Goal: Task Accomplishment & Management: Use online tool/utility

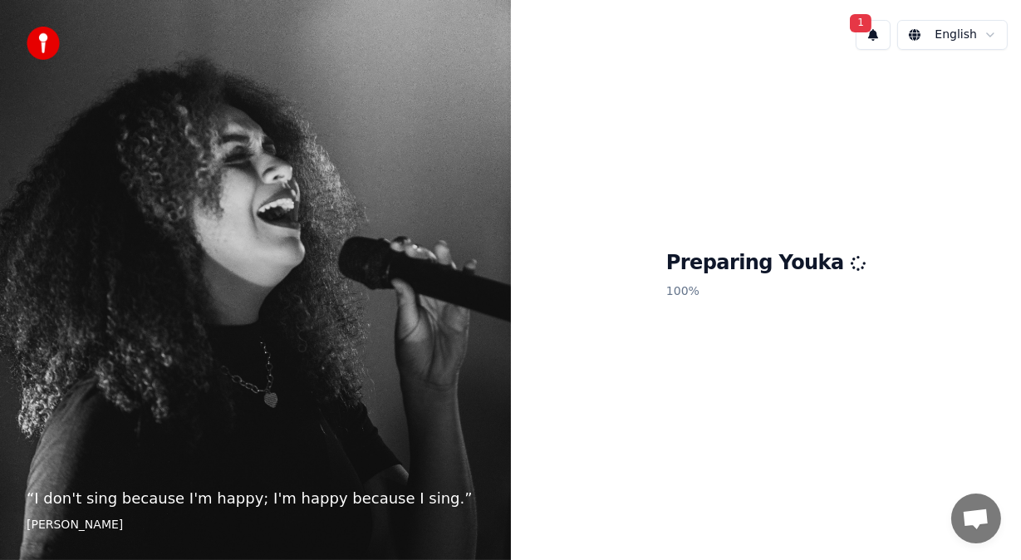
click at [859, 27] on span "1" at bounding box center [861, 23] width 22 height 18
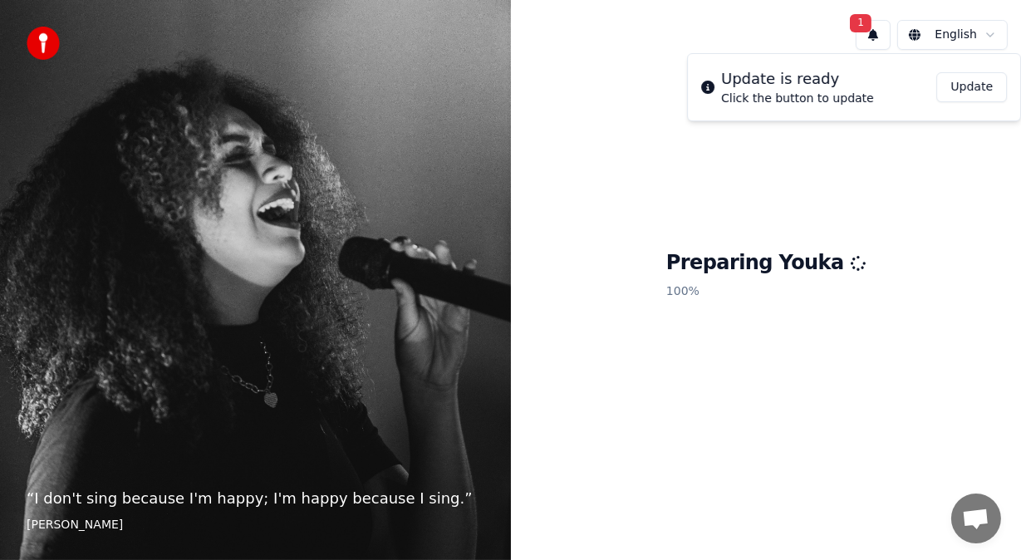
click at [979, 85] on button "Update" at bounding box center [971, 87] width 71 height 30
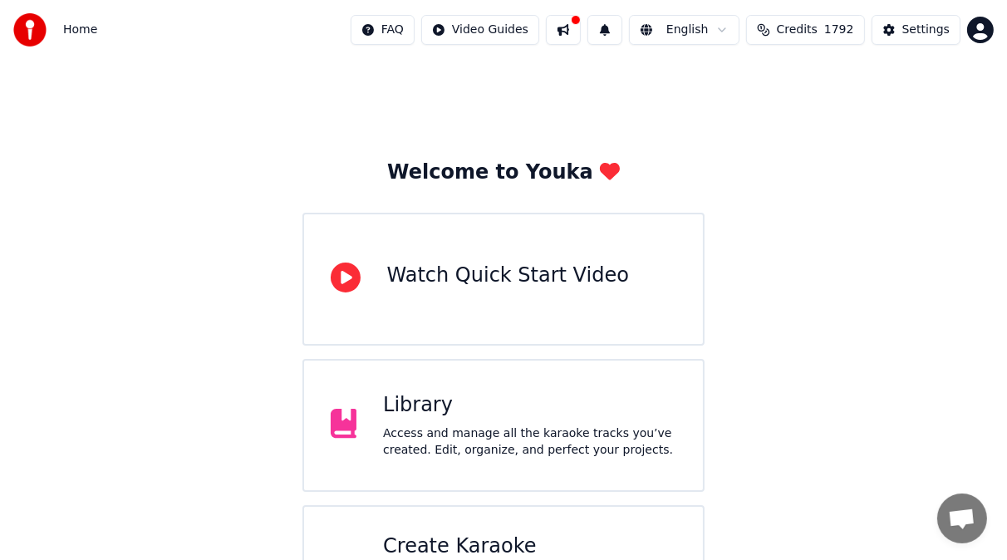
click at [570, 22] on button at bounding box center [563, 30] width 35 height 30
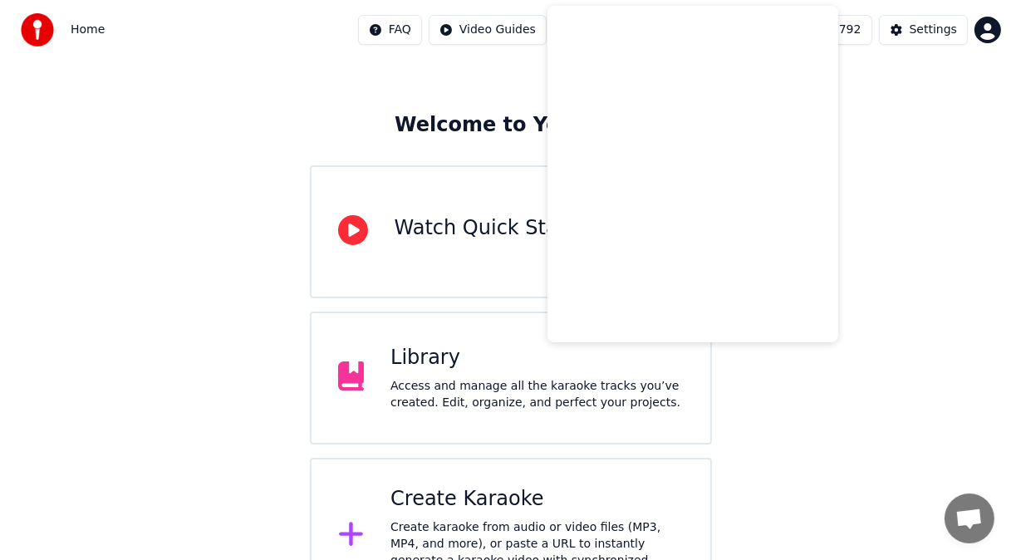
scroll to position [84, 0]
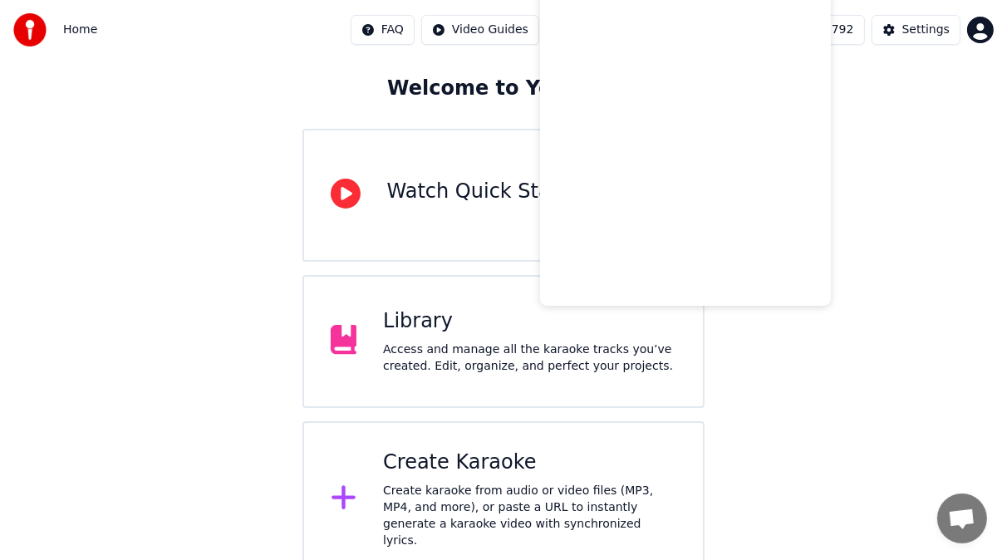
click at [925, 197] on div "Welcome to Youka Watch Quick Start Video Library Access and manage all the kara…" at bounding box center [503, 276] width 1007 height 601
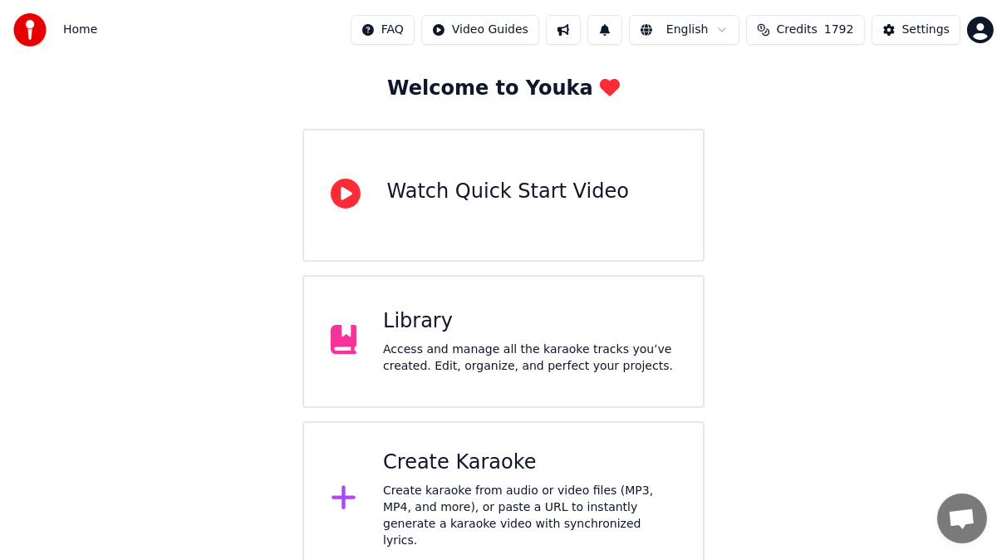
click at [542, 474] on div "Create Karaoke" at bounding box center [529, 462] width 293 height 27
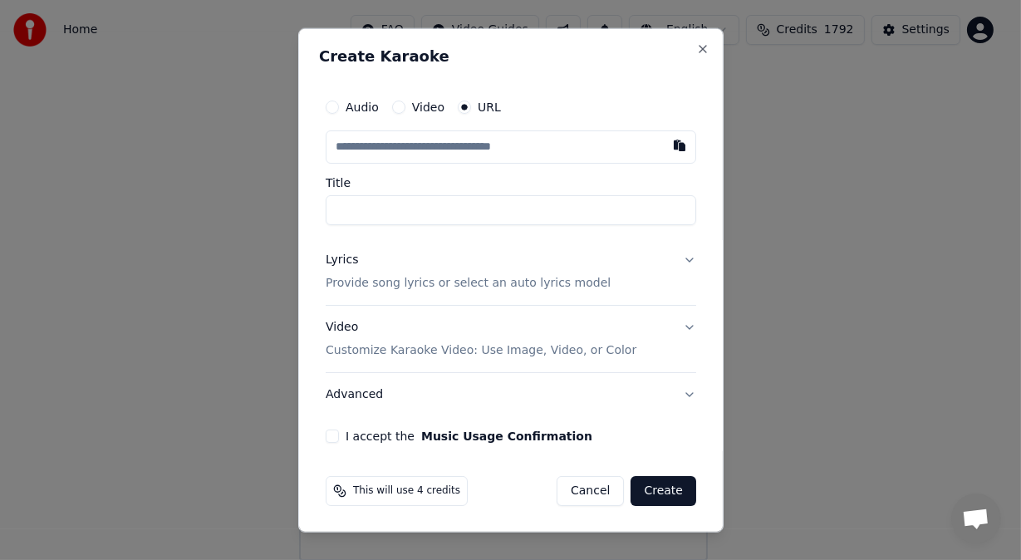
type input "**********"
click at [670, 326] on button "Video Customize Karaoke Video: Use Image, Video, or Color" at bounding box center [511, 339] width 370 height 66
type input "**********"
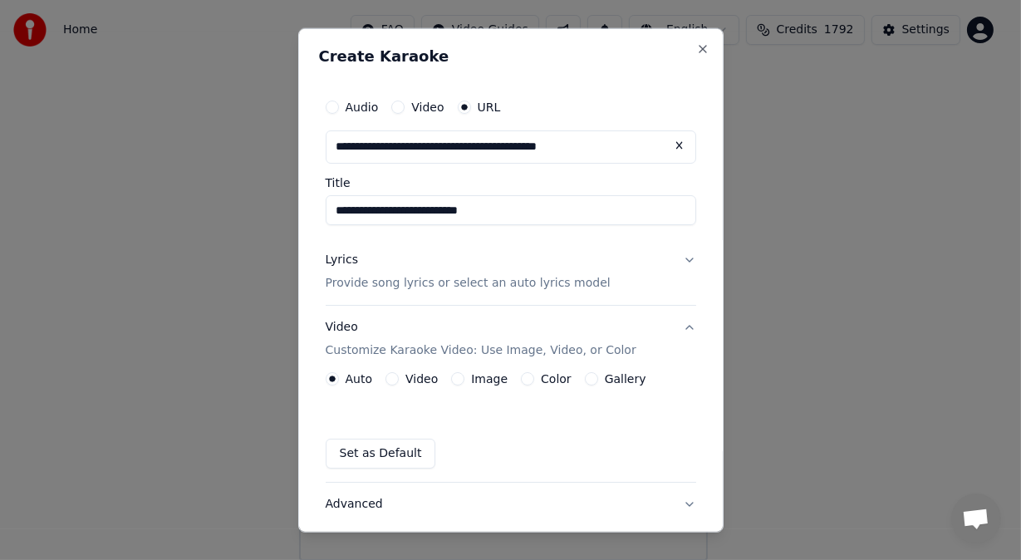
click at [670, 266] on button "Lyrics Provide song lyrics or select an auto lyrics model" at bounding box center [511, 271] width 370 height 66
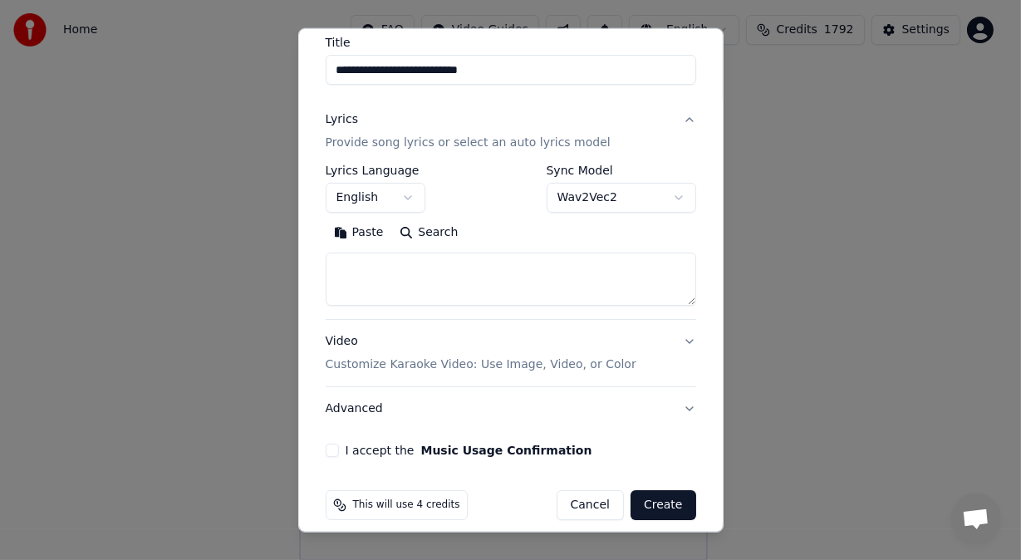
scroll to position [138, 0]
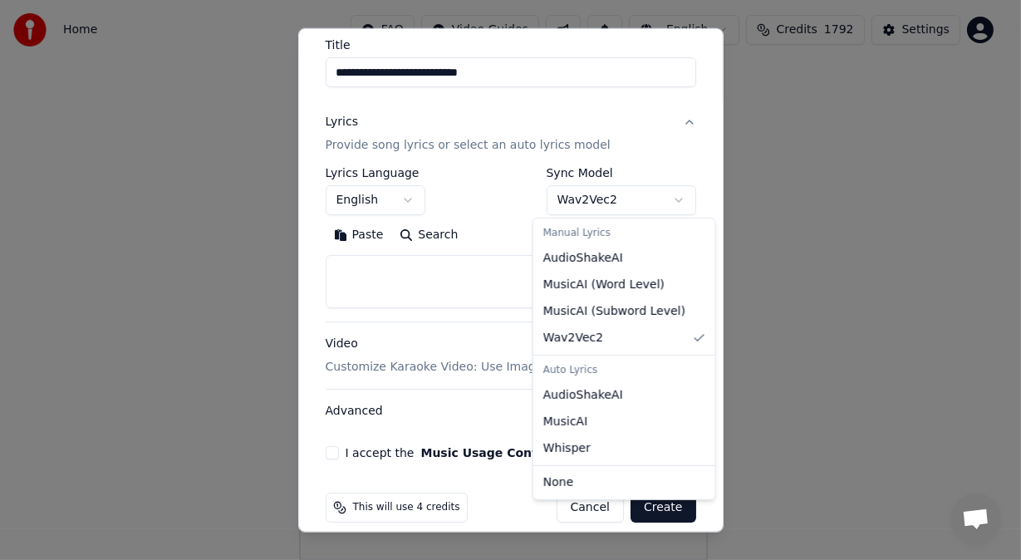
click at [668, 194] on body "**********" at bounding box center [503, 238] width 1007 height 644
select select "**********"
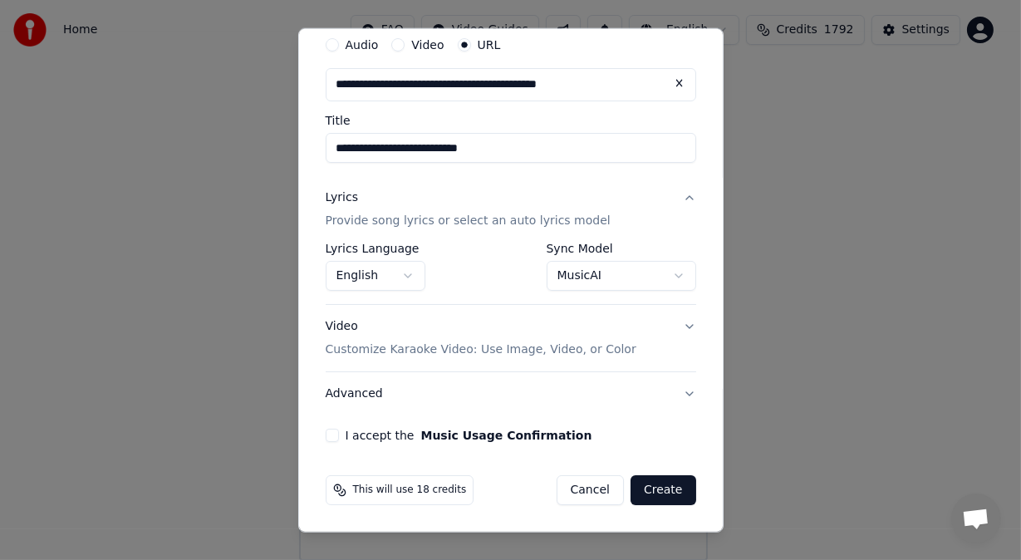
click at [331, 430] on button "I accept the Music Usage Confirmation" at bounding box center [332, 435] width 13 height 13
click at [468, 346] on p "Customize Karaoke Video: Use Image, Video, or Color" at bounding box center [481, 349] width 311 height 17
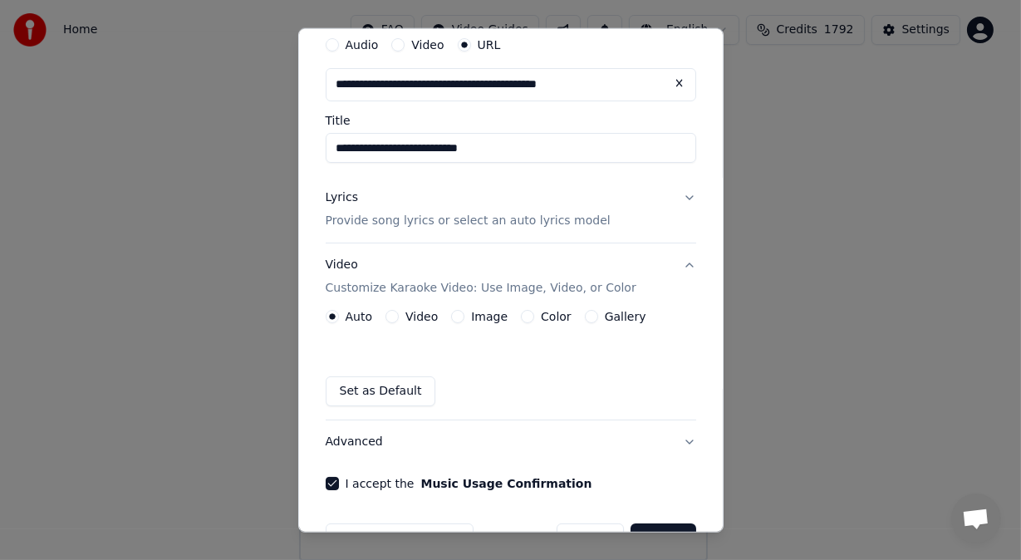
click at [455, 319] on button "Image" at bounding box center [457, 316] width 13 height 13
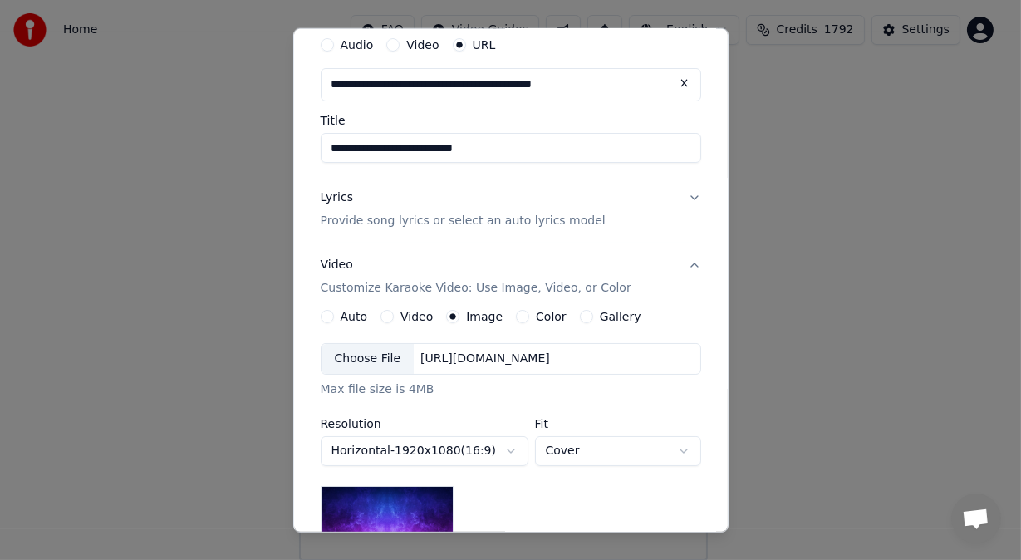
click at [338, 361] on div "Choose File" at bounding box center [367, 359] width 93 height 30
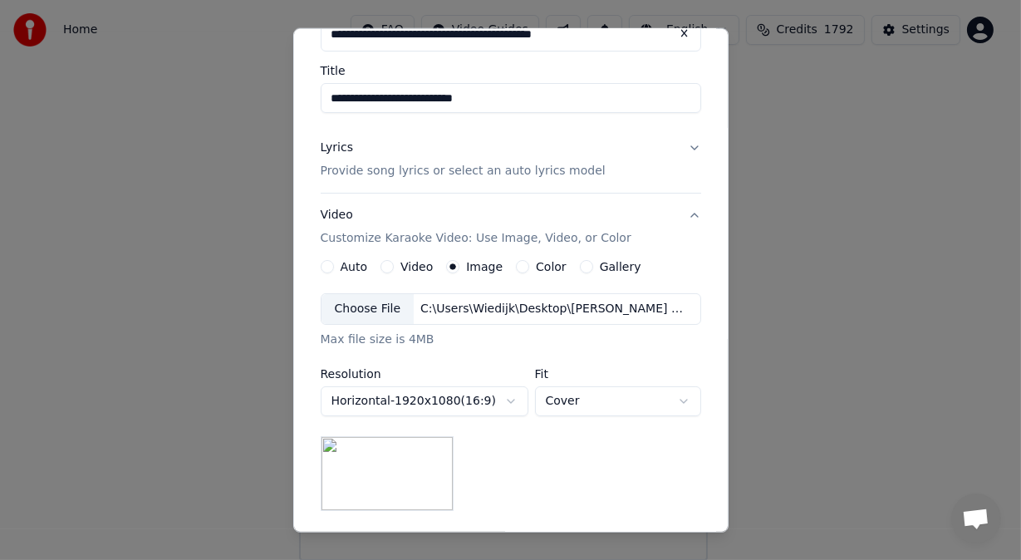
scroll to position [120, 0]
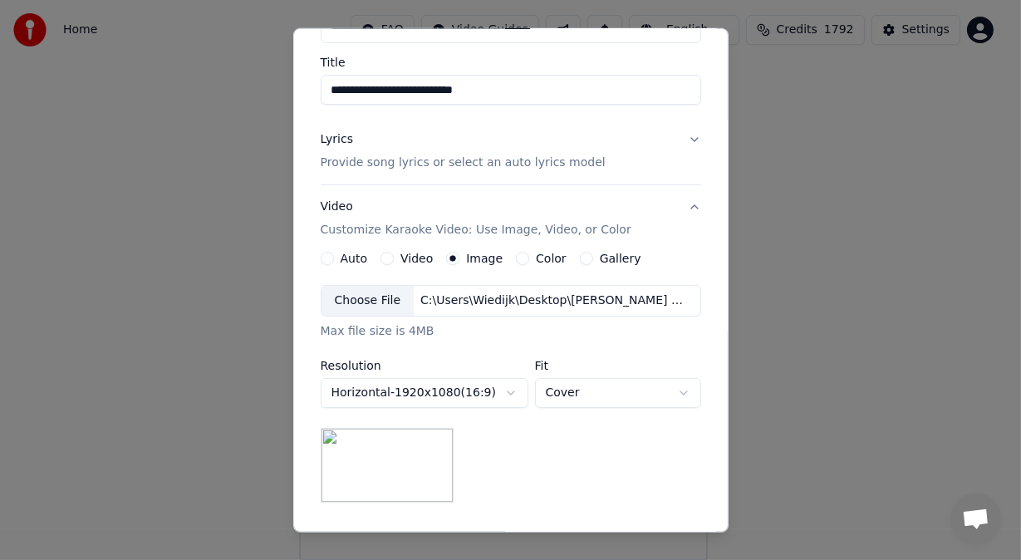
click at [687, 394] on body "**********" at bounding box center [503, 238] width 1007 height 644
select select "****"
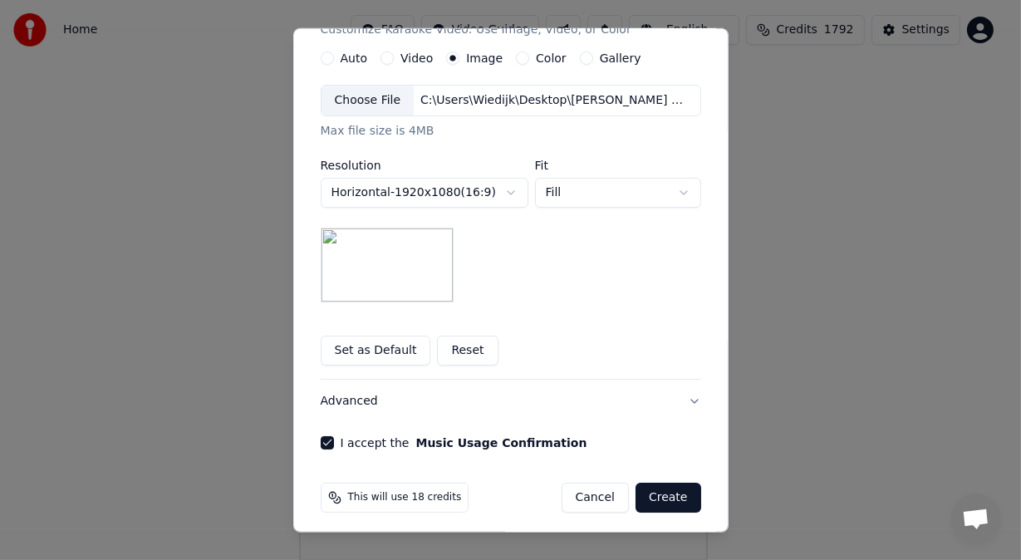
scroll to position [328, 0]
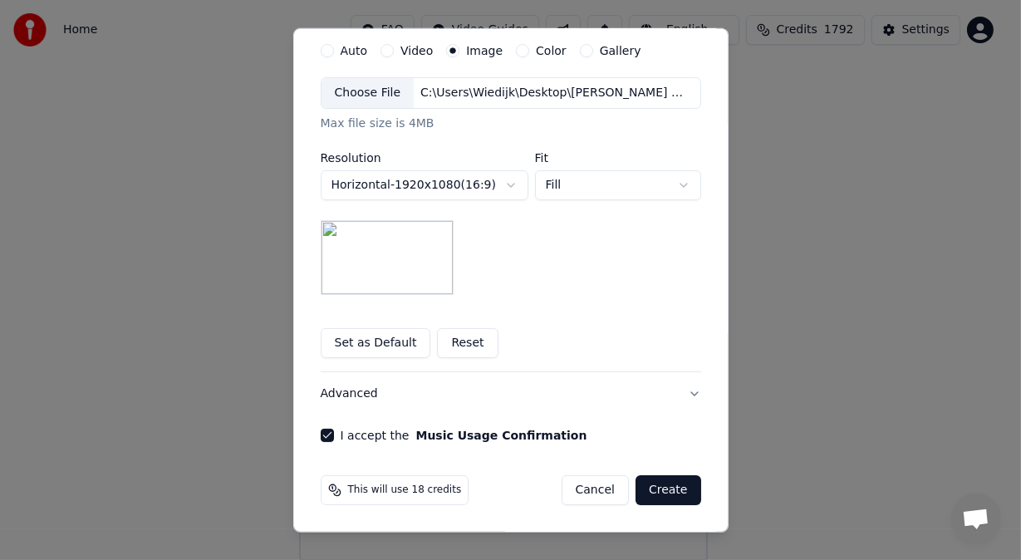
click at [674, 491] on button "Create" at bounding box center [668, 490] width 66 height 30
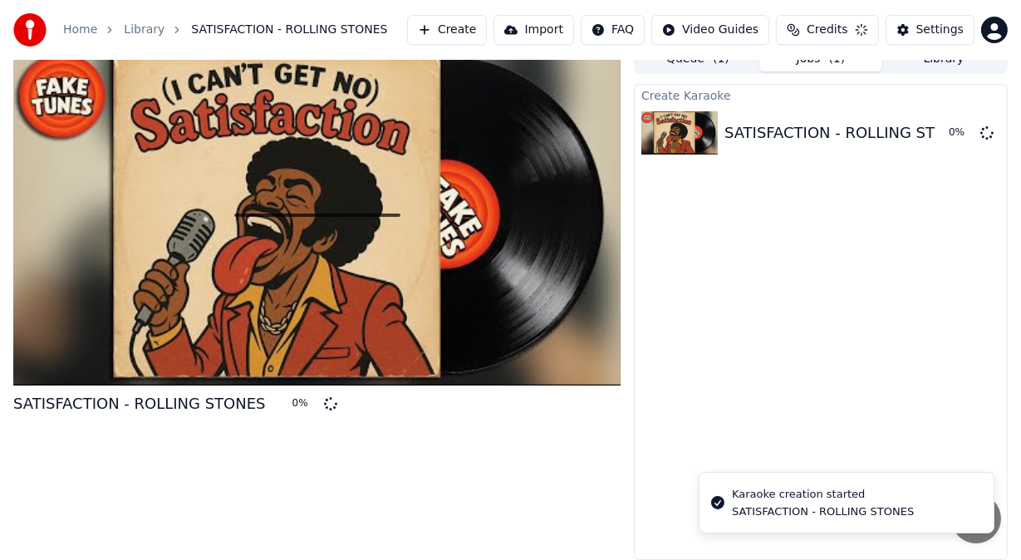
scroll to position [15, 0]
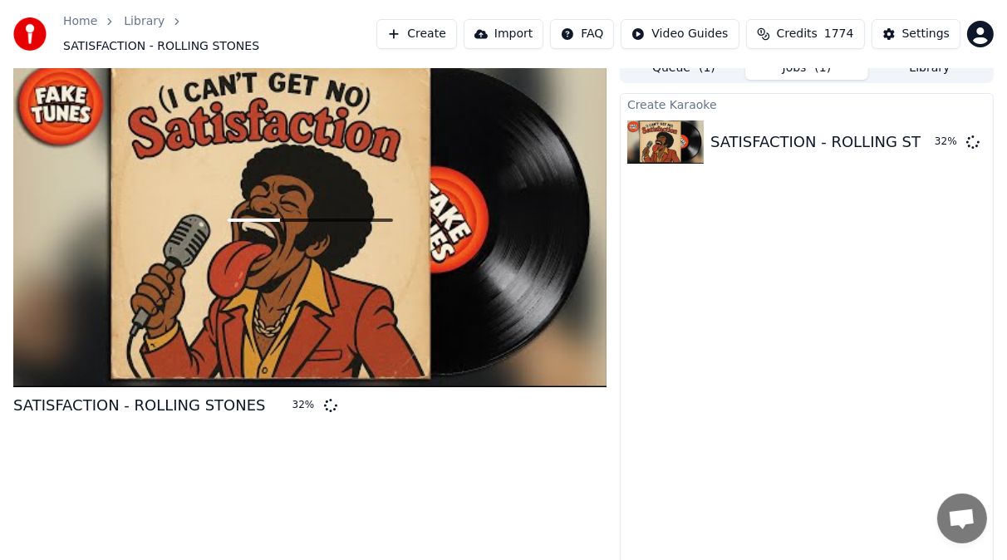
click at [425, 27] on button "Create" at bounding box center [416, 34] width 81 height 30
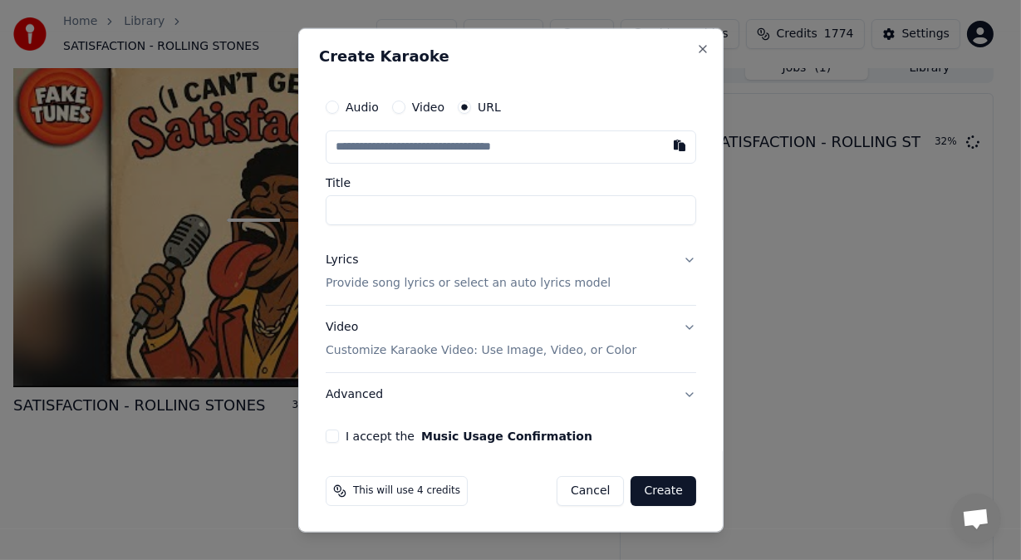
click at [378, 158] on input "text" at bounding box center [511, 146] width 370 height 33
type input "**********"
click at [671, 265] on button "Lyrics Provide song lyrics or select an auto lyrics model" at bounding box center [511, 271] width 370 height 66
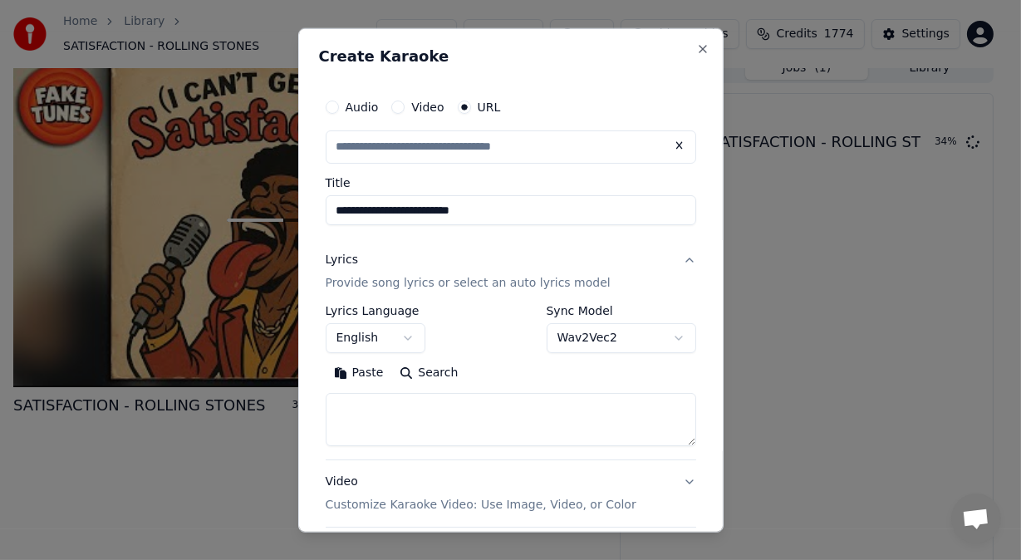
type input "**********"
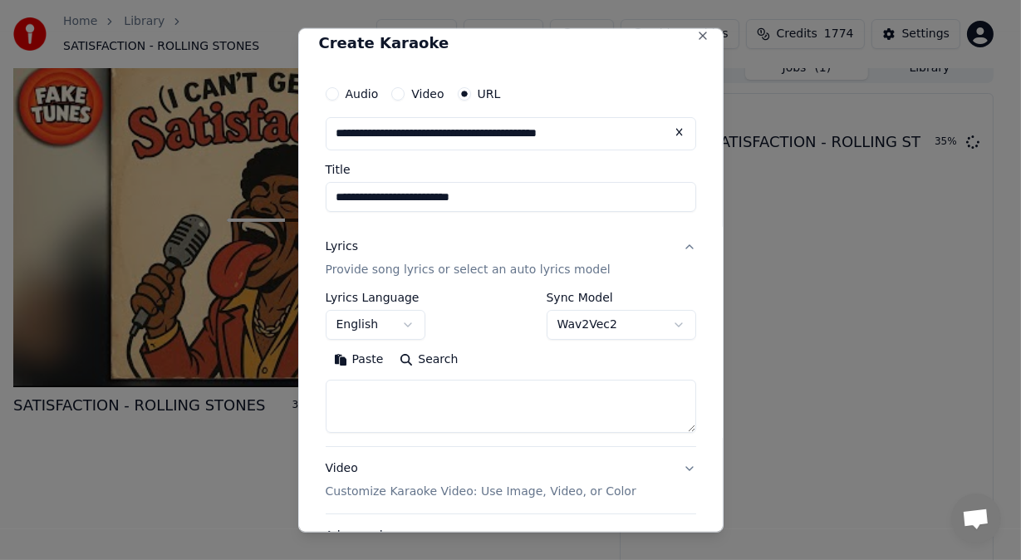
scroll to position [13, 0]
click at [664, 325] on body "**********" at bounding box center [503, 265] width 1007 height 560
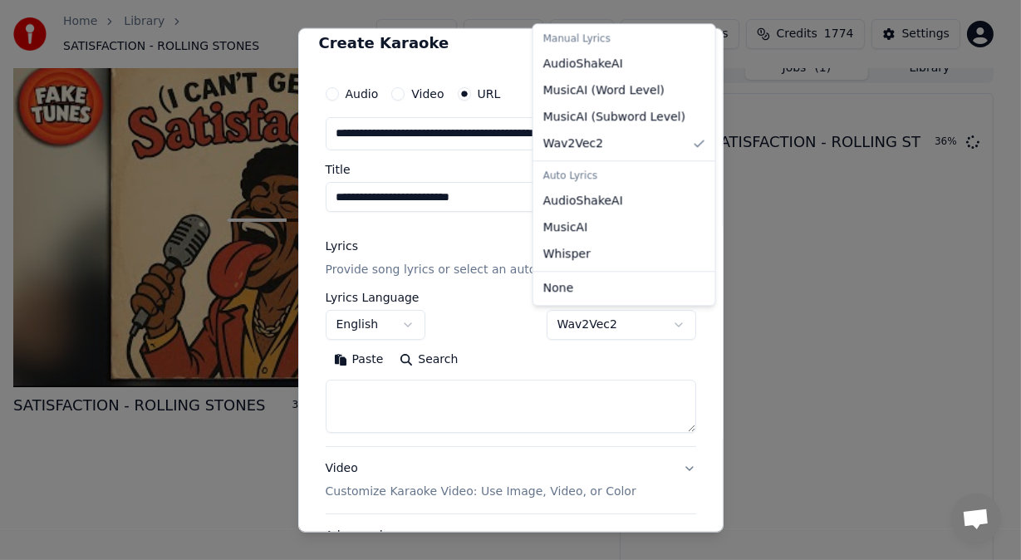
select select "**********"
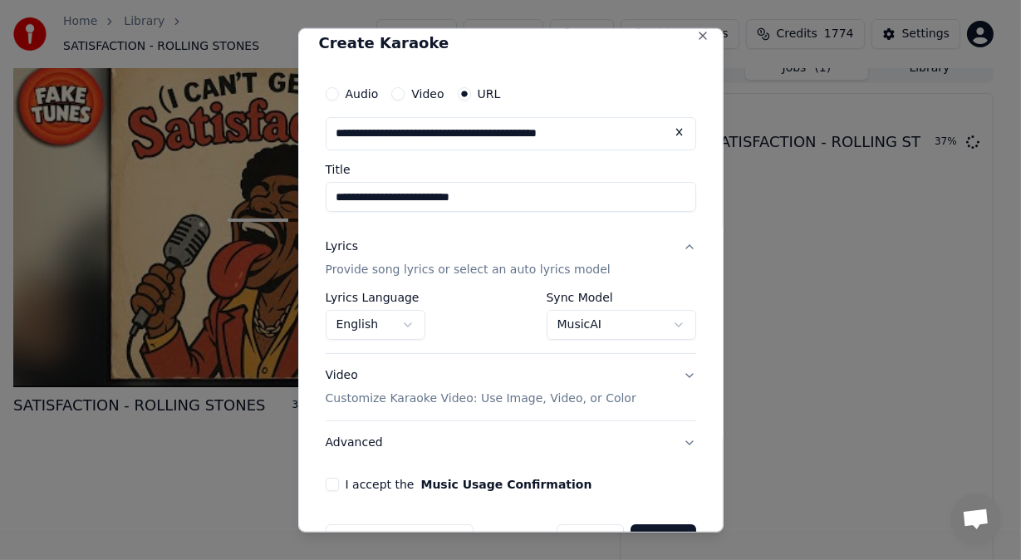
click at [442, 399] on p "Customize Karaoke Video: Use Image, Video, or Color" at bounding box center [481, 398] width 311 height 17
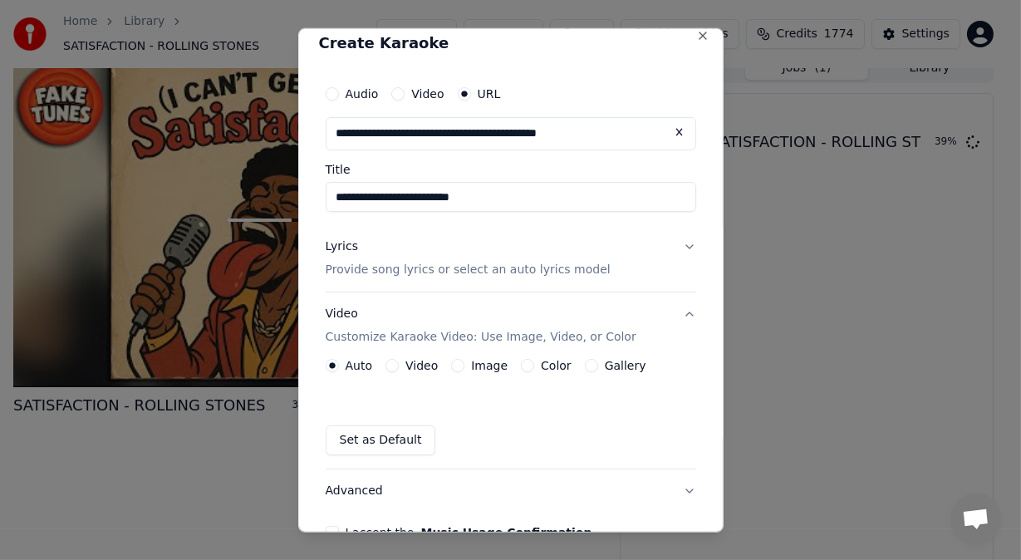
click at [456, 361] on button "Image" at bounding box center [457, 365] width 13 height 13
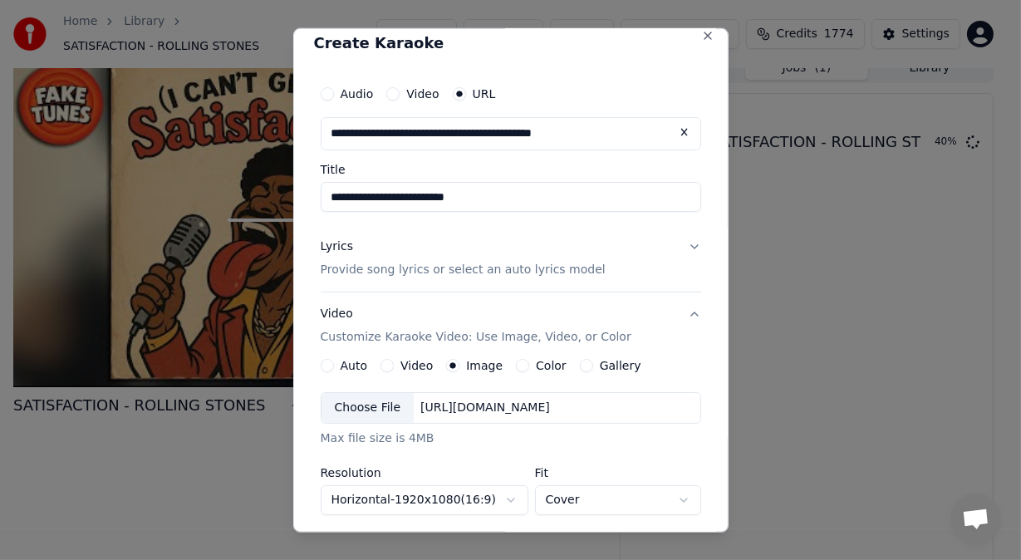
click at [358, 409] on div "Choose File" at bounding box center [367, 408] width 93 height 30
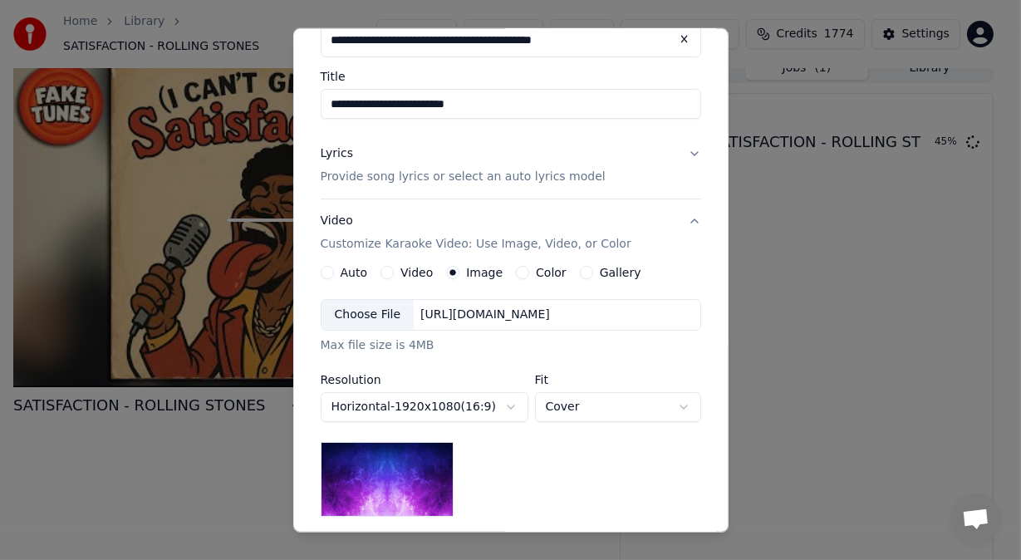
scroll to position [167, 0]
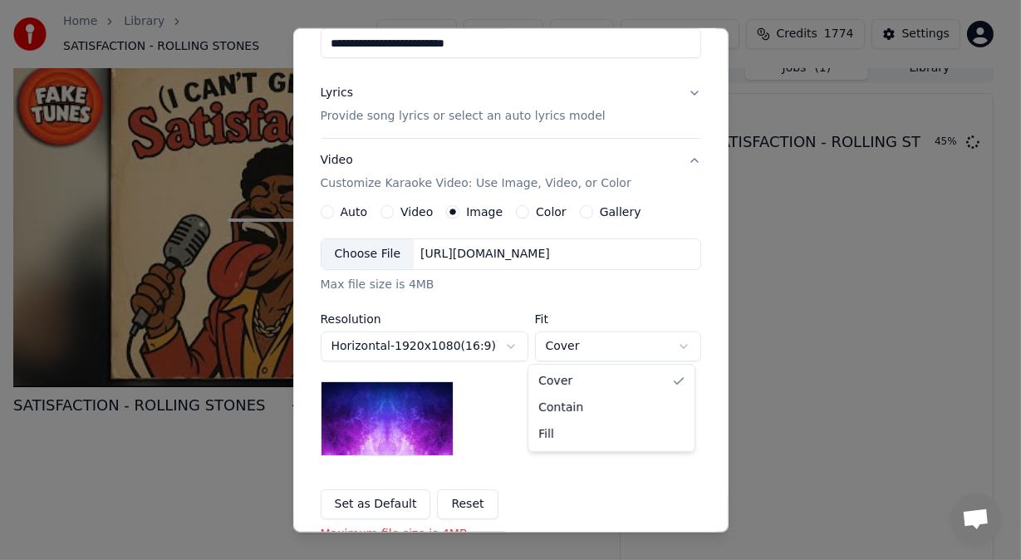
click at [677, 346] on body "**********" at bounding box center [503, 265] width 1007 height 560
select select "****"
click at [357, 252] on div "Choose File" at bounding box center [367, 254] width 93 height 30
click at [374, 257] on div "Choose File" at bounding box center [367, 254] width 93 height 30
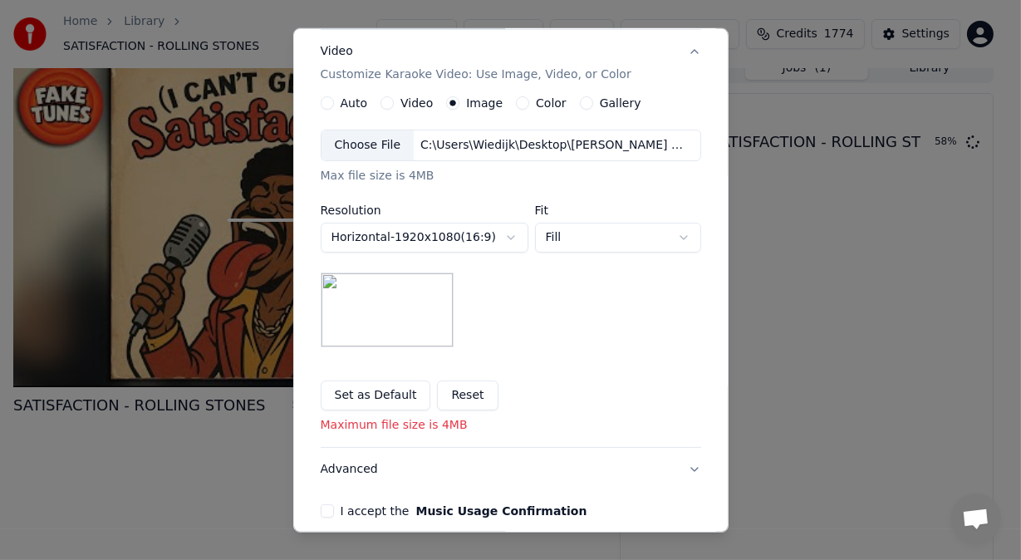
scroll to position [277, 0]
click at [678, 232] on body "**********" at bounding box center [503, 265] width 1007 height 560
click at [367, 140] on div "Choose File" at bounding box center [367, 145] width 93 height 30
click at [322, 507] on button "I accept the Music Usage Confirmation" at bounding box center [327, 509] width 13 height 13
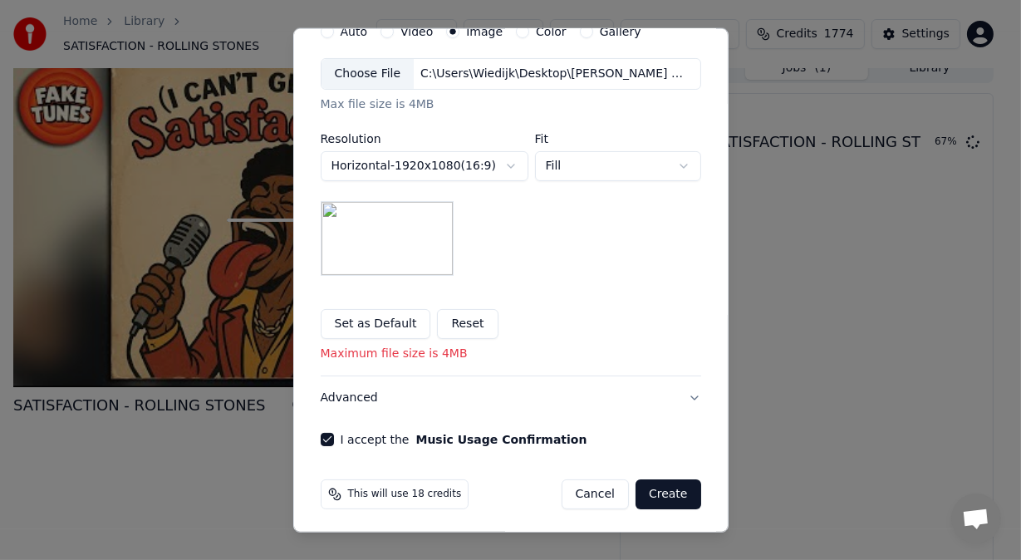
scroll to position [350, 0]
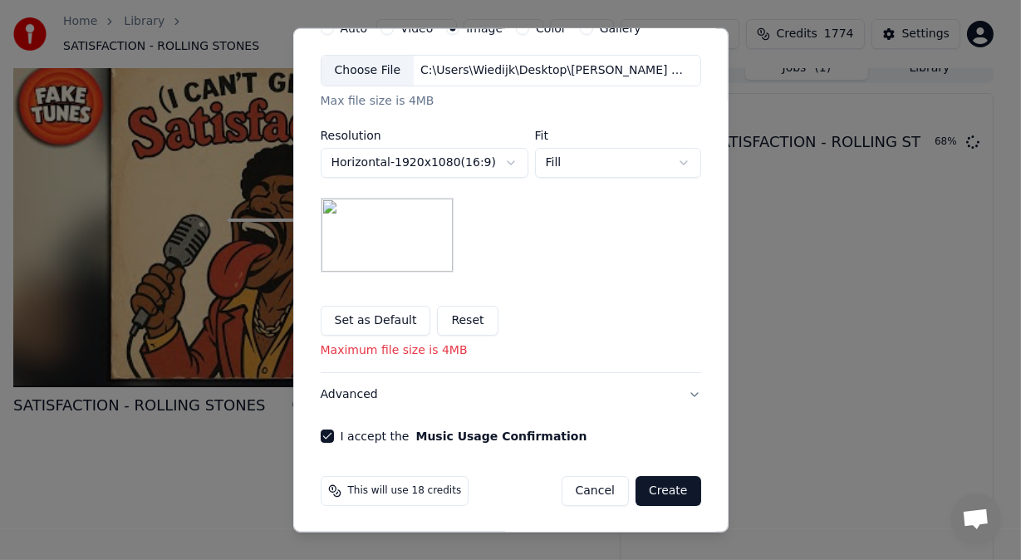
click at [670, 488] on button "Create" at bounding box center [668, 491] width 66 height 30
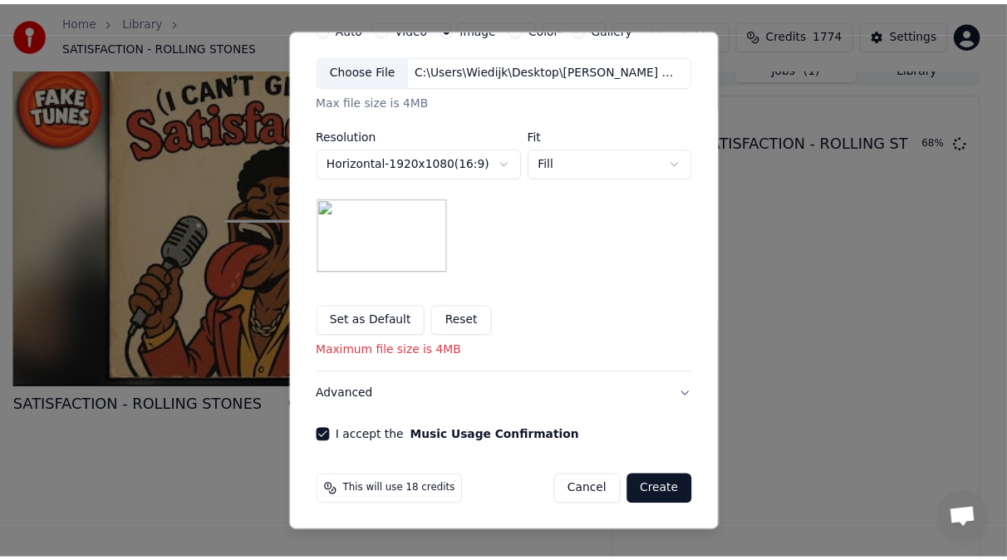
scroll to position [328, 0]
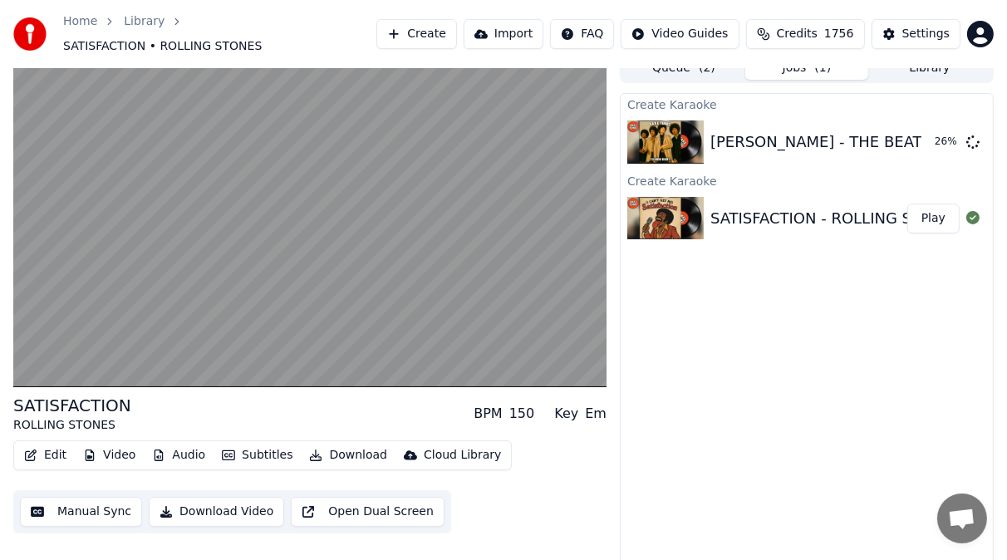
click at [269, 447] on button "Subtitles" at bounding box center [257, 454] width 84 height 23
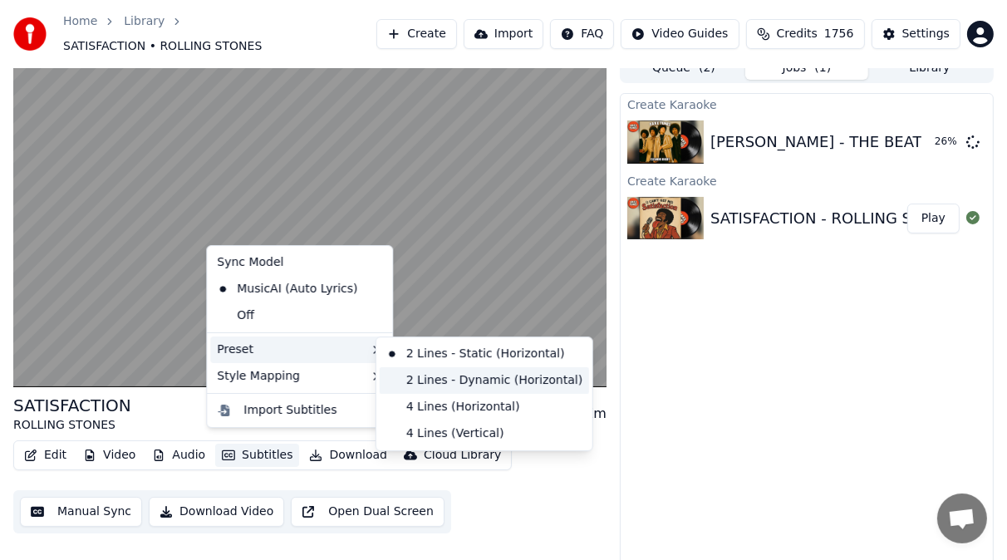
click at [422, 378] on div "2 Lines - Dynamic (Horizontal)" at bounding box center [484, 380] width 209 height 27
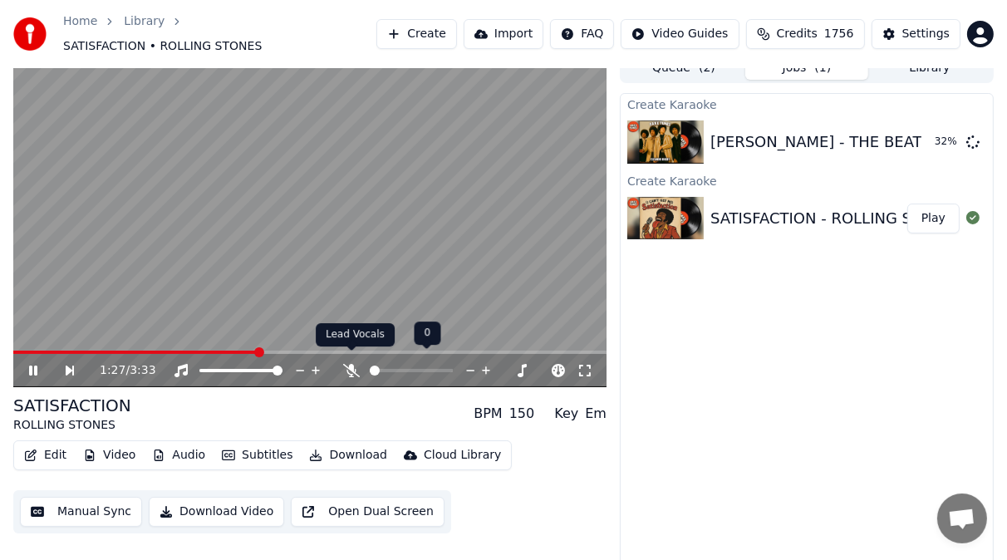
click at [354, 364] on icon at bounding box center [351, 370] width 17 height 13
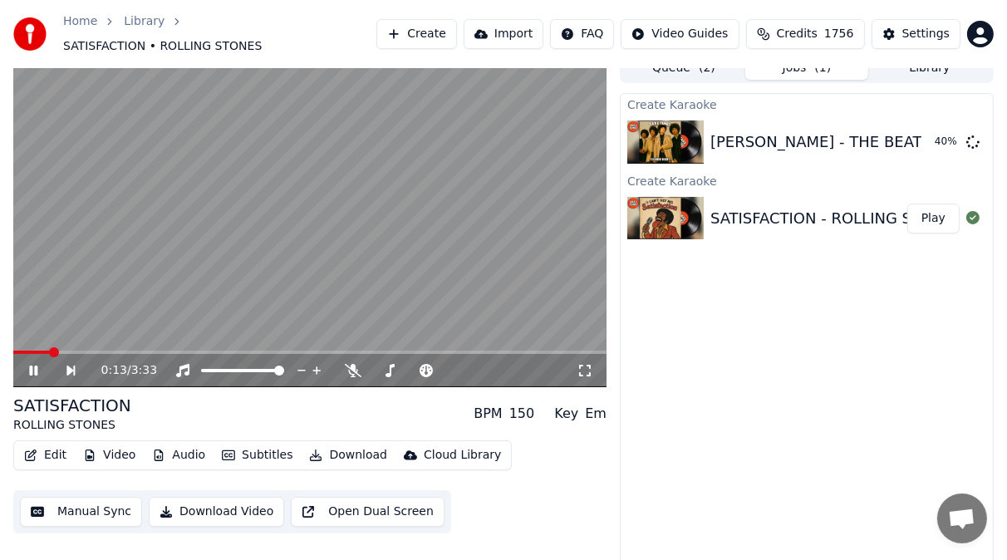
click at [49, 350] on span at bounding box center [31, 351] width 37 height 3
click at [54, 453] on button "Edit" at bounding box center [45, 454] width 56 height 23
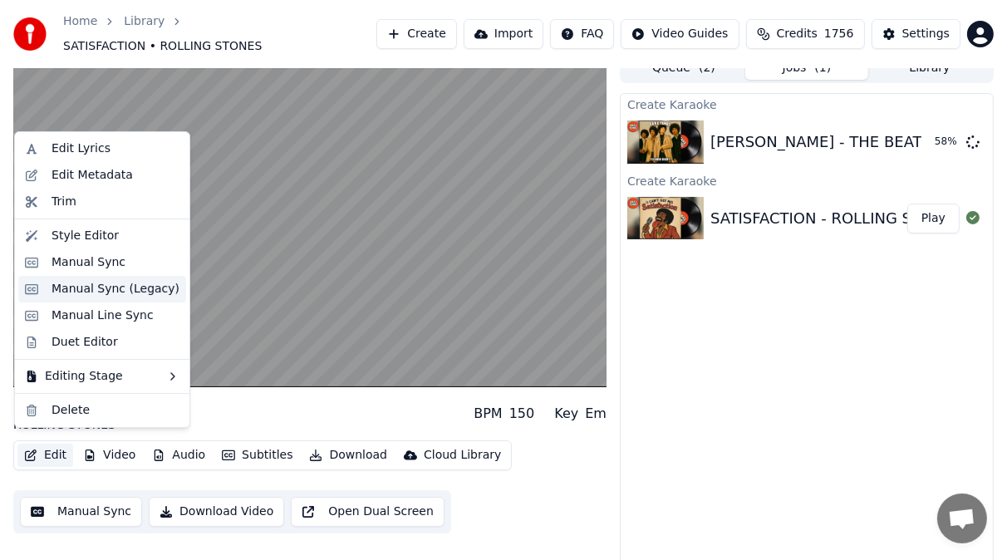
click at [66, 291] on div "Manual Sync (Legacy)" at bounding box center [115, 289] width 128 height 17
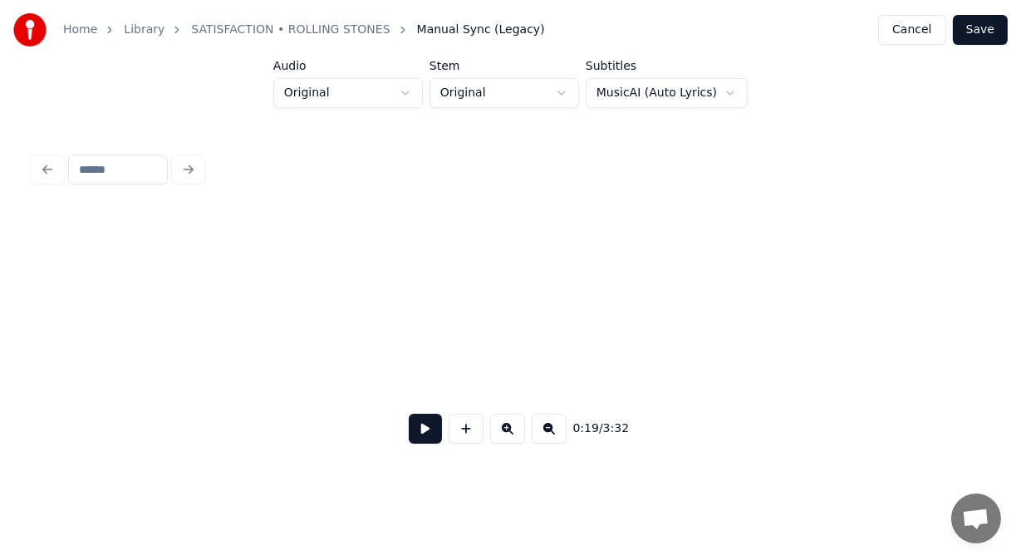
scroll to position [0, 8096]
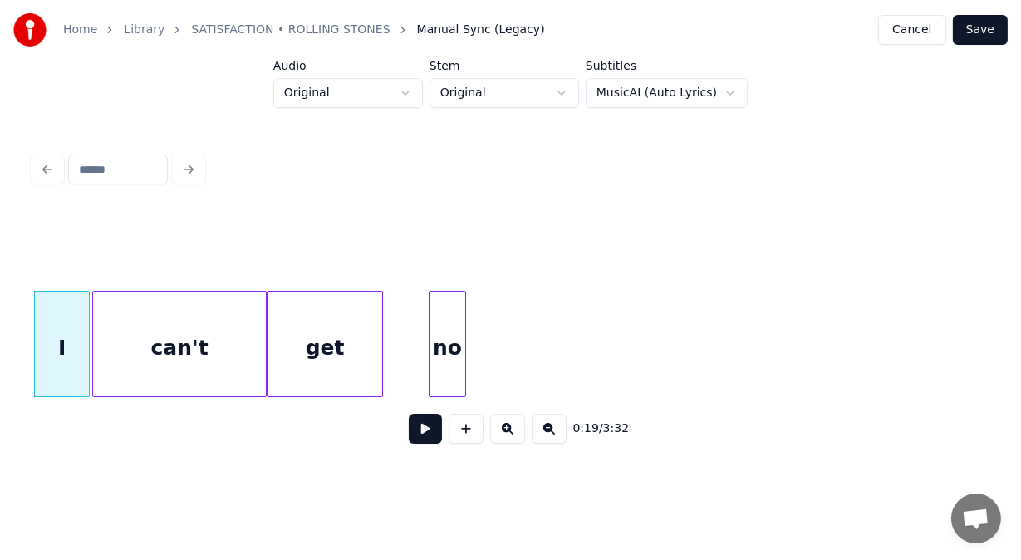
click at [86, 373] on div at bounding box center [86, 343] width 5 height 105
click at [464, 375] on div "no" at bounding box center [447, 344] width 37 height 106
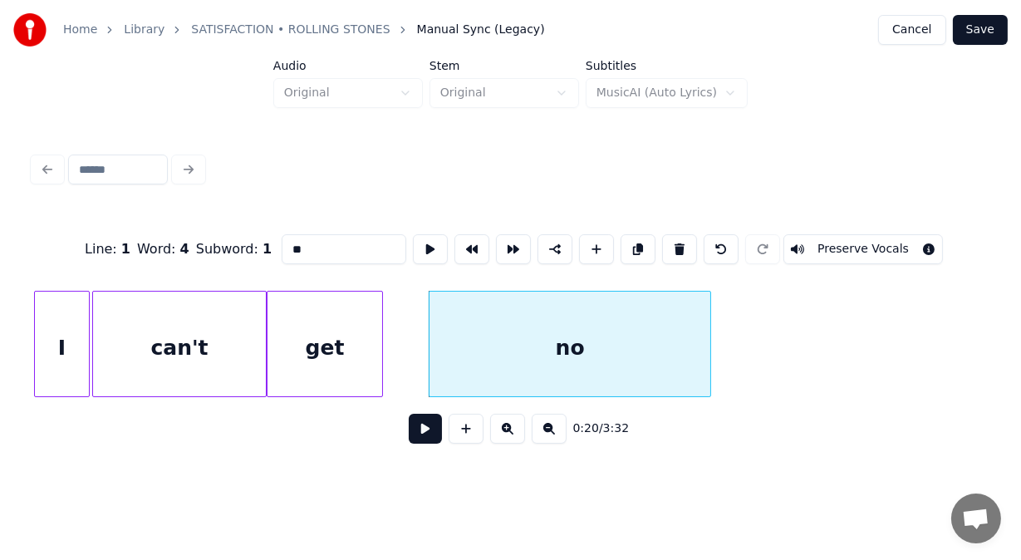
click at [708, 347] on div at bounding box center [707, 343] width 5 height 105
click at [678, 343] on div "no" at bounding box center [560, 347] width 281 height 113
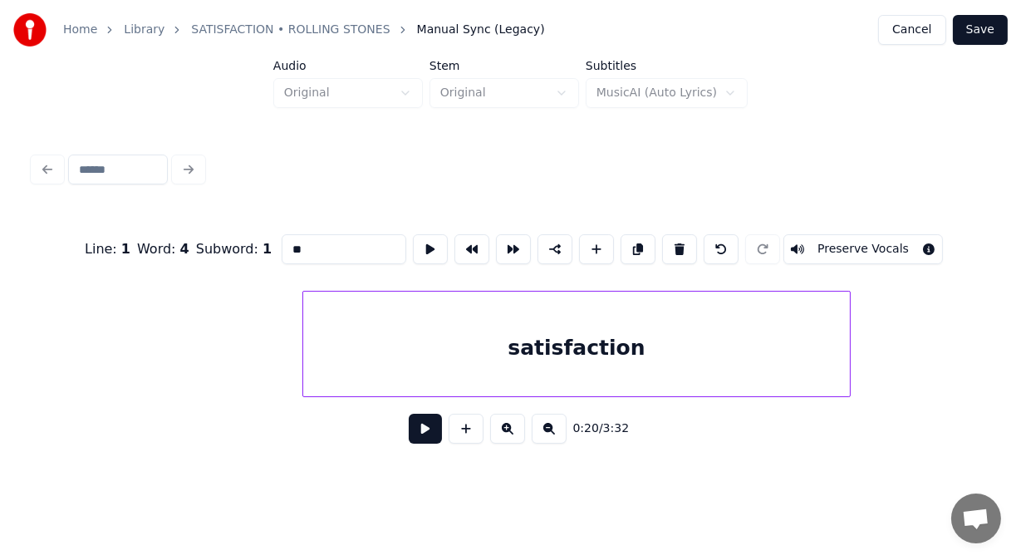
scroll to position [0, 9148]
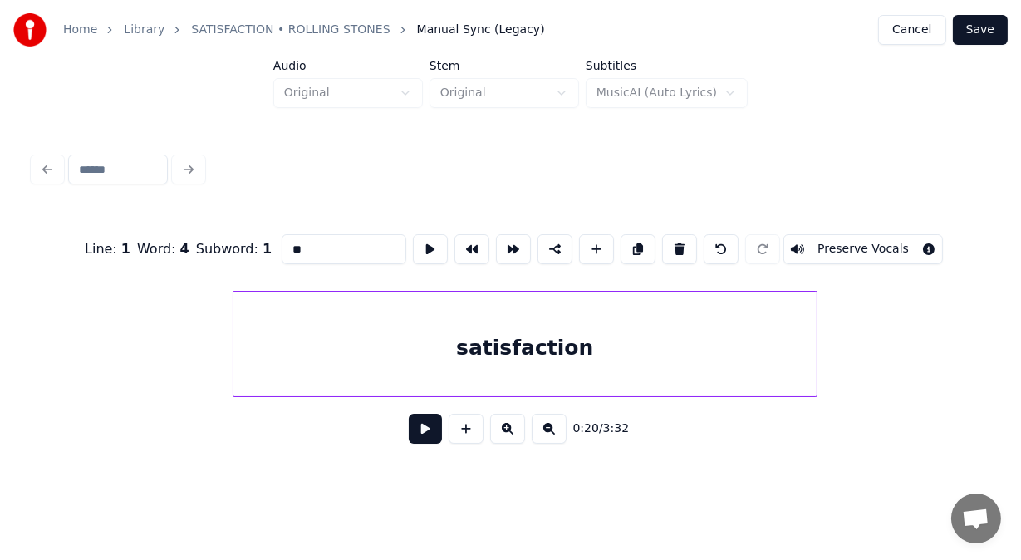
click at [233, 322] on div at bounding box center [235, 343] width 5 height 105
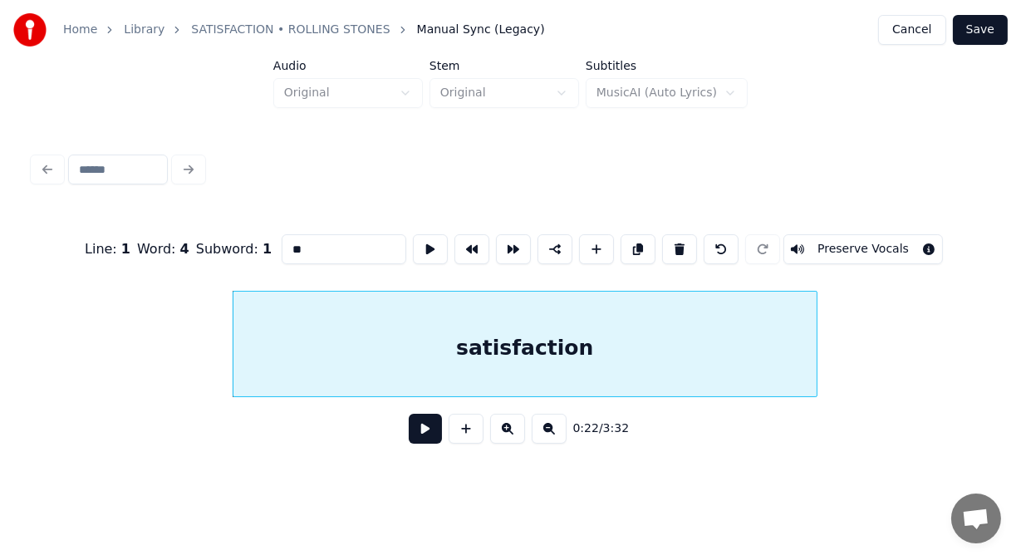
click at [233, 322] on div at bounding box center [235, 343] width 5 height 105
type input "**********"
click at [414, 434] on button at bounding box center [425, 429] width 33 height 30
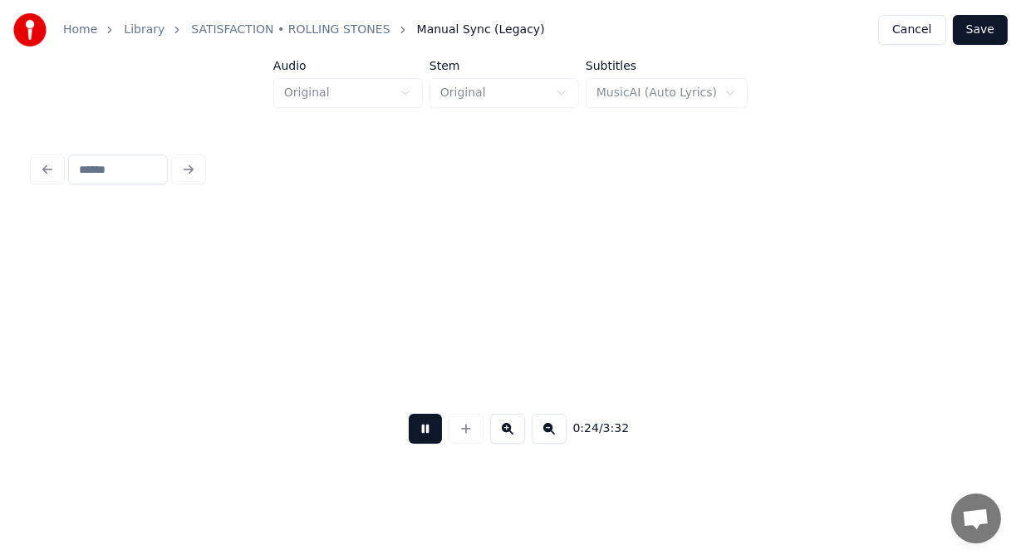
scroll to position [0, 10104]
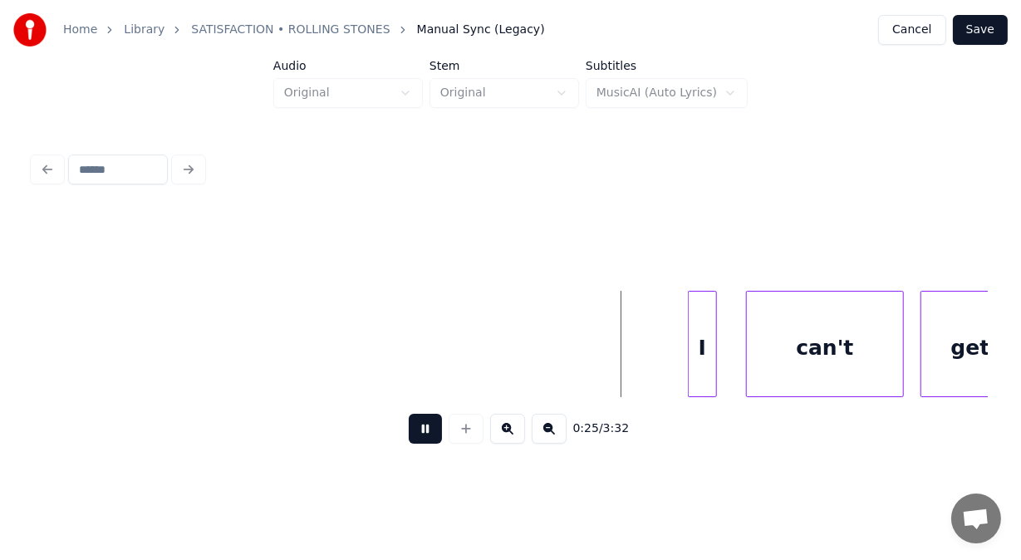
click at [414, 434] on button at bounding box center [425, 429] width 33 height 30
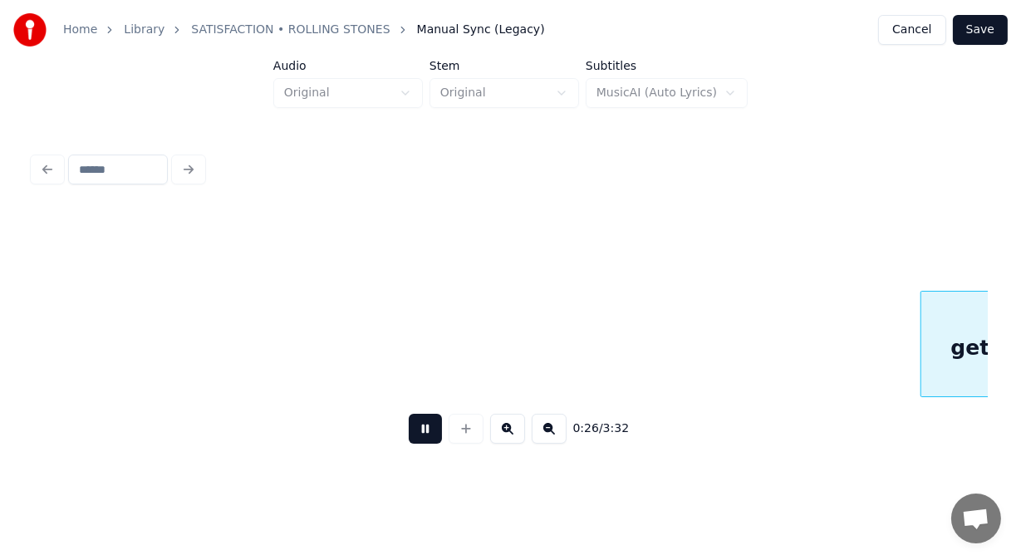
scroll to position [0, 11062]
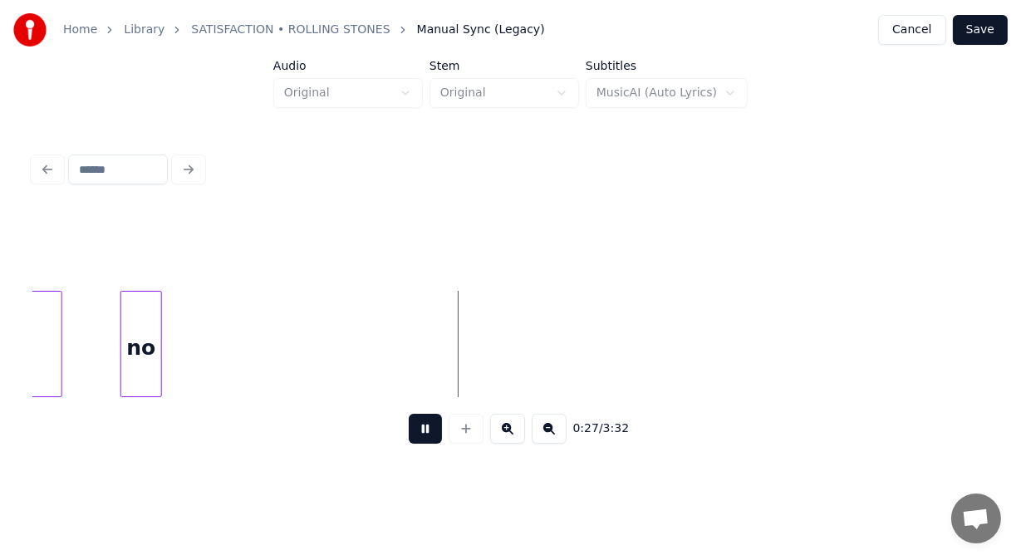
click at [414, 434] on button at bounding box center [425, 429] width 33 height 30
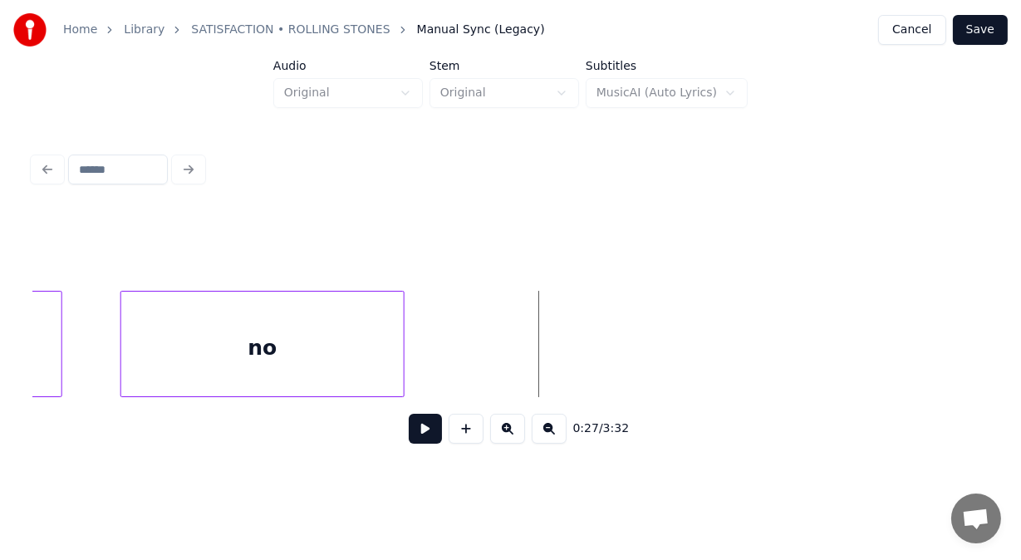
click at [402, 329] on div at bounding box center [401, 343] width 5 height 105
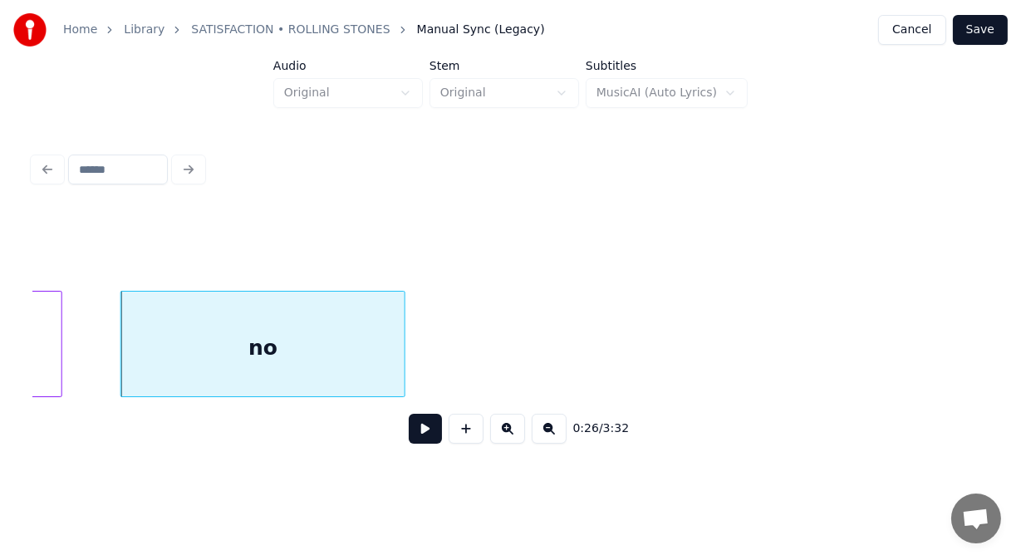
click at [424, 436] on button at bounding box center [425, 429] width 33 height 30
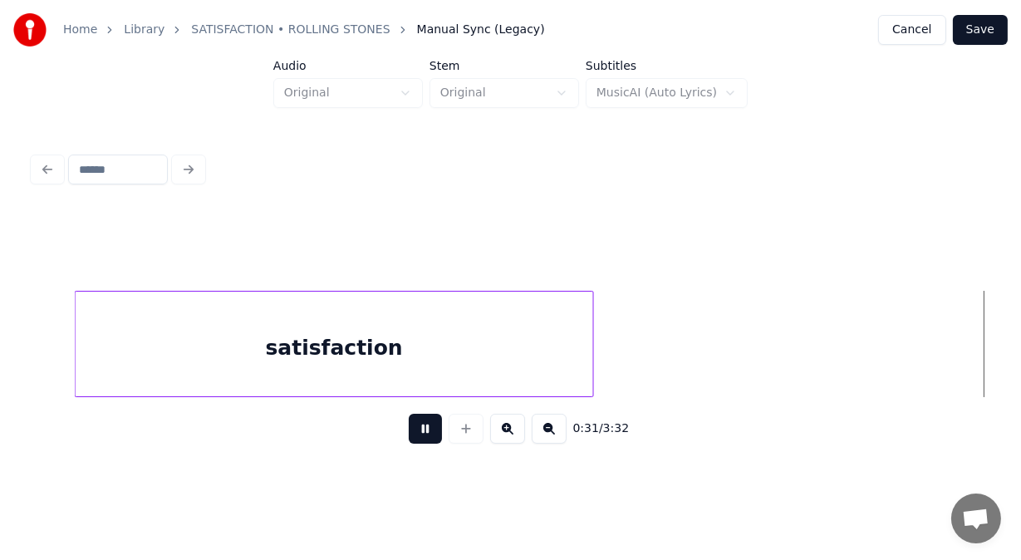
scroll to position [0, 12976]
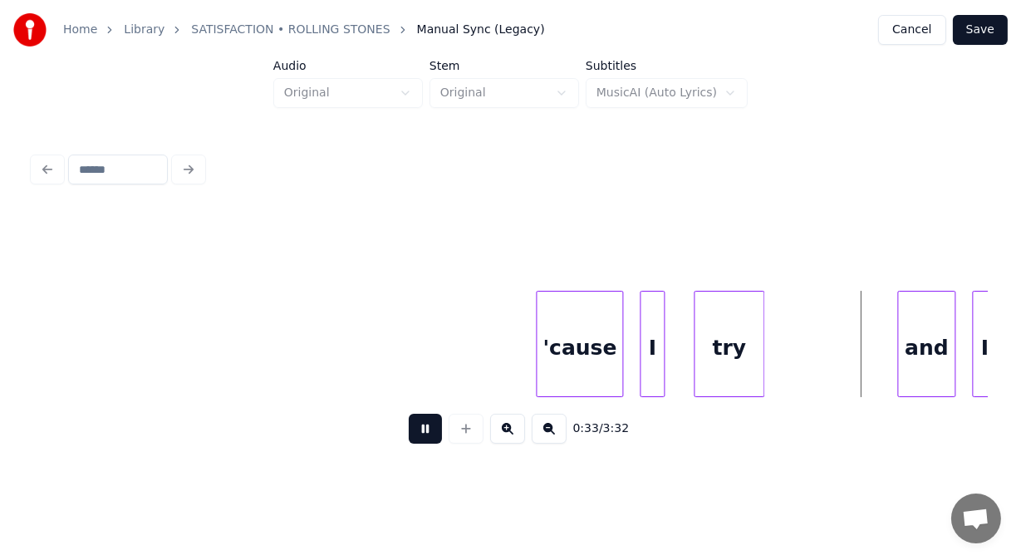
click at [424, 436] on button at bounding box center [425, 429] width 33 height 30
click at [681, 330] on div at bounding box center [680, 343] width 5 height 105
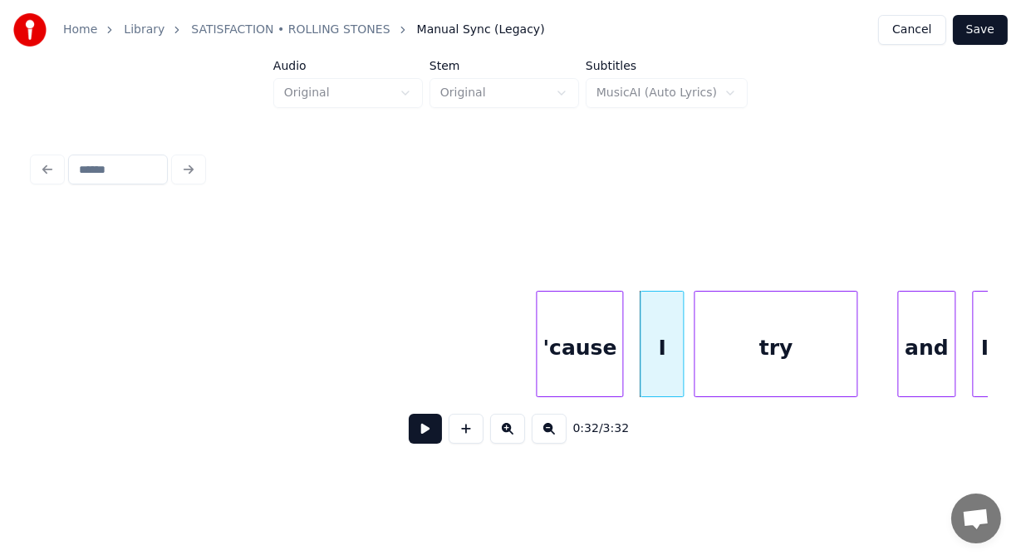
click at [854, 370] on div at bounding box center [853, 343] width 5 height 105
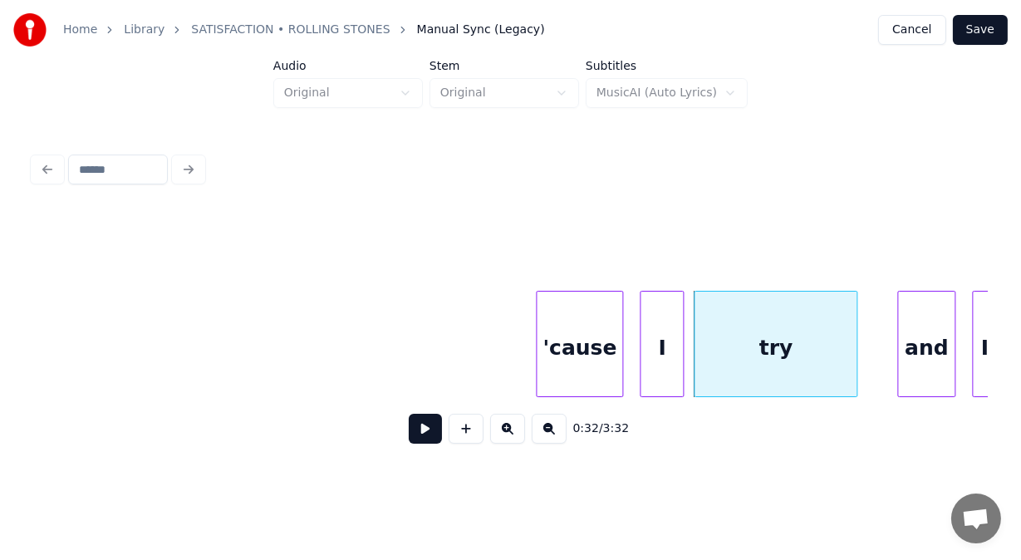
click at [422, 432] on button at bounding box center [425, 429] width 33 height 30
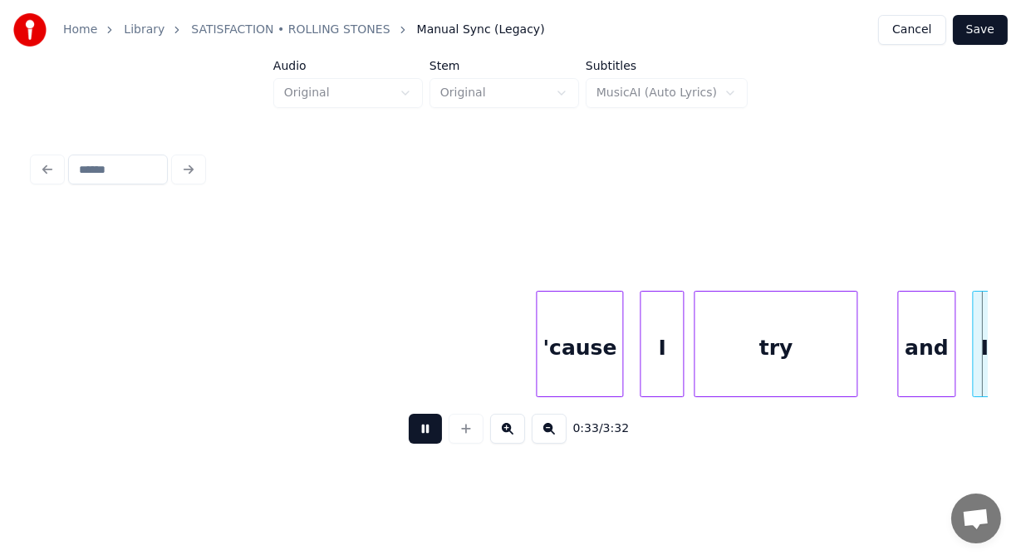
scroll to position [0, 13935]
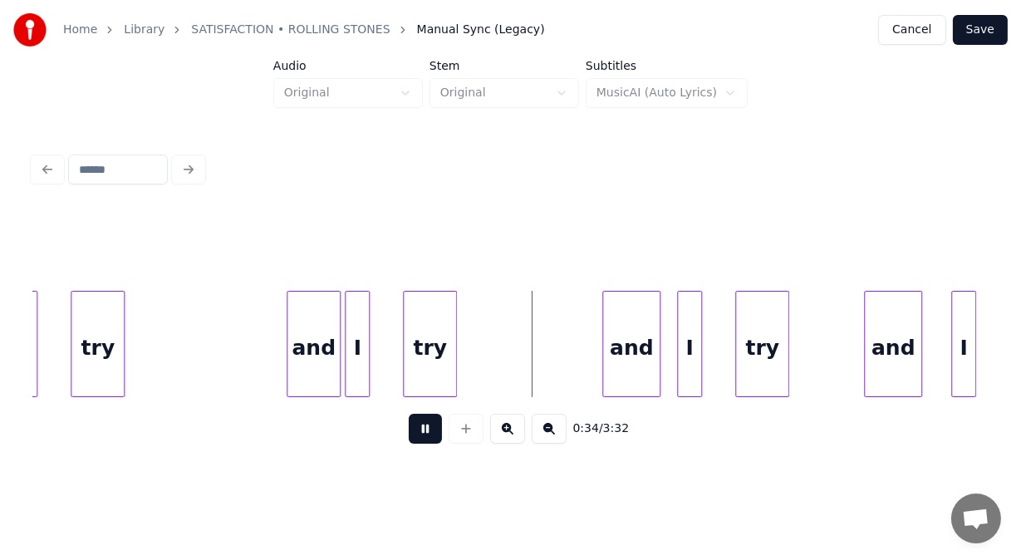
click at [422, 432] on button at bounding box center [425, 429] width 33 height 30
click at [274, 334] on div at bounding box center [275, 343] width 5 height 105
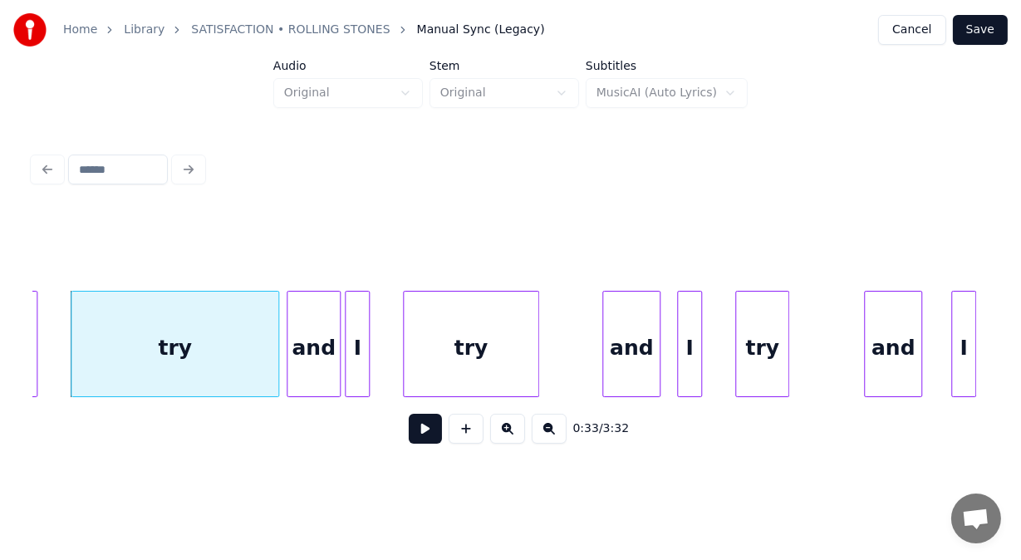
click at [538, 336] on div at bounding box center [535, 343] width 5 height 105
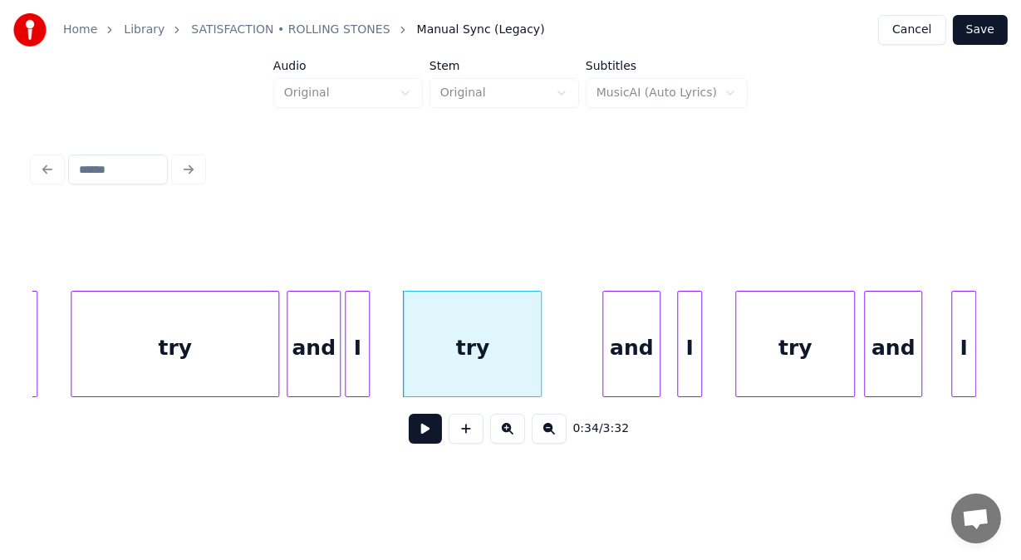
click at [850, 326] on div at bounding box center [851, 343] width 5 height 105
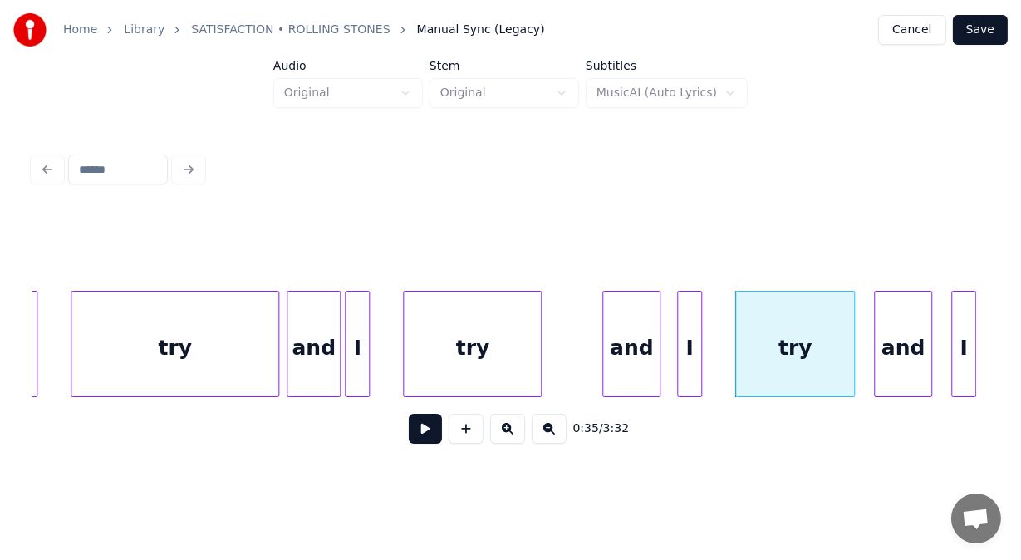
click at [893, 329] on div "and" at bounding box center [902, 347] width 56 height 113
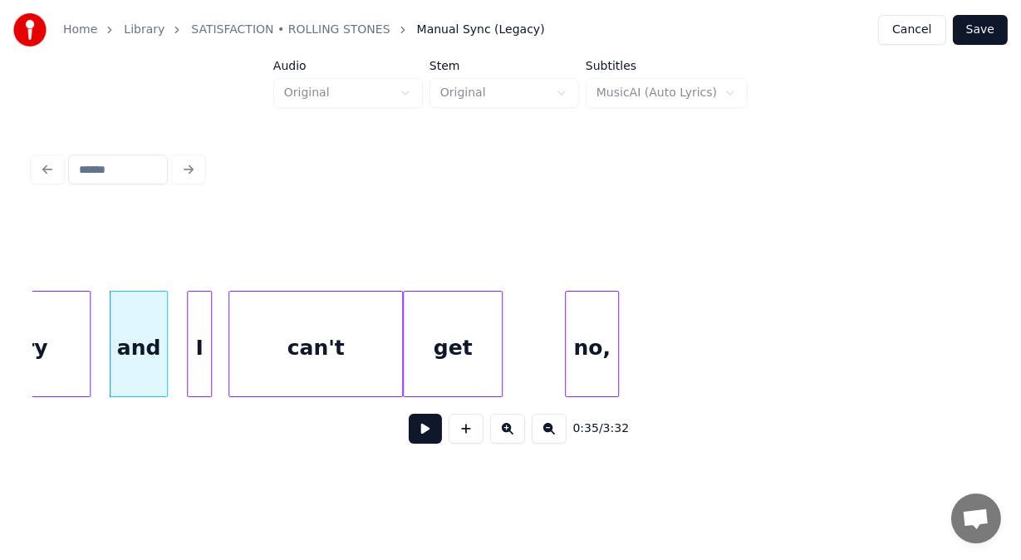
scroll to position [0, 14732]
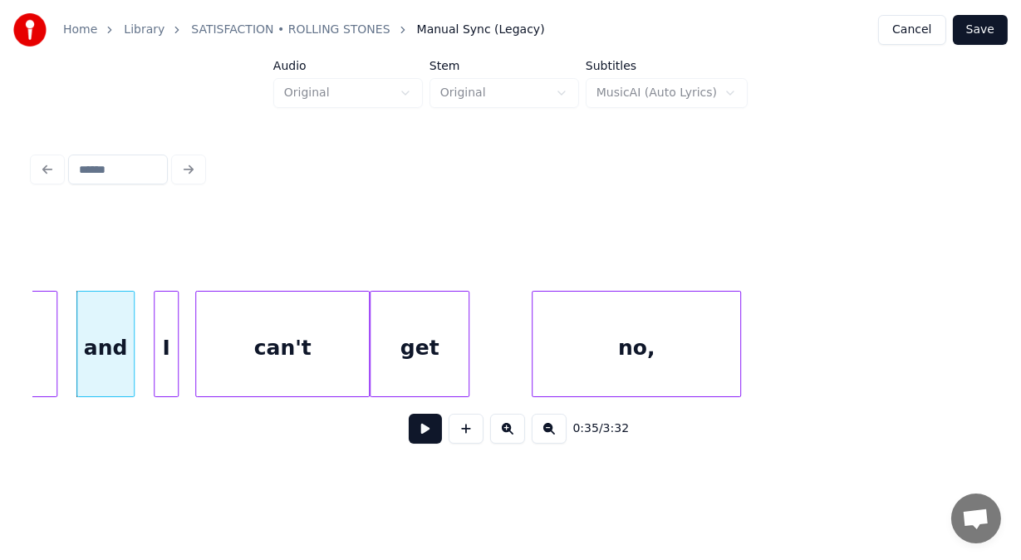
click at [737, 336] on div at bounding box center [737, 343] width 5 height 105
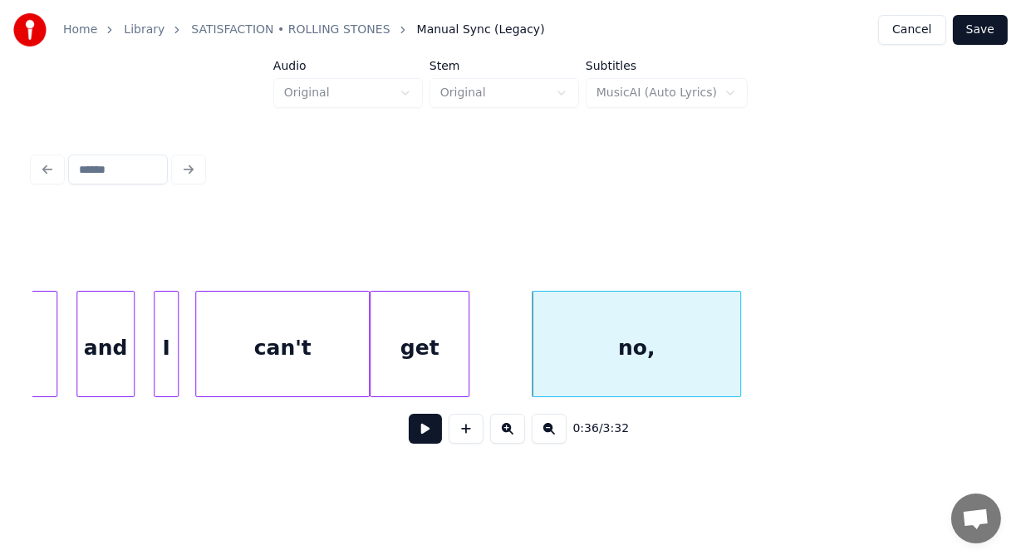
click at [409, 430] on button at bounding box center [425, 429] width 33 height 30
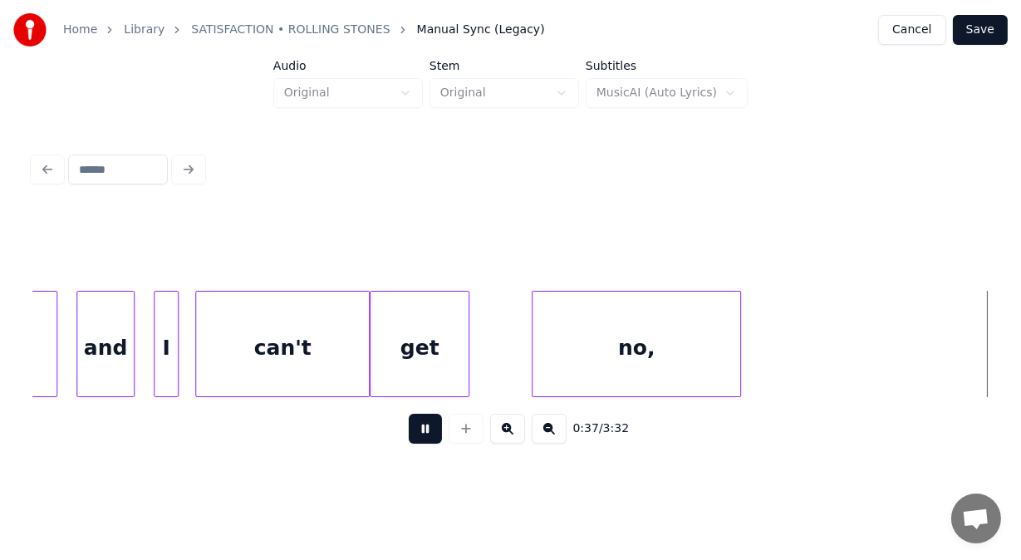
scroll to position [0, 15694]
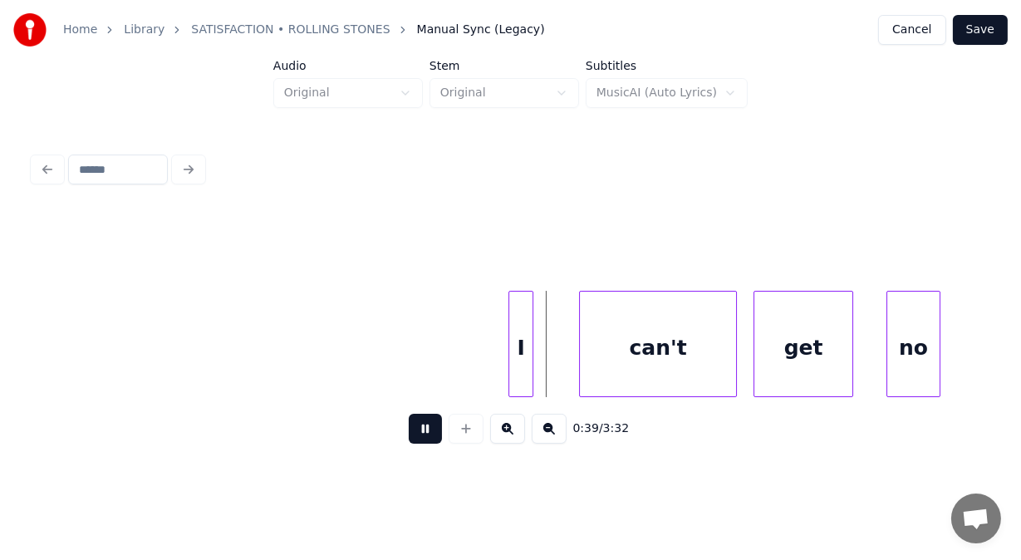
click at [409, 430] on button at bounding box center [425, 429] width 33 height 30
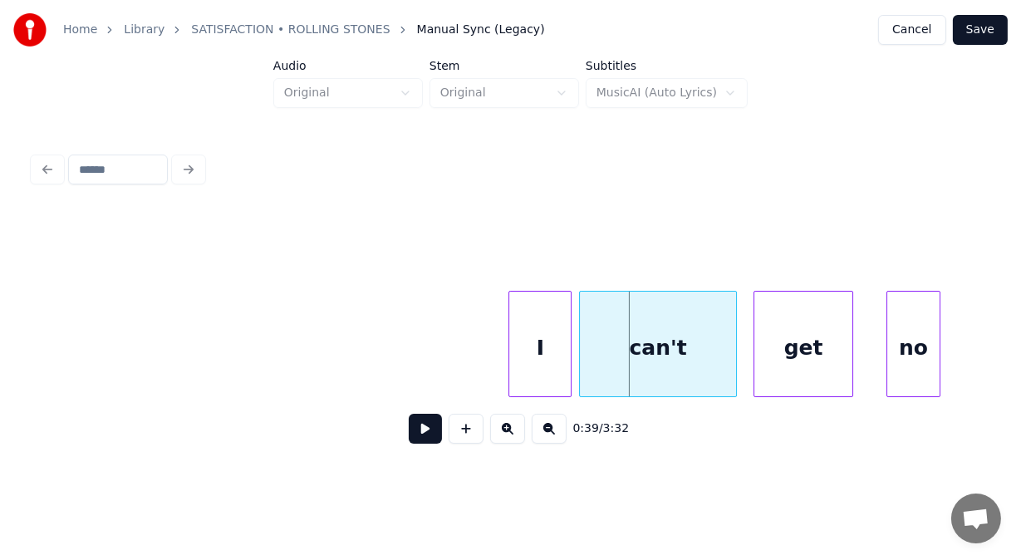
click at [570, 372] on div at bounding box center [568, 343] width 5 height 105
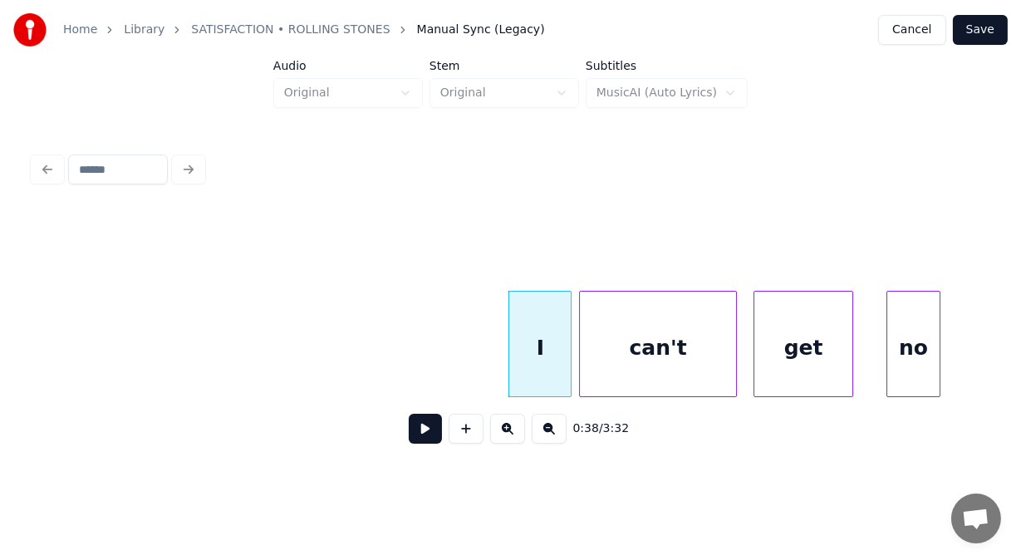
click at [419, 432] on button at bounding box center [425, 429] width 33 height 30
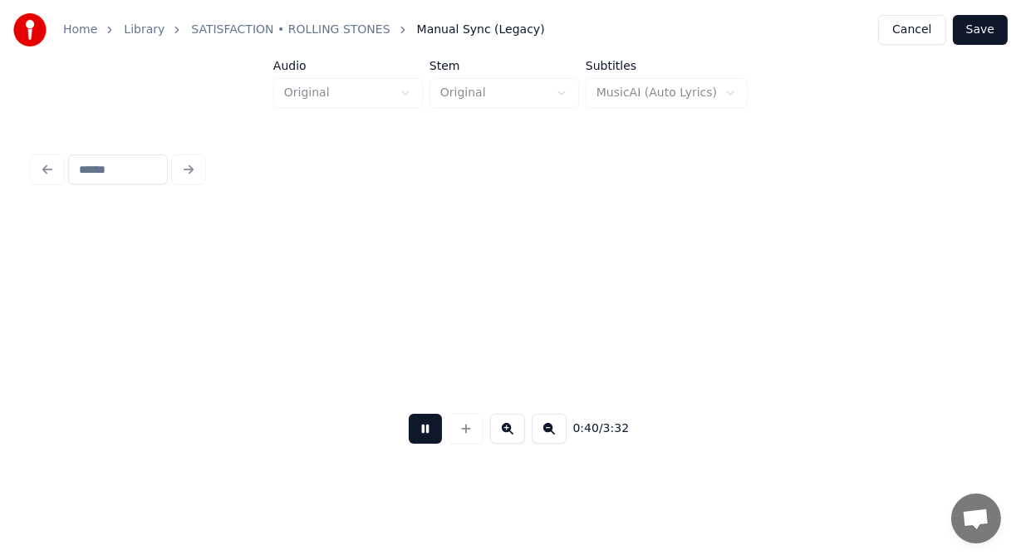
scroll to position [0, 16648]
click at [419, 432] on button at bounding box center [425, 429] width 33 height 30
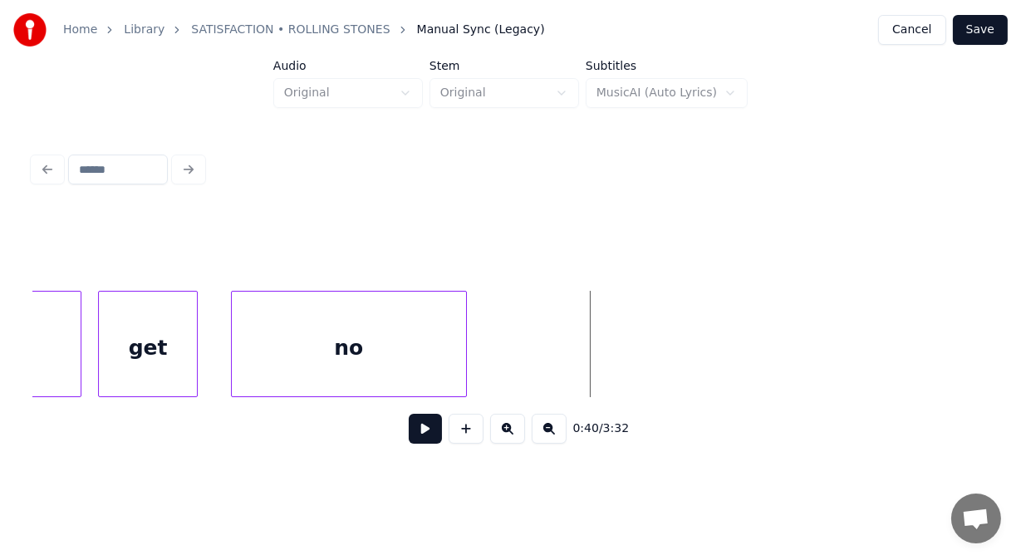
click at [463, 365] on div at bounding box center [463, 343] width 5 height 105
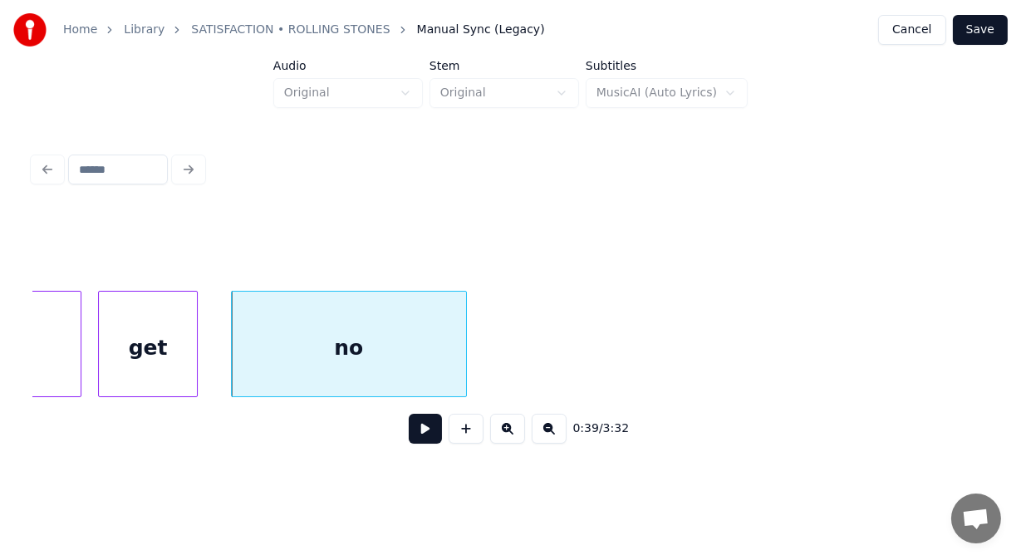
click at [424, 433] on button at bounding box center [425, 429] width 33 height 30
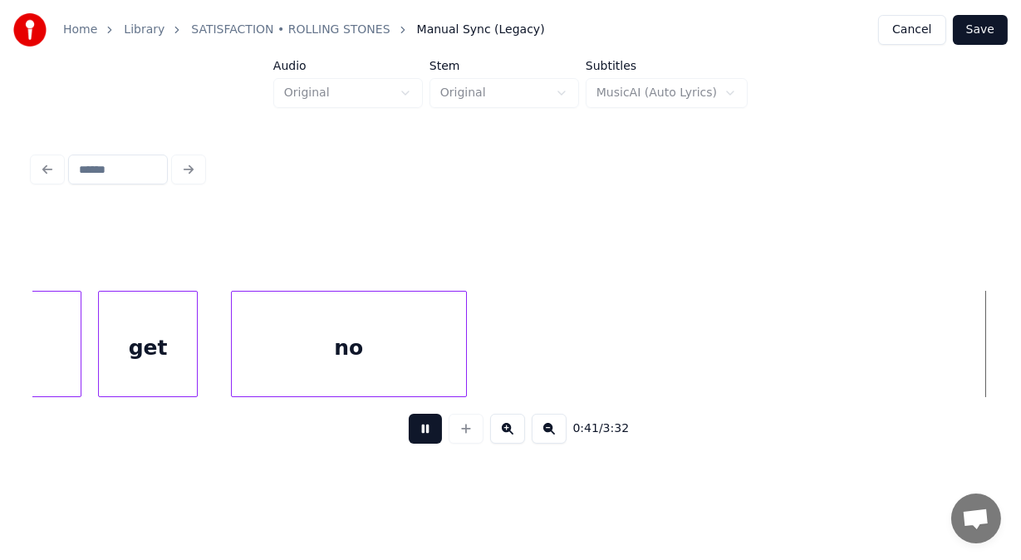
scroll to position [0, 17304]
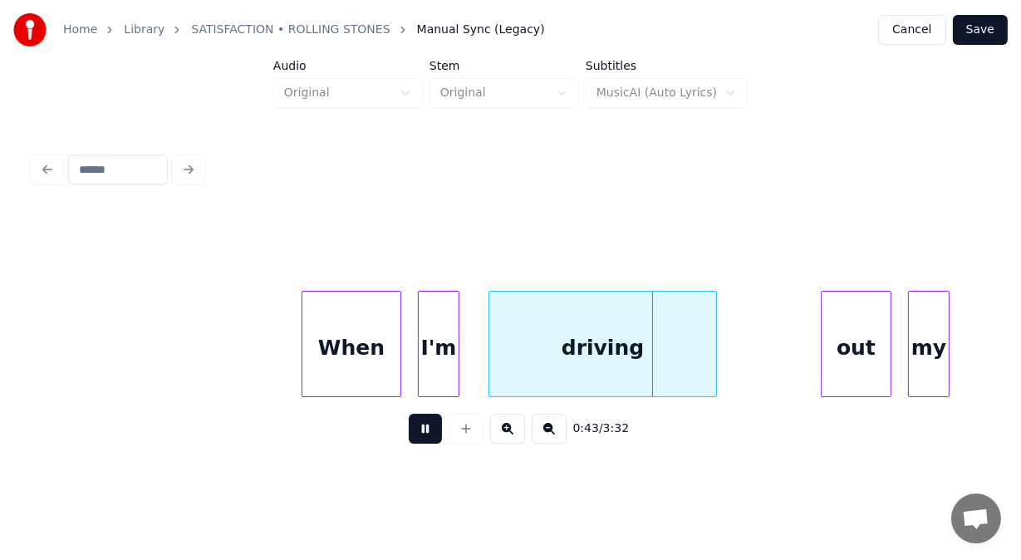
click at [424, 433] on button at bounding box center [425, 429] width 33 height 30
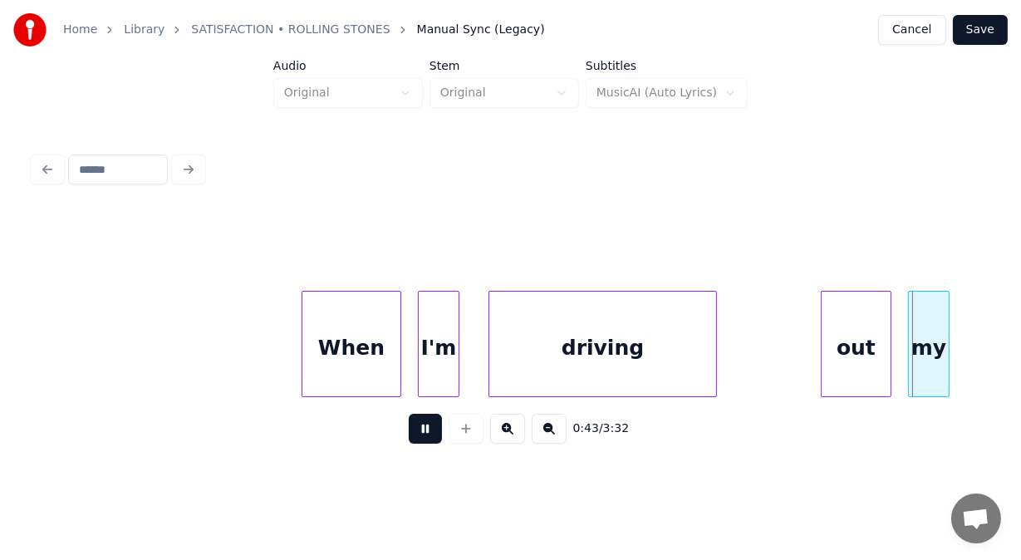
click at [424, 433] on button at bounding box center [425, 429] width 33 height 30
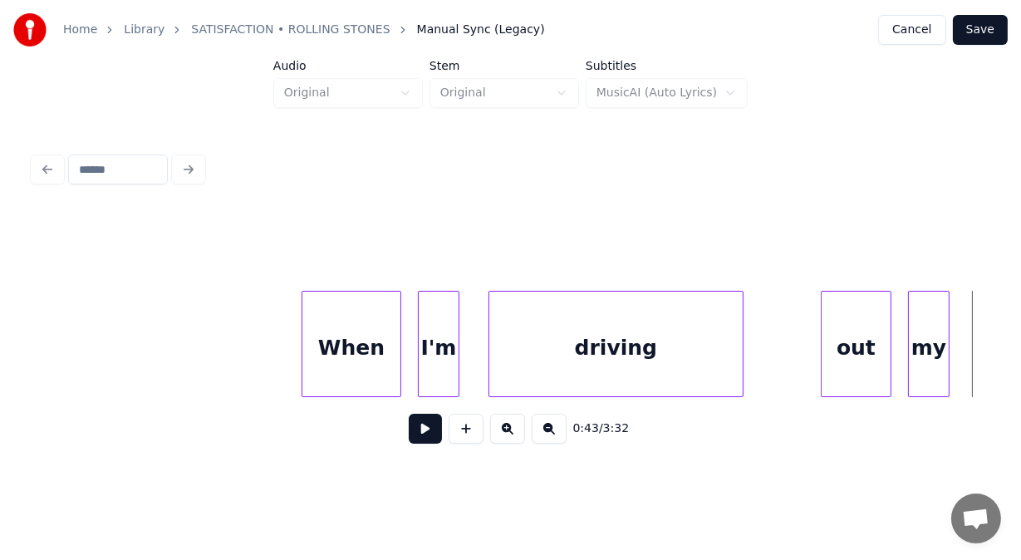
click at [742, 368] on div at bounding box center [739, 343] width 5 height 105
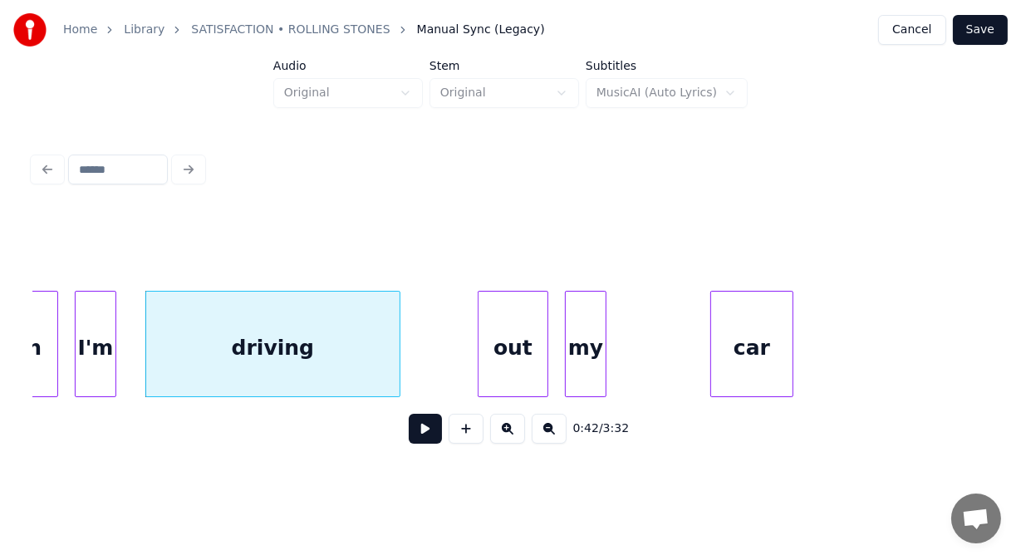
scroll to position [0, 17714]
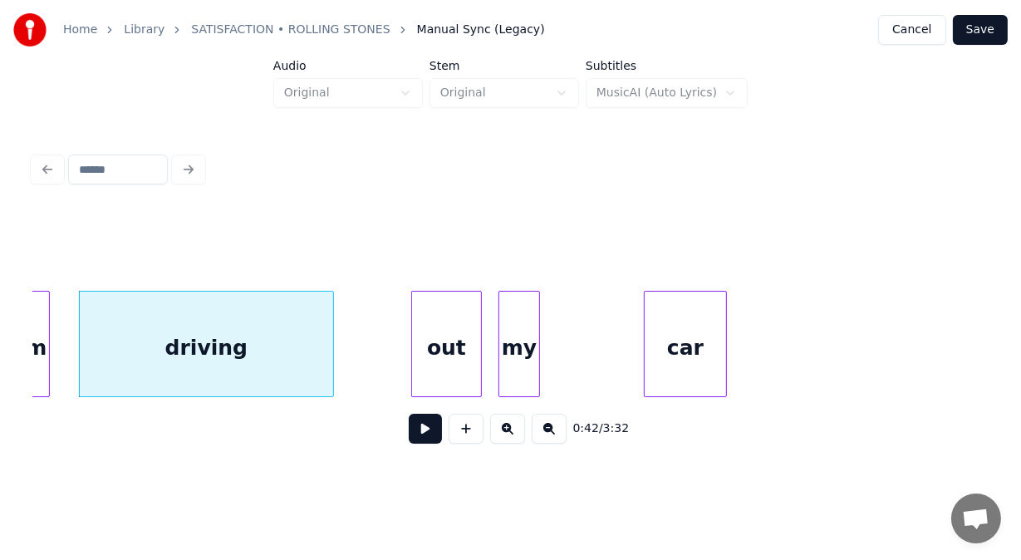
click at [442, 350] on div "out" at bounding box center [446, 347] width 69 height 113
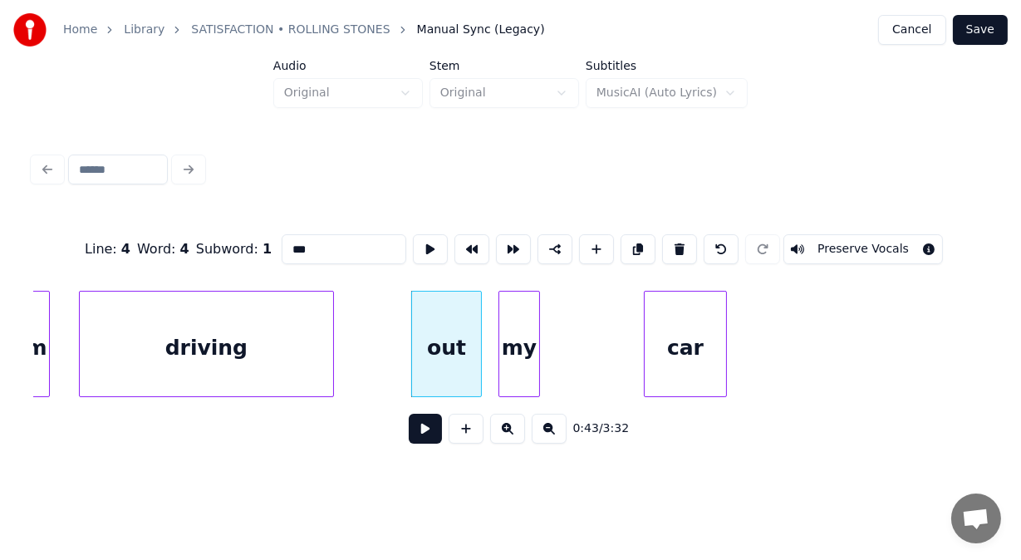
drag, startPoint x: 282, startPoint y: 241, endPoint x: 238, endPoint y: 241, distance: 44.0
click at [238, 241] on div "Line : 4 Word : 4 Subword : 1 *** Preserve Vocals" at bounding box center [510, 249] width 954 height 83
click at [530, 317] on div "my" at bounding box center [519, 347] width 40 height 113
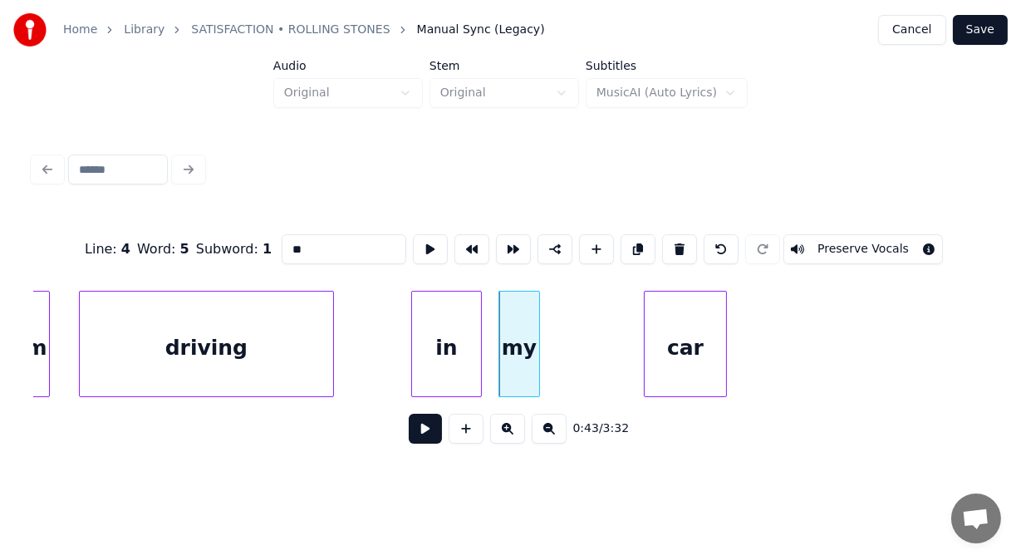
click at [690, 241] on button at bounding box center [679, 249] width 35 height 30
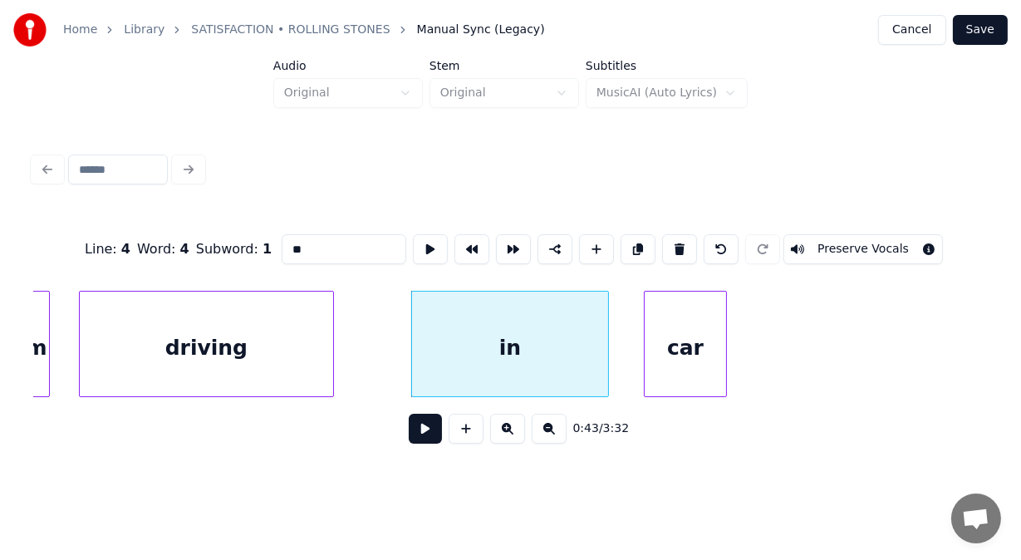
click at [604, 336] on div at bounding box center [605, 343] width 5 height 105
click at [539, 341] on div "in" at bounding box center [509, 347] width 195 height 113
click at [291, 234] on input "**" at bounding box center [344, 249] width 125 height 30
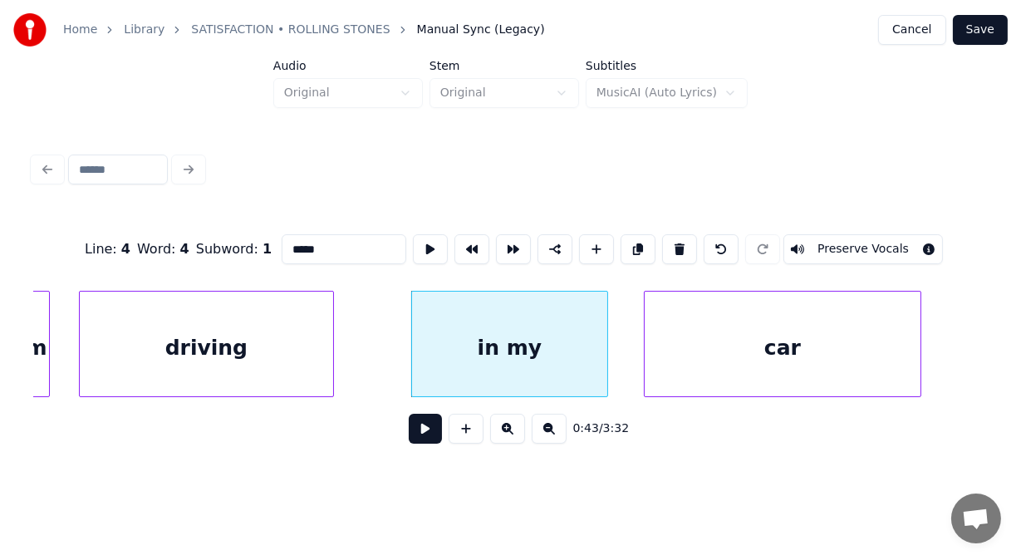
click at [917, 337] on div at bounding box center [917, 343] width 5 height 105
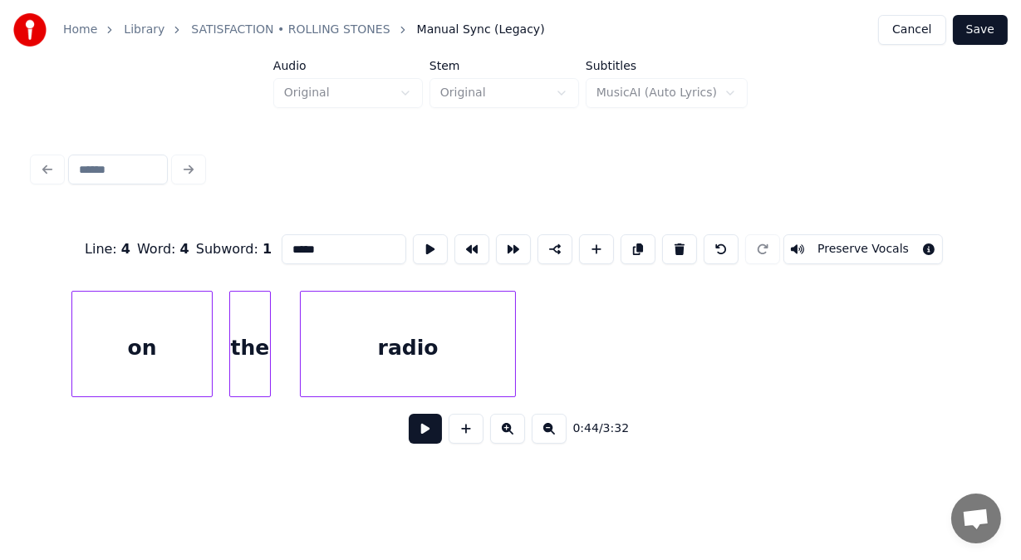
scroll to position [0, 19464]
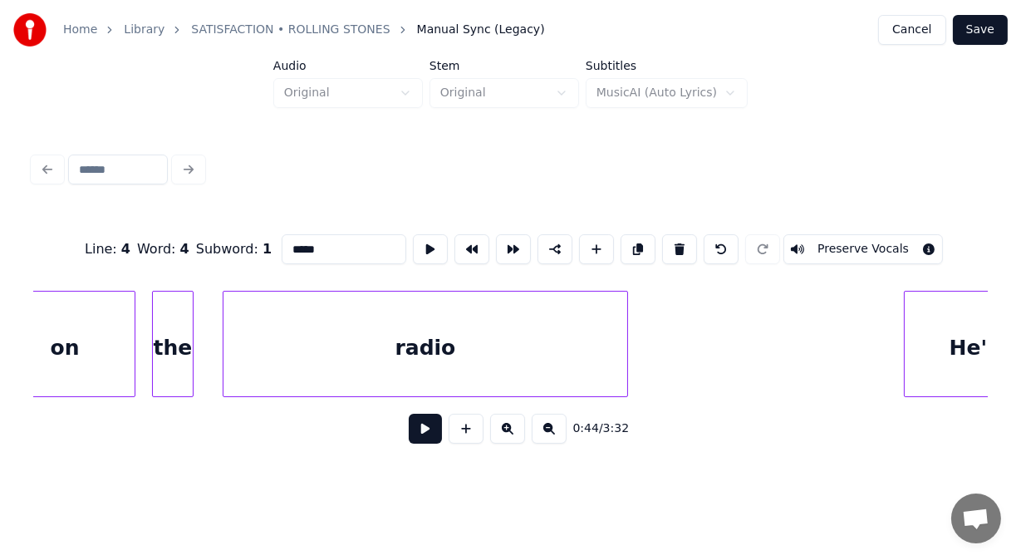
click at [625, 336] on div at bounding box center [624, 343] width 5 height 105
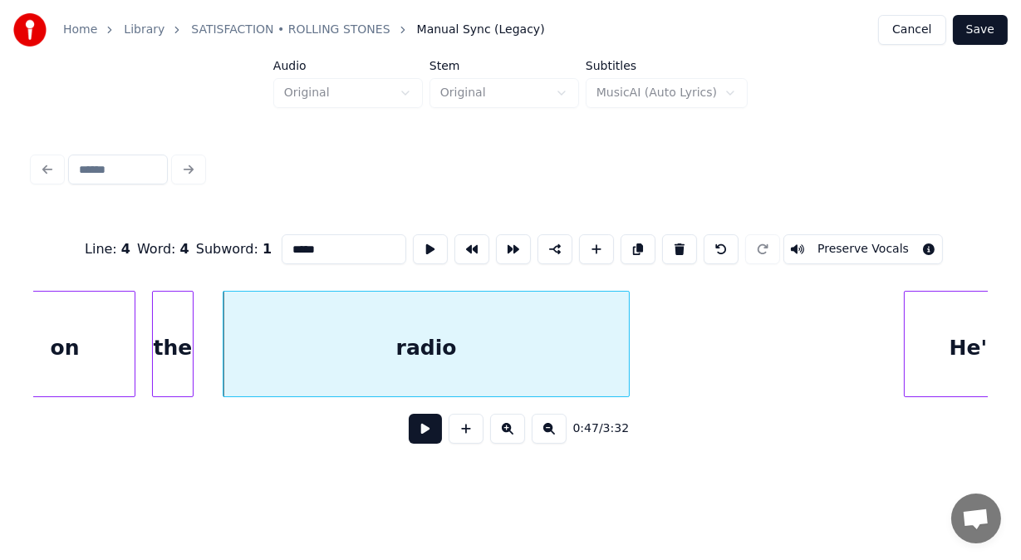
click at [192, 297] on div "the" at bounding box center [173, 344] width 42 height 106
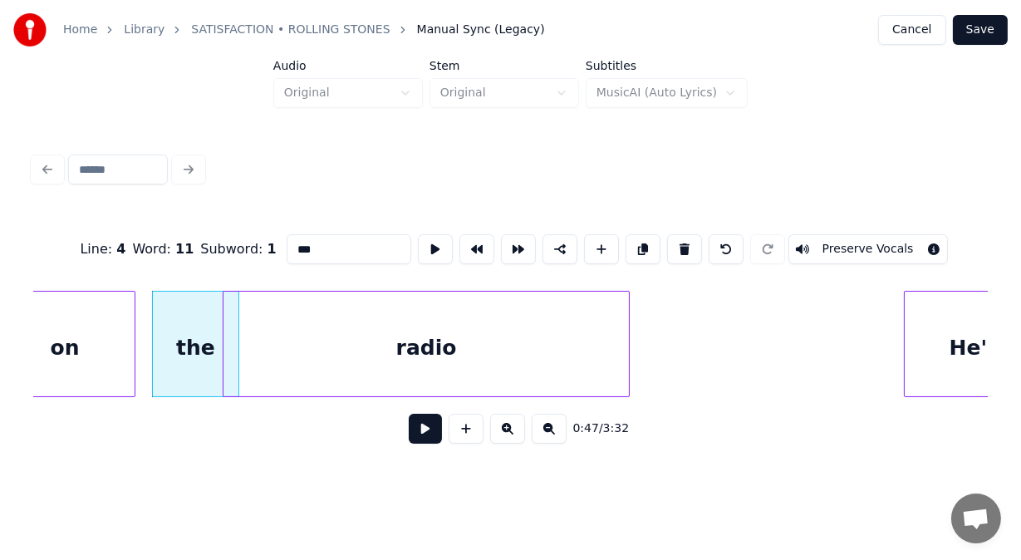
click at [237, 309] on div at bounding box center [235, 343] width 5 height 105
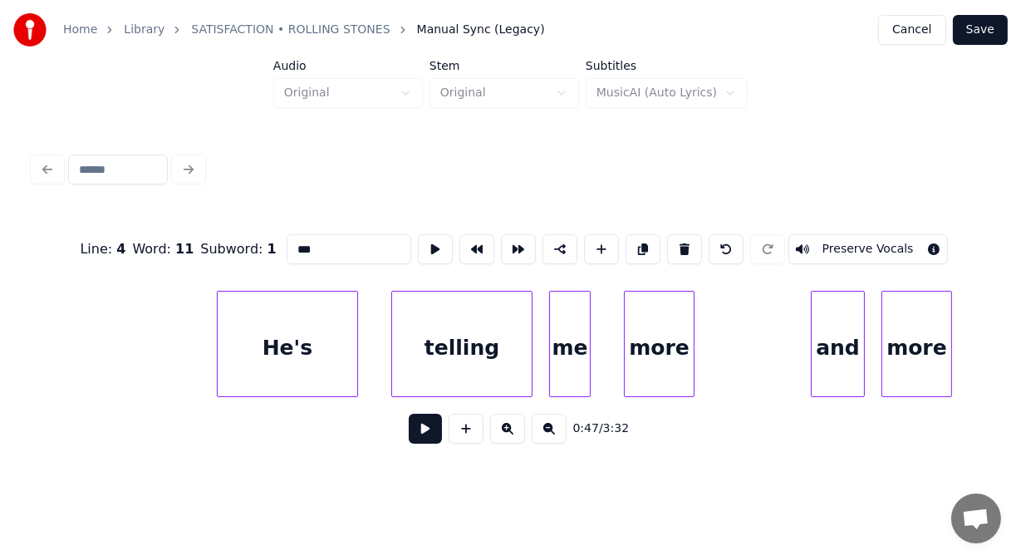
scroll to position [0, 20283]
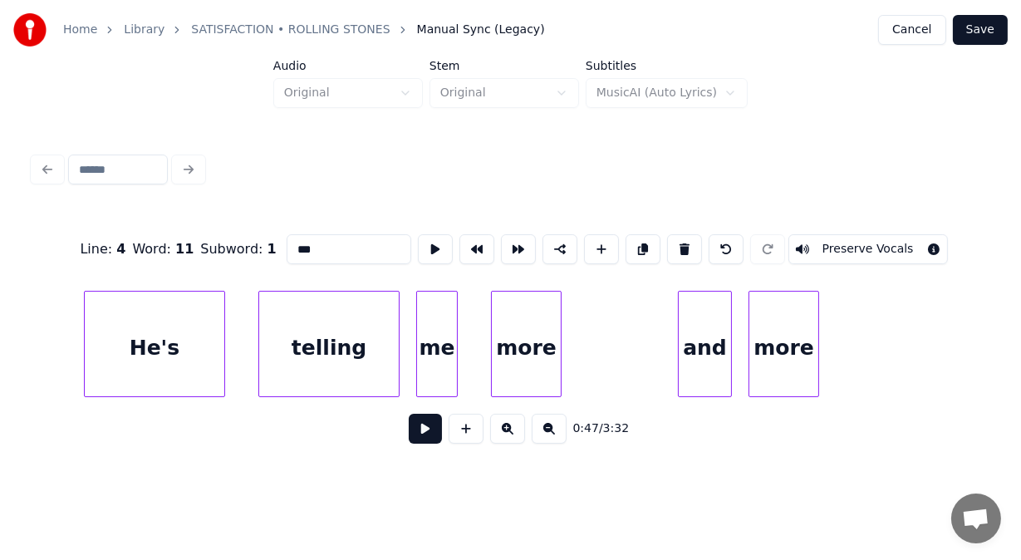
click at [178, 311] on div "He's" at bounding box center [155, 347] width 140 height 113
type input "****"
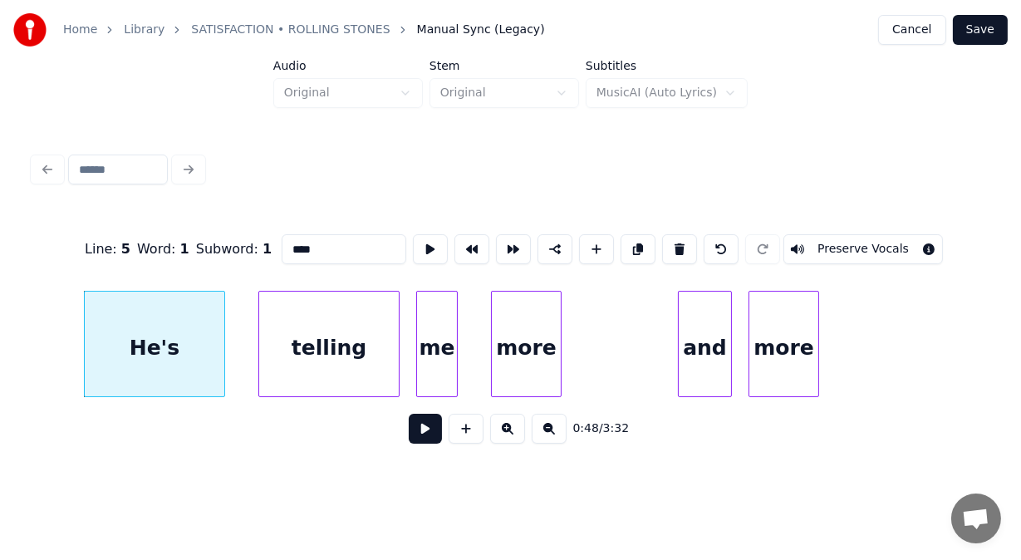
drag, startPoint x: 289, startPoint y: 240, endPoint x: 164, endPoint y: 228, distance: 125.9
click at [164, 228] on div "Line : 5 Word : 1 Subword : 1 **** Preserve Vocals" at bounding box center [510, 249] width 954 height 83
click at [645, 314] on div at bounding box center [646, 343] width 5 height 105
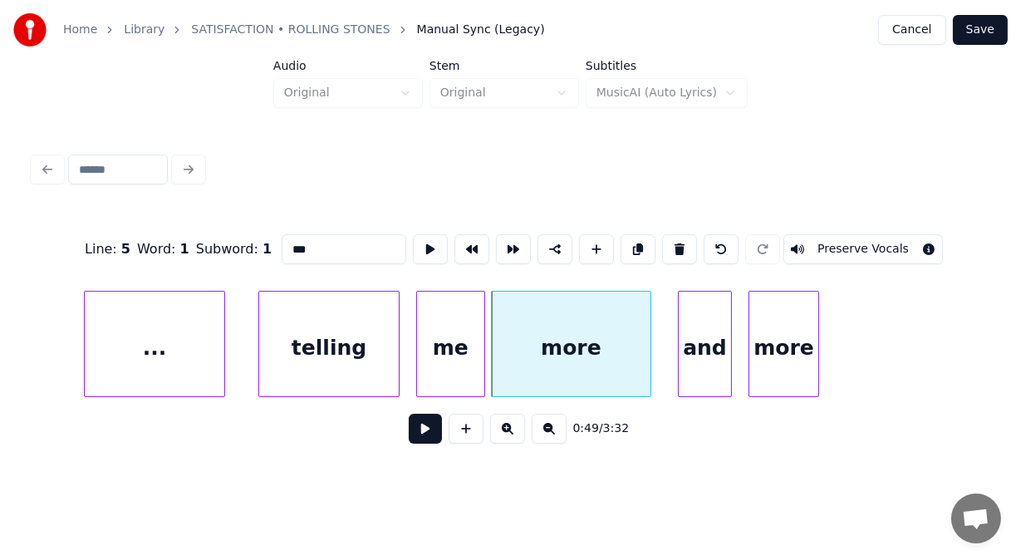
click at [482, 326] on div at bounding box center [481, 343] width 5 height 105
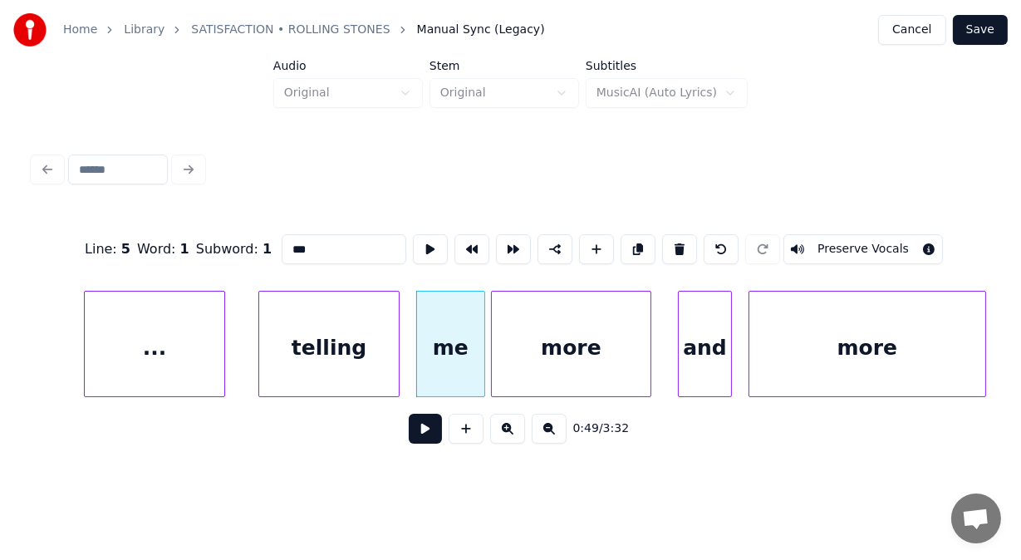
click at [982, 330] on div at bounding box center [982, 343] width 5 height 105
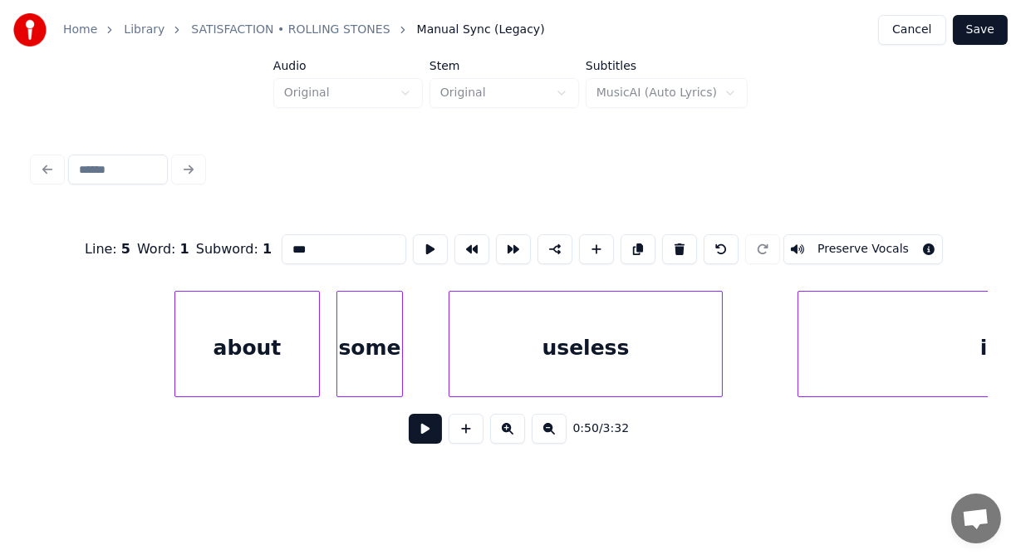
scroll to position [0, 21424]
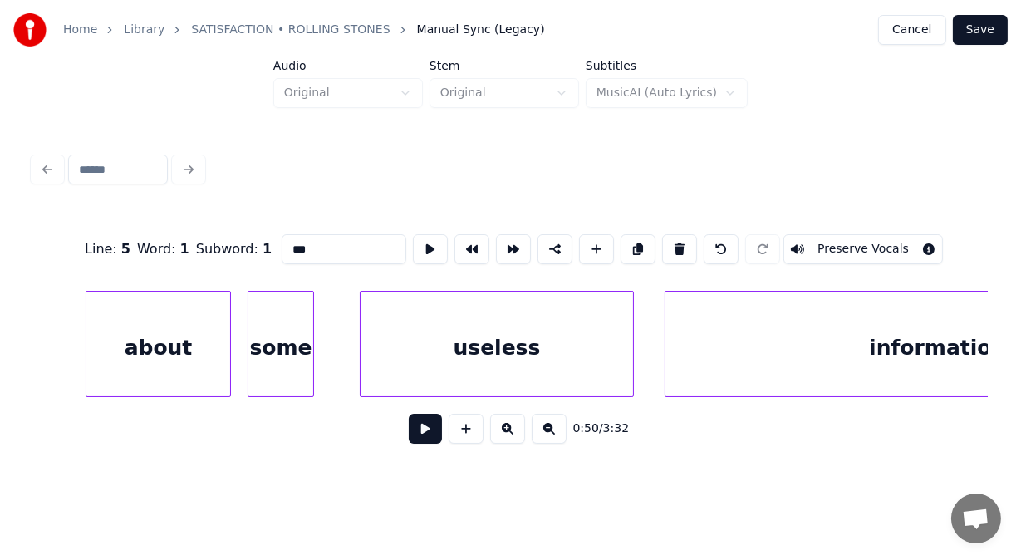
click at [668, 341] on div at bounding box center [667, 343] width 5 height 105
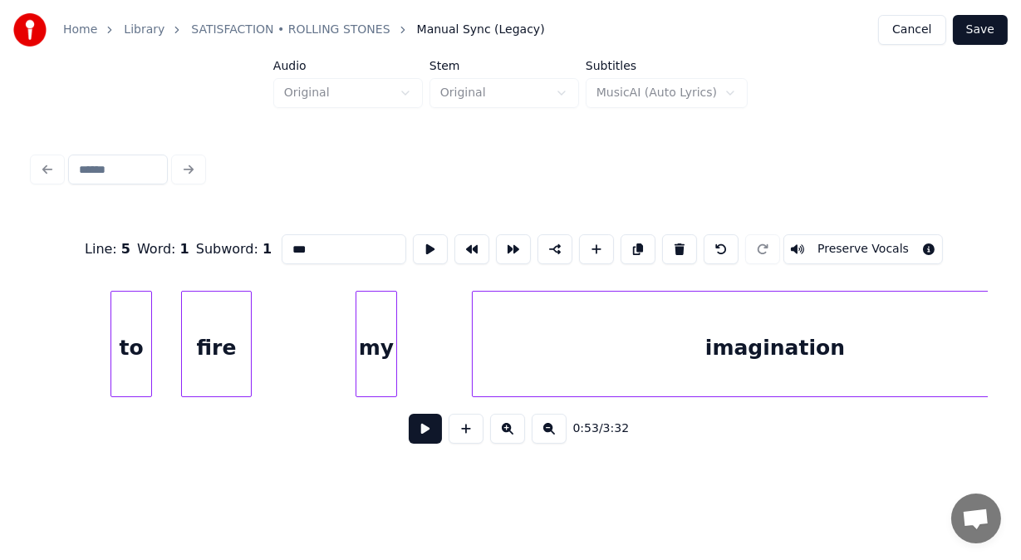
scroll to position [0, 22996]
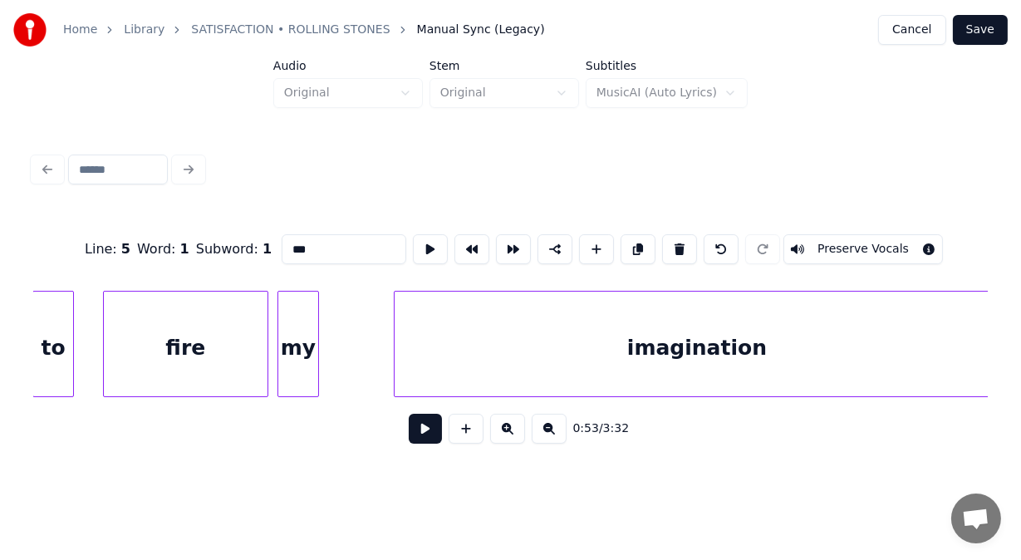
click at [264, 307] on div at bounding box center [264, 343] width 5 height 105
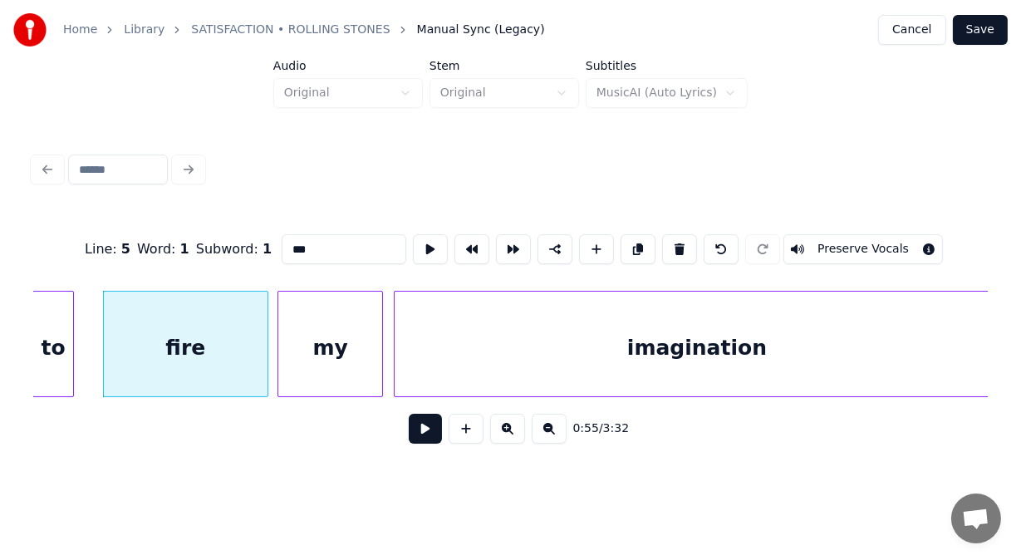
click at [382, 315] on div at bounding box center [379, 343] width 5 height 105
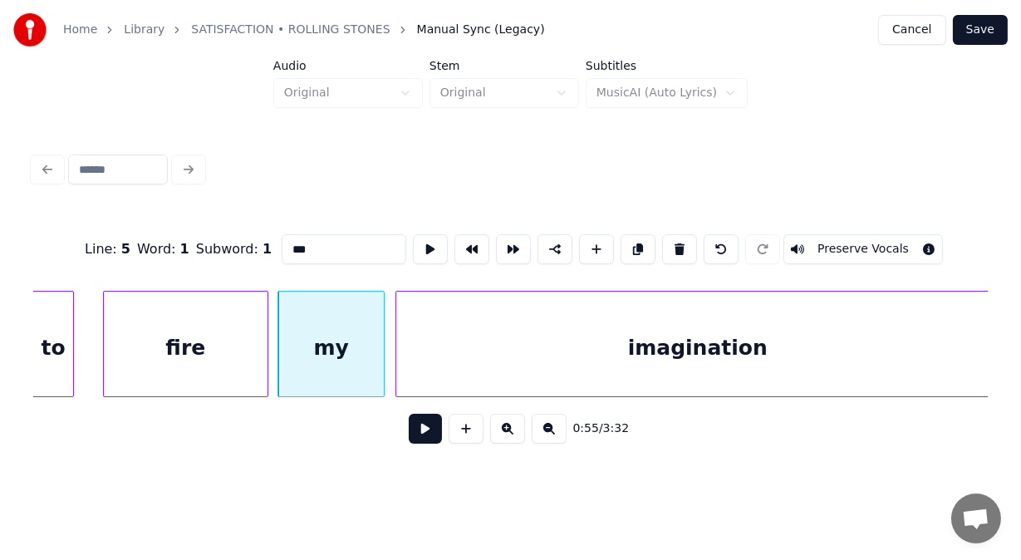
click at [399, 331] on div at bounding box center [398, 343] width 5 height 105
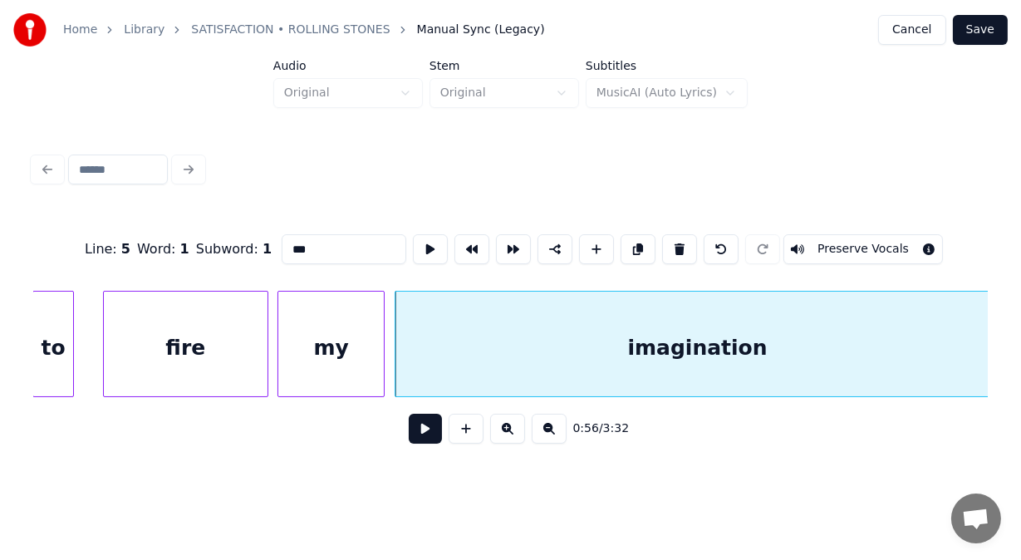
type input "***"
click at [409, 433] on button at bounding box center [425, 429] width 33 height 30
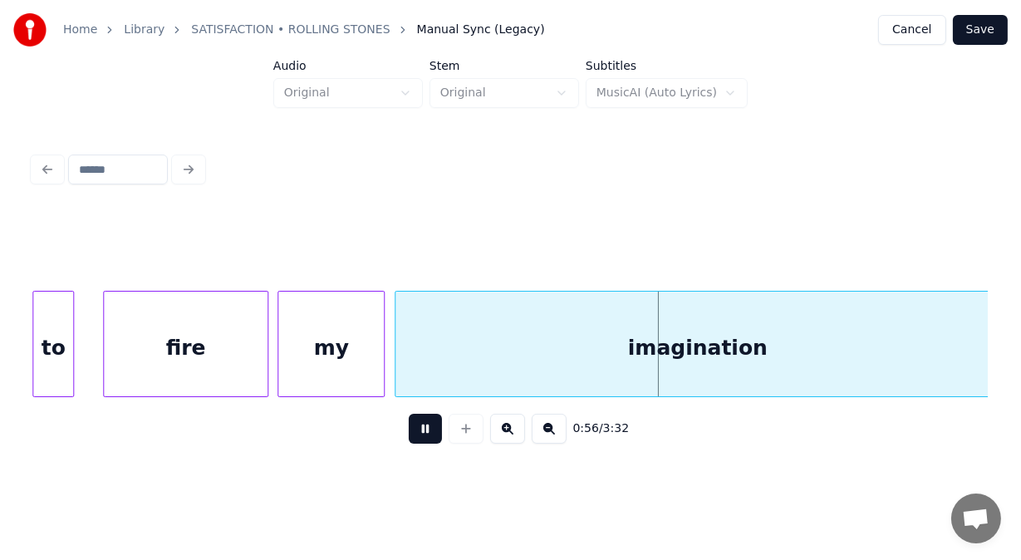
click at [409, 433] on button at bounding box center [425, 429] width 33 height 30
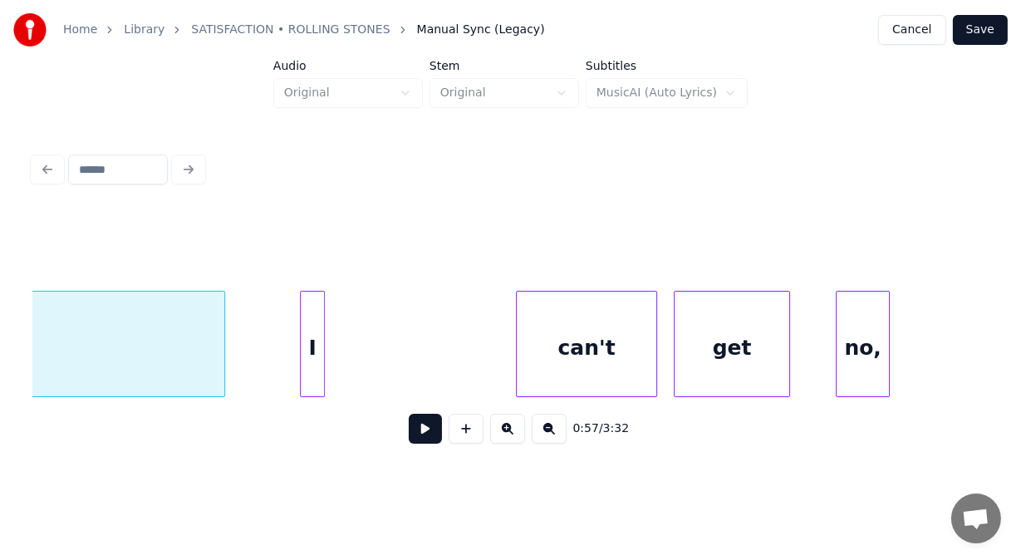
scroll to position [0, 23783]
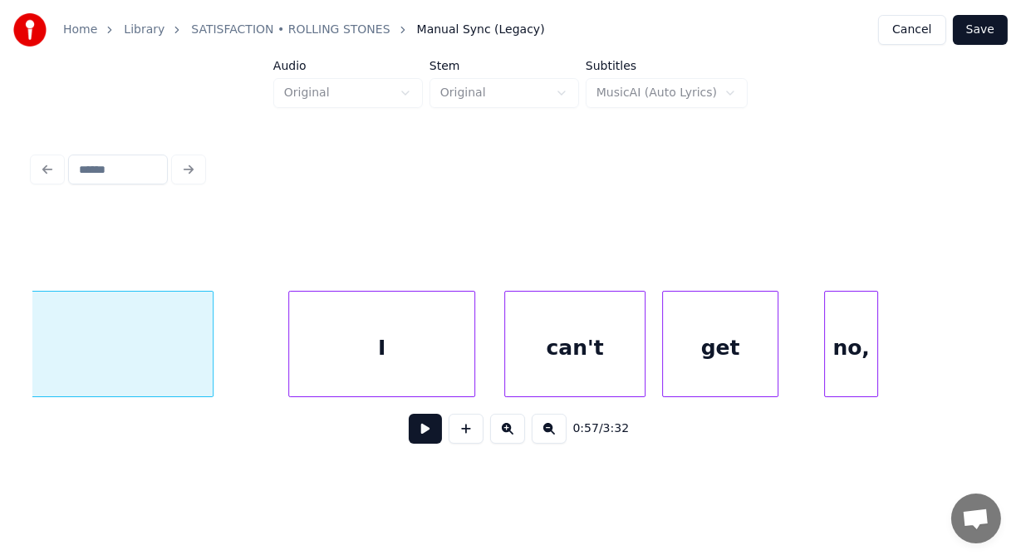
click at [472, 320] on div at bounding box center [471, 343] width 5 height 105
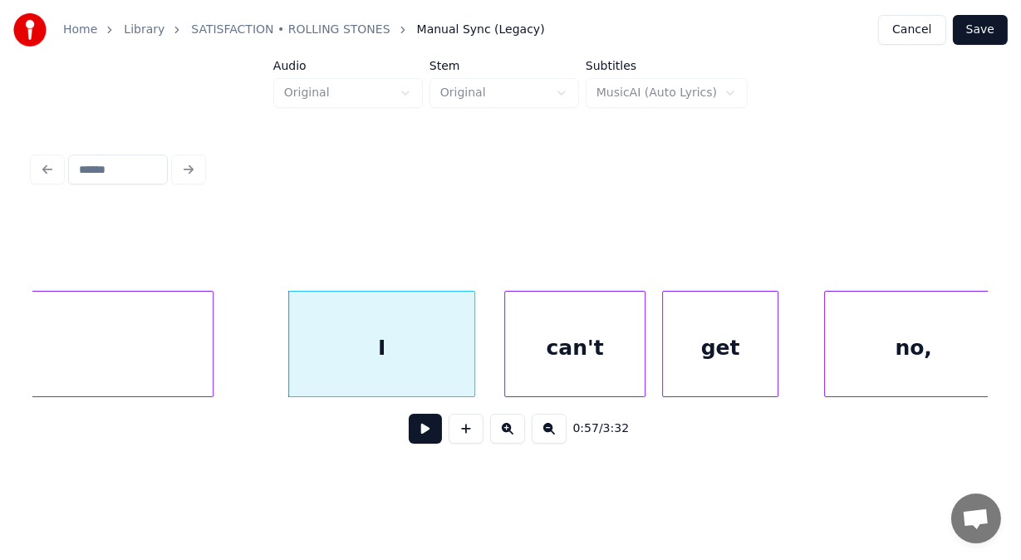
click at [997, 335] on div "Home Library SATISFACTION • ROLLING STONES Manual Sync (Legacy) Cancel Save Aud…" at bounding box center [510, 235] width 1021 height 470
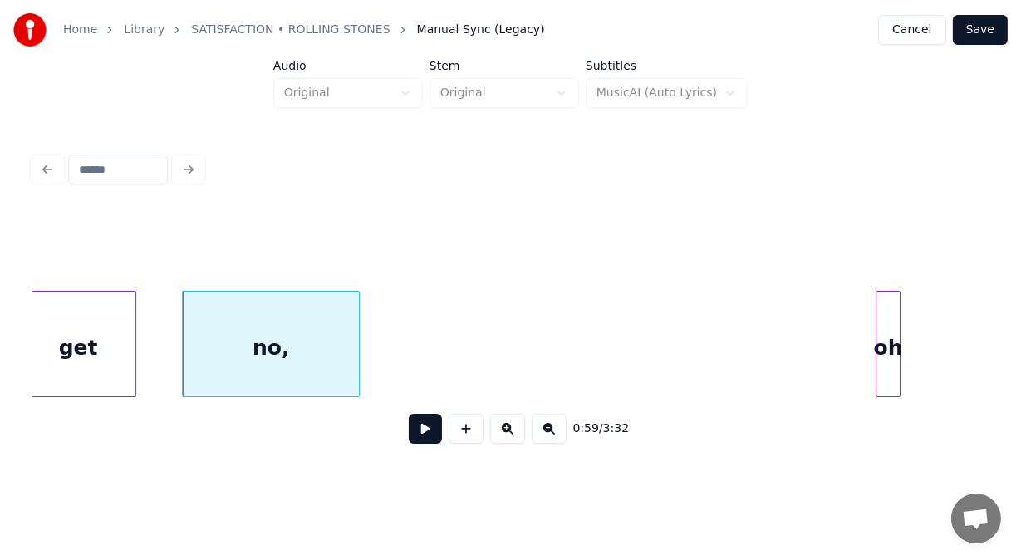
scroll to position [0, 24480]
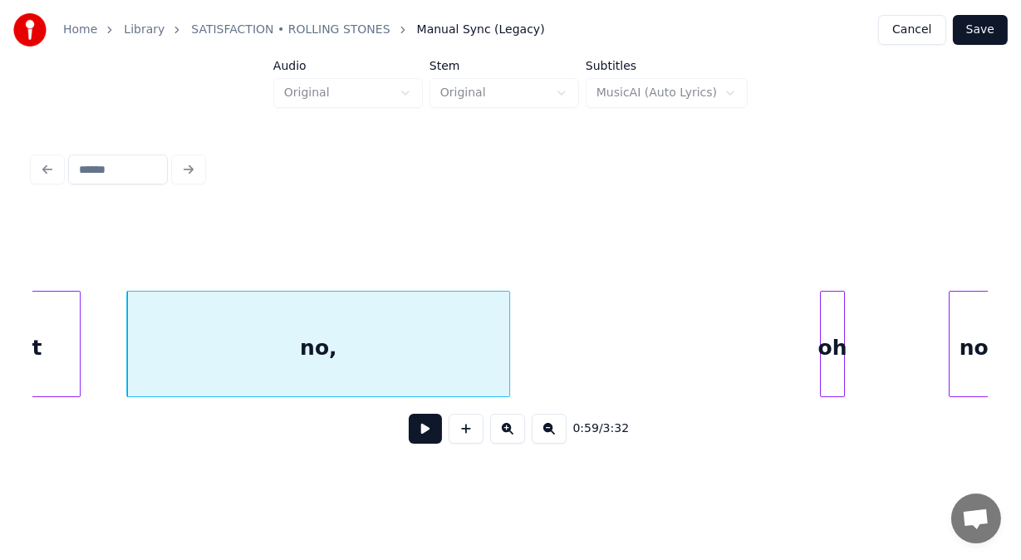
click at [507, 317] on div at bounding box center [506, 343] width 5 height 105
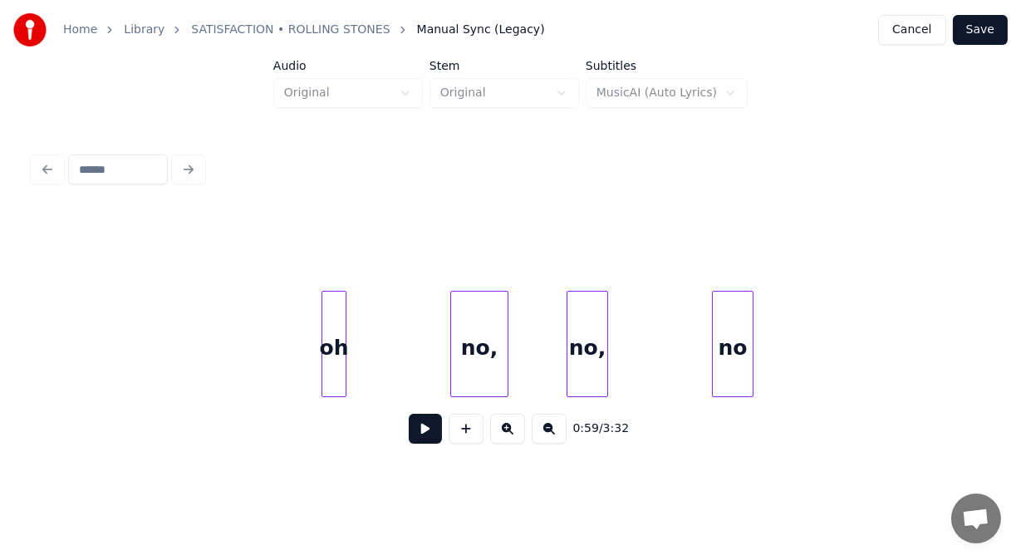
scroll to position [0, 25078]
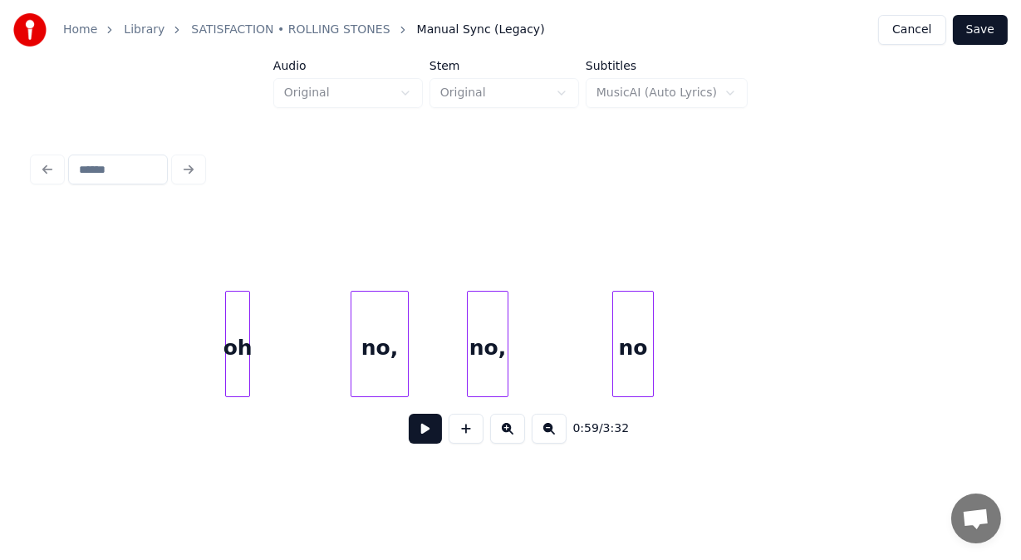
click at [249, 305] on div "oh" at bounding box center [237, 344] width 25 height 106
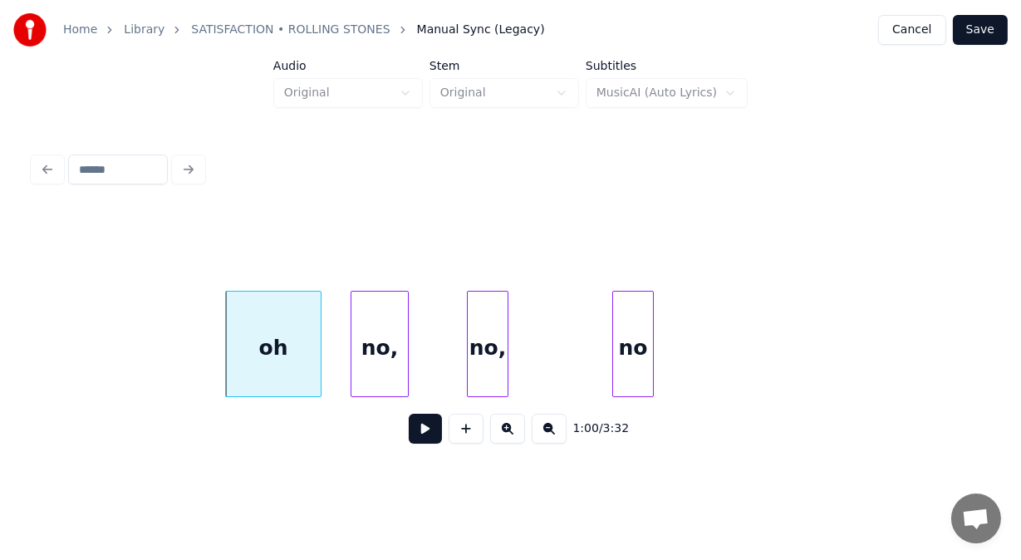
click at [317, 302] on div at bounding box center [318, 343] width 5 height 105
click at [453, 306] on div at bounding box center [453, 343] width 5 height 105
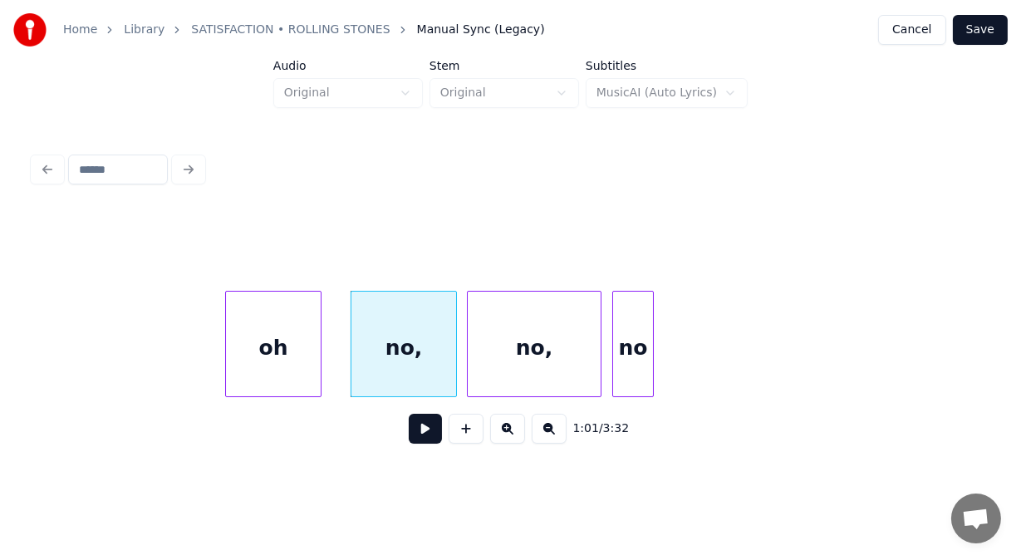
click at [599, 316] on div at bounding box center [597, 343] width 5 height 105
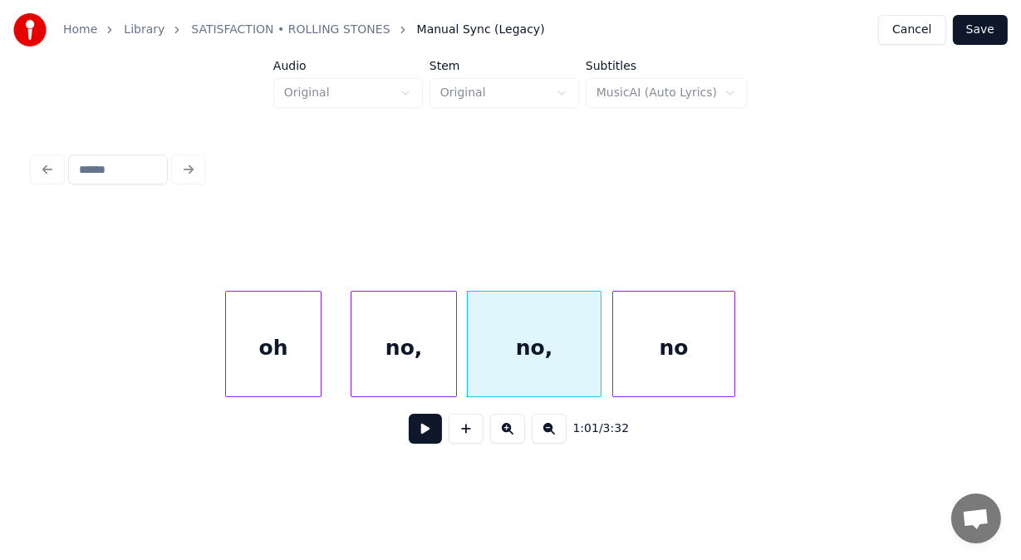
click at [733, 319] on div at bounding box center [731, 343] width 5 height 105
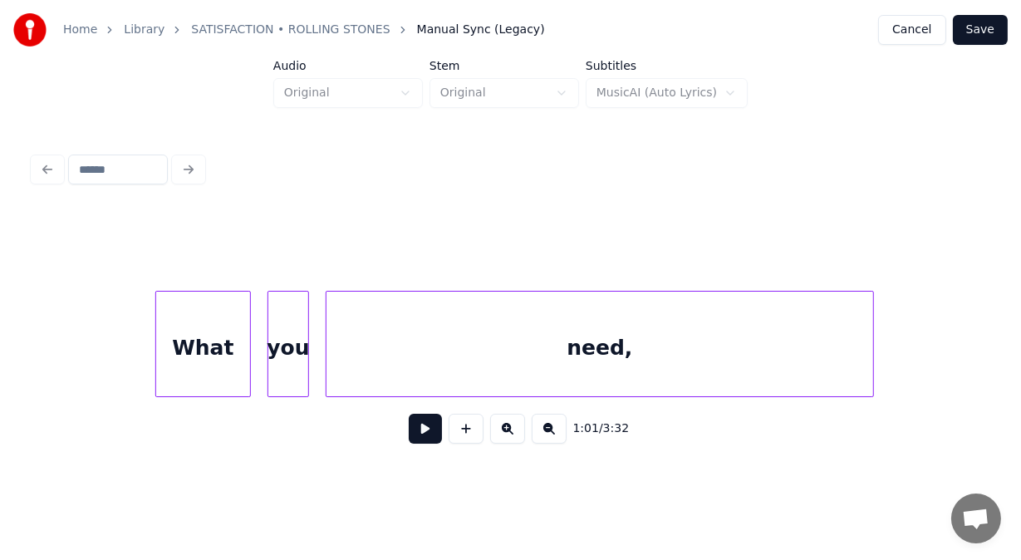
scroll to position [0, 26673]
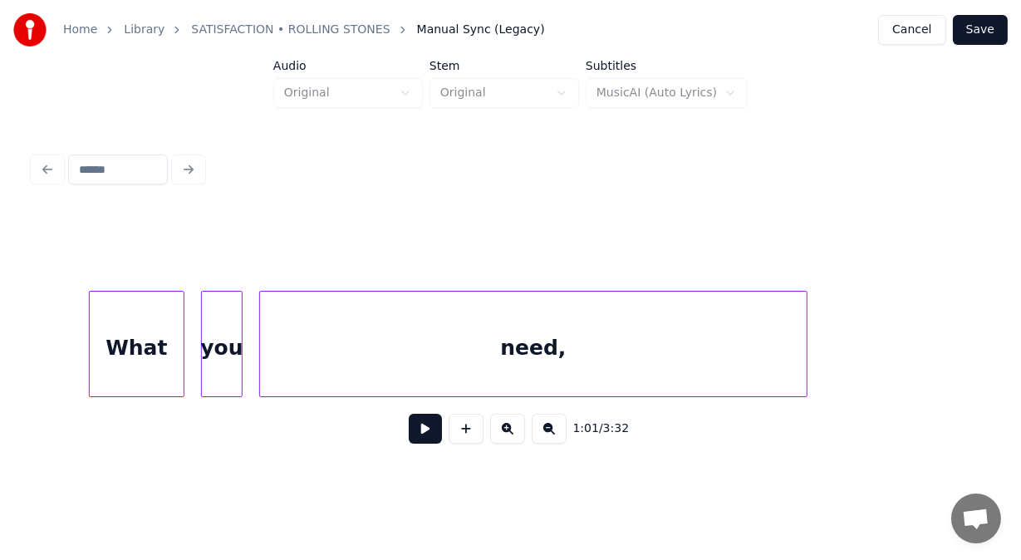
click at [346, 362] on div "need," at bounding box center [533, 347] width 546 height 113
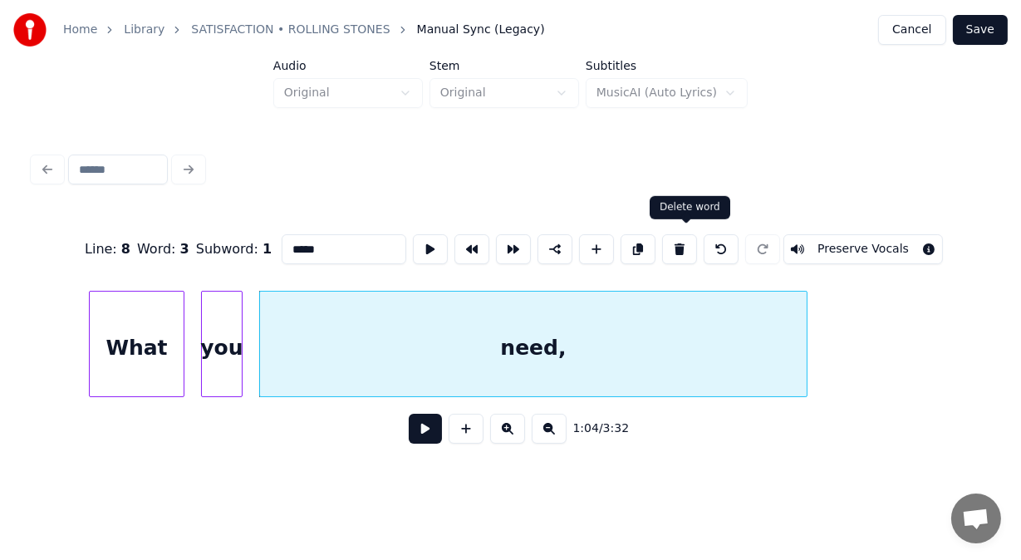
click at [680, 243] on button at bounding box center [679, 249] width 35 height 30
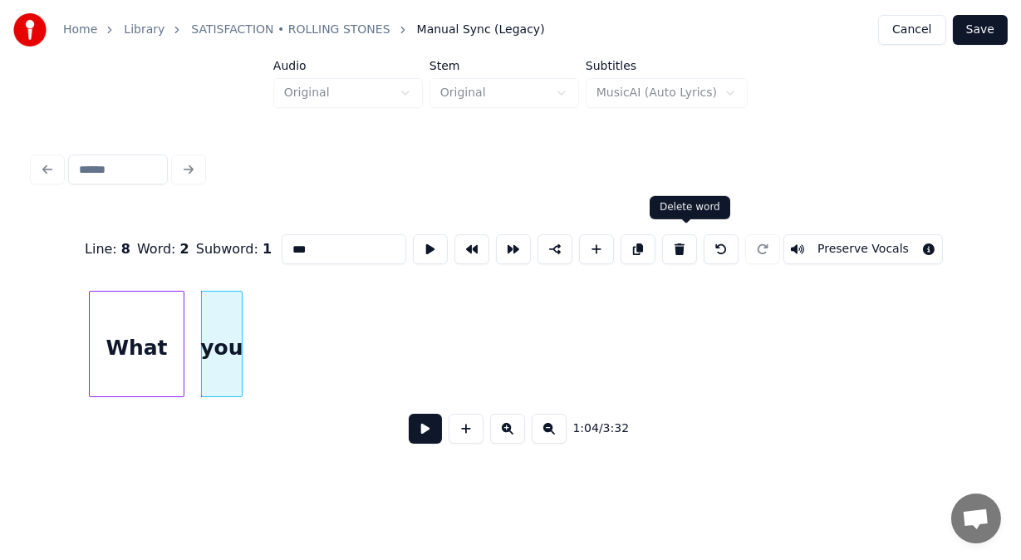
click at [681, 246] on button at bounding box center [679, 249] width 35 height 30
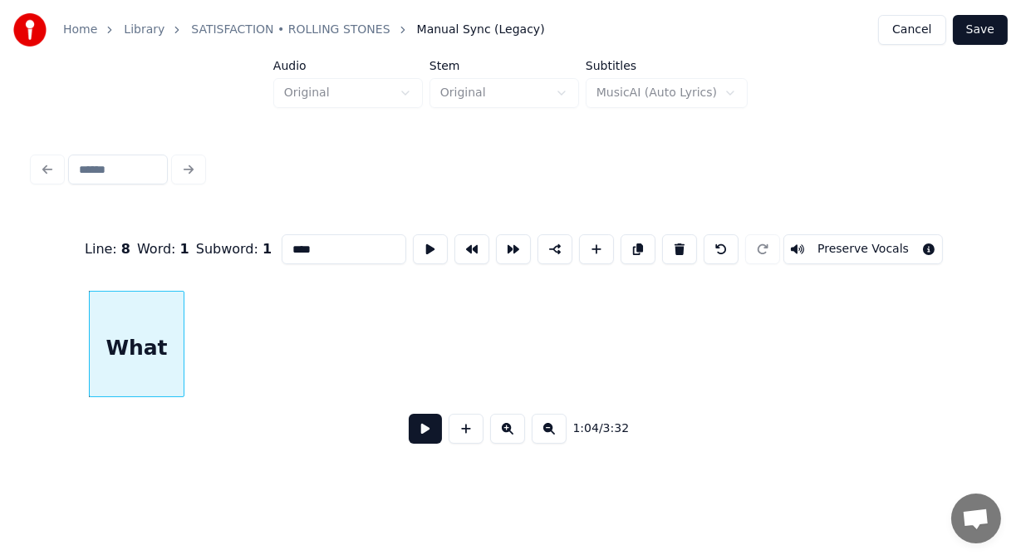
click at [681, 246] on button at bounding box center [679, 249] width 35 height 30
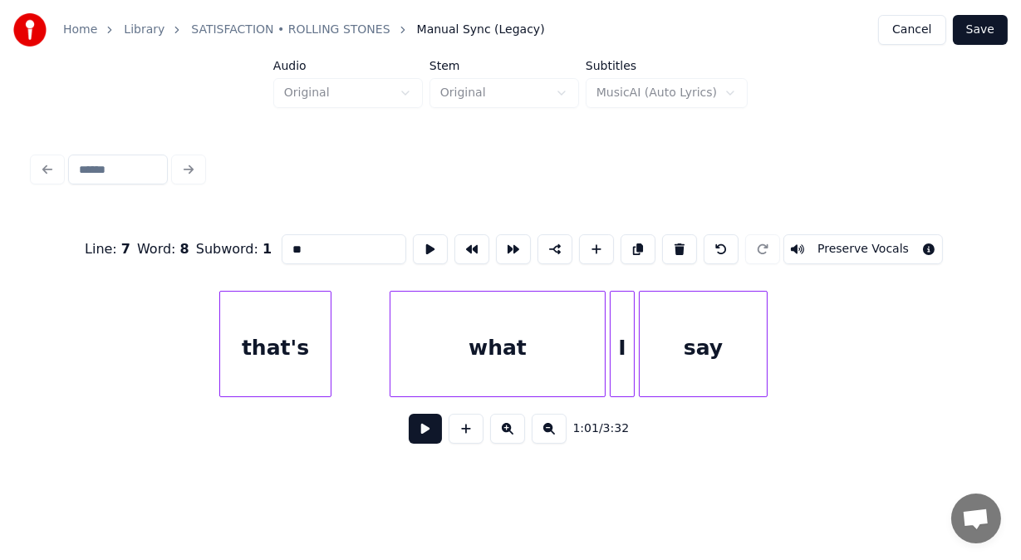
scroll to position [0, 27916]
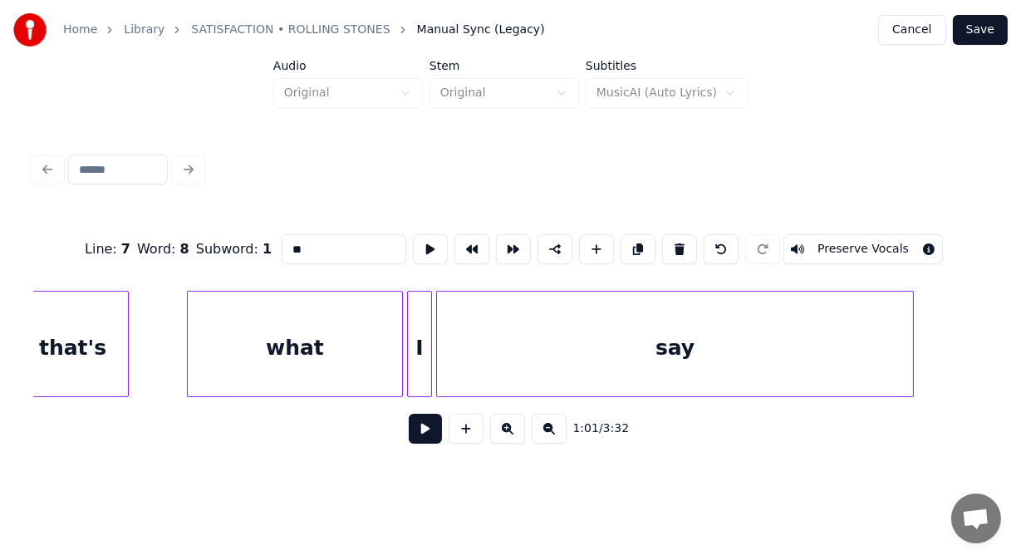
click at [908, 359] on div at bounding box center [910, 343] width 5 height 105
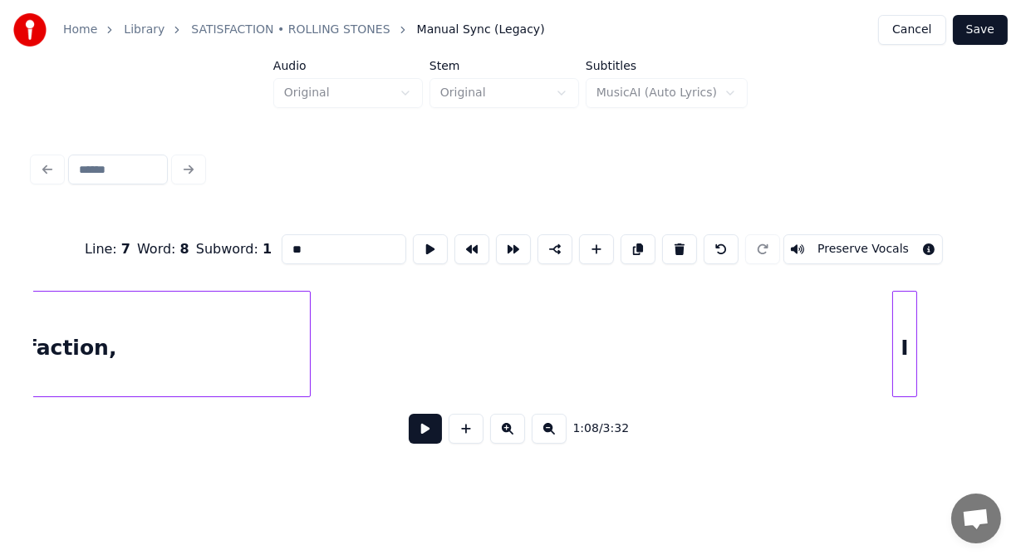
scroll to position [0, 29699]
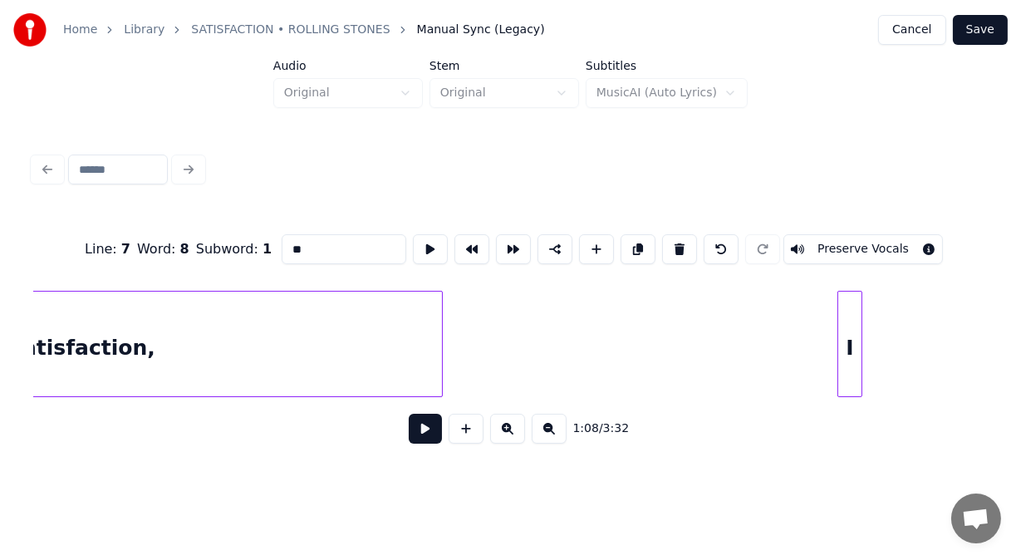
click at [438, 325] on div at bounding box center [439, 343] width 5 height 105
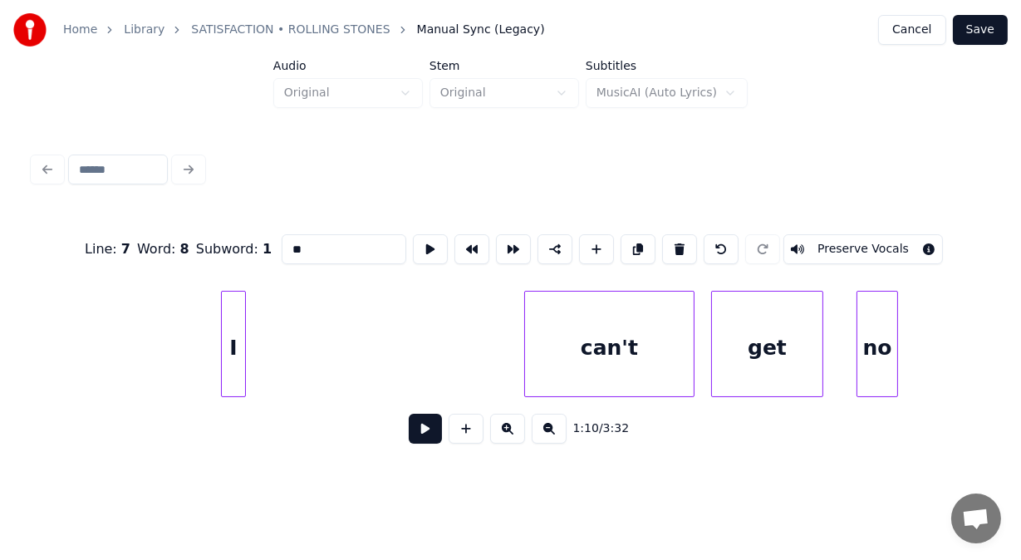
scroll to position [0, 30460]
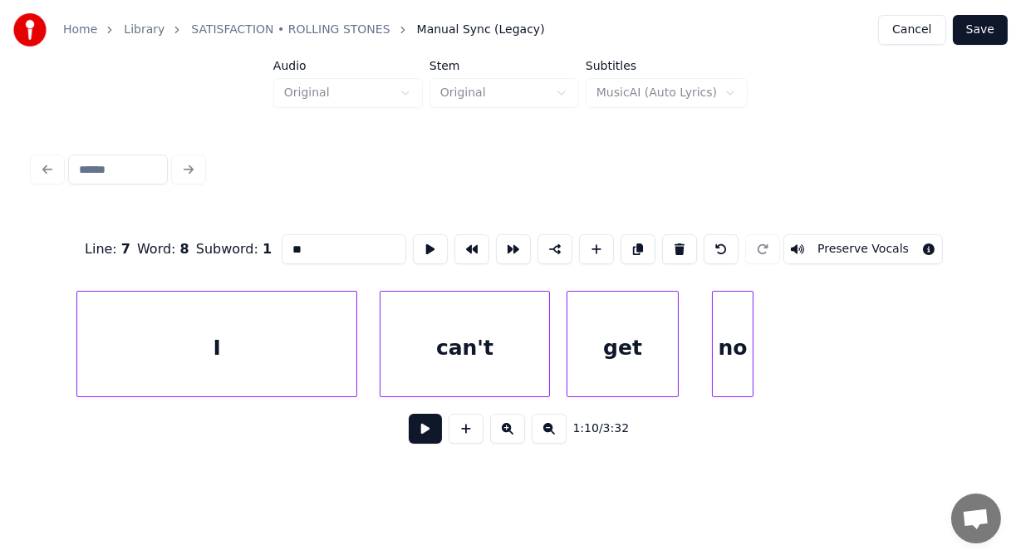
click at [355, 320] on div at bounding box center [353, 343] width 5 height 105
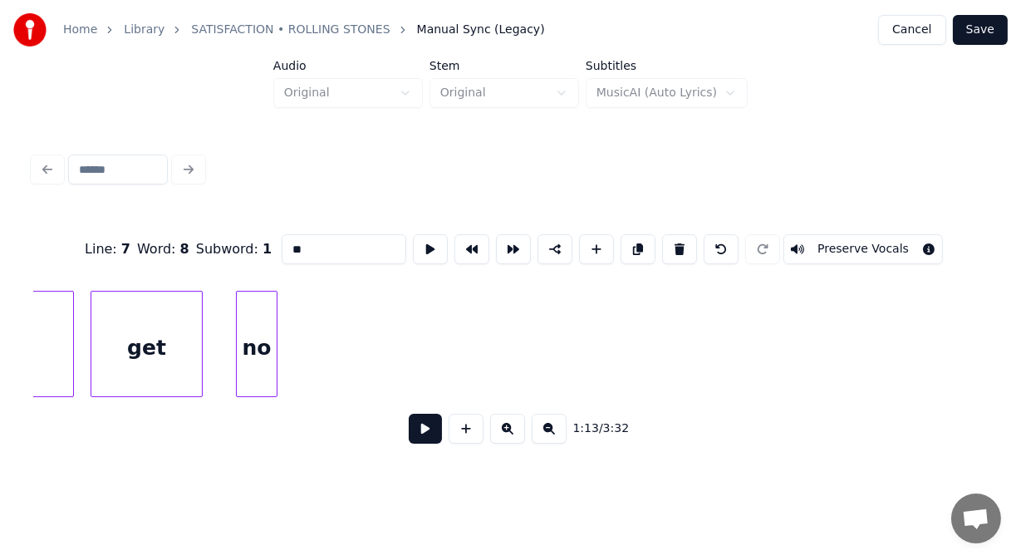
scroll to position [0, 31058]
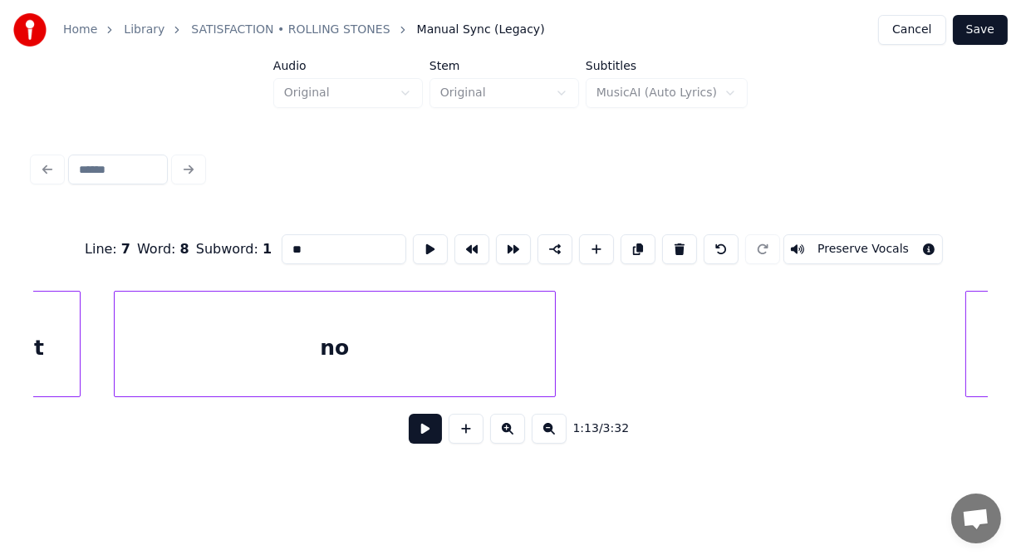
click at [555, 307] on div at bounding box center [552, 343] width 5 height 105
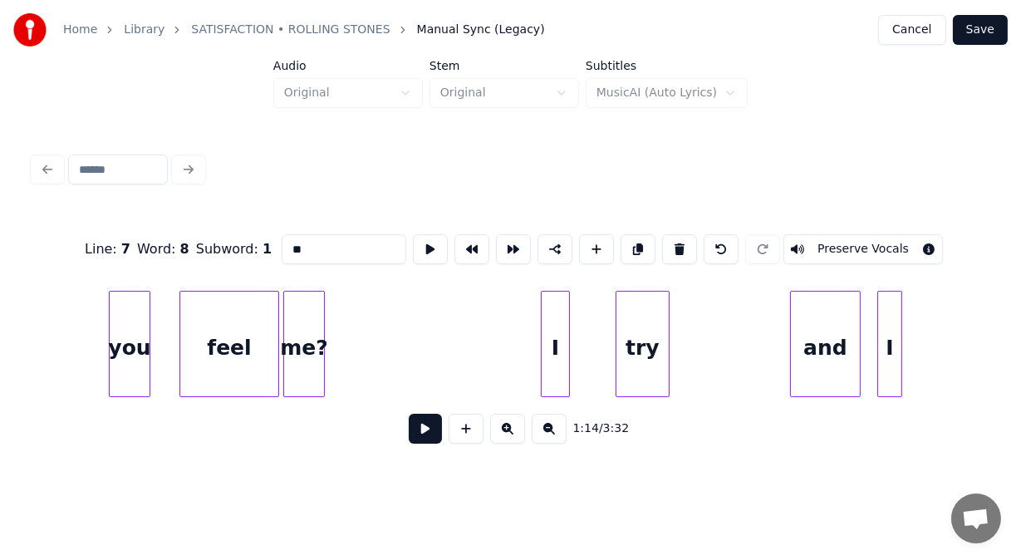
scroll to position [0, 33151]
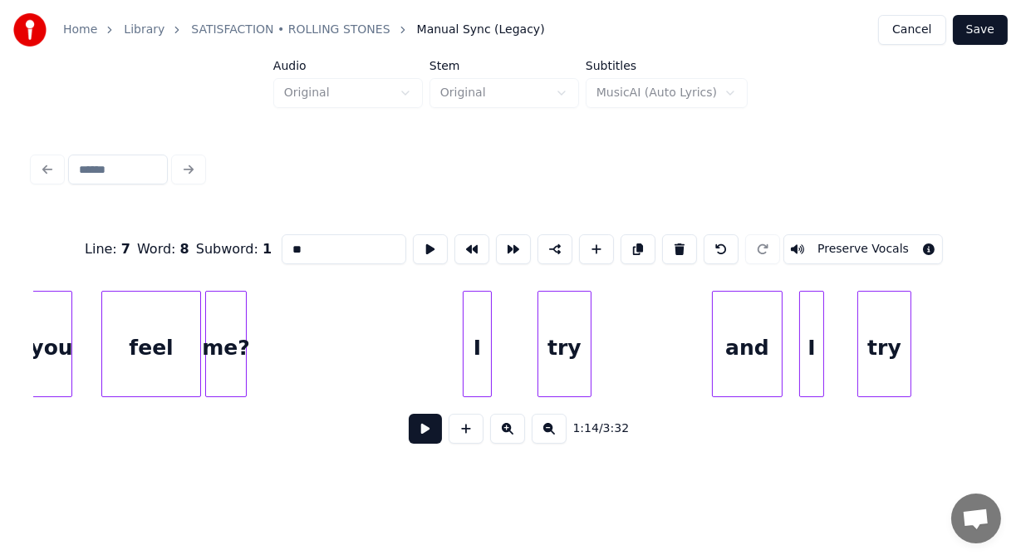
click at [232, 318] on div "me?" at bounding box center [226, 347] width 40 height 113
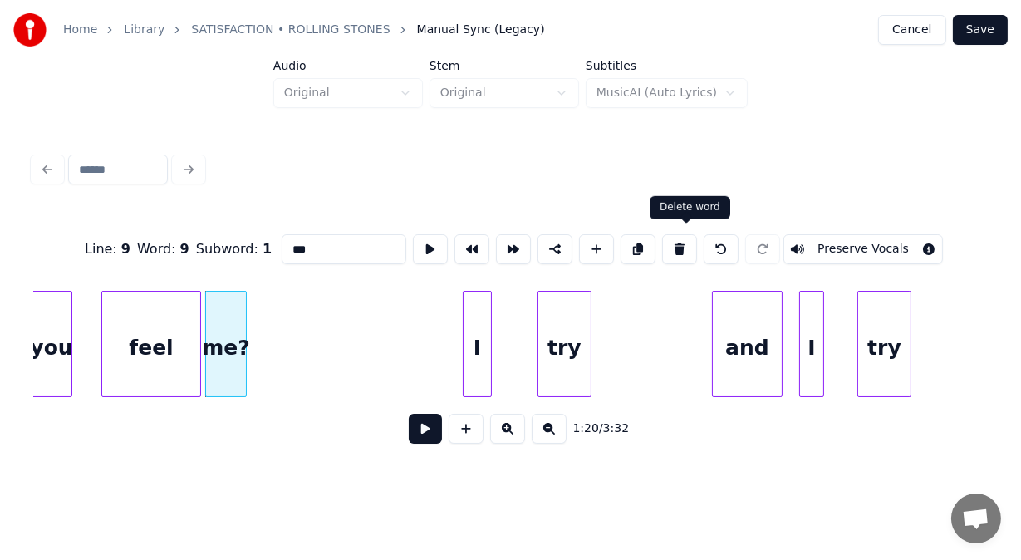
click at [684, 246] on button at bounding box center [679, 249] width 35 height 30
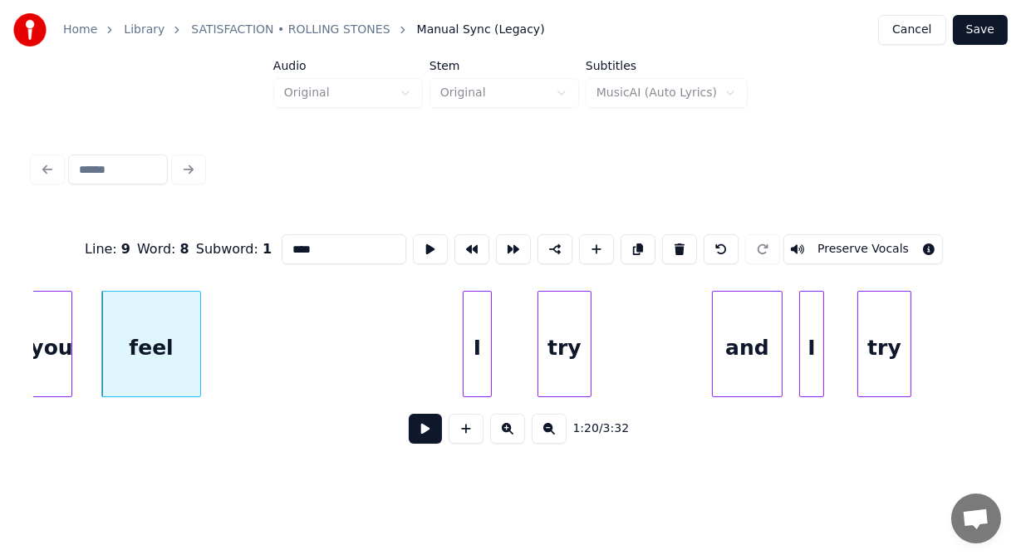
click at [684, 246] on button at bounding box center [679, 249] width 35 height 30
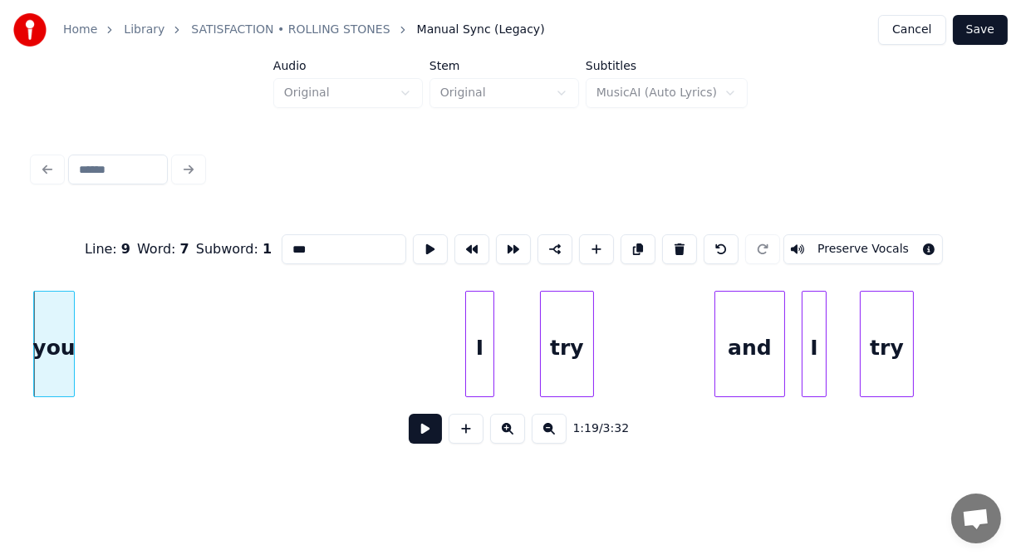
click at [684, 246] on button at bounding box center [679, 249] width 35 height 30
type input "**********"
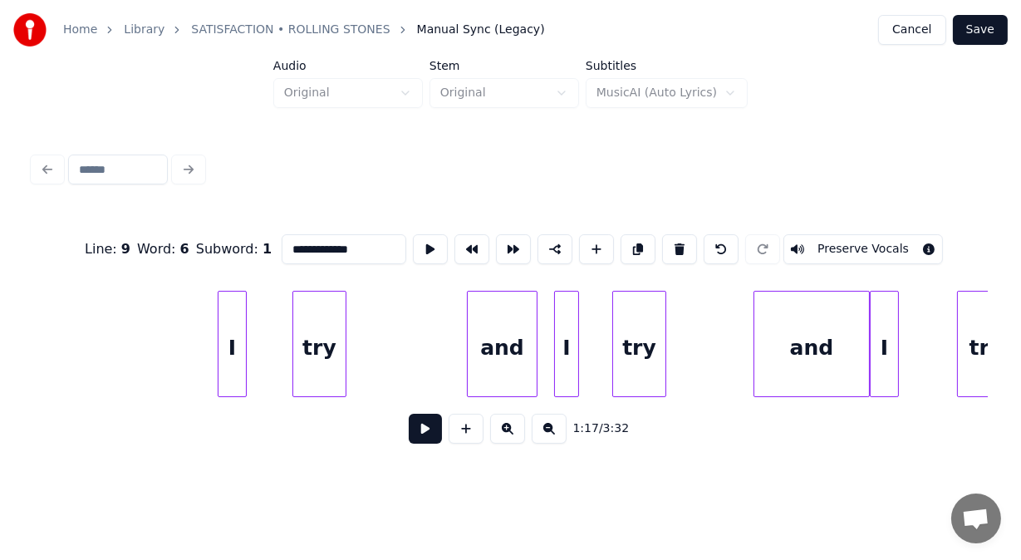
scroll to position [0, 33473]
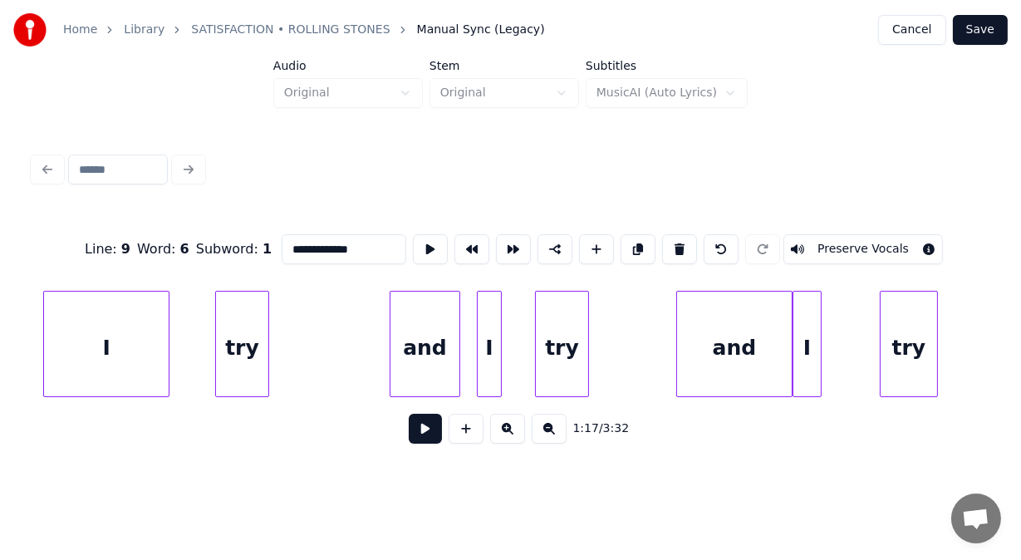
click at [44, 321] on div at bounding box center [46, 343] width 5 height 105
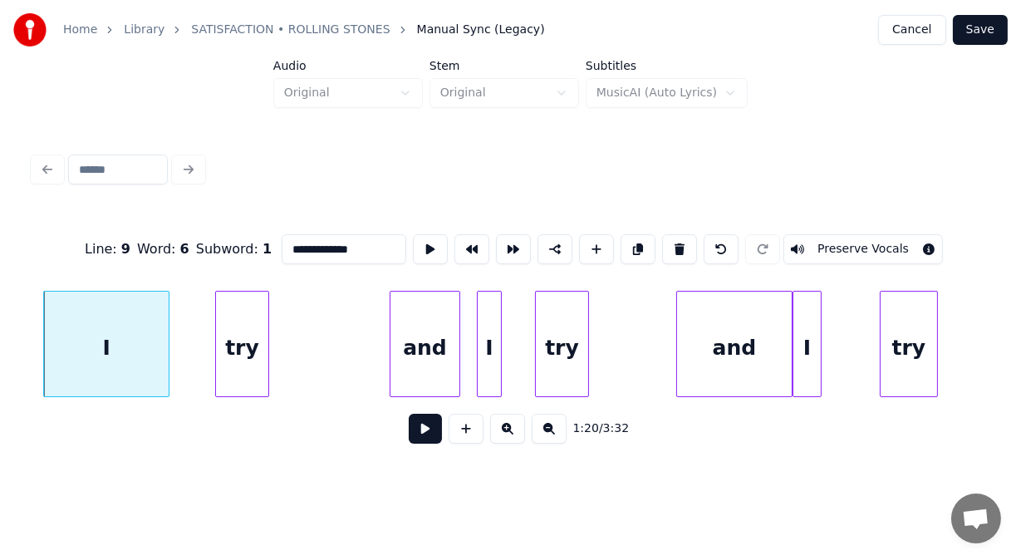
click at [409, 431] on button at bounding box center [425, 429] width 33 height 30
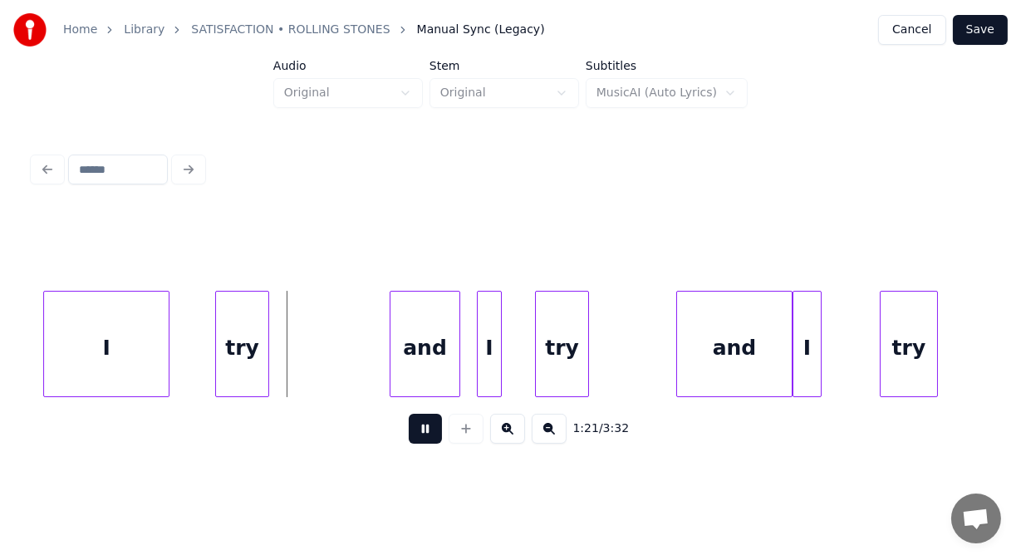
click at [409, 431] on button at bounding box center [425, 429] width 33 height 30
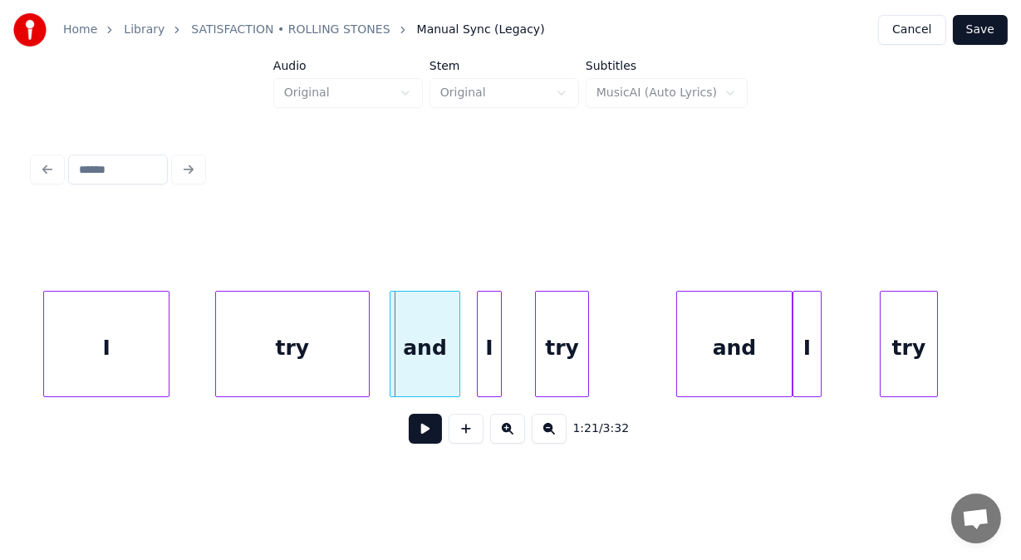
click at [365, 321] on div at bounding box center [366, 343] width 5 height 105
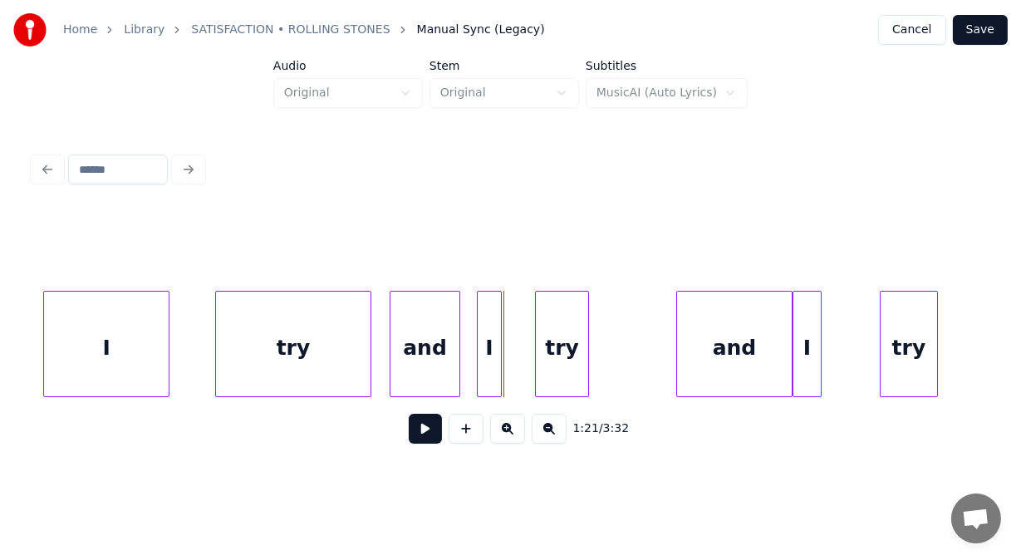
click at [522, 314] on div at bounding box center [521, 343] width 5 height 105
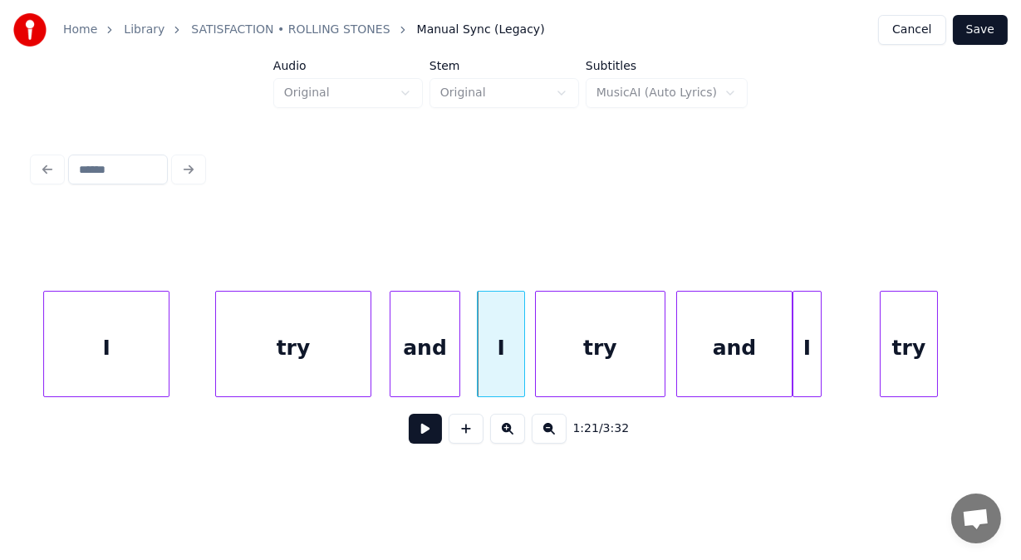
click at [659, 333] on div at bounding box center [661, 343] width 5 height 105
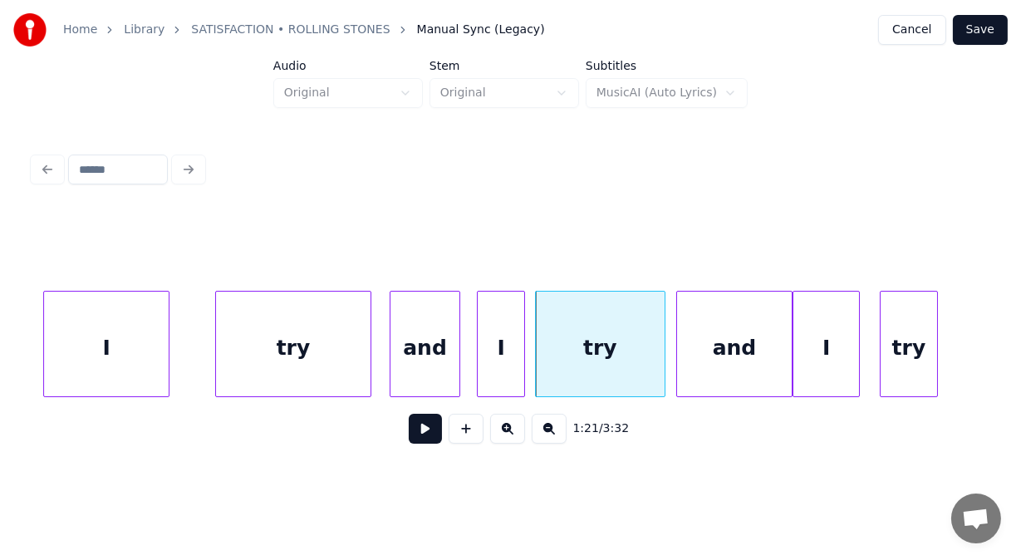
click at [857, 338] on div at bounding box center [856, 343] width 5 height 105
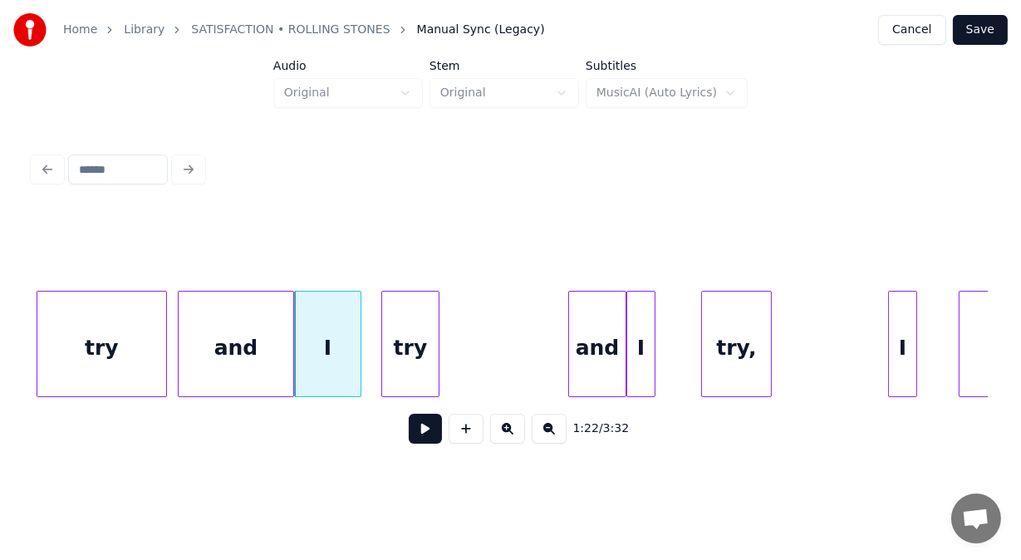
scroll to position [0, 34093]
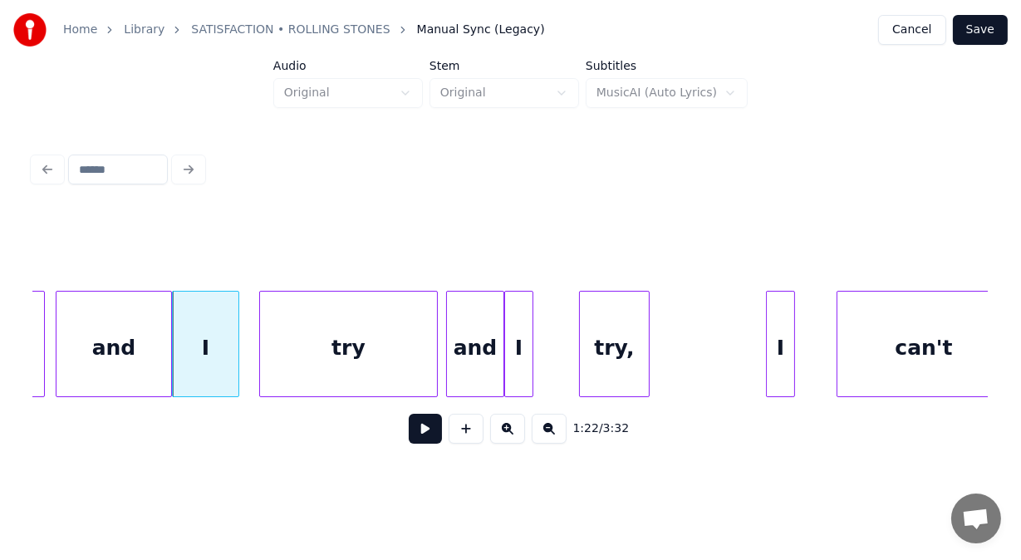
click at [434, 312] on div at bounding box center [434, 343] width 5 height 105
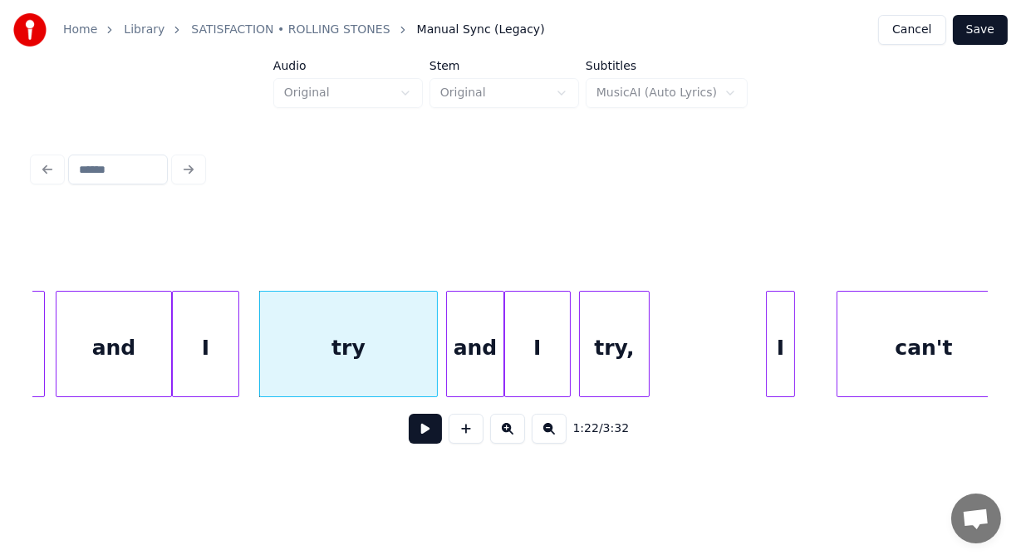
click at [566, 317] on div at bounding box center [567, 343] width 5 height 105
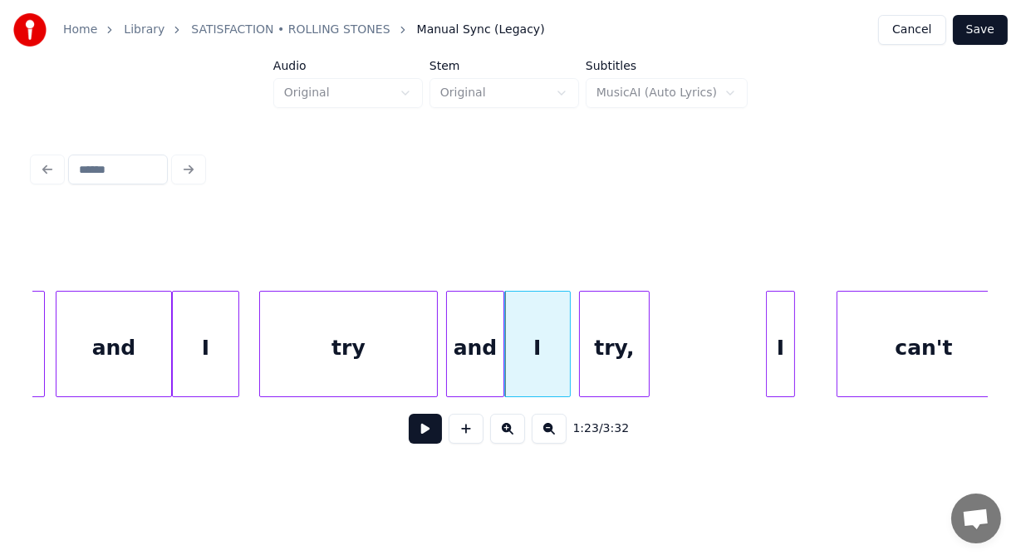
click at [419, 437] on button at bounding box center [425, 429] width 33 height 30
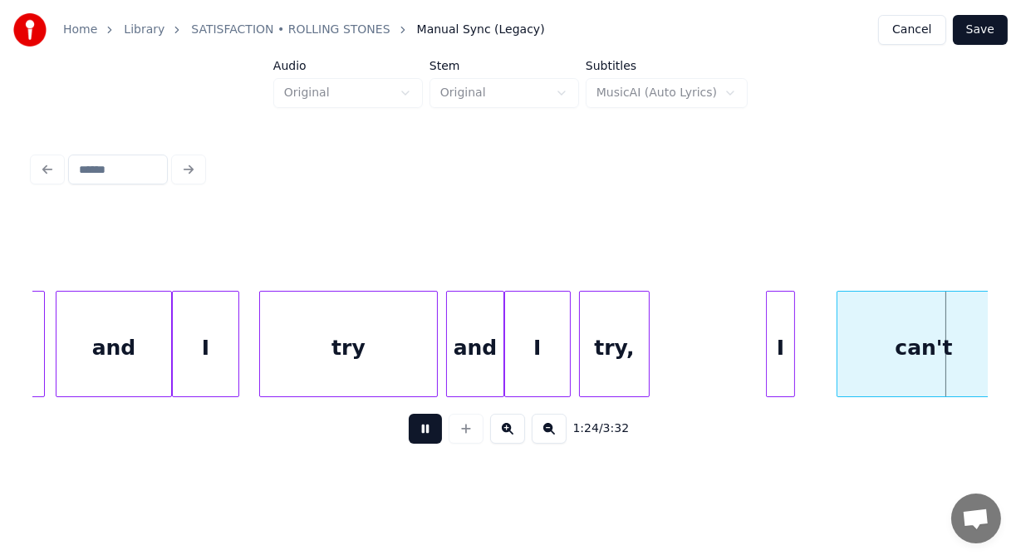
click at [419, 437] on button at bounding box center [425, 429] width 33 height 30
click at [736, 308] on div at bounding box center [734, 343] width 5 height 105
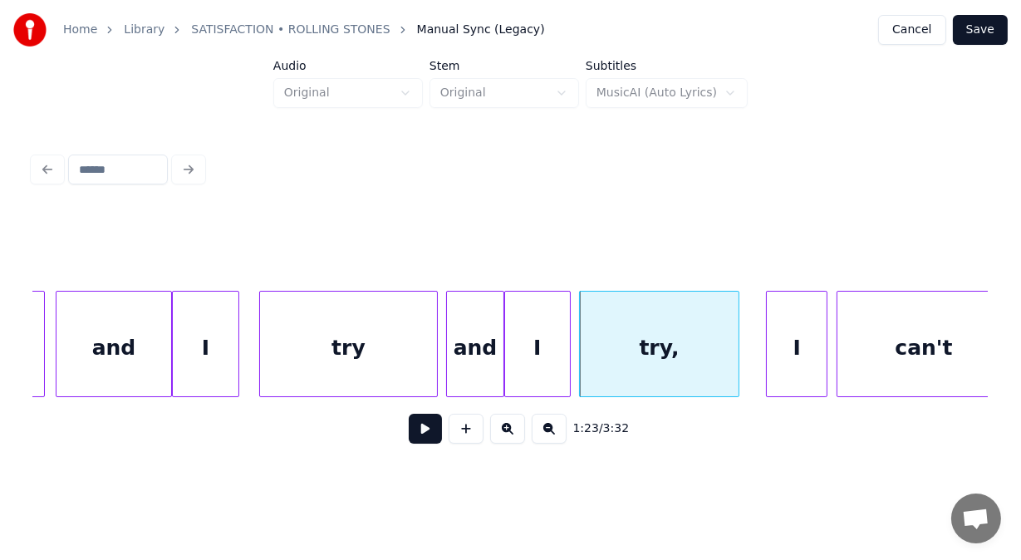
click at [824, 316] on div at bounding box center [823, 343] width 5 height 105
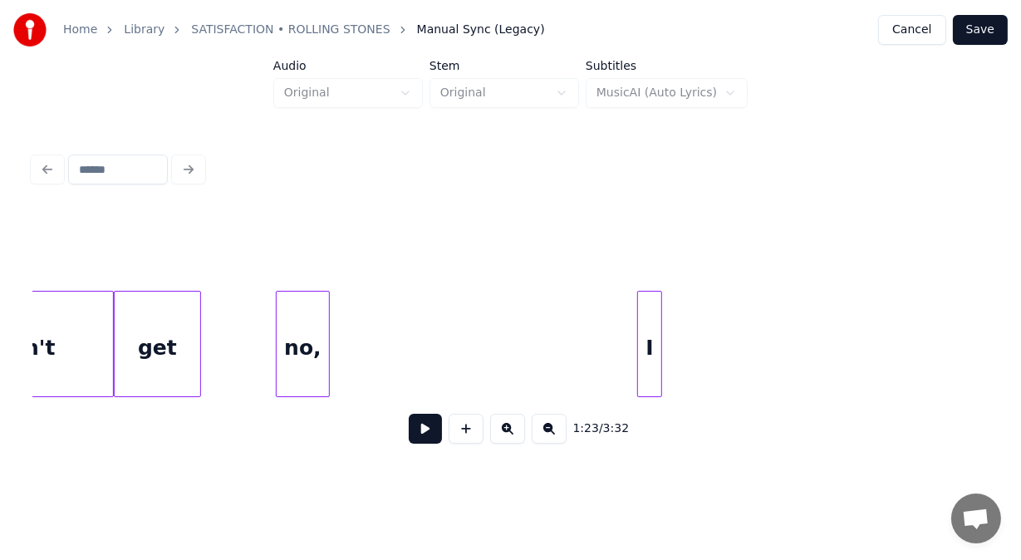
scroll to position [0, 35023]
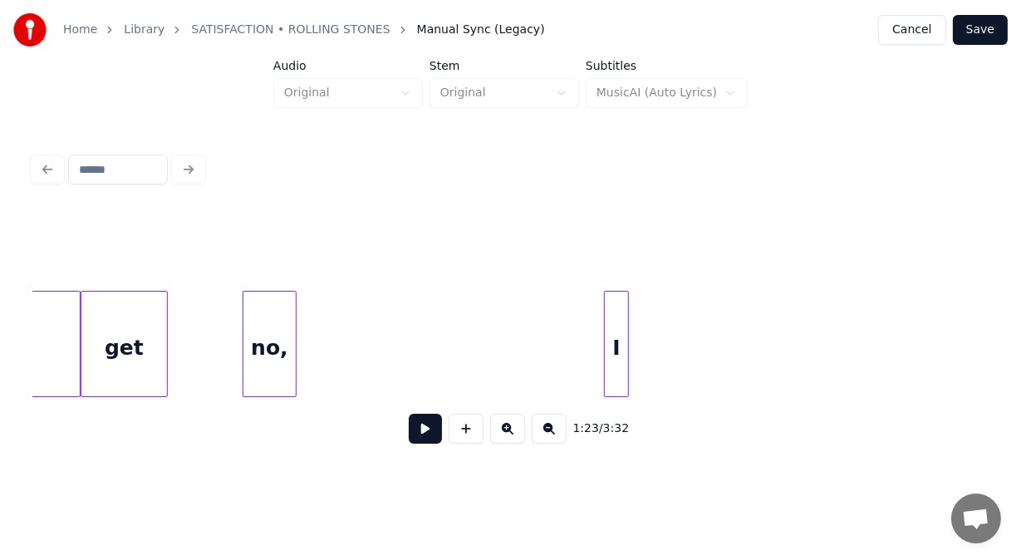
click at [261, 332] on div "no," at bounding box center [269, 347] width 52 height 113
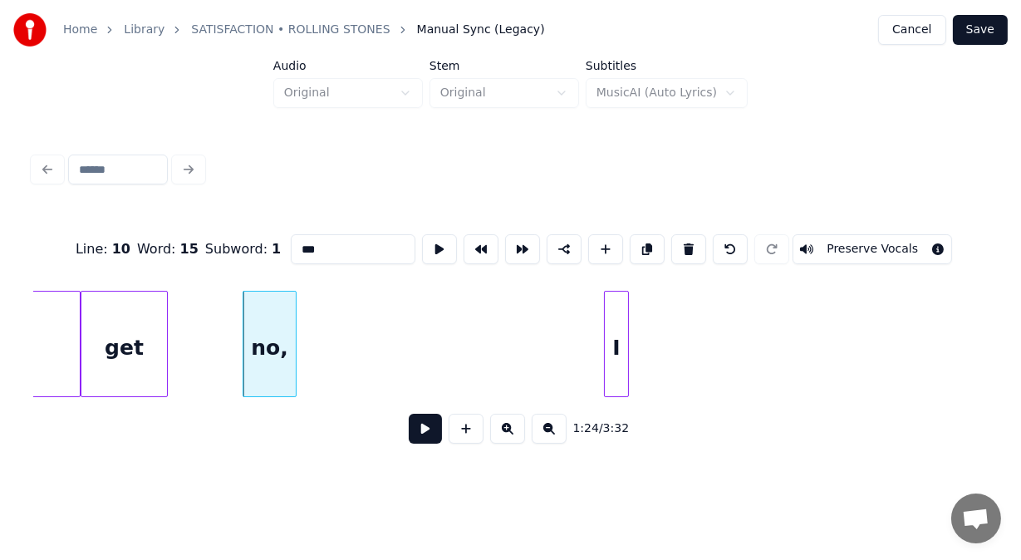
click at [414, 434] on button at bounding box center [425, 429] width 33 height 30
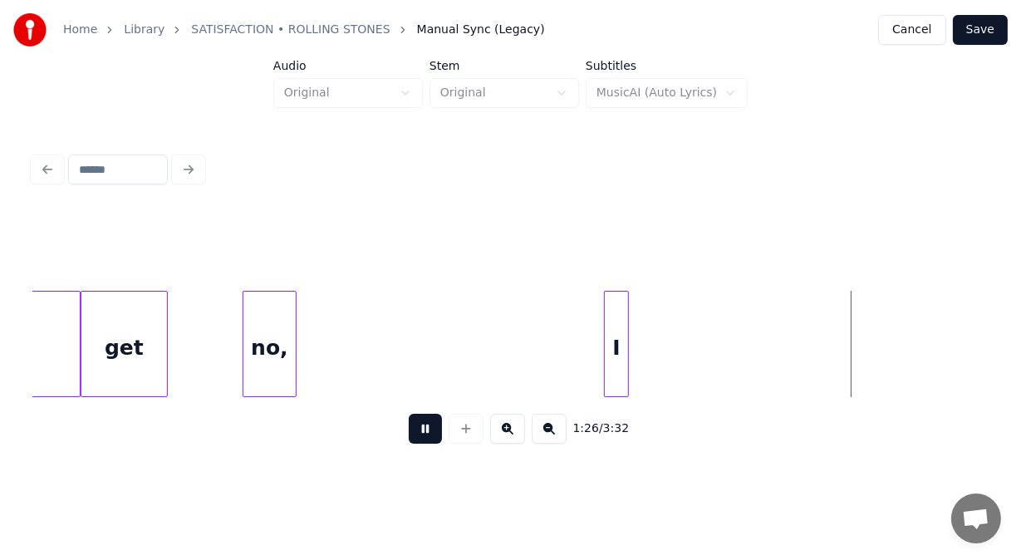
click at [414, 434] on button at bounding box center [425, 429] width 33 height 30
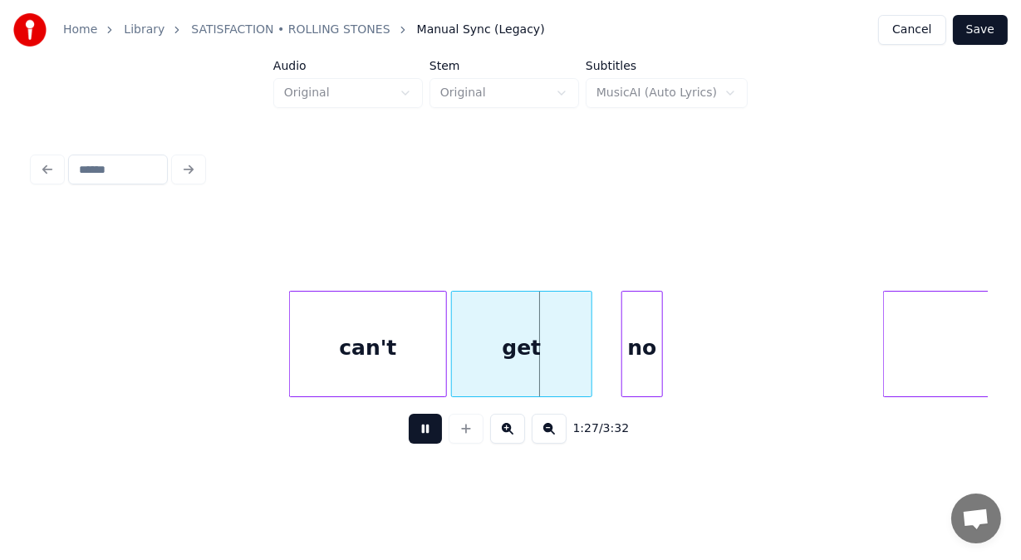
click at [414, 434] on button at bounding box center [425, 429] width 33 height 30
click at [379, 413] on div "1:27 / 3:32" at bounding box center [510, 334] width 954 height 252
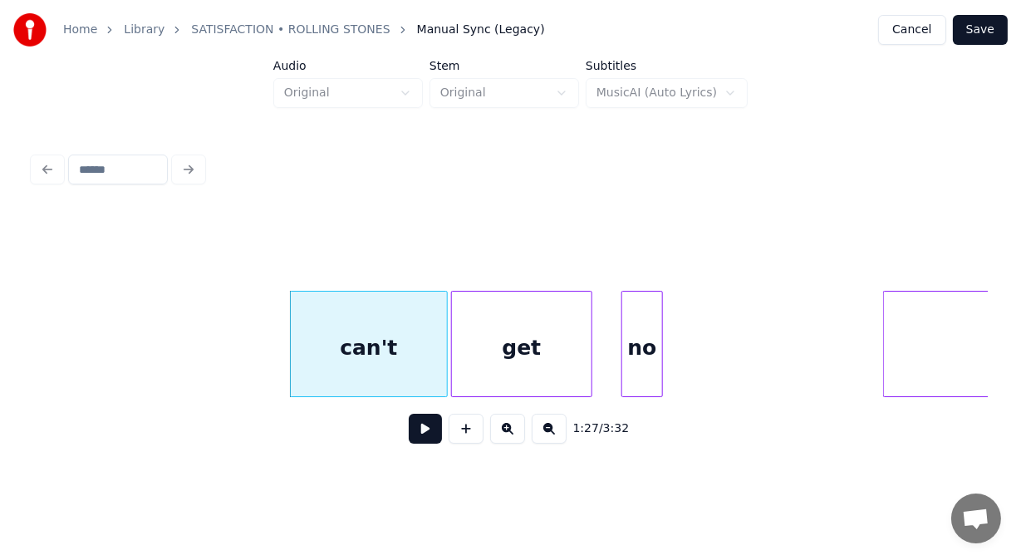
click at [419, 434] on button at bounding box center [425, 429] width 33 height 30
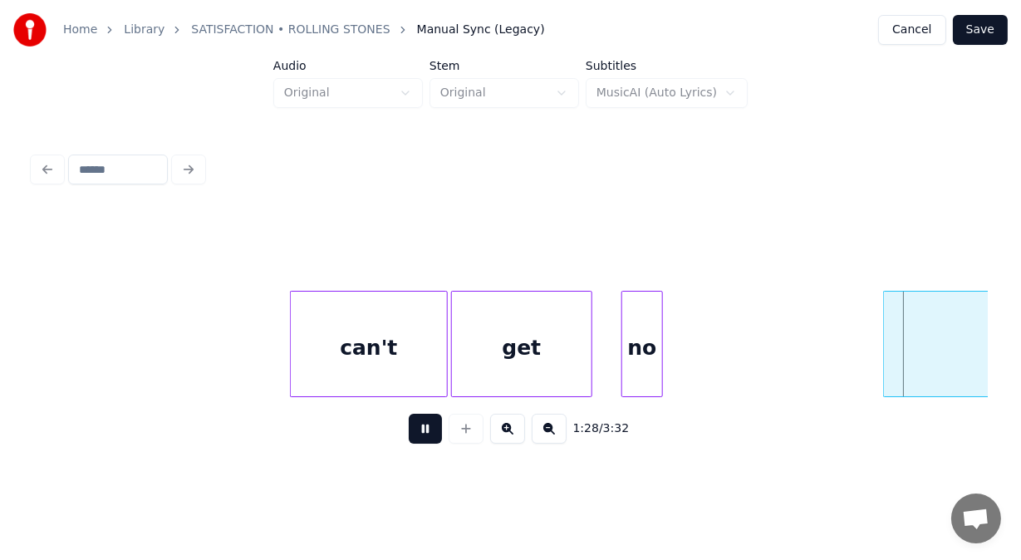
click at [419, 434] on button at bounding box center [425, 429] width 33 height 30
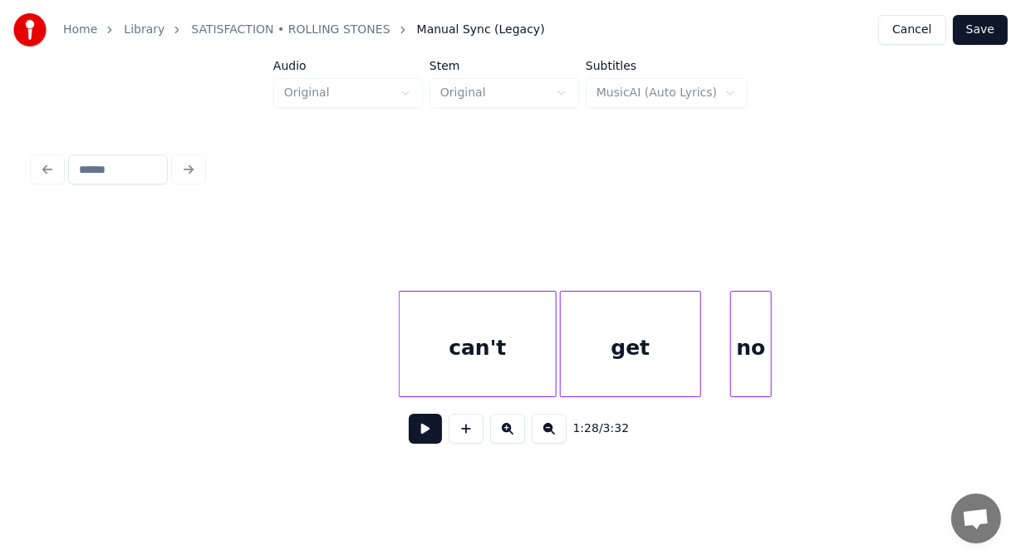
scroll to position [0, 35810]
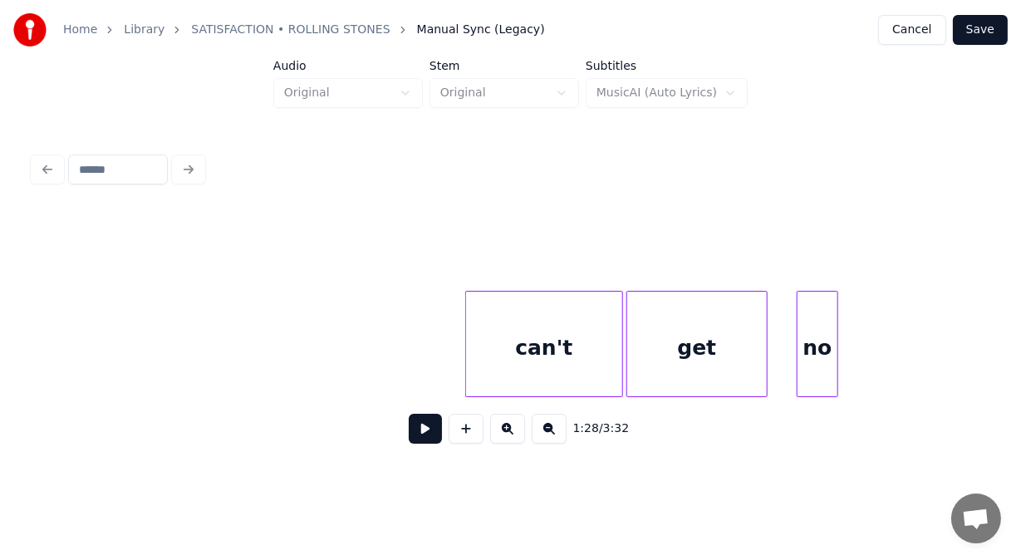
click at [528, 365] on div "can't" at bounding box center [544, 347] width 156 height 113
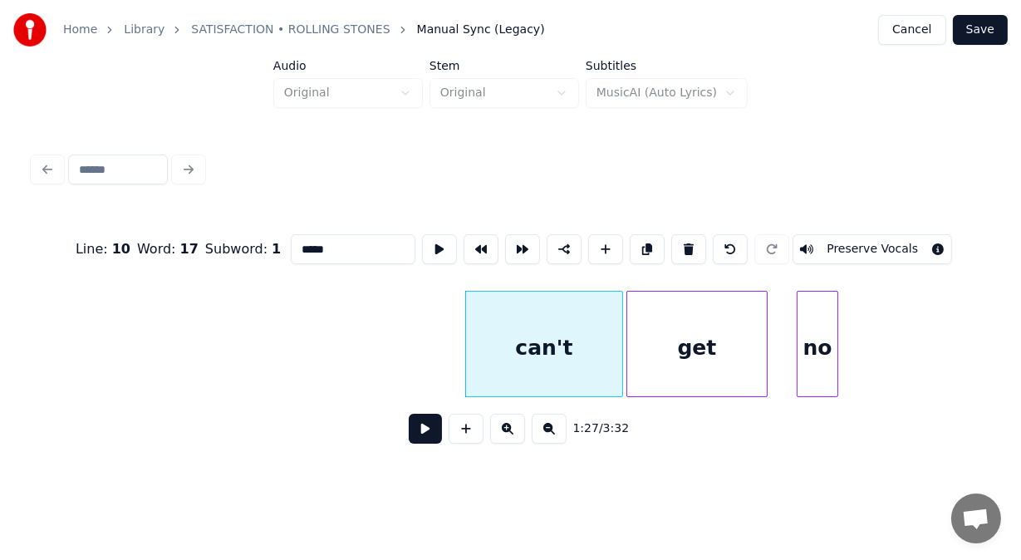
click at [291, 241] on input "*****" at bounding box center [353, 249] width 125 height 30
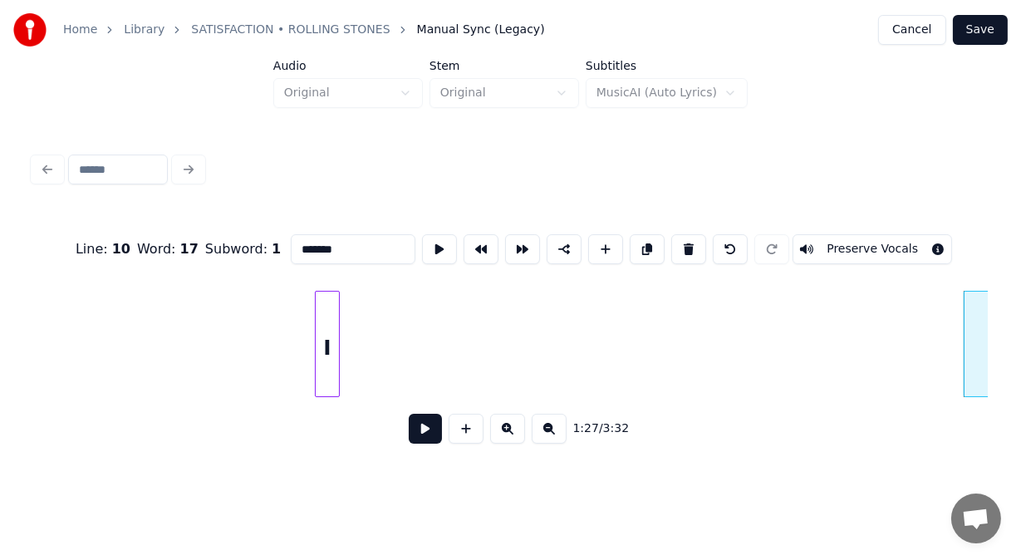
scroll to position [0, 35290]
click at [352, 325] on div "I" at bounding box center [349, 347] width 23 height 113
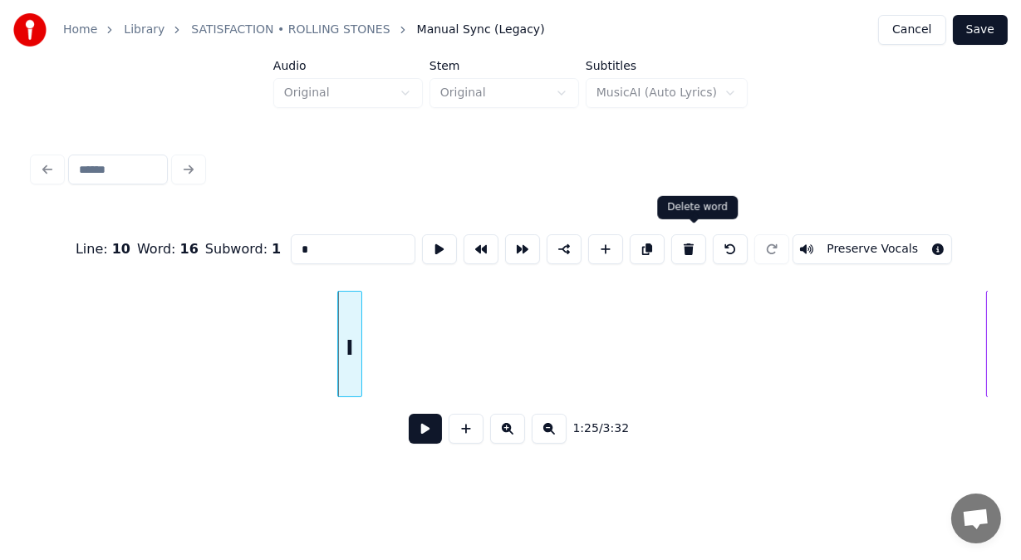
click at [695, 239] on button at bounding box center [688, 249] width 35 height 30
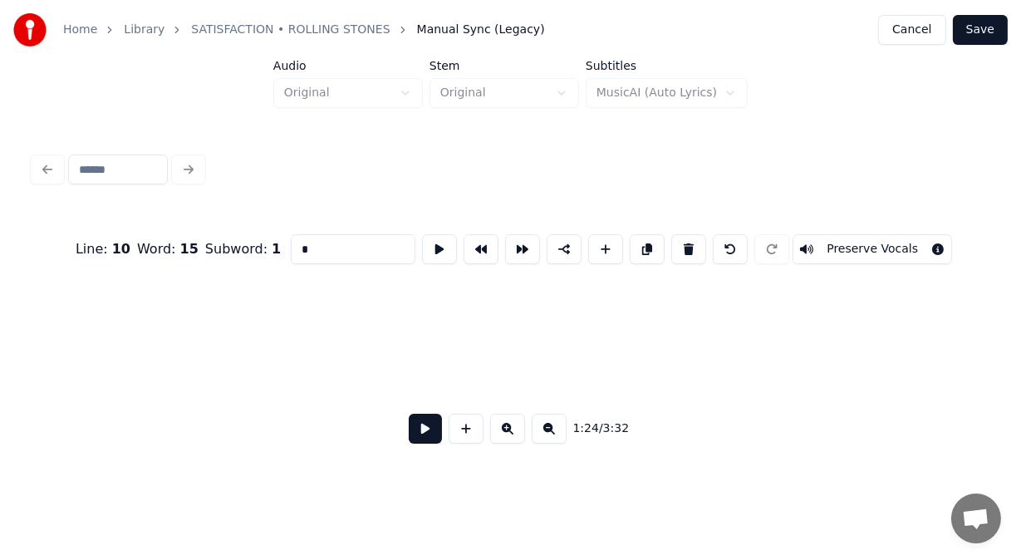
type input "***"
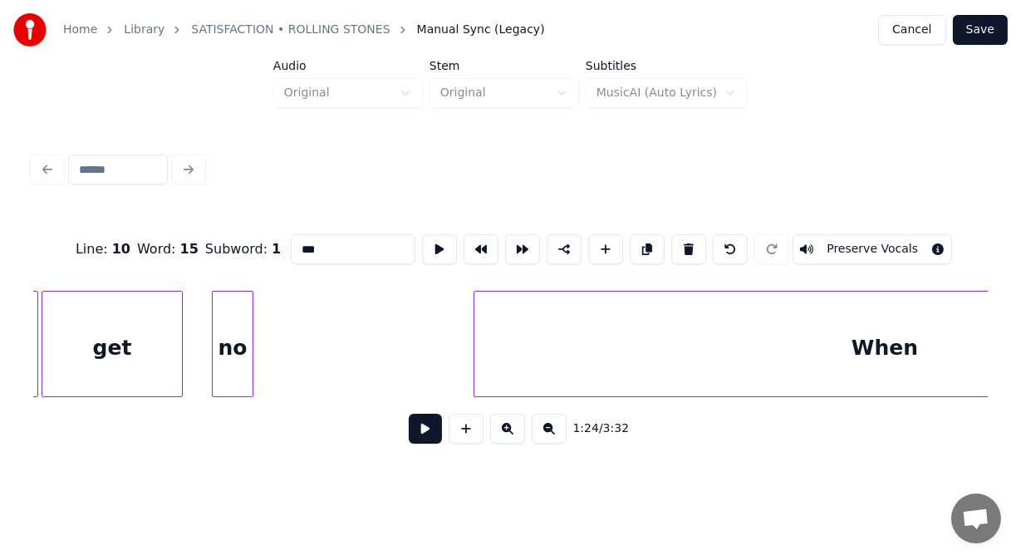
scroll to position [0, 36373]
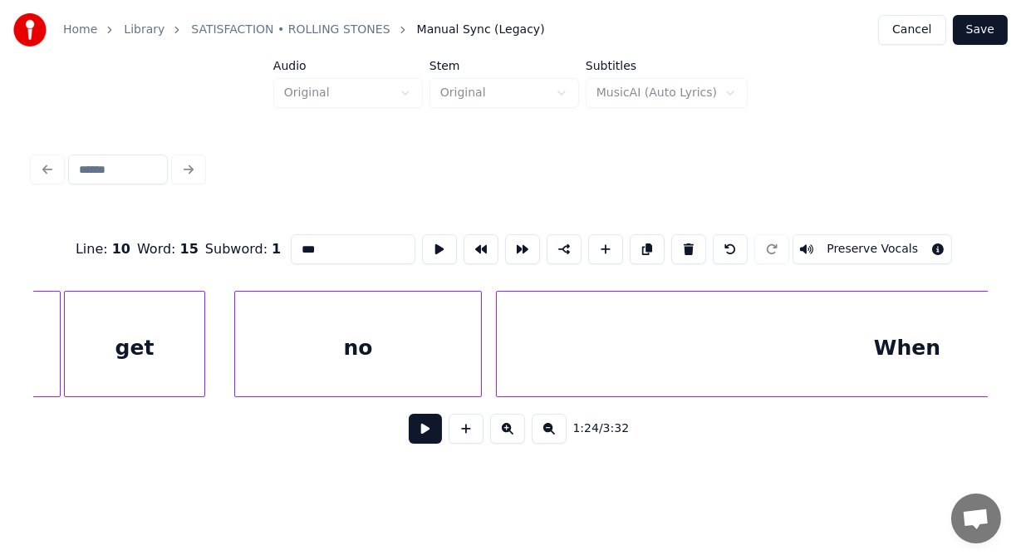
click at [477, 358] on div at bounding box center [478, 343] width 5 height 105
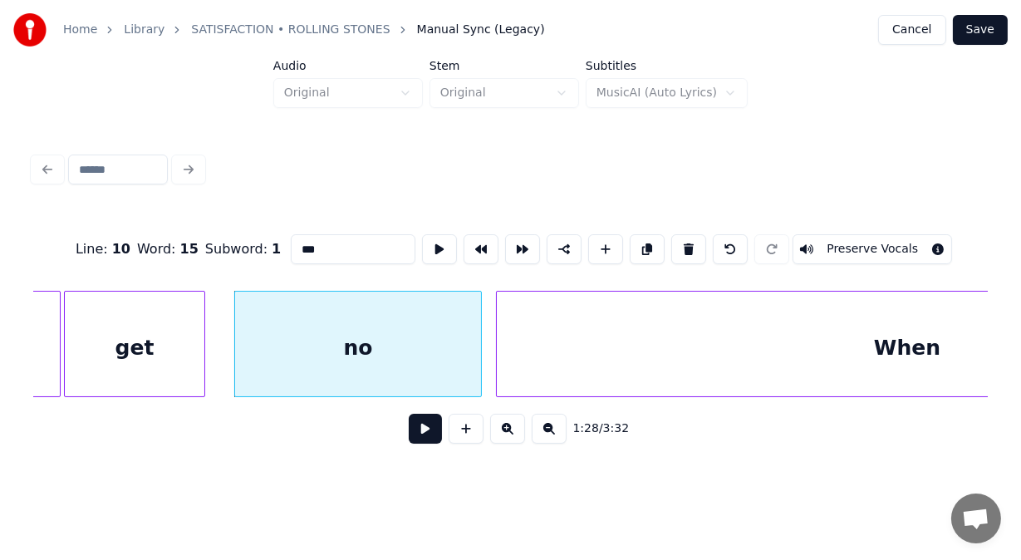
click at [418, 431] on button at bounding box center [425, 429] width 33 height 30
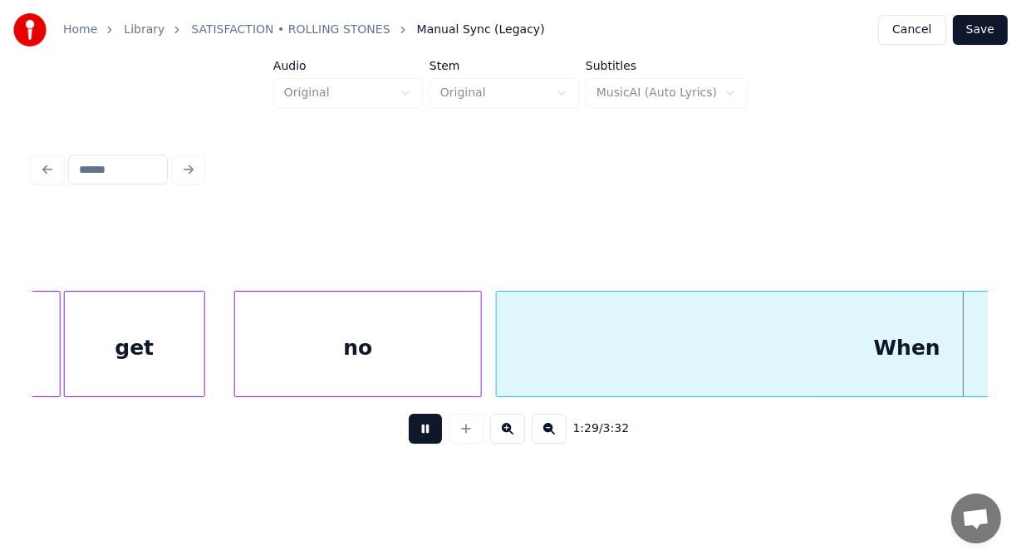
scroll to position [0, 37329]
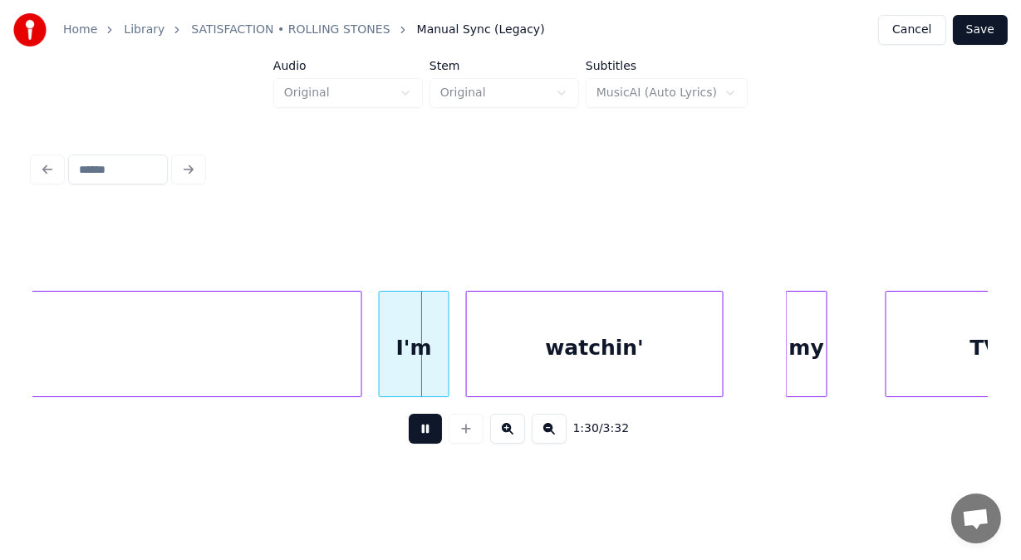
click at [418, 431] on button at bounding box center [425, 429] width 33 height 30
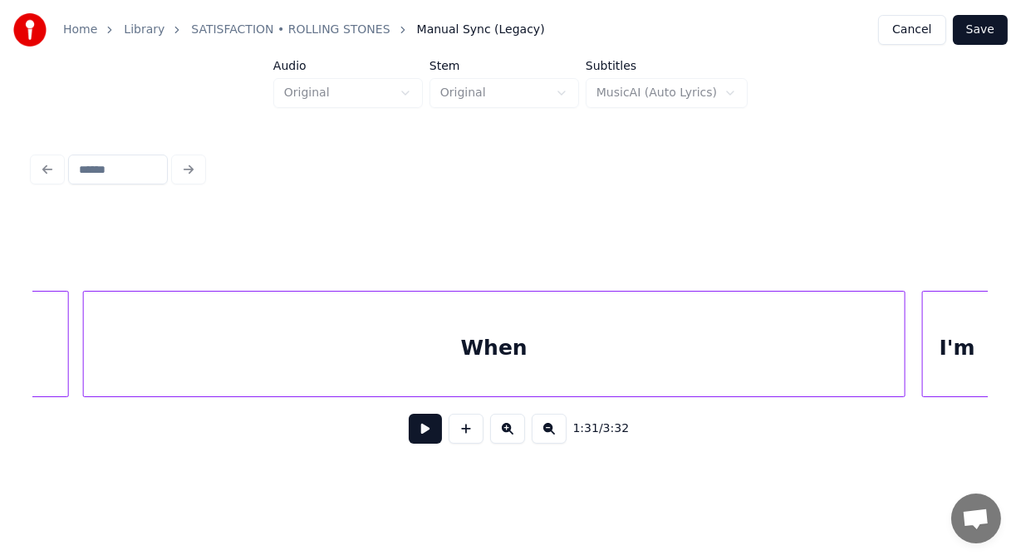
scroll to position [0, 36752]
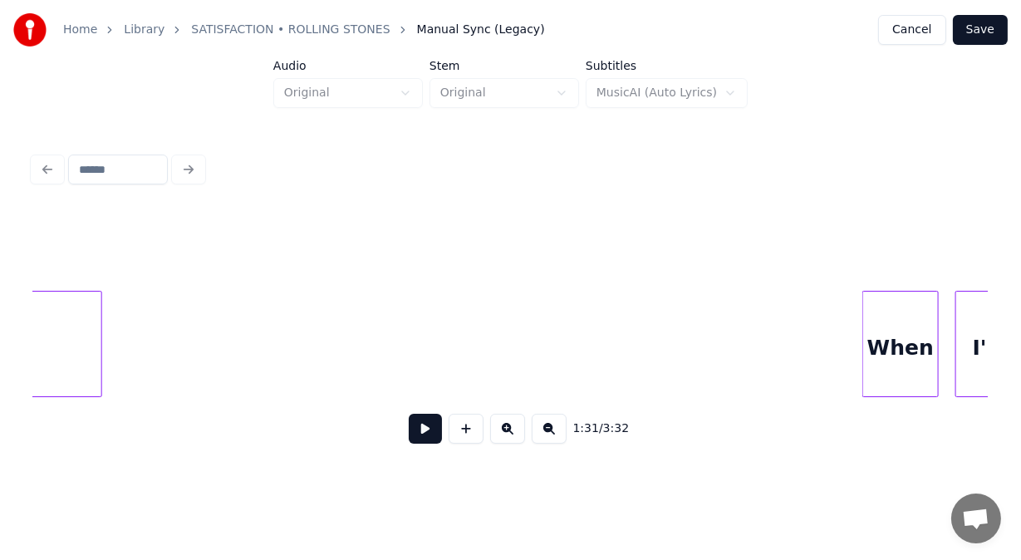
click at [864, 416] on div "1:31 / 3:32" at bounding box center [510, 334] width 954 height 252
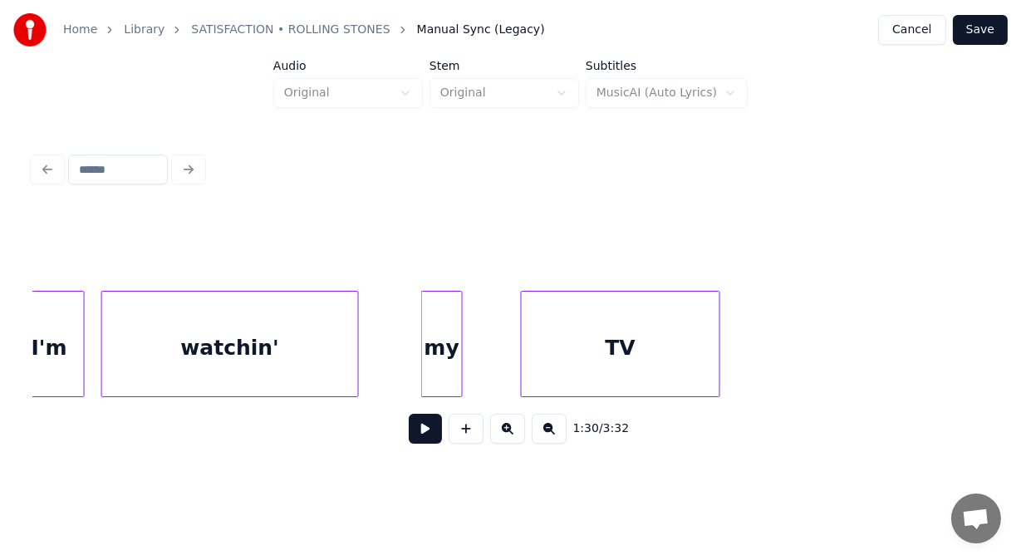
scroll to position [0, 37804]
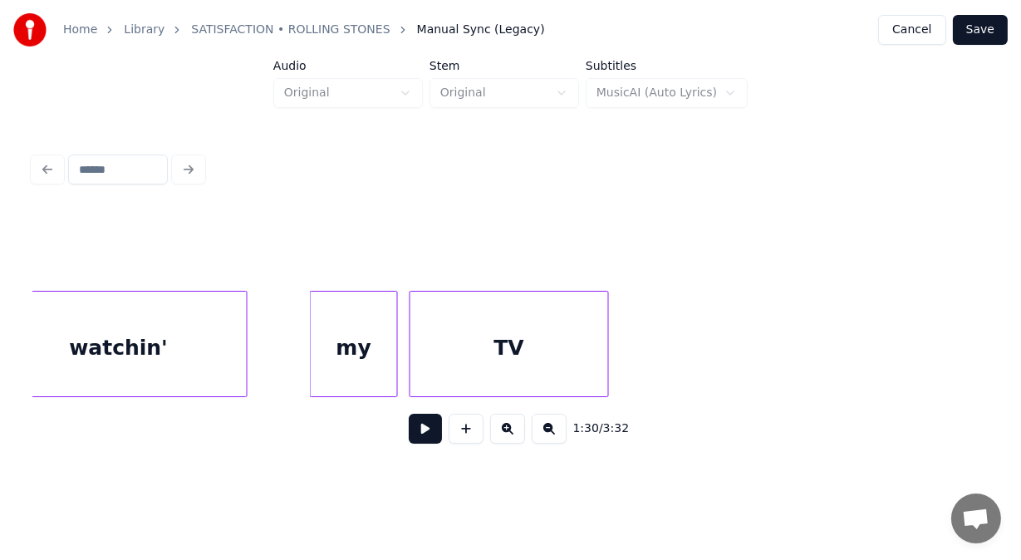
click at [394, 311] on div at bounding box center [394, 343] width 5 height 105
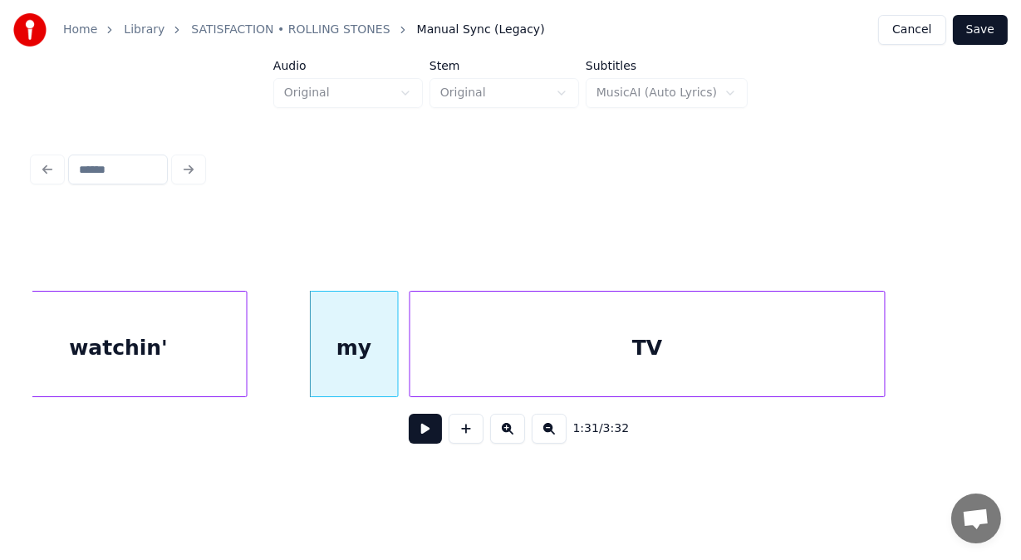
click at [883, 333] on div at bounding box center [881, 343] width 5 height 105
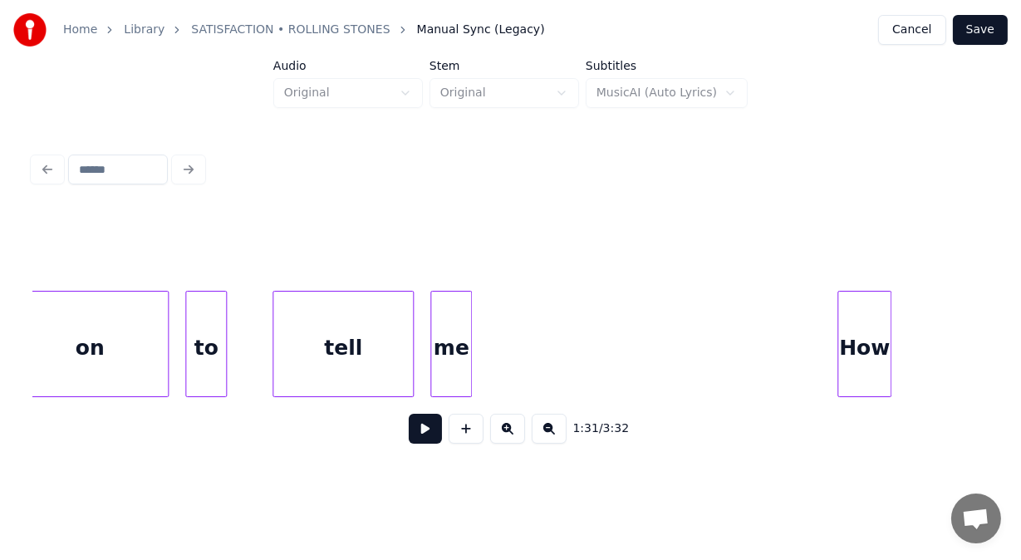
scroll to position [0, 39487]
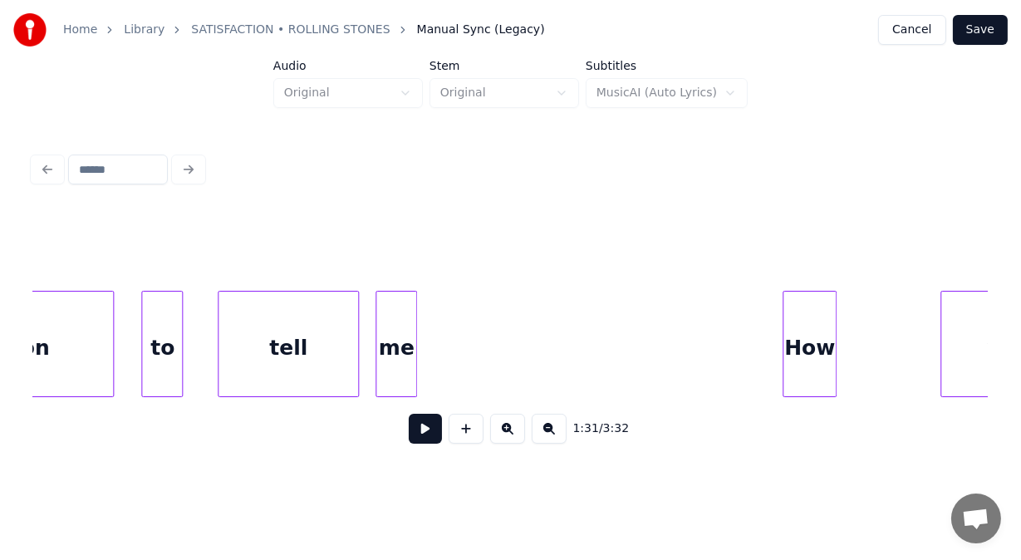
click at [175, 375] on div "to" at bounding box center [162, 347] width 40 height 113
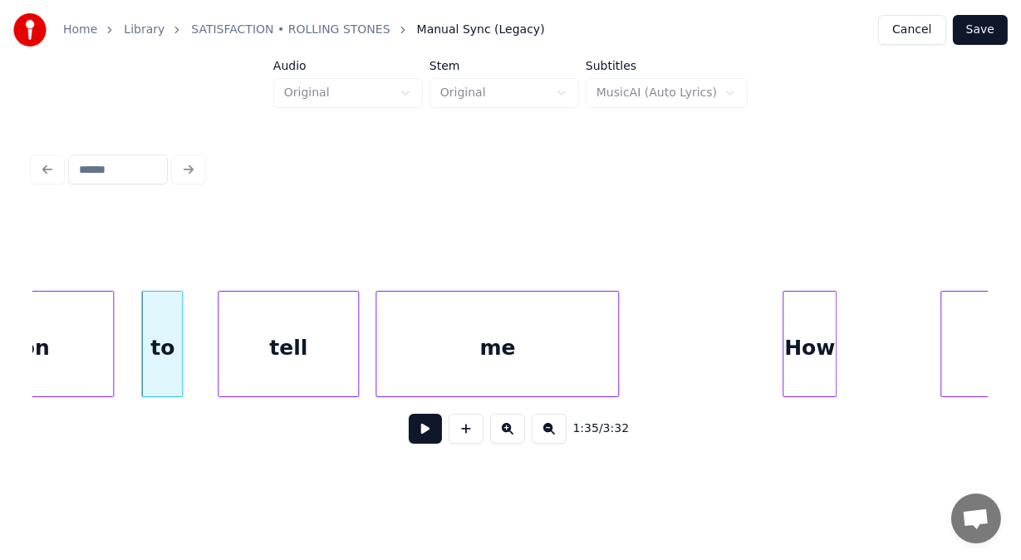
click at [617, 339] on div at bounding box center [615, 343] width 5 height 105
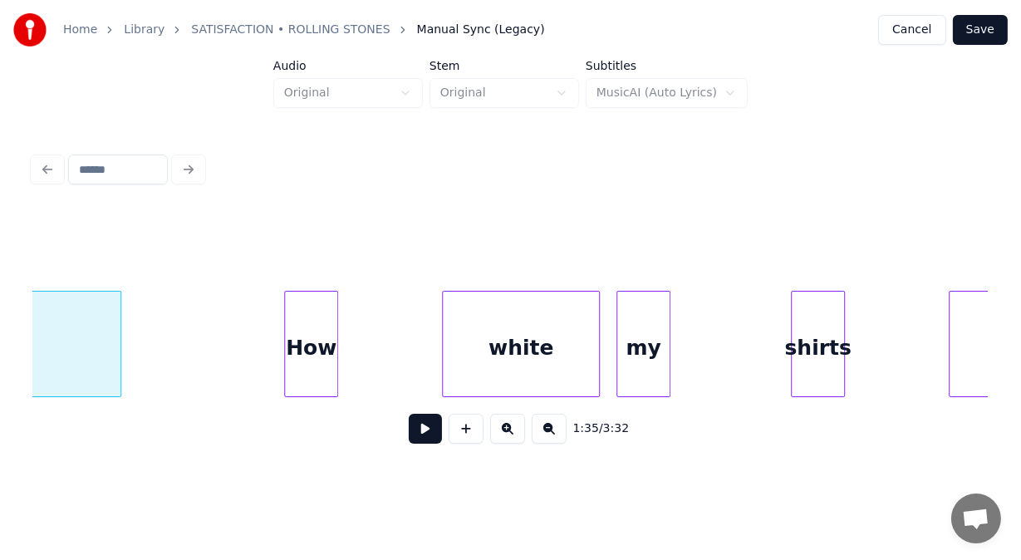
scroll to position [0, 40118]
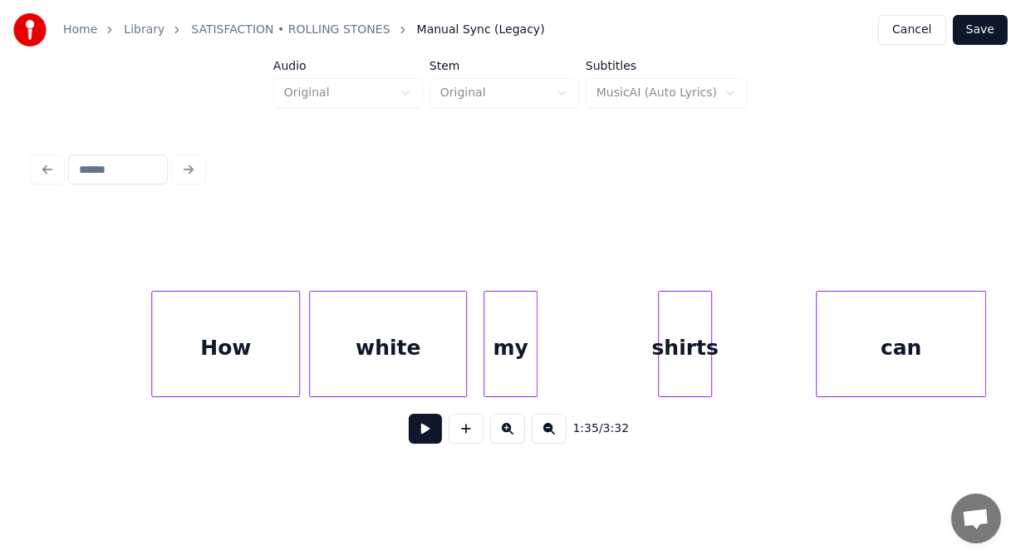
click at [296, 316] on div at bounding box center [296, 343] width 5 height 105
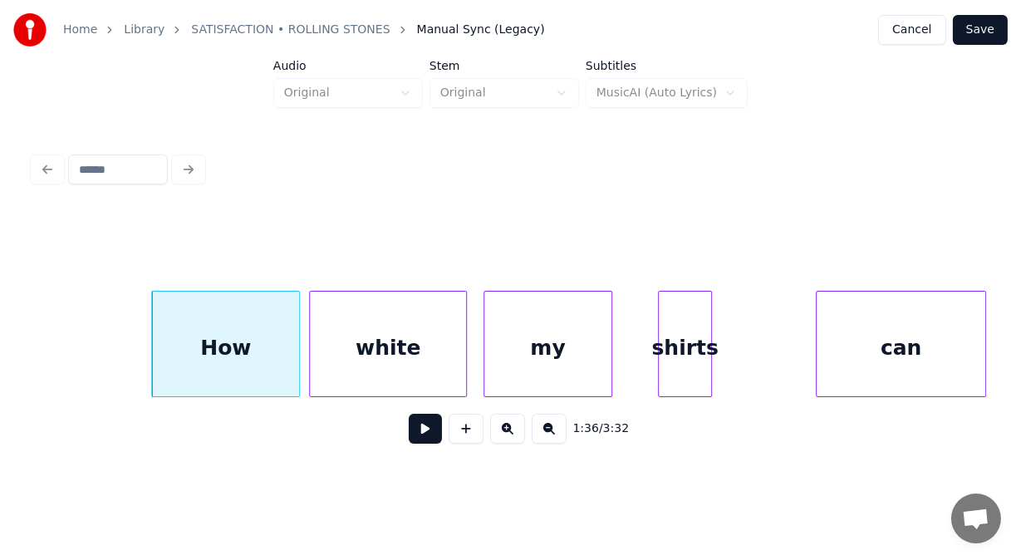
click at [607, 327] on div at bounding box center [608, 343] width 5 height 105
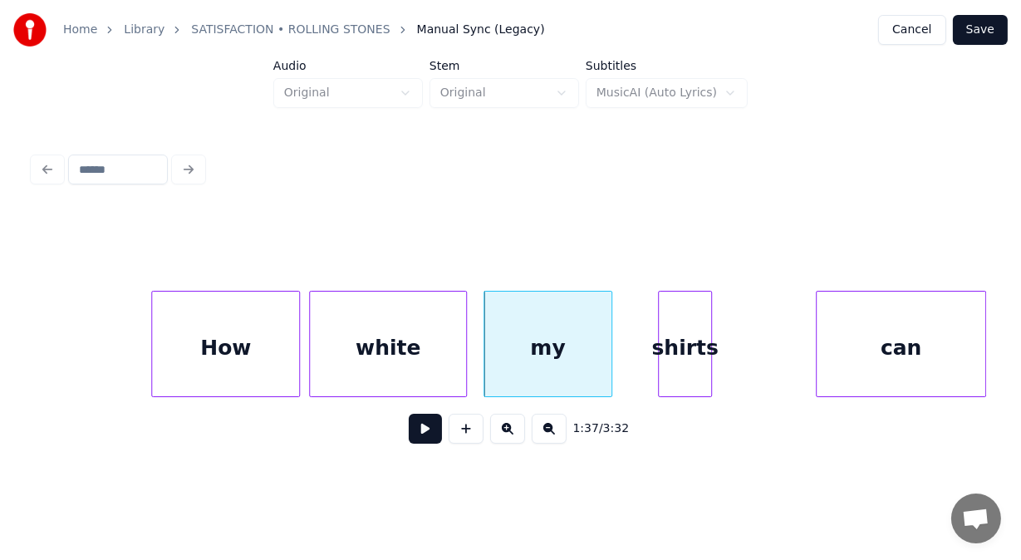
click at [413, 432] on button at bounding box center [425, 429] width 33 height 30
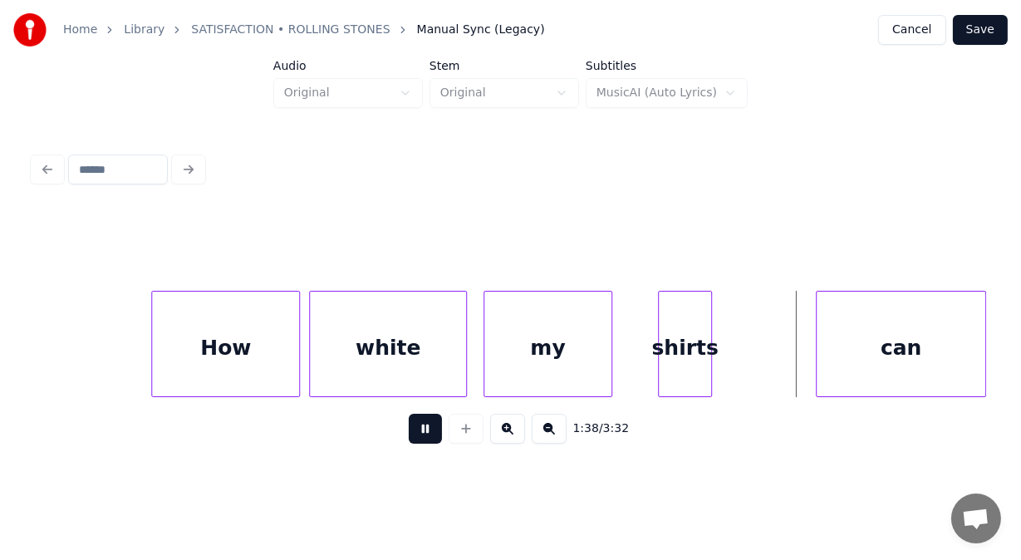
click at [413, 432] on button at bounding box center [425, 429] width 33 height 30
click at [623, 321] on div at bounding box center [624, 343] width 5 height 105
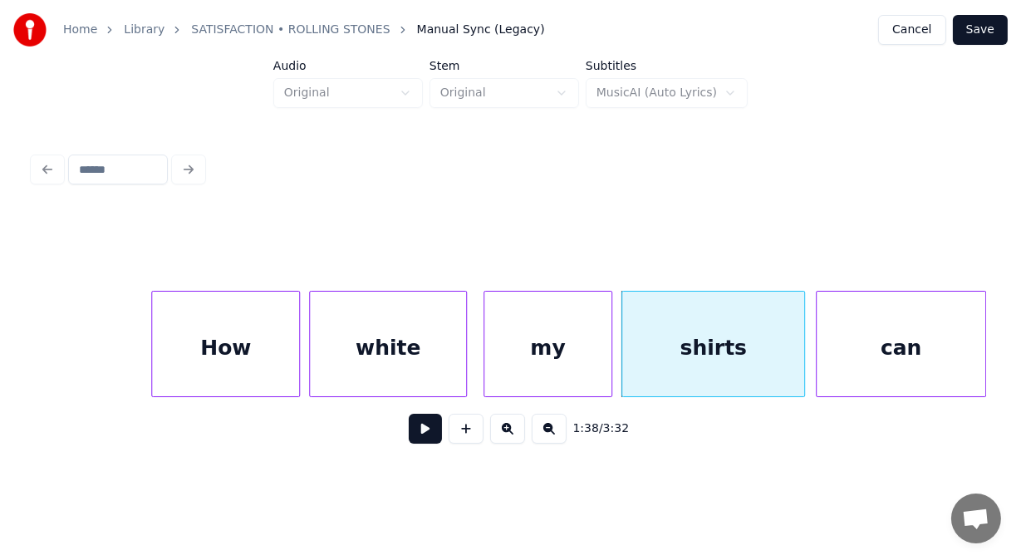
click at [802, 323] on div at bounding box center [801, 343] width 5 height 105
click at [845, 340] on div "can" at bounding box center [900, 347] width 169 height 113
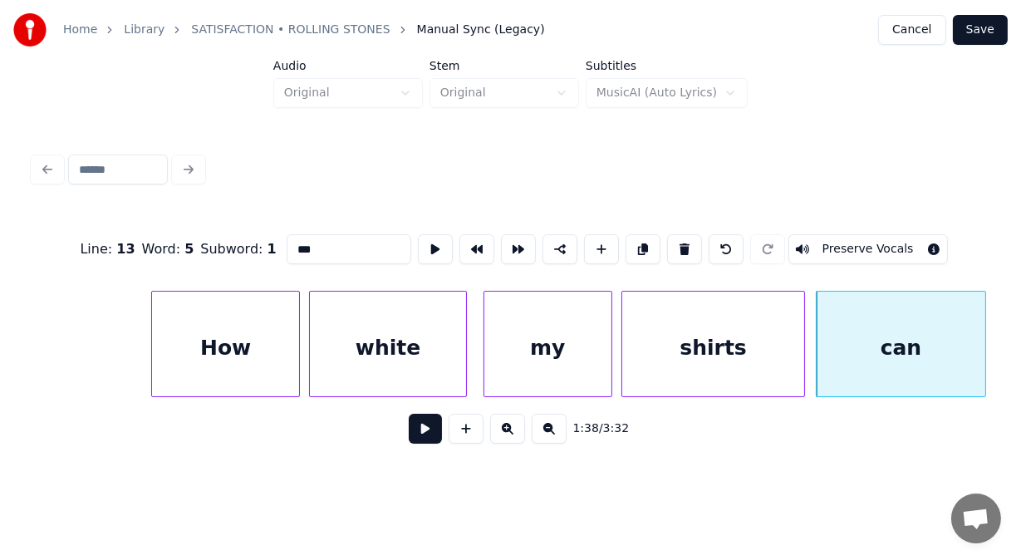
drag, startPoint x: 287, startPoint y: 240, endPoint x: 206, endPoint y: 230, distance: 82.0
click at [206, 230] on div "Line : 13 Word : 5 Subword : 1 *** Preserve Vocals" at bounding box center [510, 249] width 954 height 83
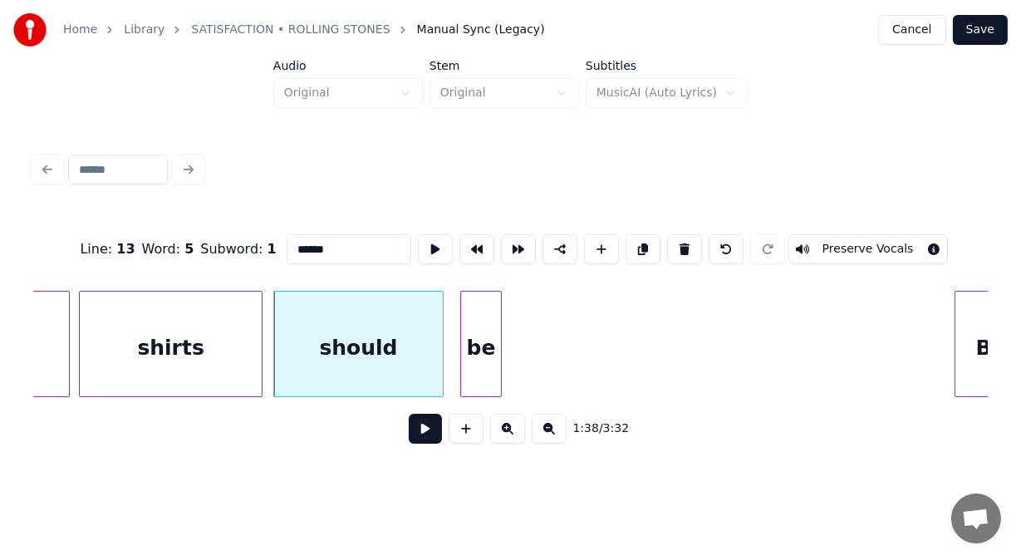
scroll to position [0, 40705]
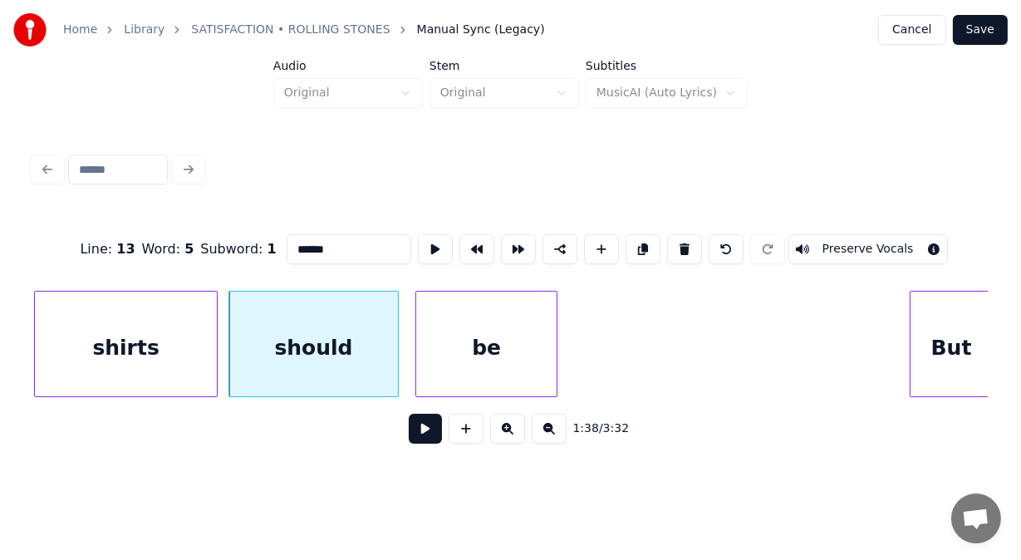
click at [551, 325] on div at bounding box center [553, 343] width 5 height 105
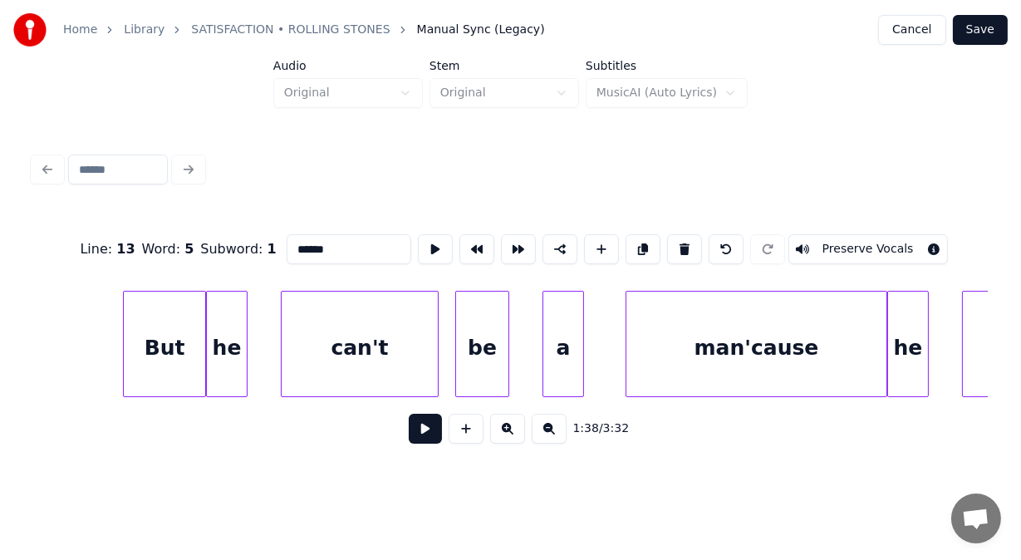
scroll to position [0, 41558]
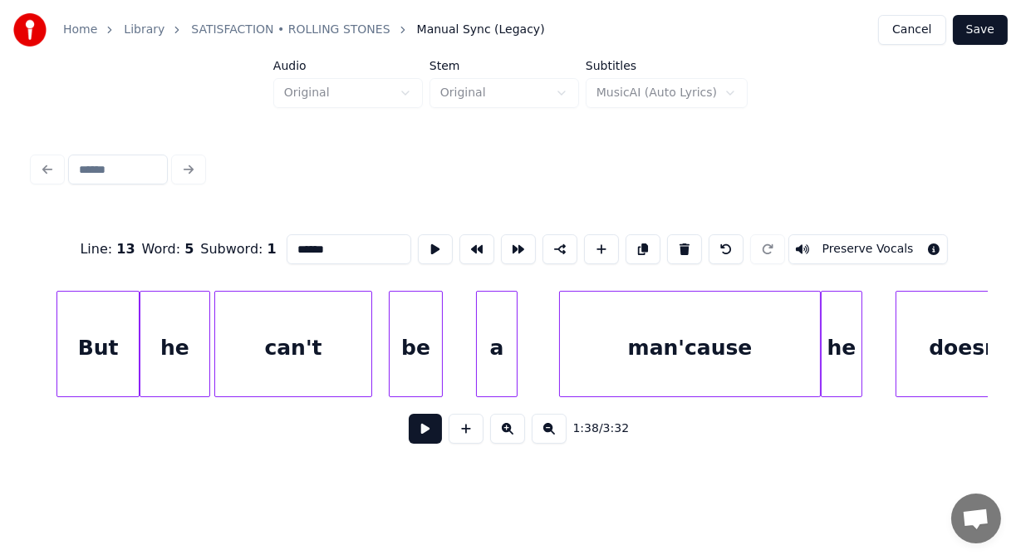
click at [208, 326] on div at bounding box center [206, 343] width 5 height 105
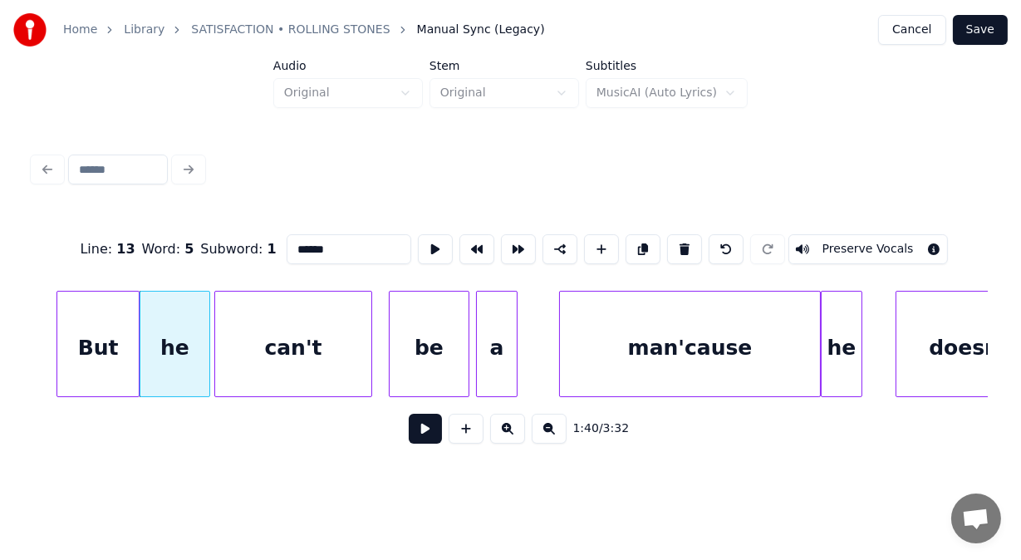
click at [465, 320] on div at bounding box center [465, 343] width 5 height 105
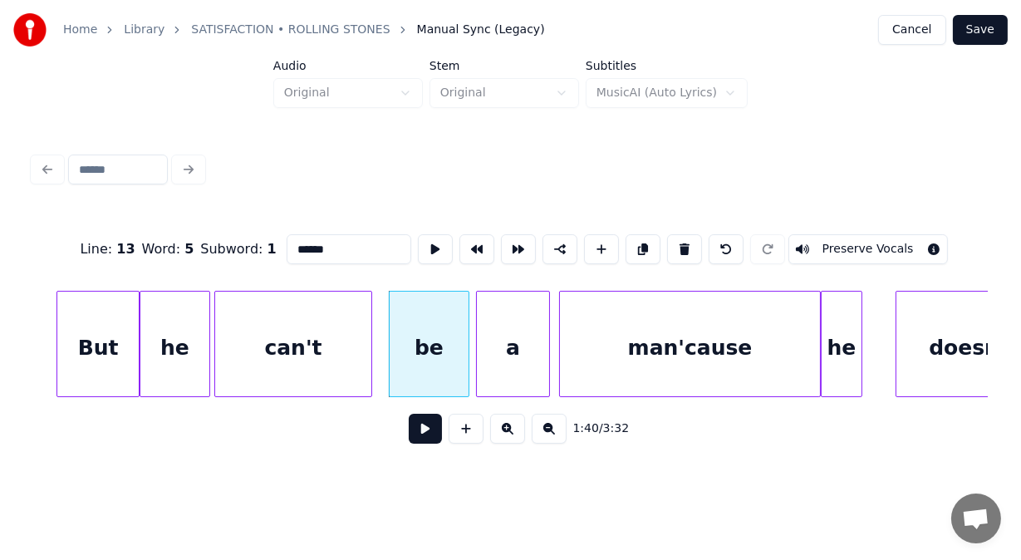
click at [546, 321] on div at bounding box center [546, 343] width 5 height 105
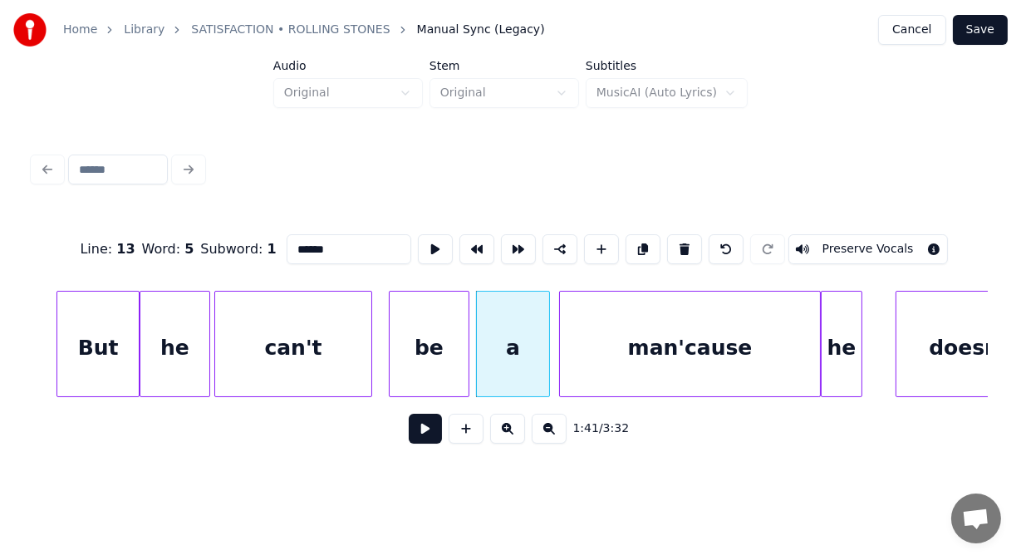
click at [704, 340] on div "man'cause" at bounding box center [690, 347] width 260 height 113
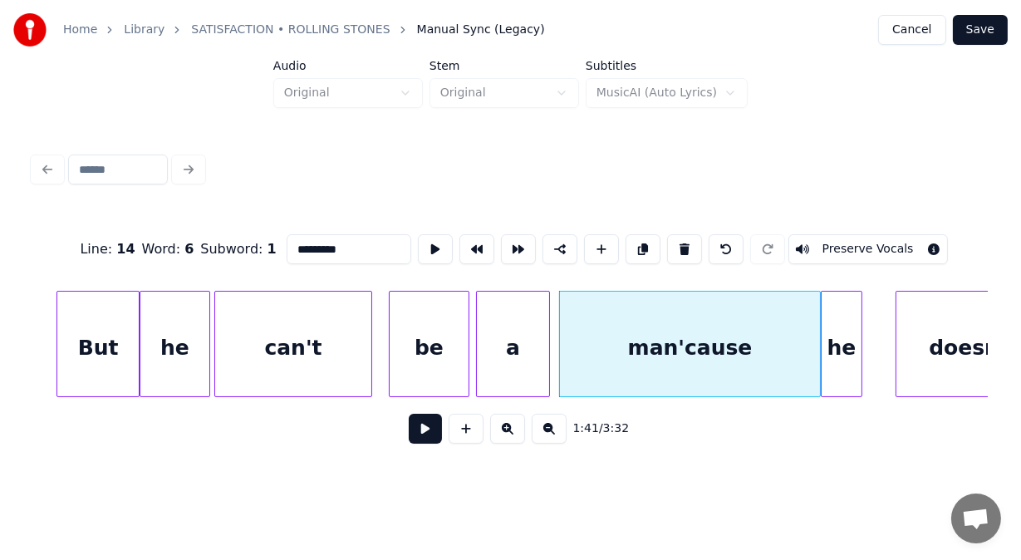
click at [287, 240] on input "*********" at bounding box center [349, 249] width 125 height 30
click at [889, 338] on div at bounding box center [887, 343] width 5 height 105
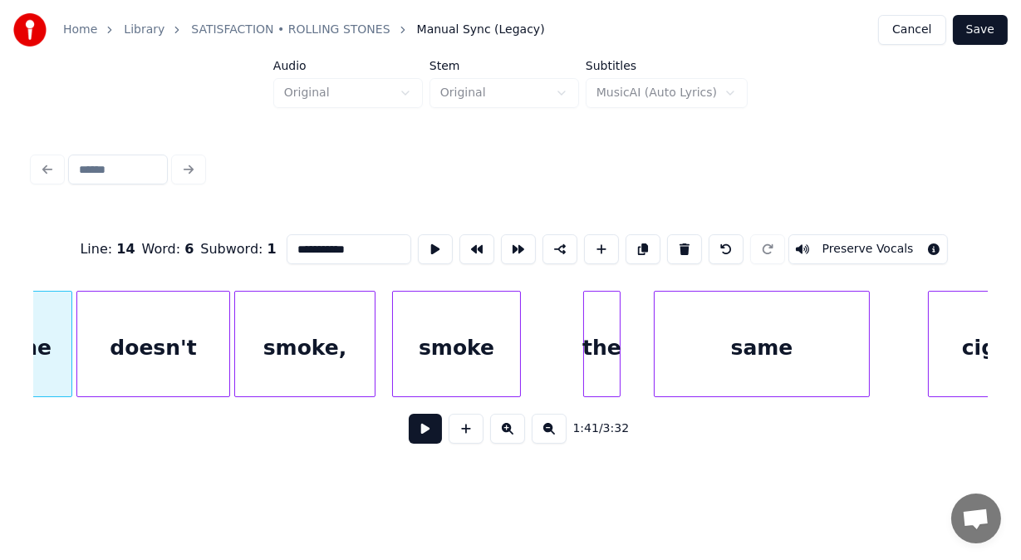
scroll to position [0, 42389]
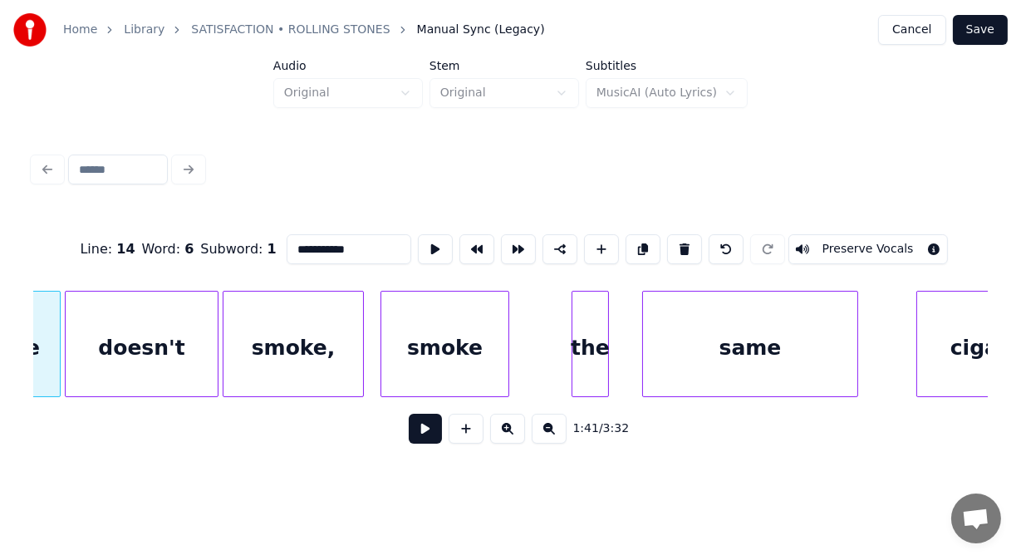
click at [349, 323] on div "smoke," at bounding box center [293, 347] width 140 height 113
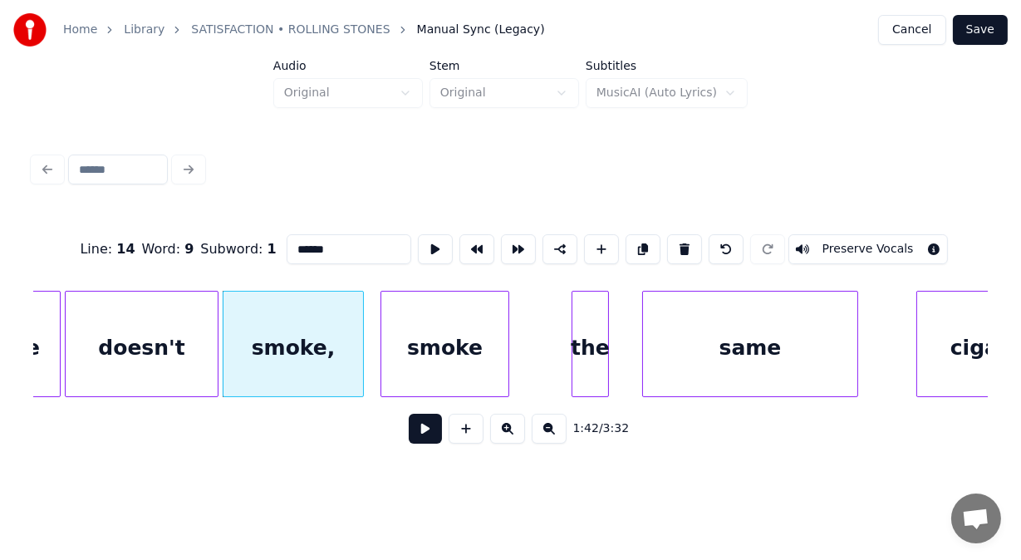
click at [683, 247] on button at bounding box center [684, 249] width 35 height 30
type input "*******"
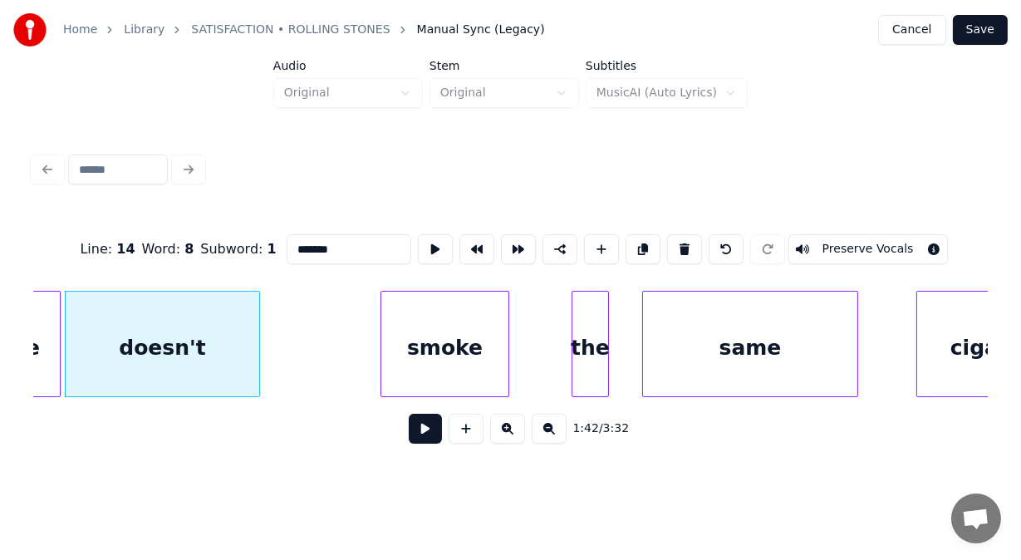
click at [256, 347] on div at bounding box center [256, 343] width 5 height 105
click at [418, 434] on button at bounding box center [425, 429] width 33 height 30
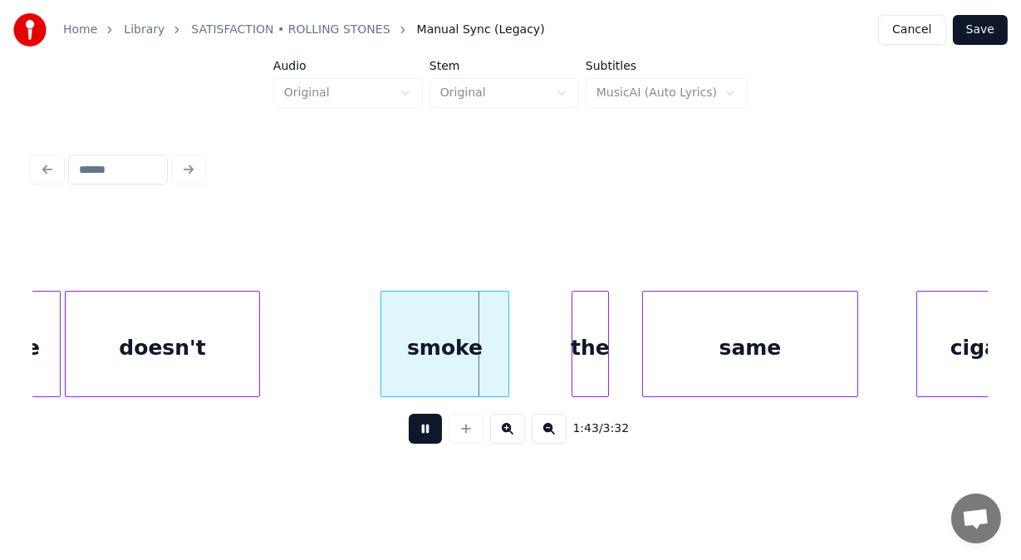
click at [418, 434] on button at bounding box center [425, 429] width 33 height 30
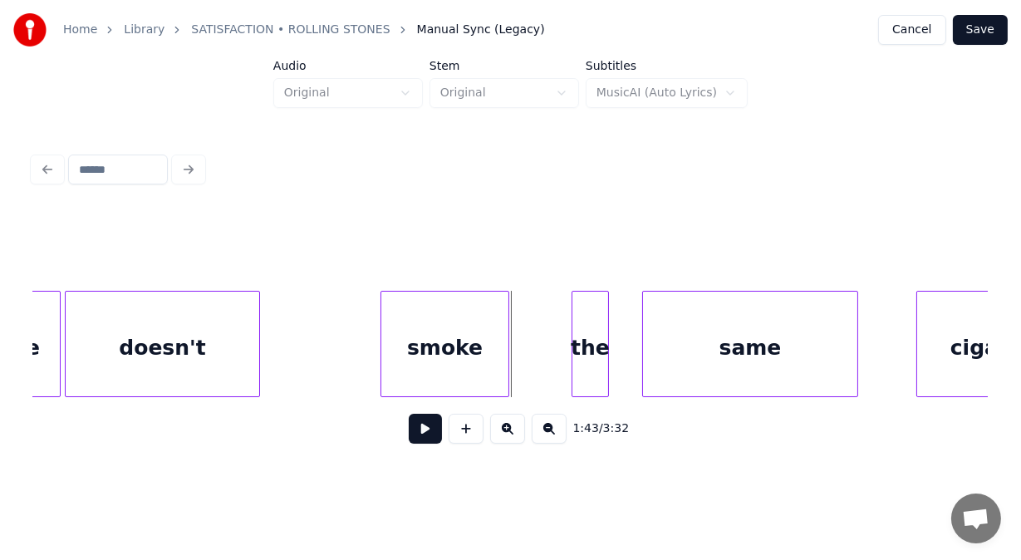
click at [421, 371] on div "smoke" at bounding box center [444, 347] width 127 height 113
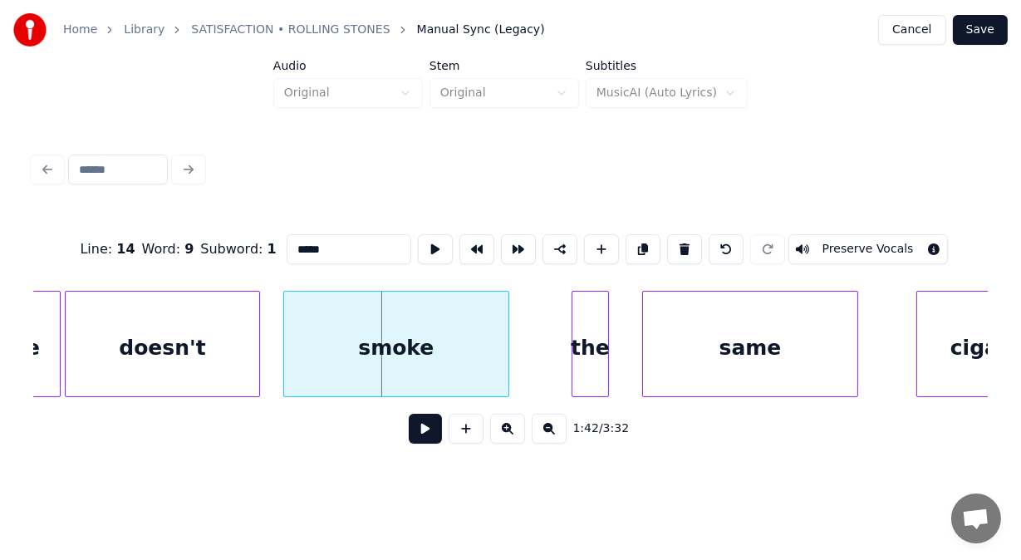
click at [284, 338] on div at bounding box center [286, 343] width 5 height 105
click at [631, 341] on div at bounding box center [631, 343] width 5 height 105
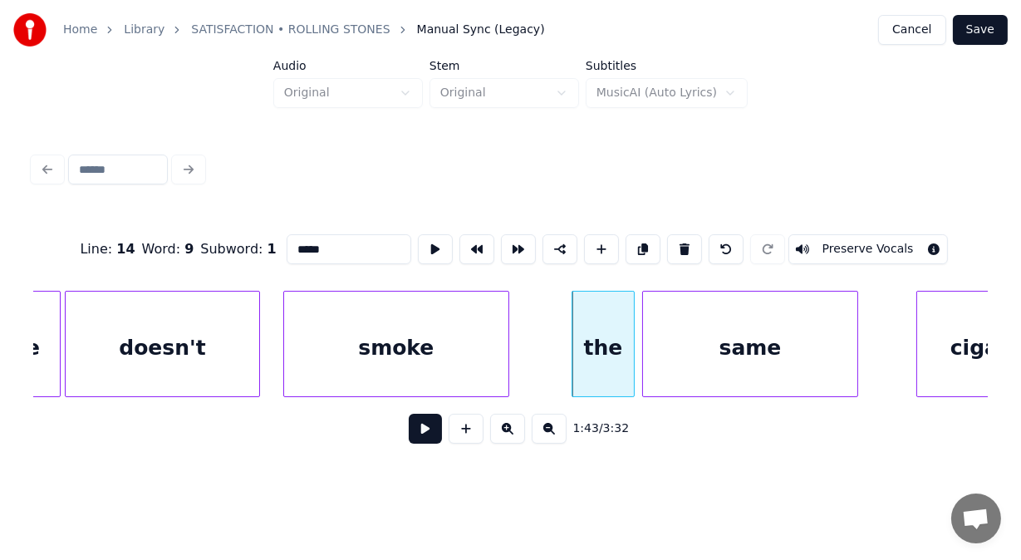
click at [415, 428] on button at bounding box center [425, 429] width 33 height 30
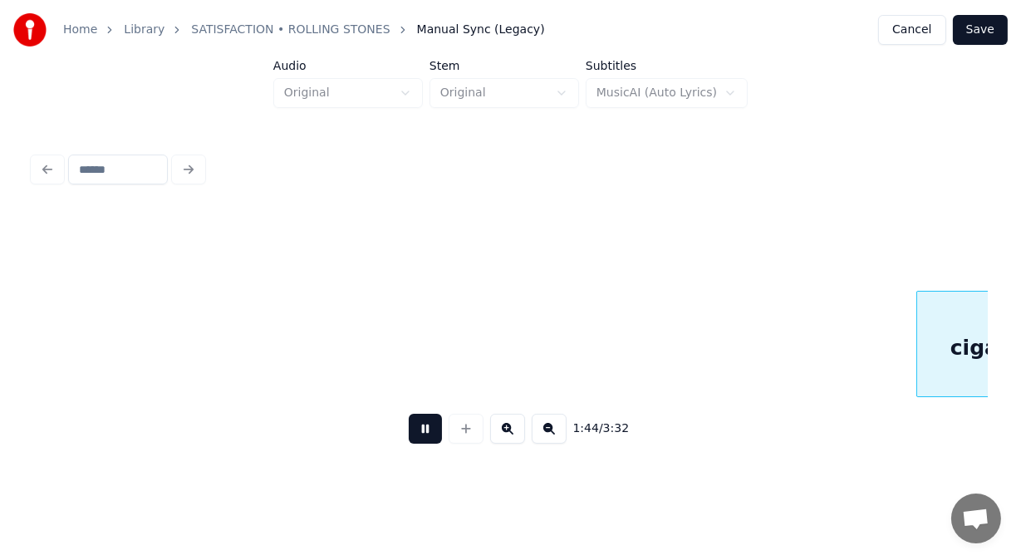
scroll to position [0, 43343]
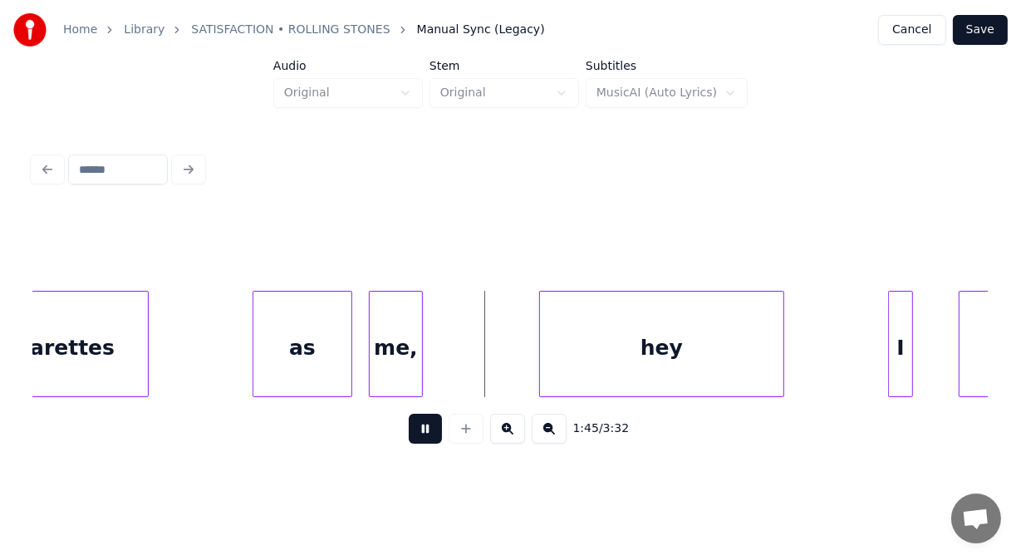
click at [415, 428] on button at bounding box center [425, 429] width 33 height 30
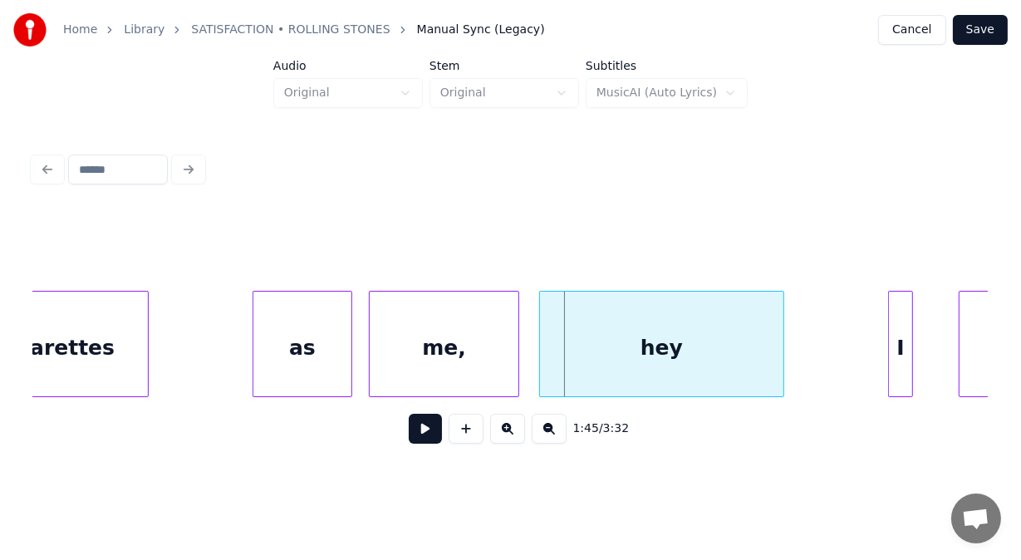
click at [515, 342] on div at bounding box center [515, 343] width 5 height 105
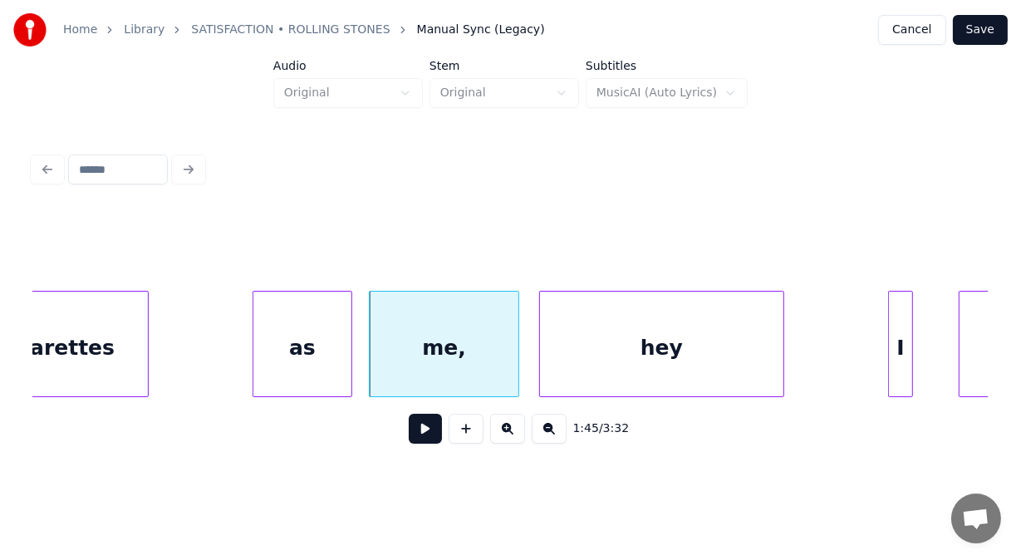
click at [413, 429] on button at bounding box center [425, 429] width 33 height 30
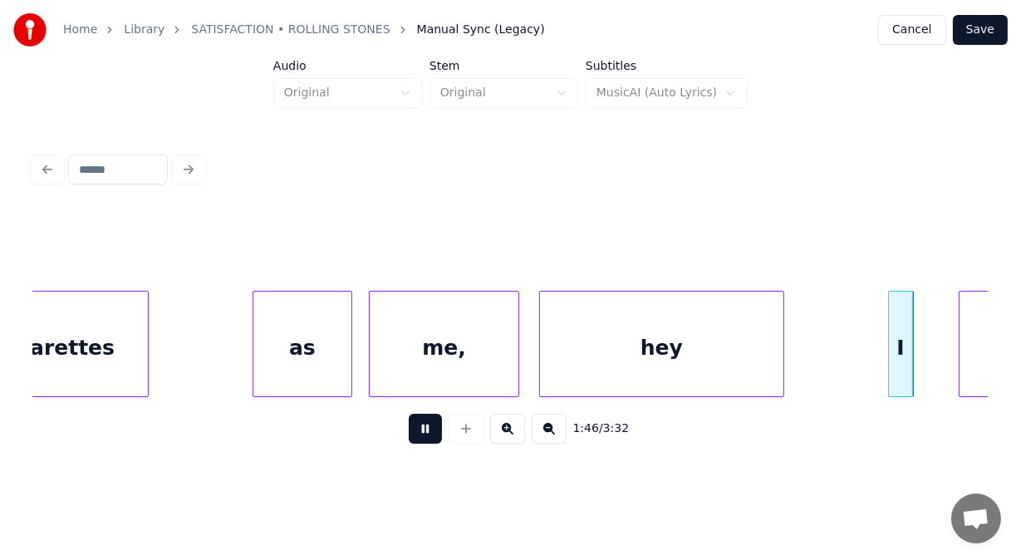
click at [413, 429] on button at bounding box center [425, 429] width 33 height 30
click at [678, 332] on div "hey" at bounding box center [661, 347] width 243 height 113
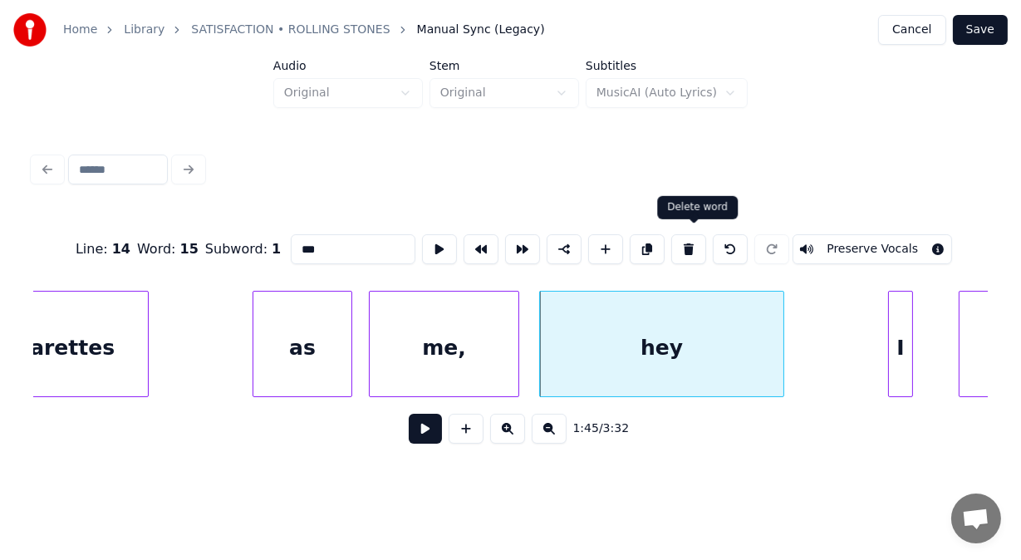
click at [706, 245] on button at bounding box center [688, 249] width 35 height 30
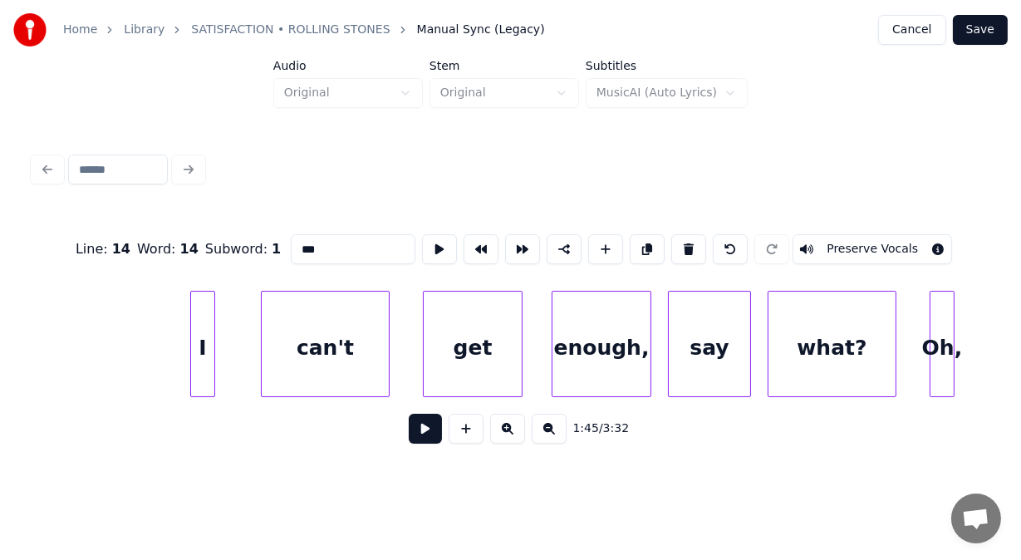
scroll to position [0, 44096]
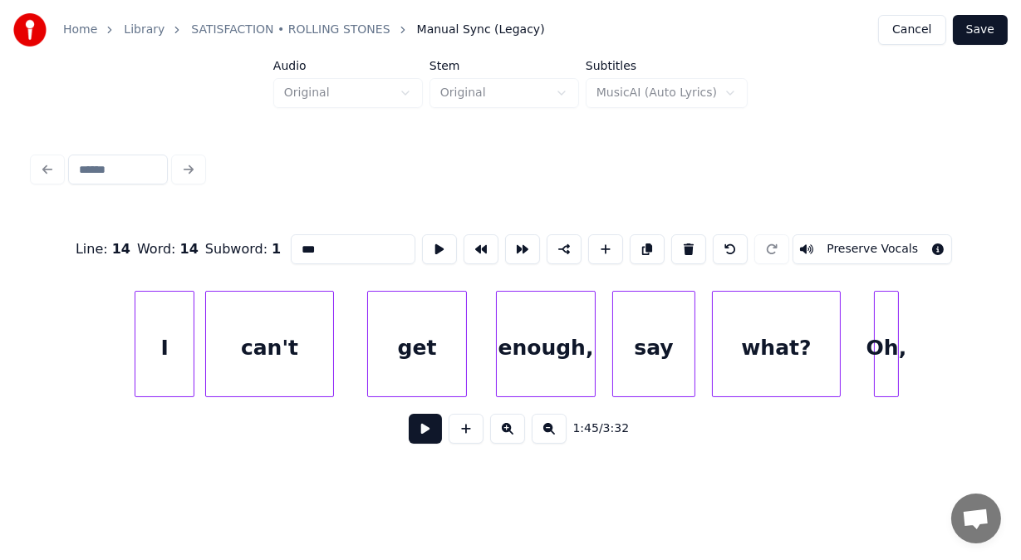
click at [192, 331] on div at bounding box center [191, 343] width 5 height 105
click at [552, 363] on div "enough," at bounding box center [546, 347] width 98 height 113
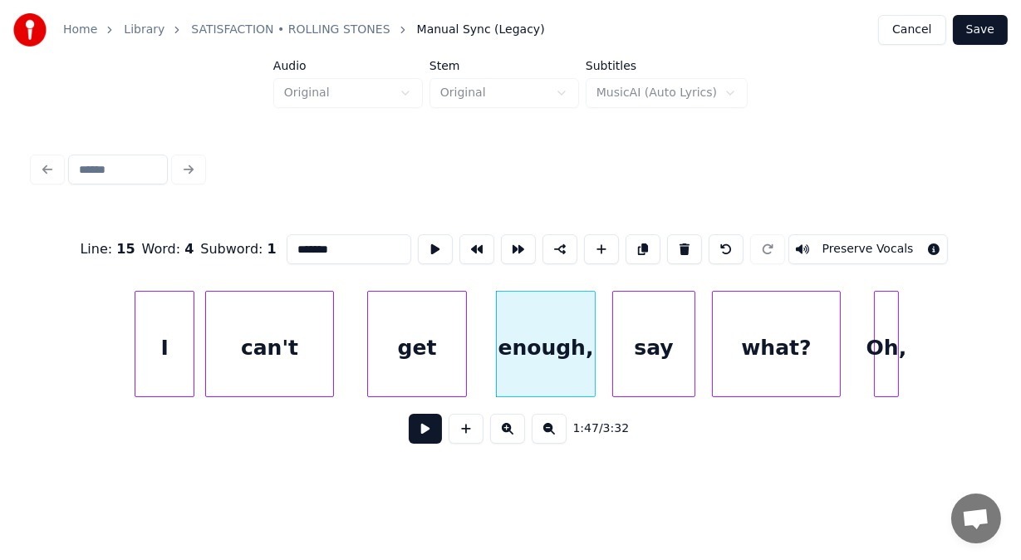
drag, startPoint x: 321, startPoint y: 240, endPoint x: 189, endPoint y: 242, distance: 132.1
click at [189, 242] on div "Line : 15 Word : 4 Subword : 1 ******* Preserve Vocals" at bounding box center [510, 249] width 954 height 83
click at [786, 350] on div "what?" at bounding box center [776, 347] width 127 height 113
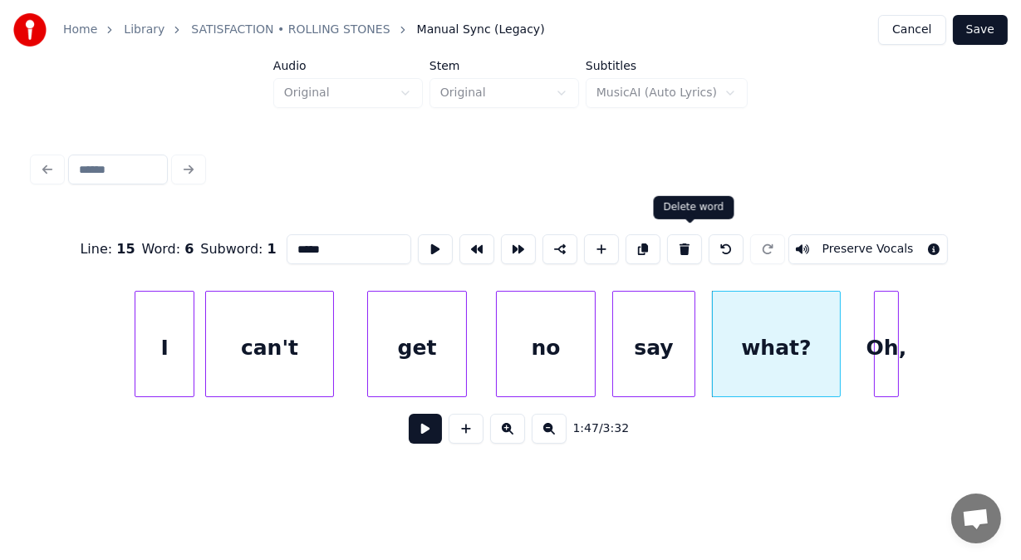
click at [690, 243] on button at bounding box center [684, 249] width 35 height 30
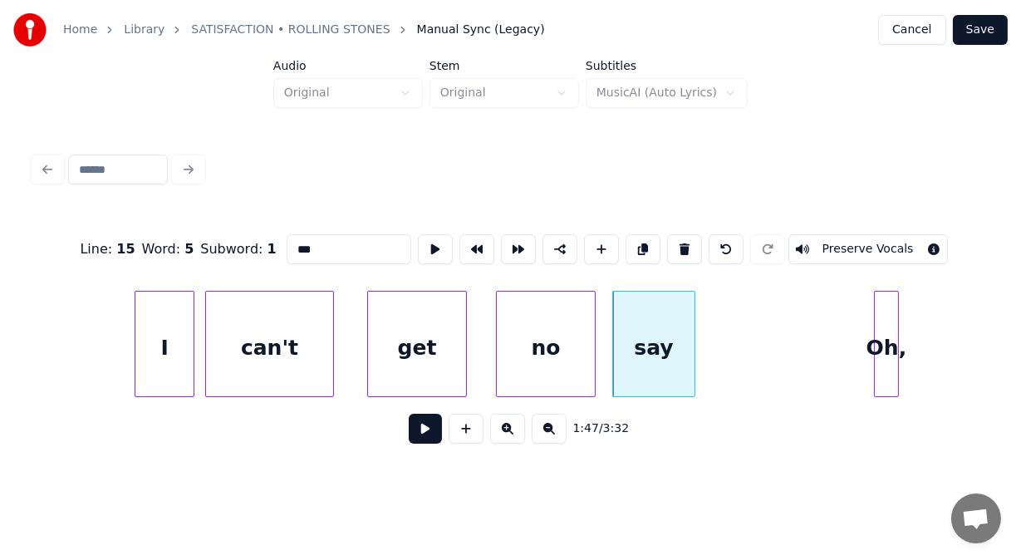
click at [690, 243] on button at bounding box center [684, 249] width 35 height 30
type input "**"
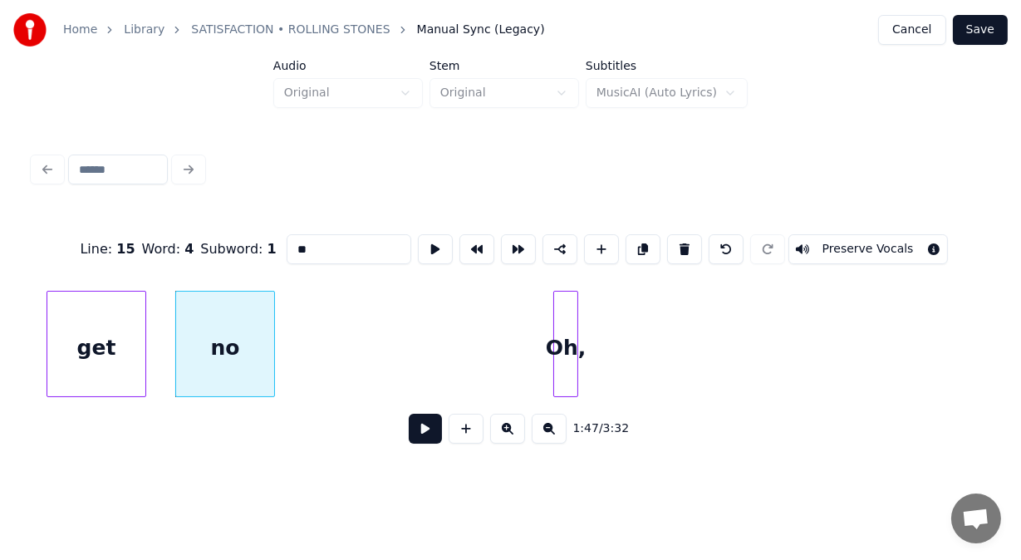
scroll to position [0, 44539]
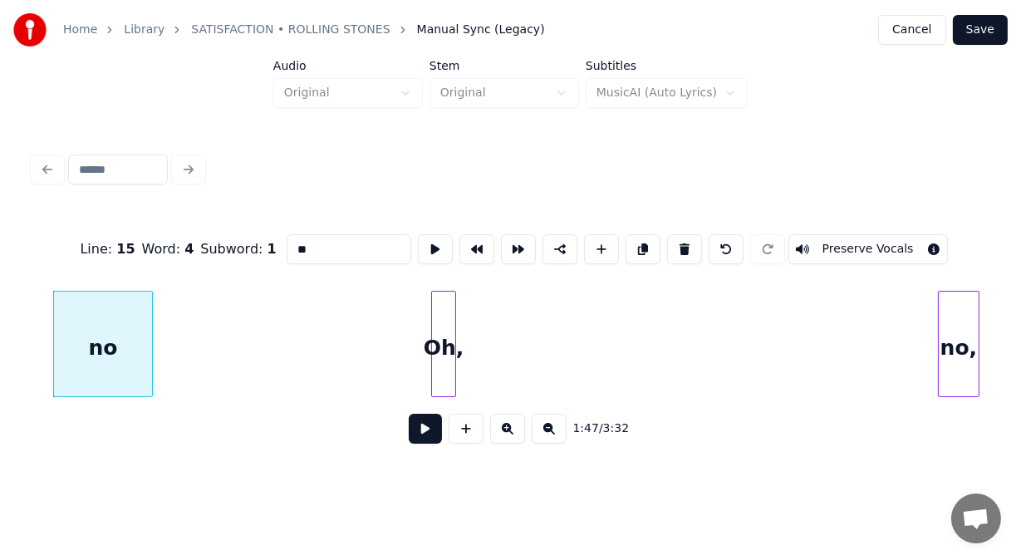
click at [127, 326] on div "no" at bounding box center [103, 347] width 98 height 113
click at [414, 442] on button at bounding box center [425, 429] width 33 height 30
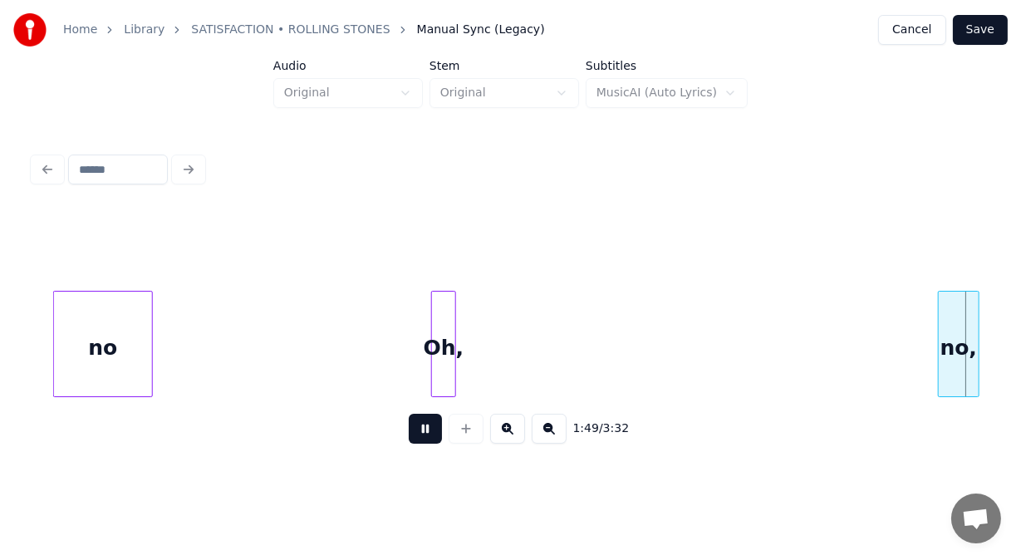
scroll to position [0, 45495]
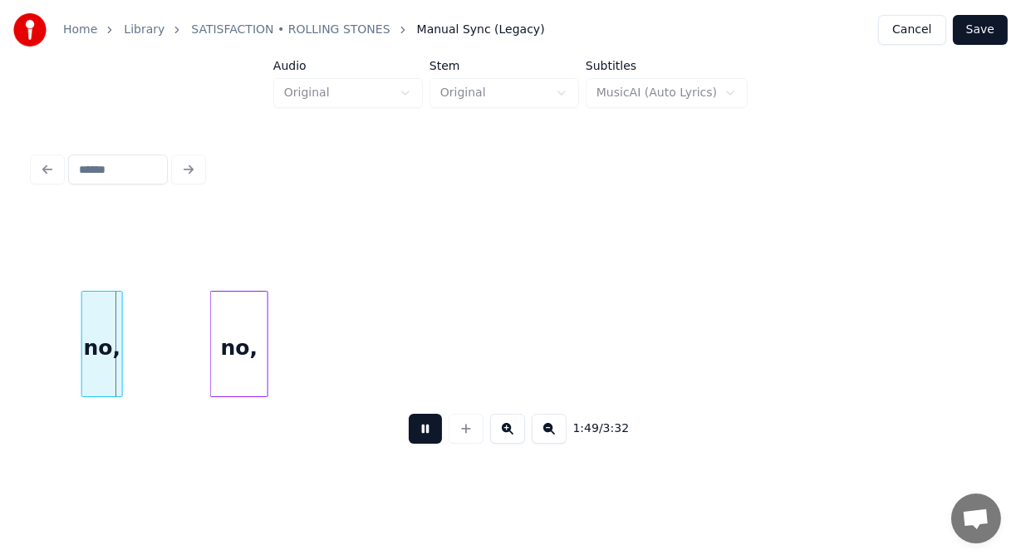
click at [414, 442] on button at bounding box center [425, 429] width 33 height 30
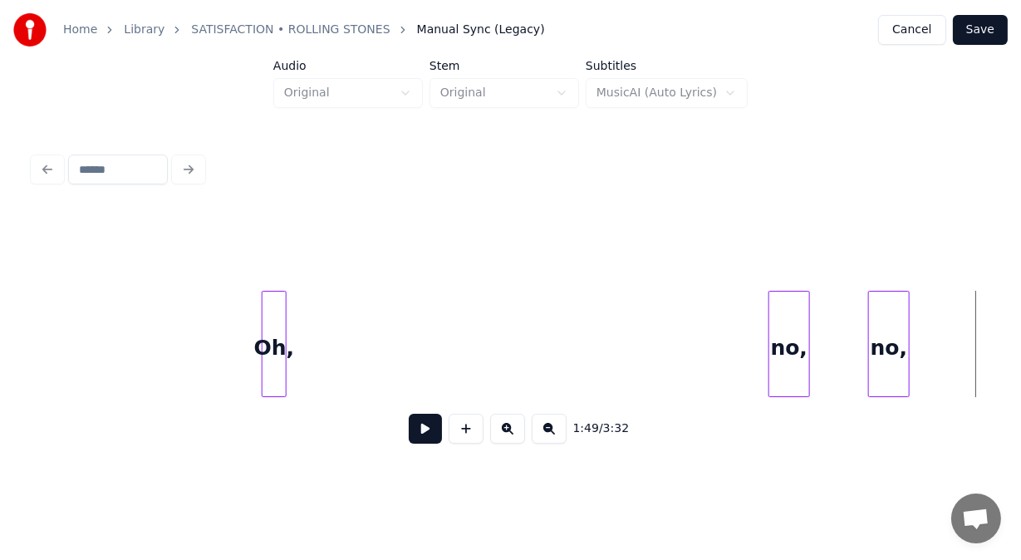
scroll to position [0, 44686]
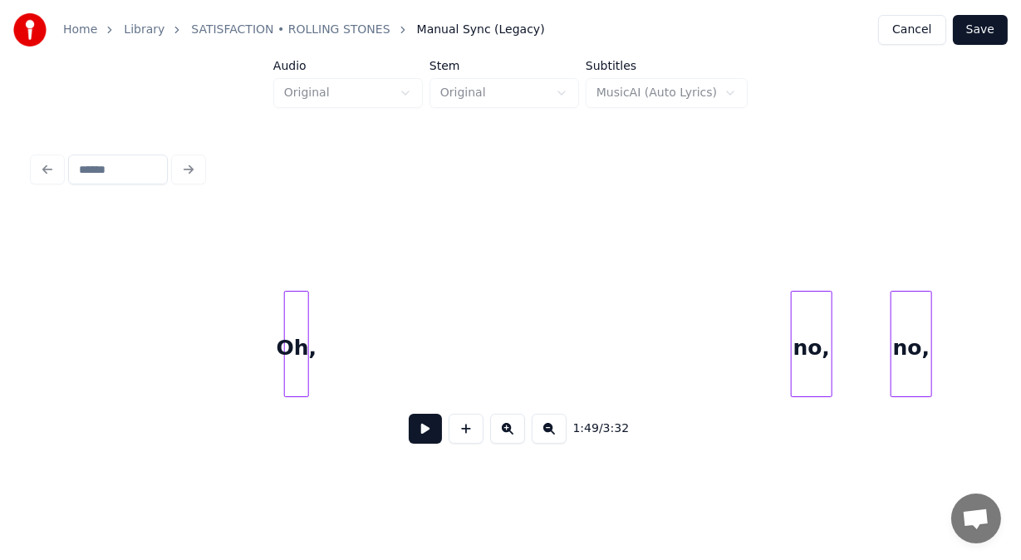
click at [295, 338] on div "Oh," at bounding box center [296, 347] width 23 height 113
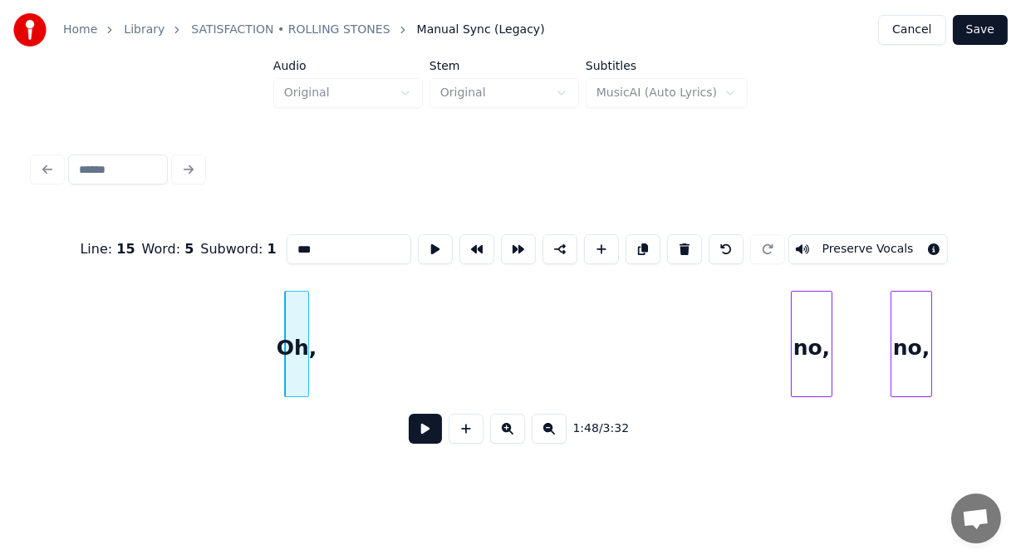
click at [679, 241] on button at bounding box center [684, 249] width 35 height 30
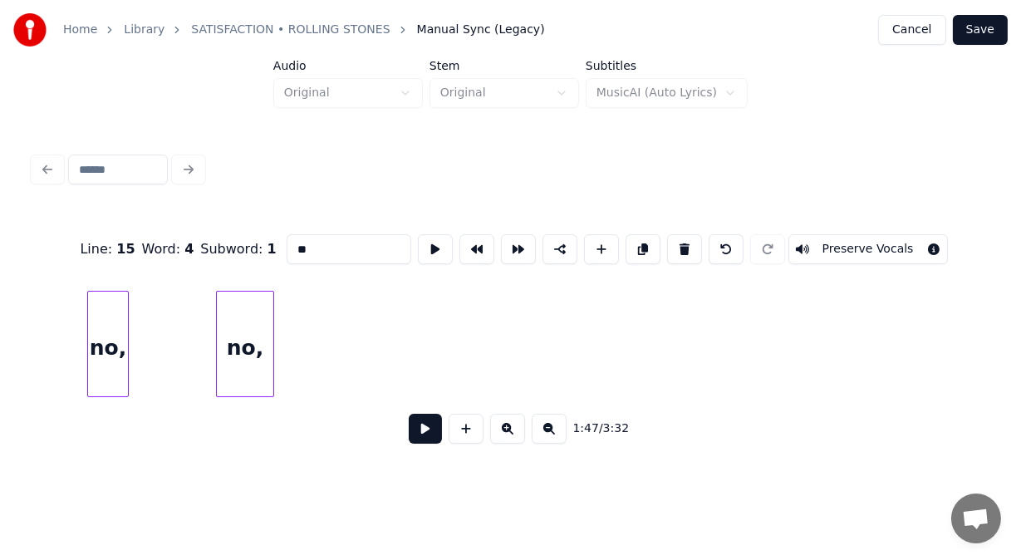
scroll to position [0, 45377]
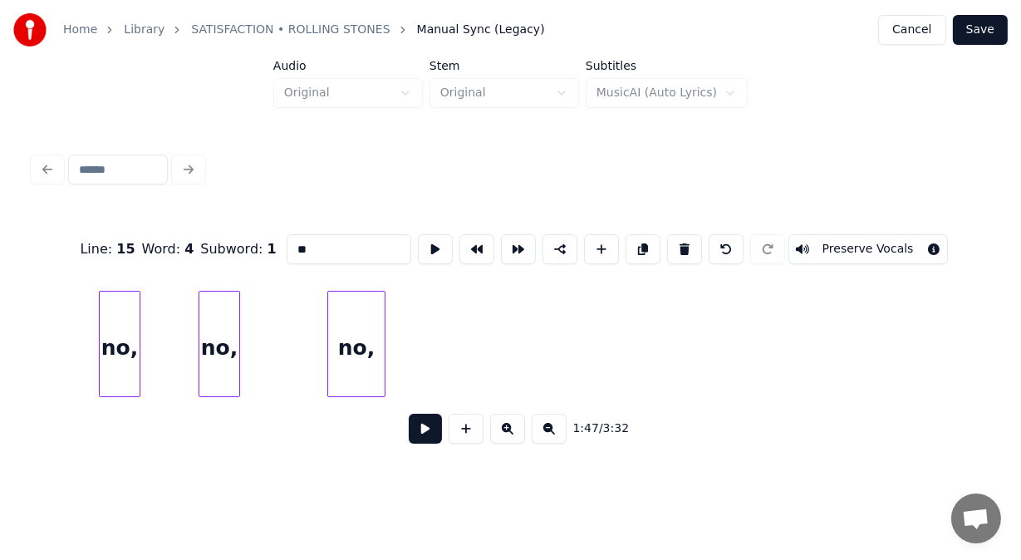
click at [109, 337] on div "no," at bounding box center [120, 347] width 40 height 113
type input "***"
click at [409, 434] on button at bounding box center [425, 429] width 33 height 30
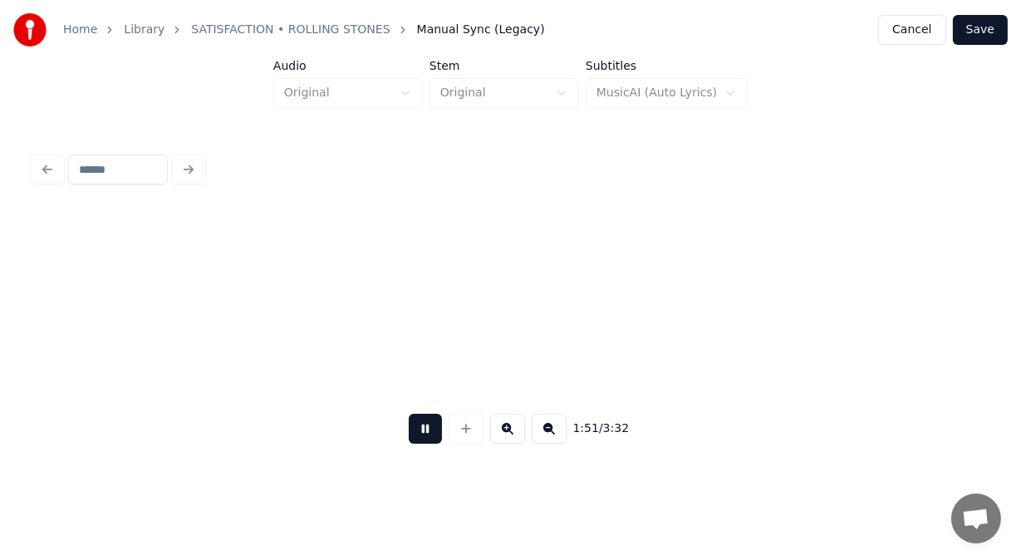
scroll to position [0, 46339]
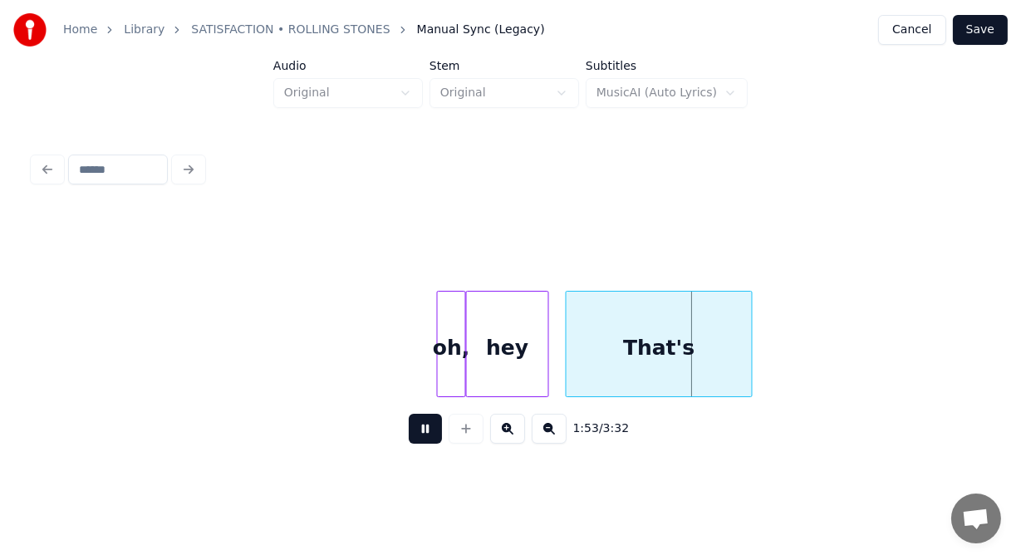
click at [409, 434] on button at bounding box center [425, 429] width 33 height 30
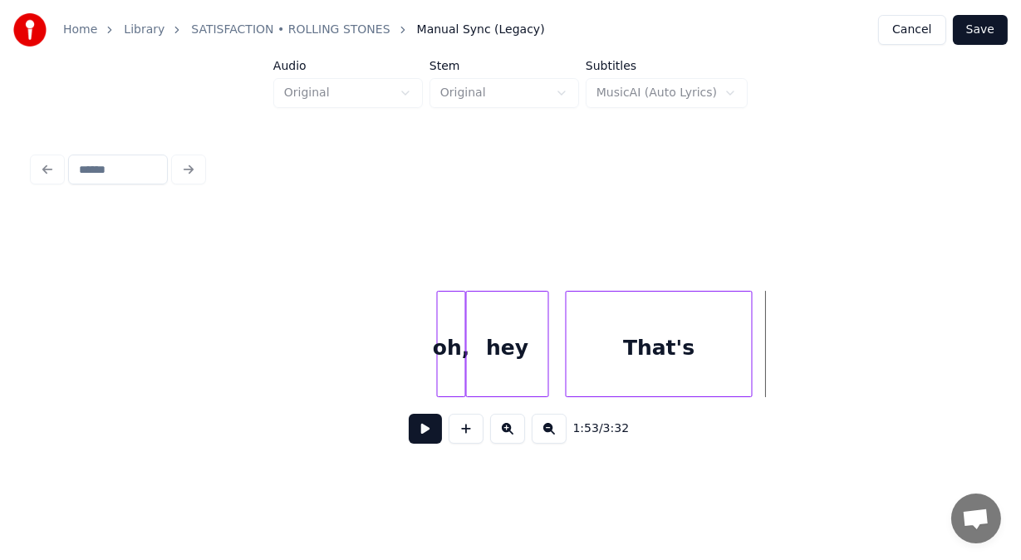
click at [512, 355] on div "hey" at bounding box center [507, 347] width 81 height 113
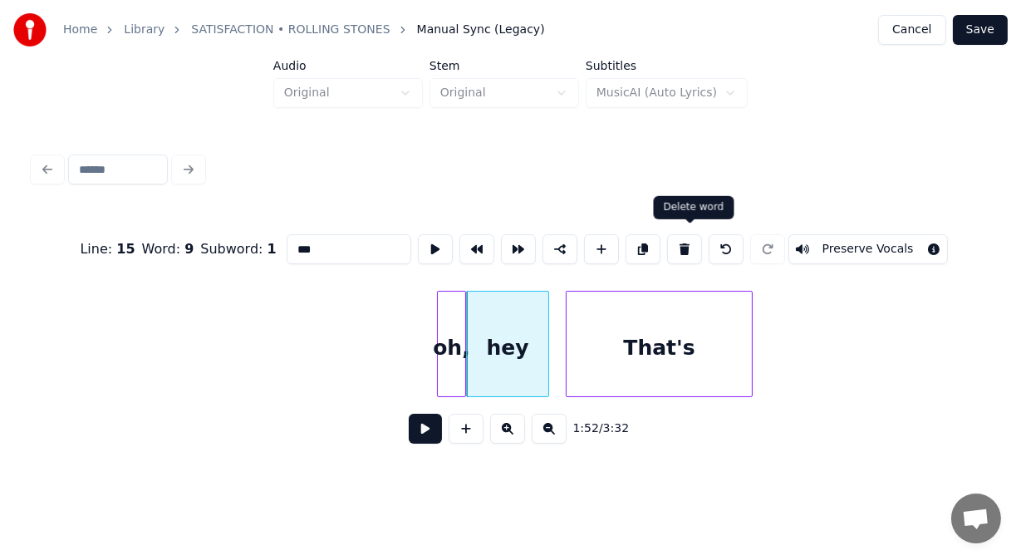
click at [688, 244] on button at bounding box center [684, 249] width 35 height 30
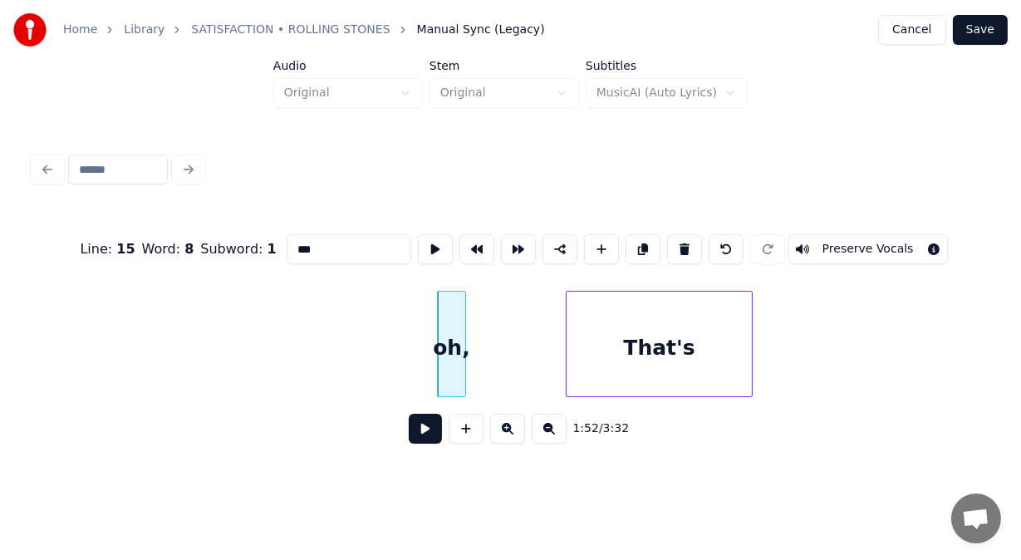
click at [688, 244] on button at bounding box center [684, 249] width 35 height 30
type input "******"
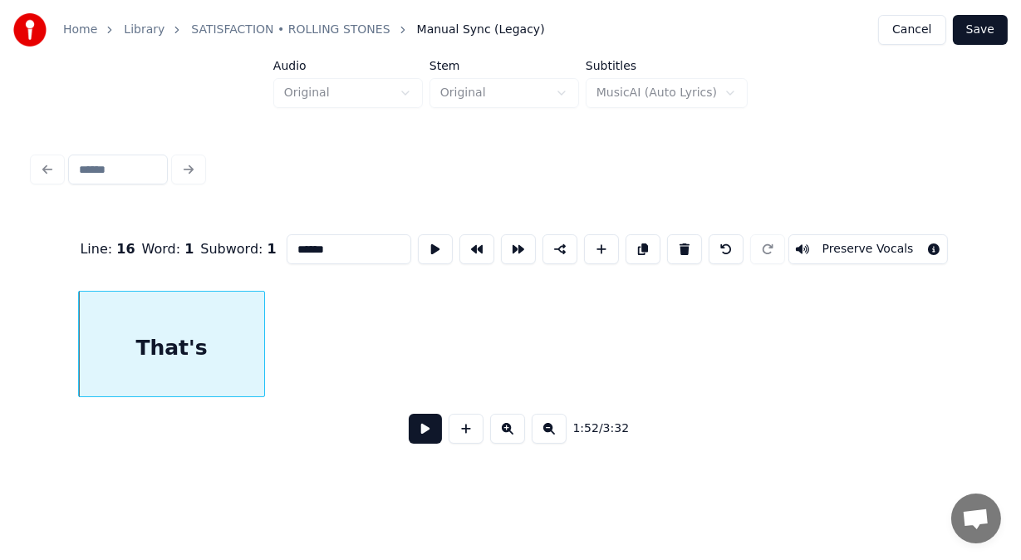
scroll to position [0, 46848]
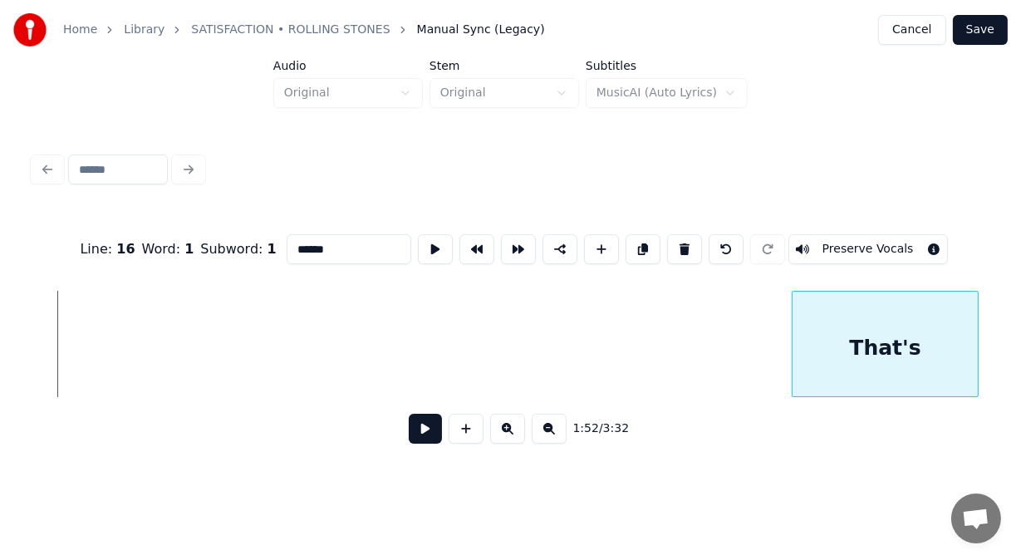
click at [900, 343] on div "That's" at bounding box center [884, 347] width 185 height 113
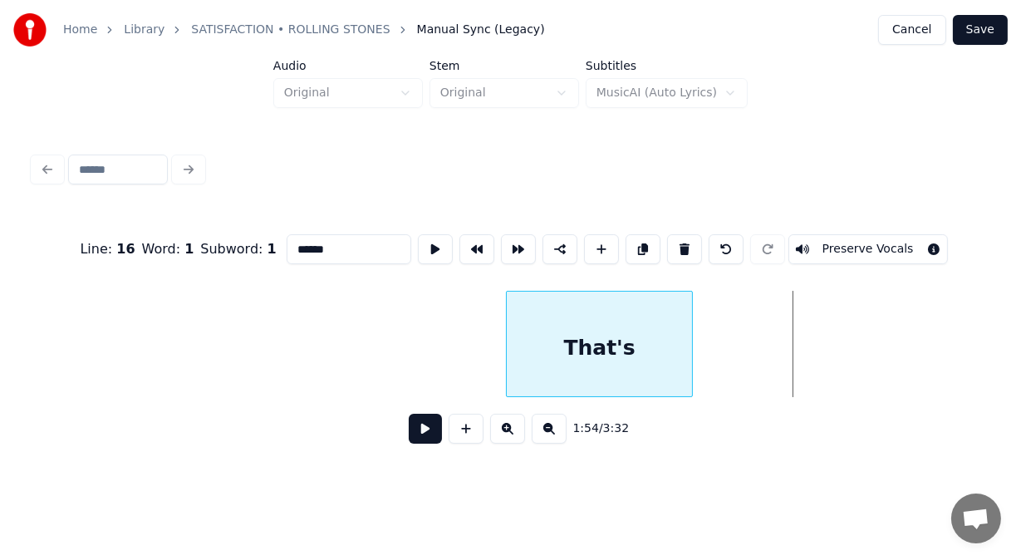
click at [507, 349] on div "That's" at bounding box center [599, 347] width 185 height 113
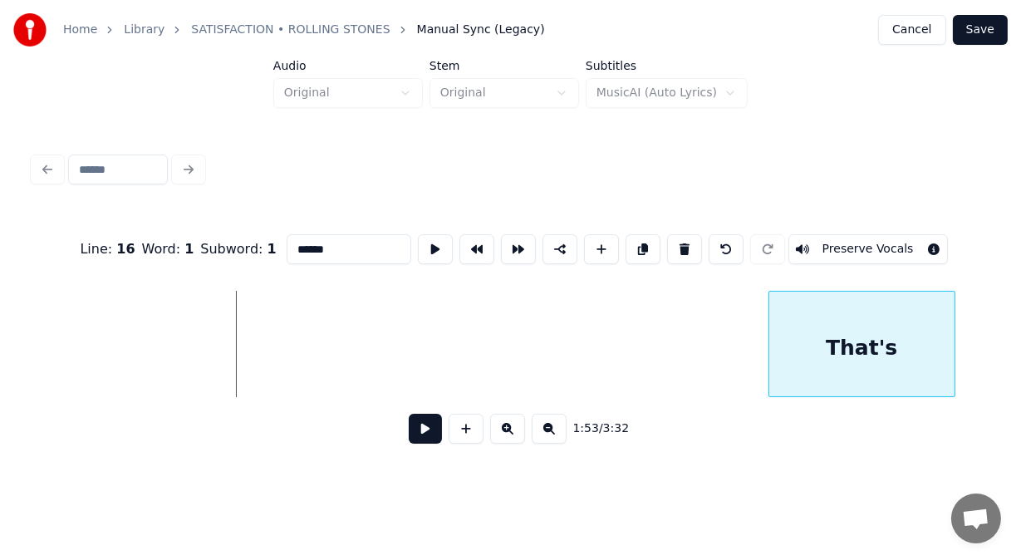
scroll to position [0, 46896]
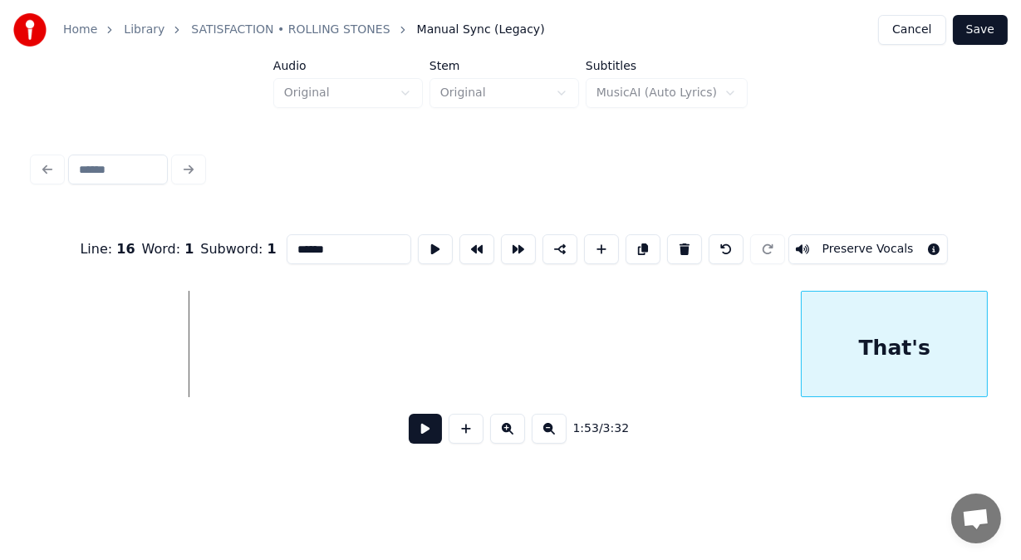
click at [992, 335] on div "Line : 16 Word : 1 Subword : 1 ****** Preserve Vocals 1:53 / 3:32" at bounding box center [510, 302] width 967 height 329
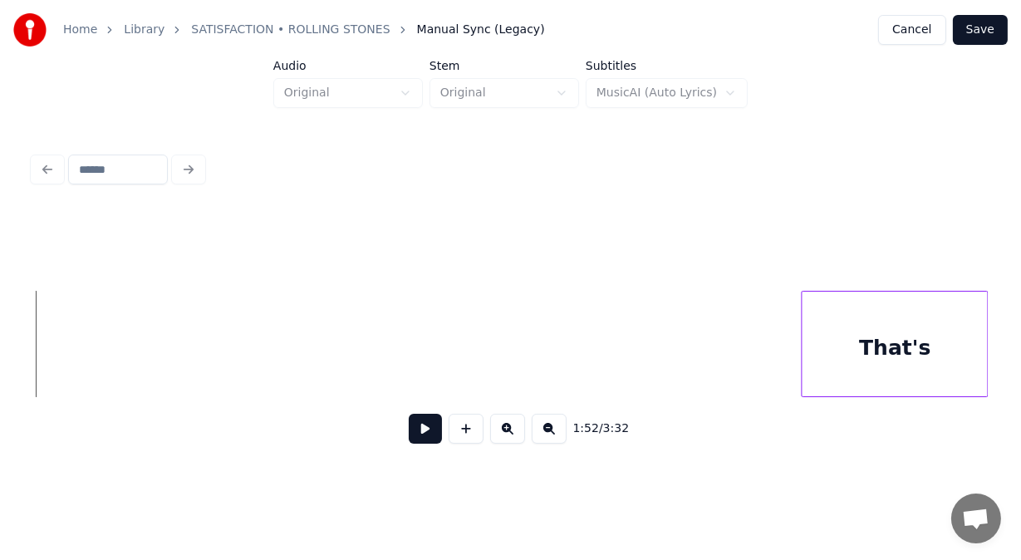
click at [422, 438] on button at bounding box center [425, 429] width 33 height 30
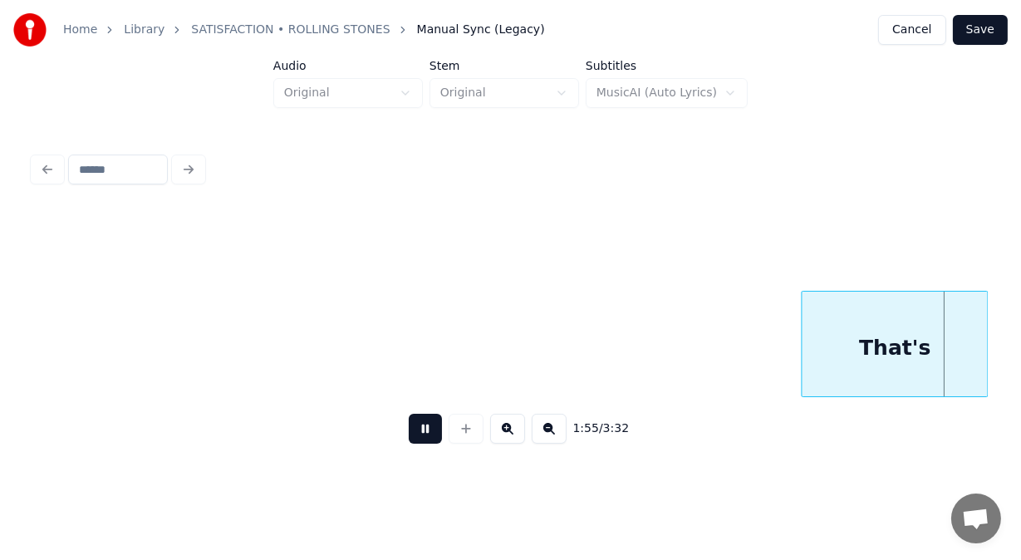
scroll to position [0, 47856]
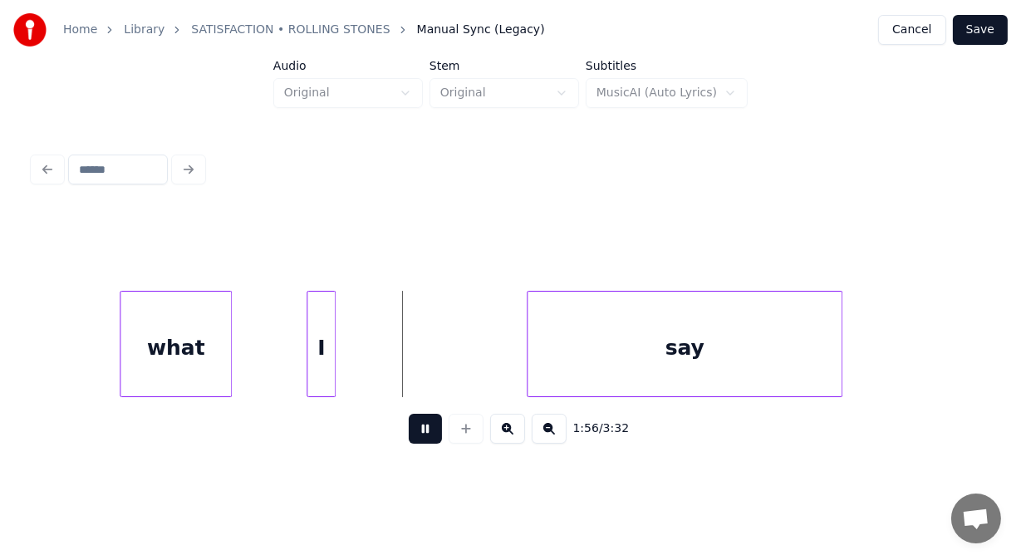
click at [422, 438] on button at bounding box center [425, 429] width 33 height 30
click at [404, 379] on div "I" at bounding box center [409, 347] width 27 height 113
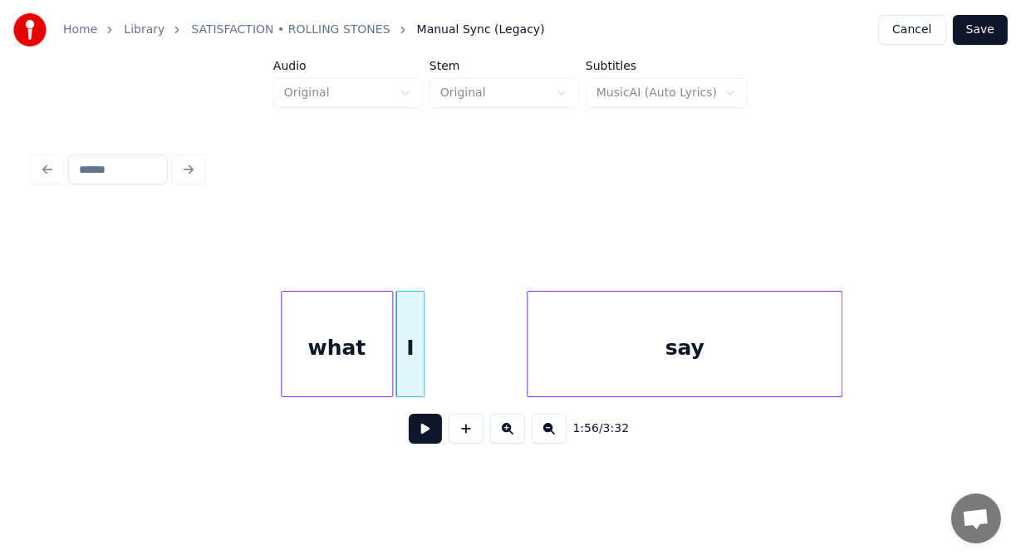
click at [376, 356] on div "what" at bounding box center [337, 347] width 110 height 113
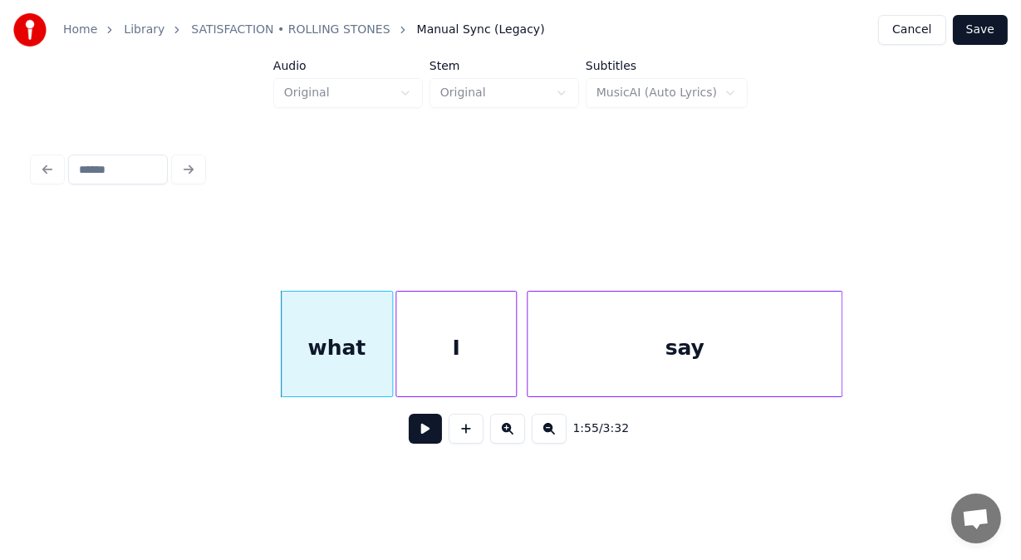
click at [513, 338] on div at bounding box center [513, 343] width 5 height 105
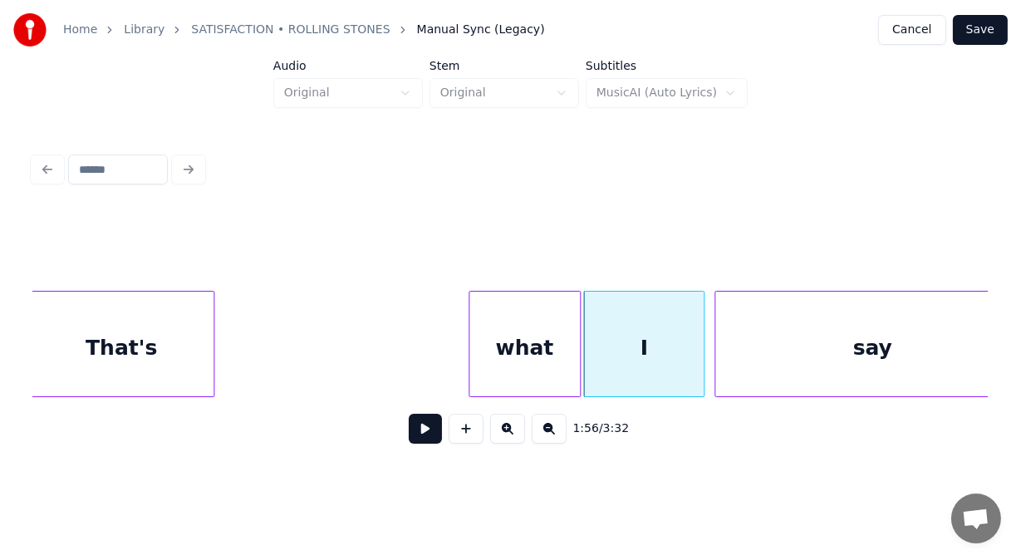
scroll to position [0, 47591]
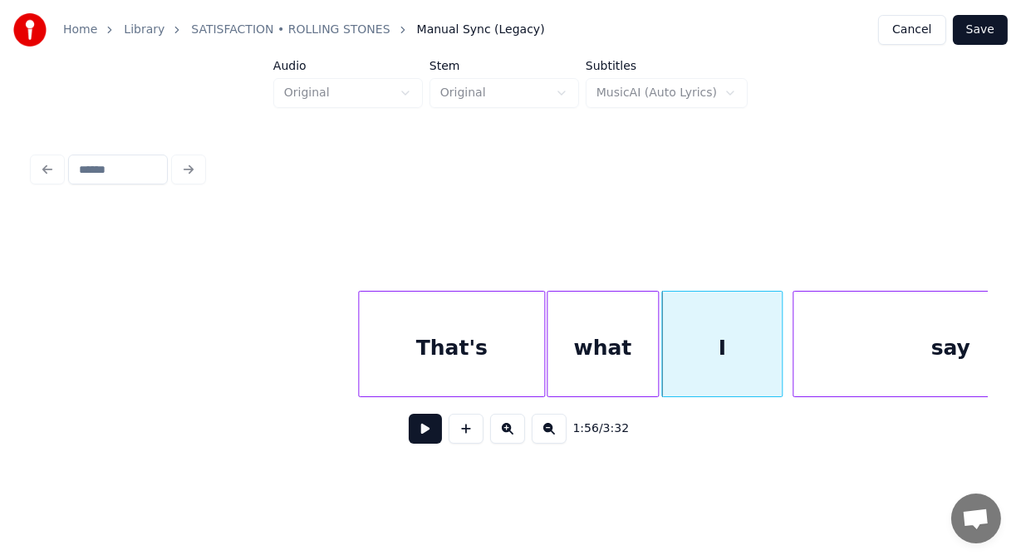
click at [391, 370] on div "That's" at bounding box center [451, 347] width 185 height 113
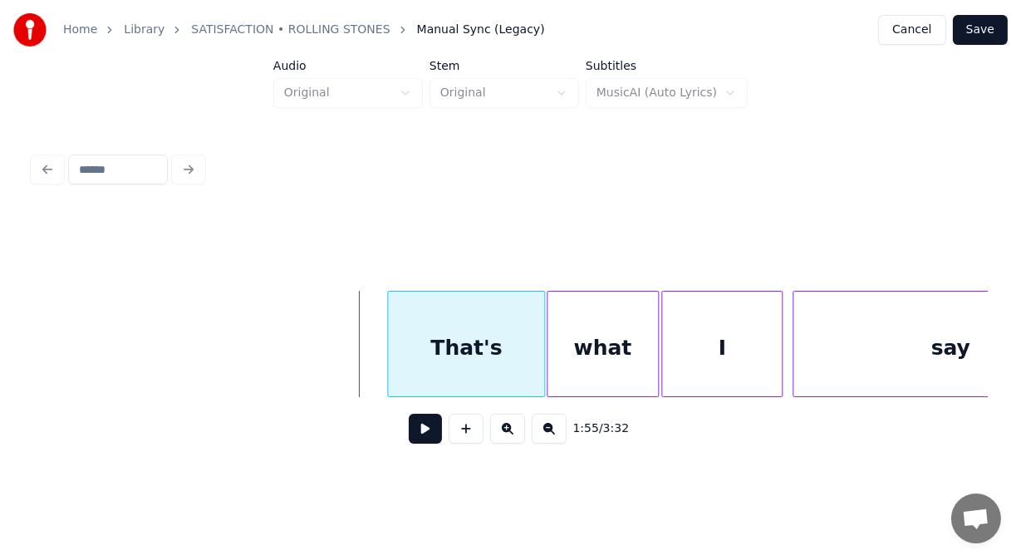
click at [389, 335] on div at bounding box center [390, 343] width 5 height 105
click at [412, 428] on button at bounding box center [425, 429] width 33 height 30
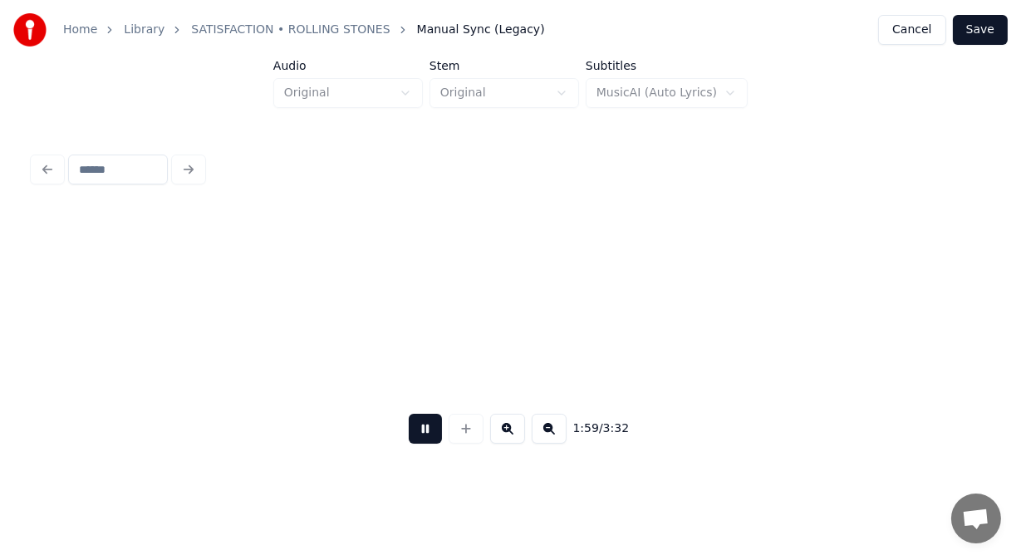
scroll to position [0, 49505]
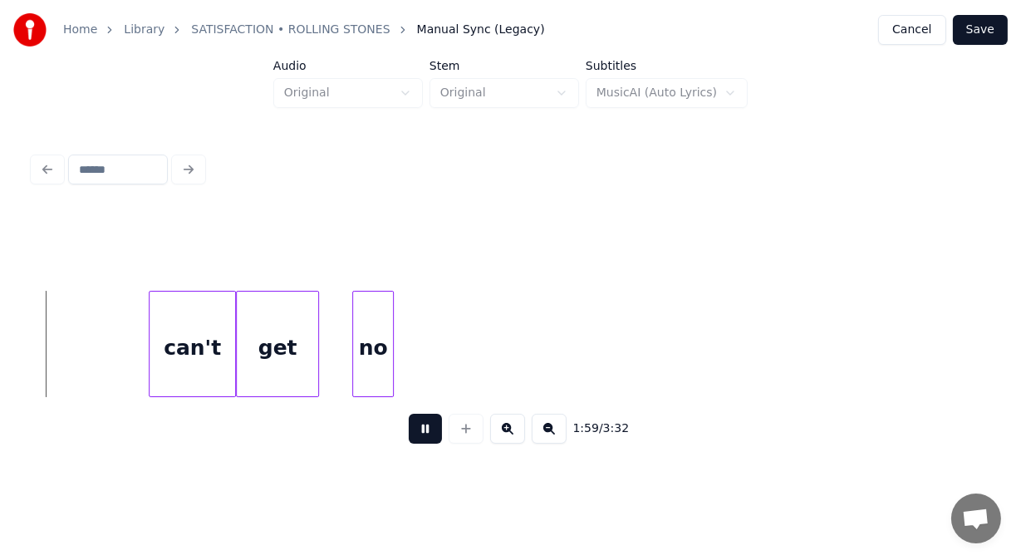
click at [412, 428] on button at bounding box center [425, 429] width 33 height 30
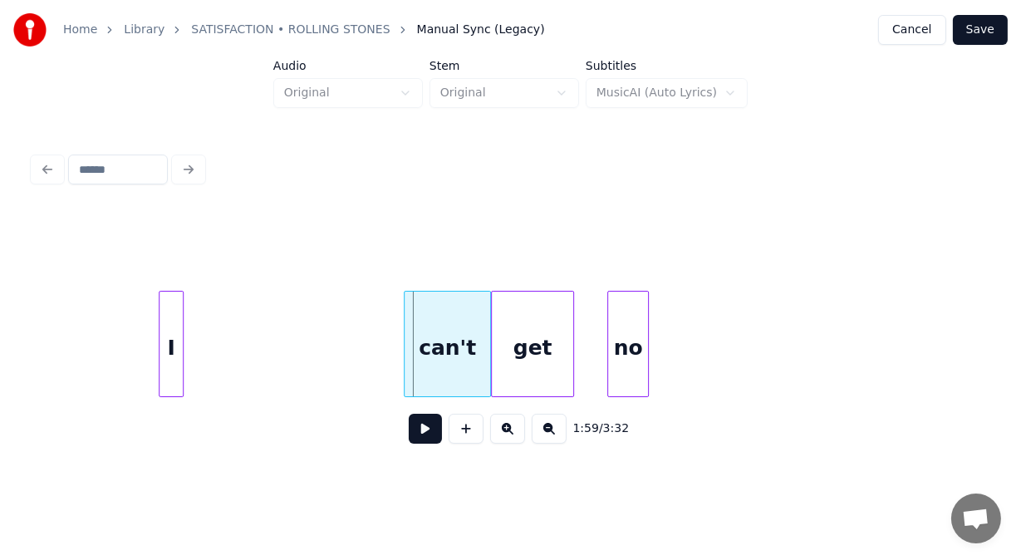
scroll to position [0, 49228]
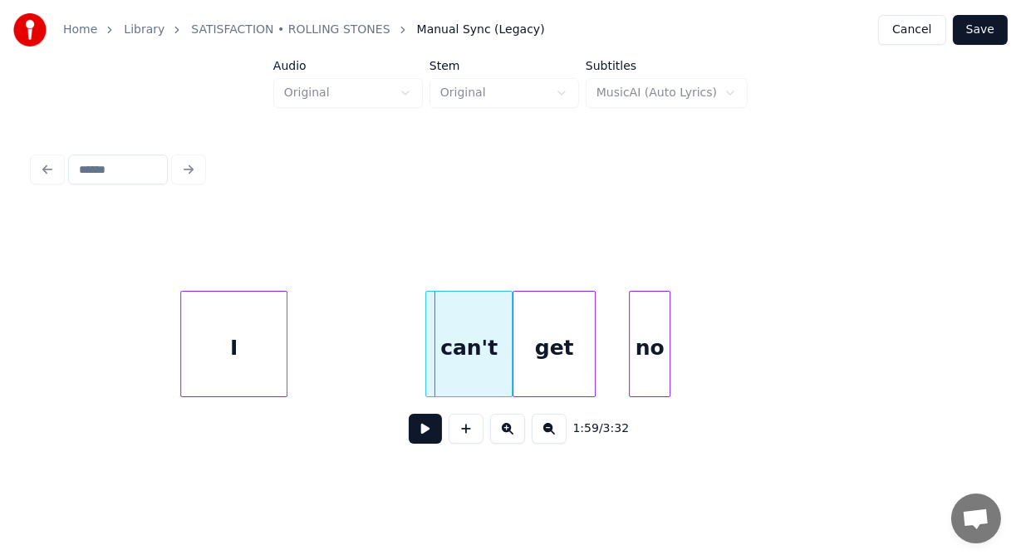
click at [284, 370] on div at bounding box center [284, 343] width 5 height 105
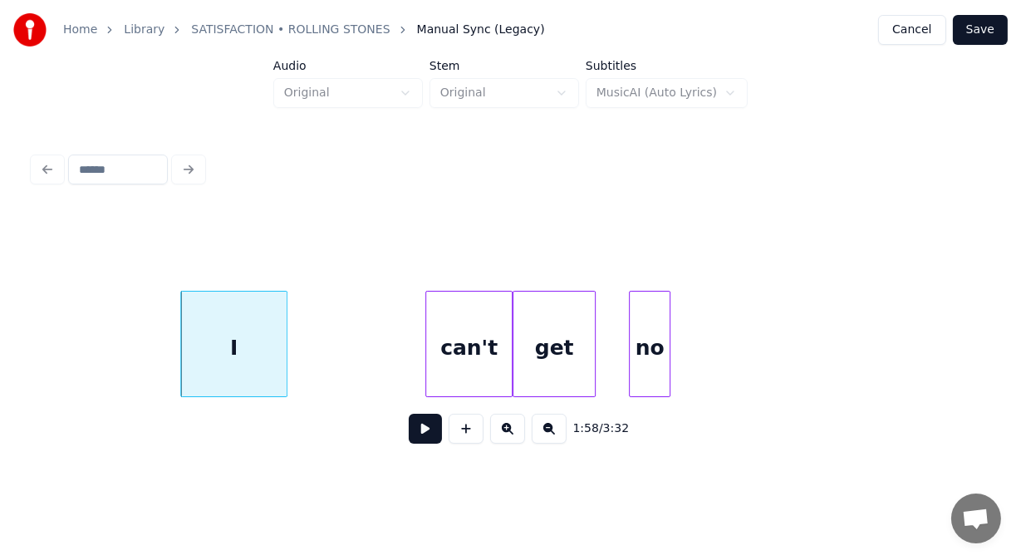
click at [409, 438] on button at bounding box center [425, 429] width 33 height 30
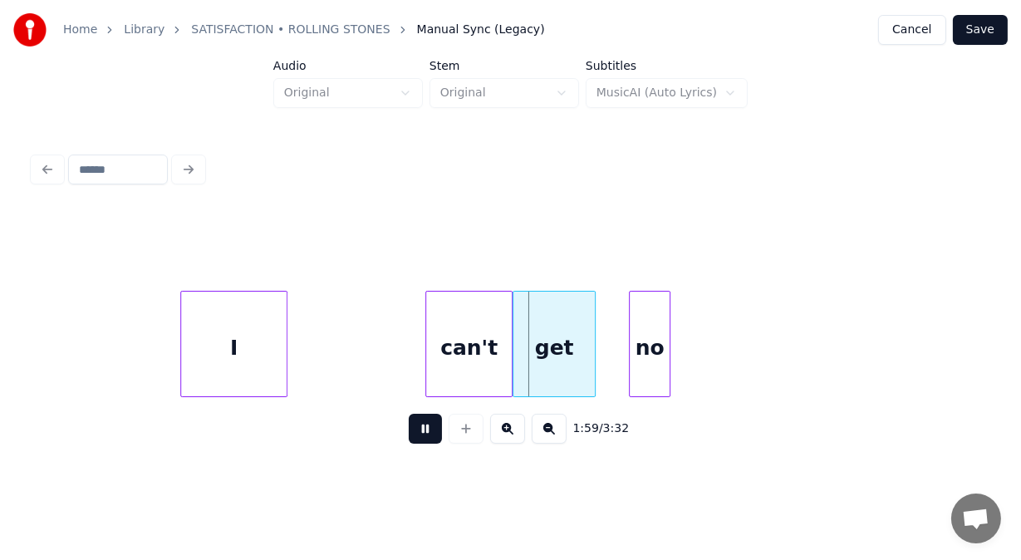
click at [409, 438] on button at bounding box center [425, 429] width 33 height 30
click at [357, 361] on div at bounding box center [357, 343] width 5 height 105
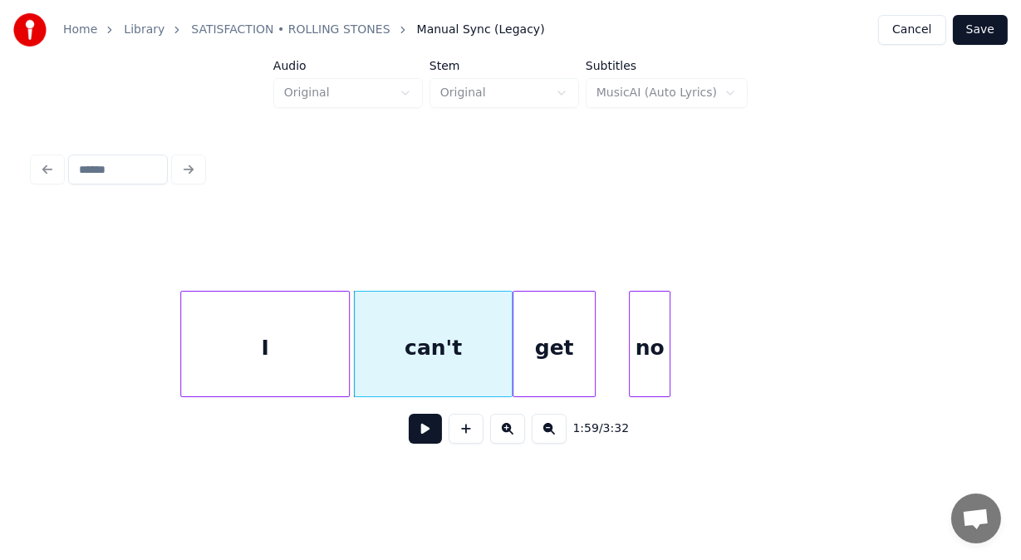
click at [346, 383] on div at bounding box center [346, 343] width 5 height 105
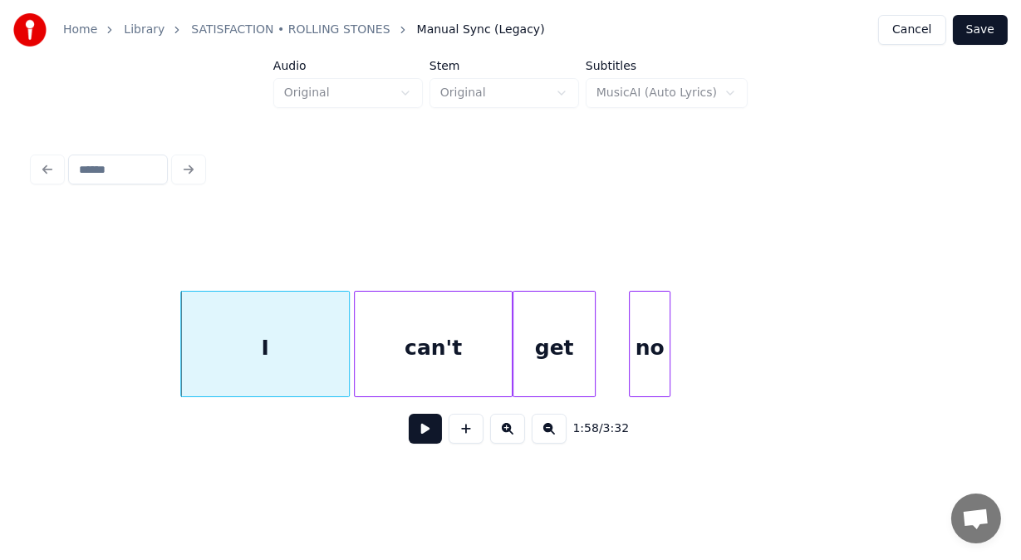
click at [429, 441] on button at bounding box center [425, 429] width 33 height 30
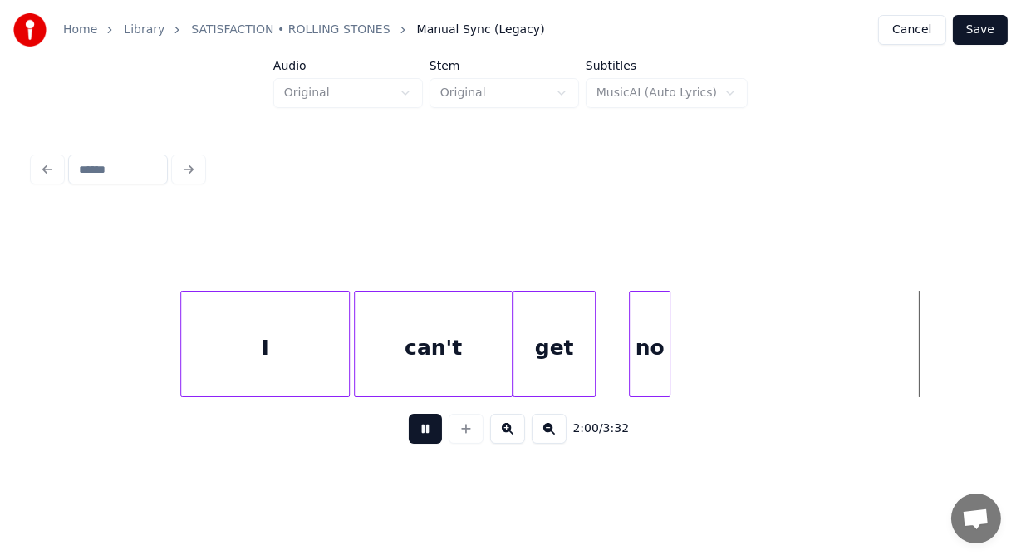
click at [429, 441] on button at bounding box center [425, 429] width 33 height 30
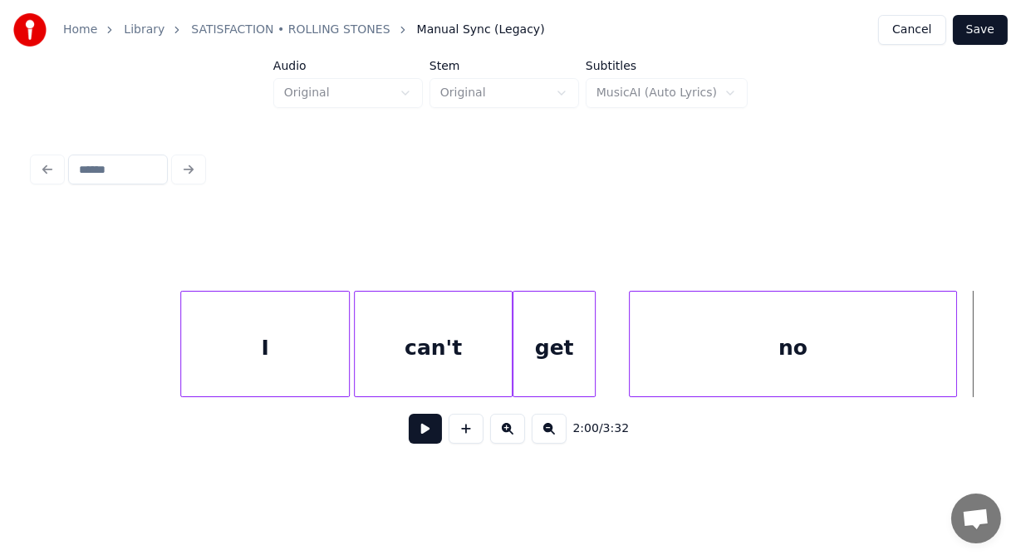
click at [953, 336] on div at bounding box center [953, 343] width 5 height 105
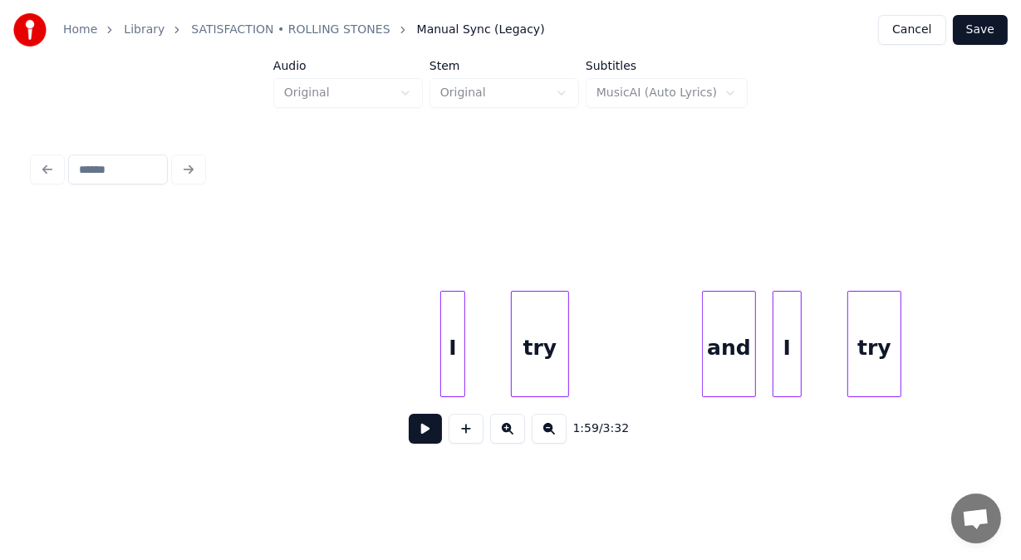
scroll to position [0, 51897]
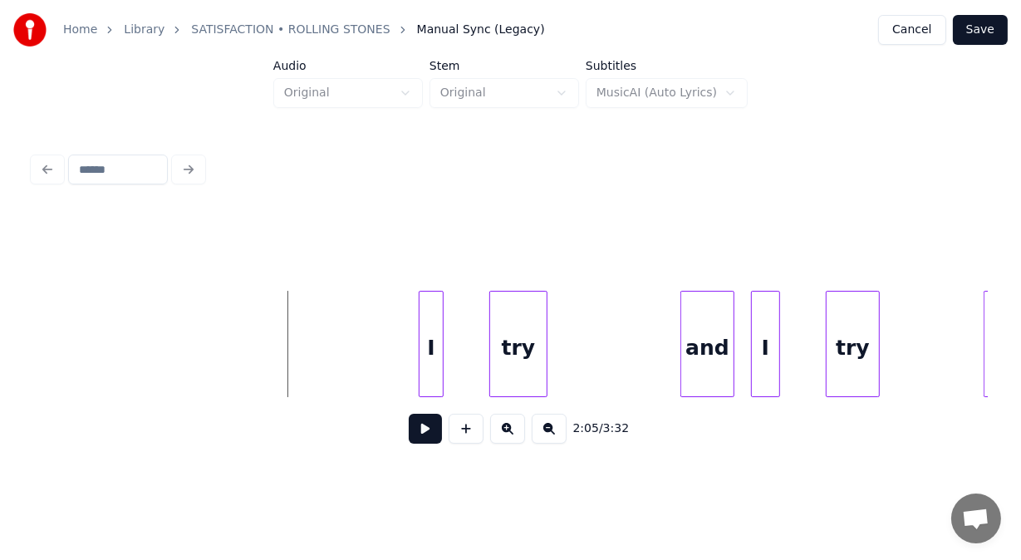
click at [413, 443] on button at bounding box center [425, 429] width 33 height 30
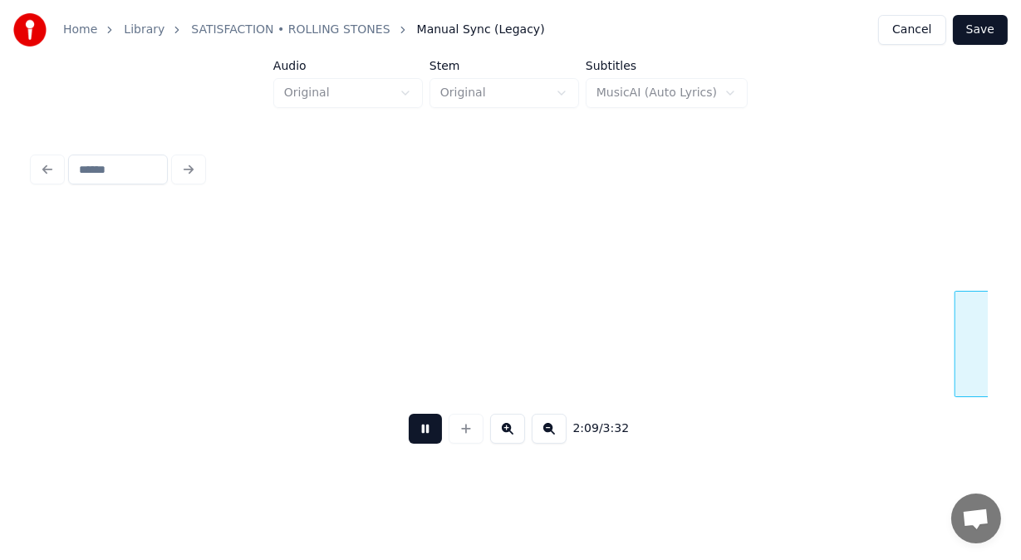
scroll to position [0, 53811]
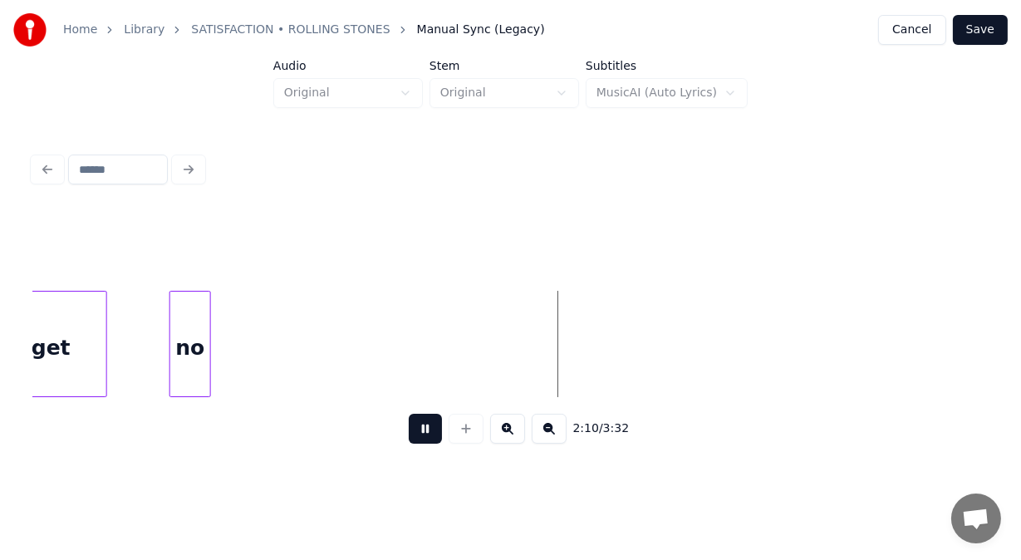
click at [413, 443] on button at bounding box center [425, 429] width 33 height 30
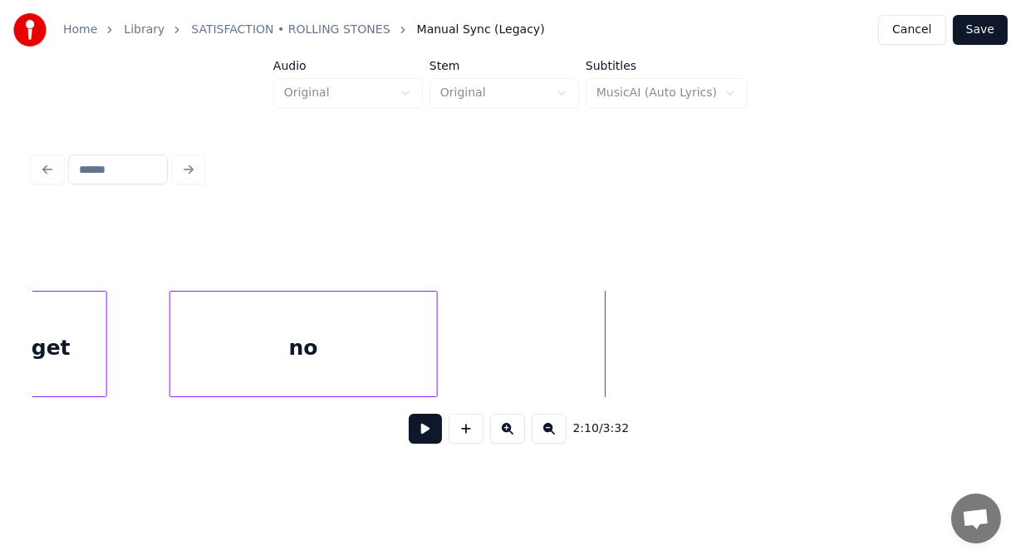
click at [433, 316] on div at bounding box center [434, 343] width 5 height 105
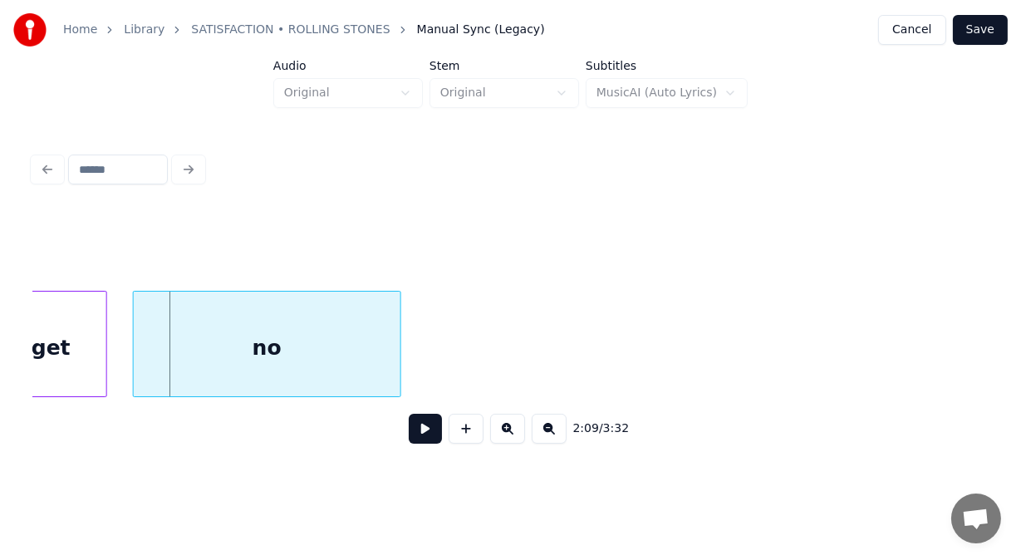
click at [195, 334] on div "no" at bounding box center [267, 347] width 267 height 113
click at [418, 431] on button at bounding box center [425, 429] width 33 height 30
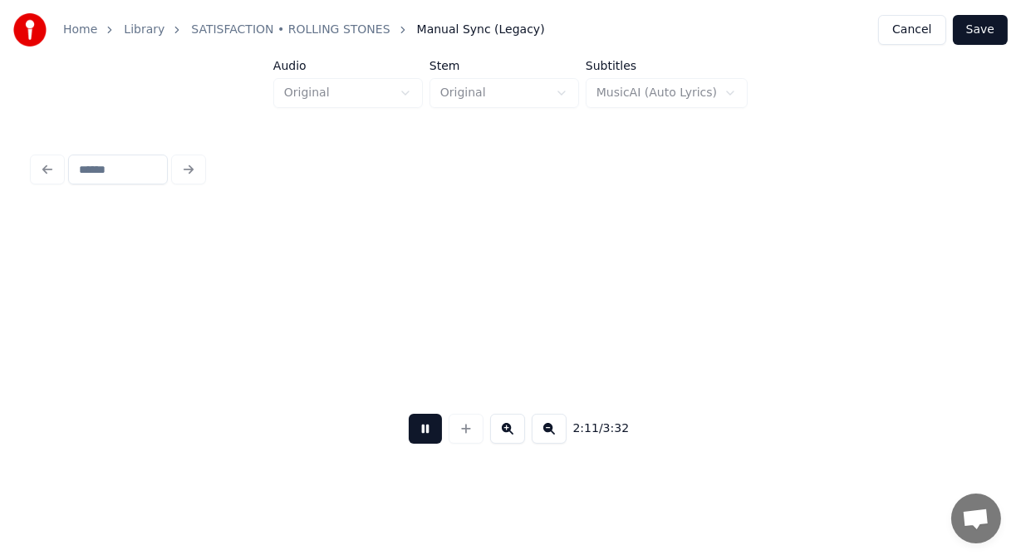
scroll to position [0, 54765]
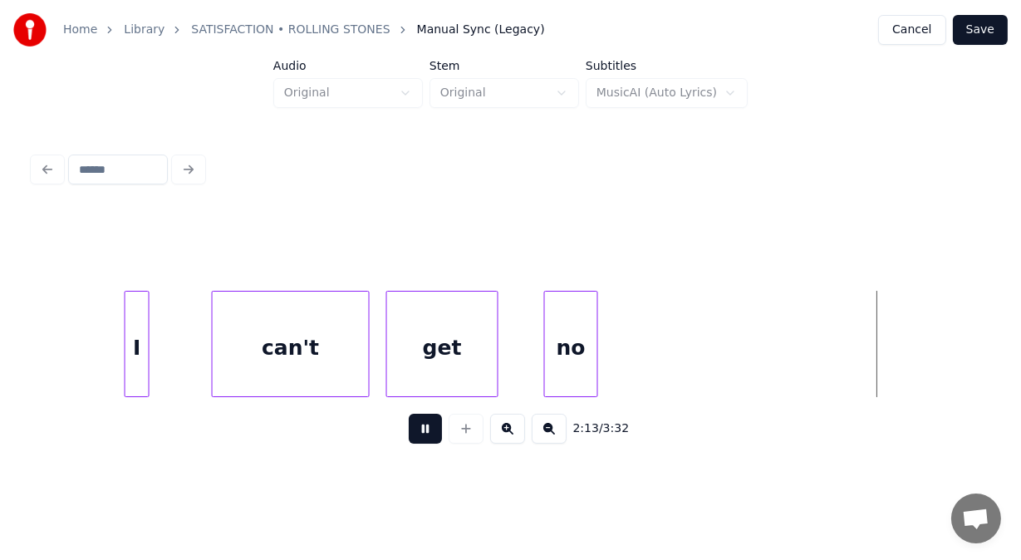
click at [418, 431] on button at bounding box center [425, 429] width 33 height 30
click at [198, 343] on div at bounding box center [200, 343] width 5 height 105
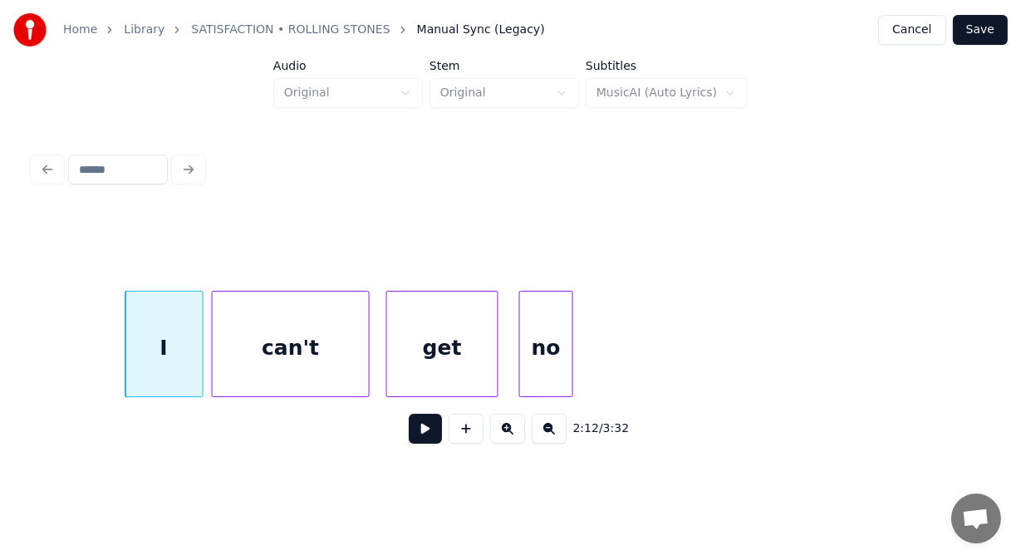
click at [546, 358] on div "no" at bounding box center [546, 347] width 52 height 113
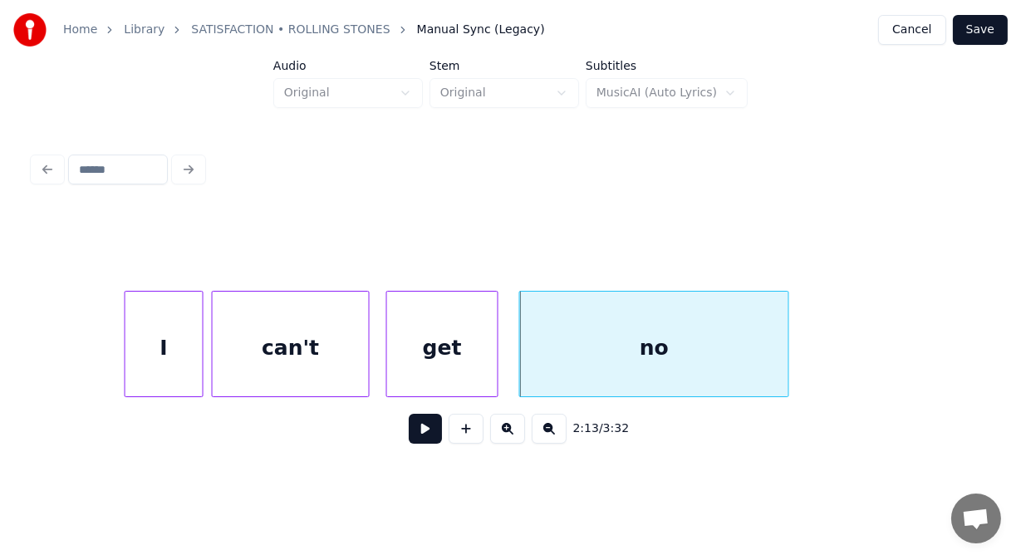
click at [786, 353] on div at bounding box center [785, 343] width 5 height 105
click at [416, 438] on button at bounding box center [425, 429] width 33 height 30
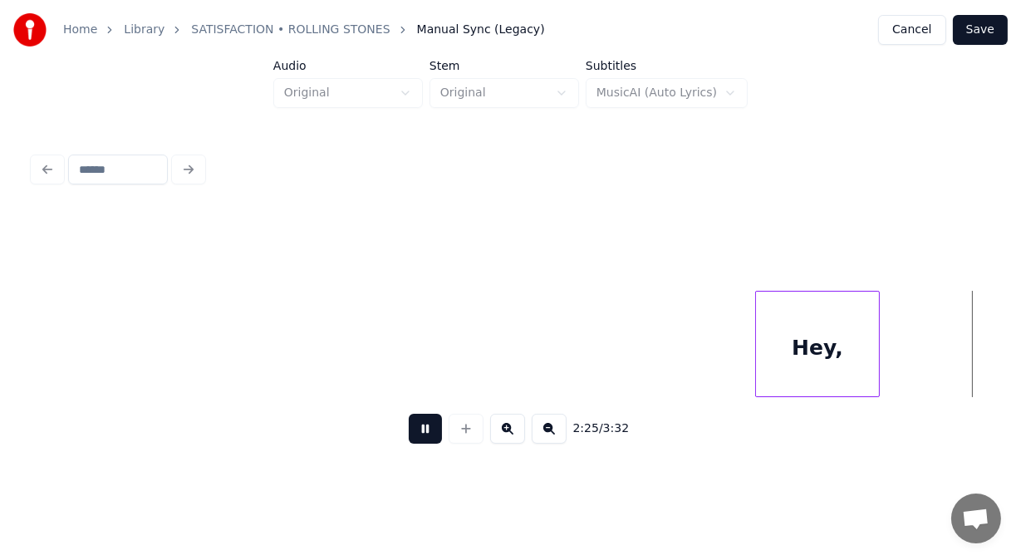
scroll to position [0, 60499]
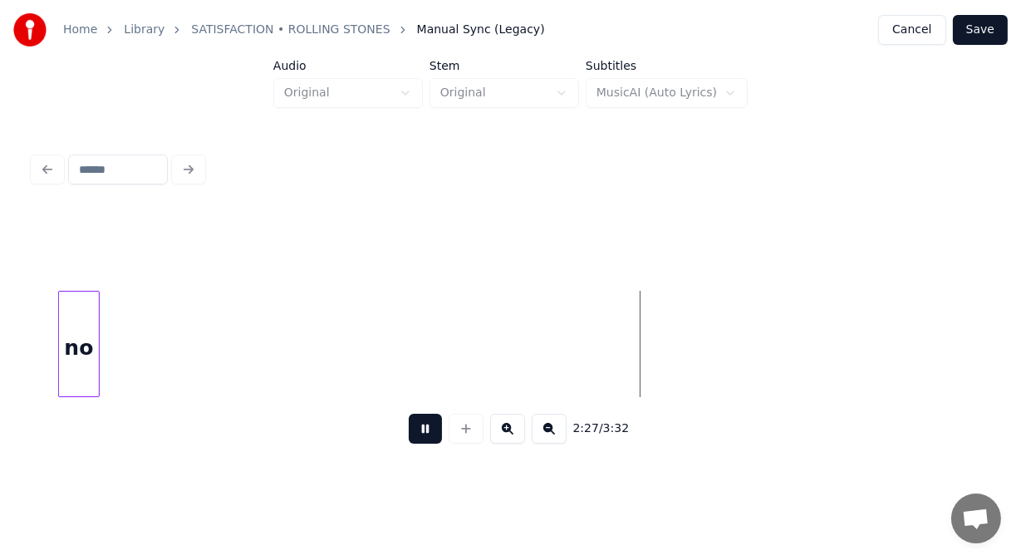
click at [416, 438] on button at bounding box center [425, 429] width 33 height 30
click at [189, 355] on div at bounding box center [186, 343] width 5 height 105
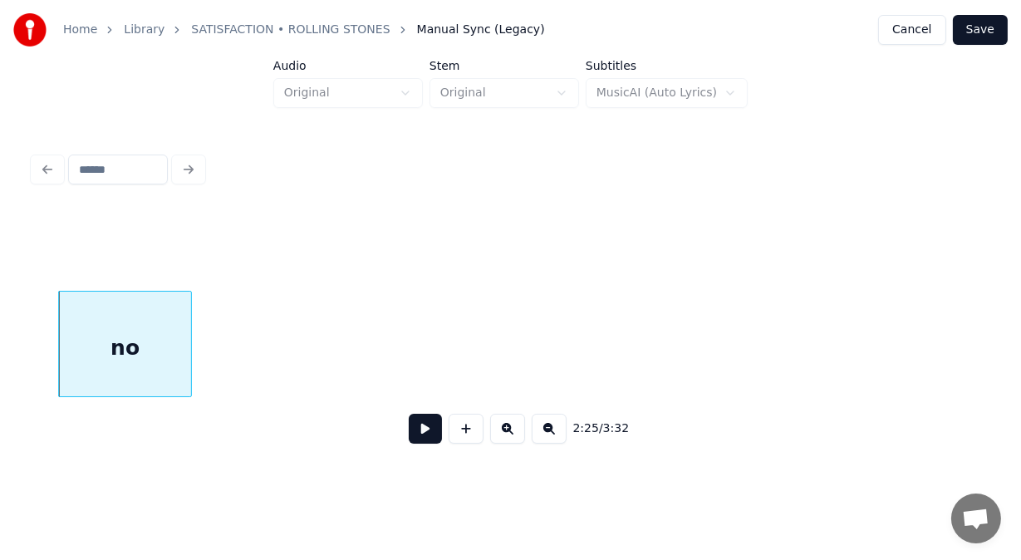
click at [409, 433] on button at bounding box center [425, 429] width 33 height 30
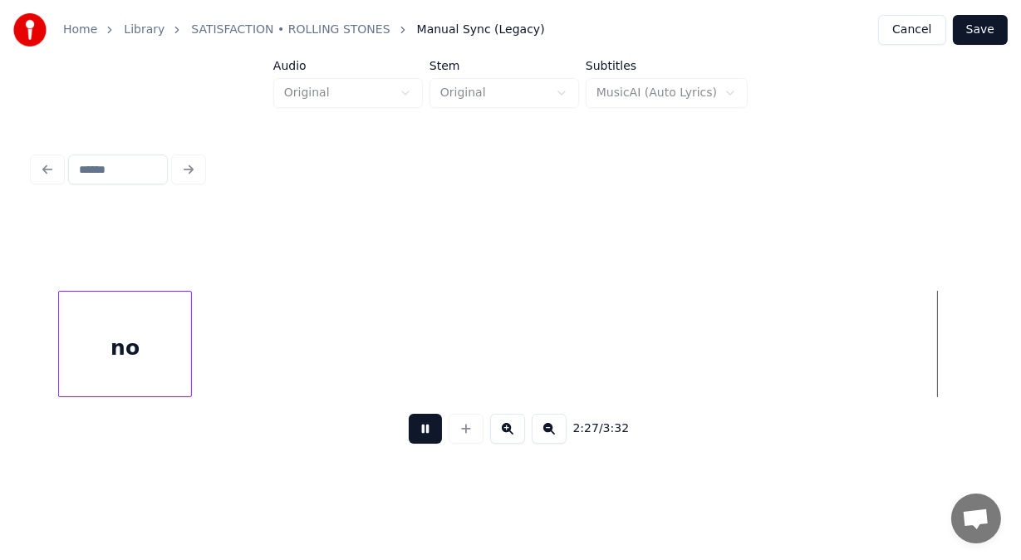
scroll to position [0, 61458]
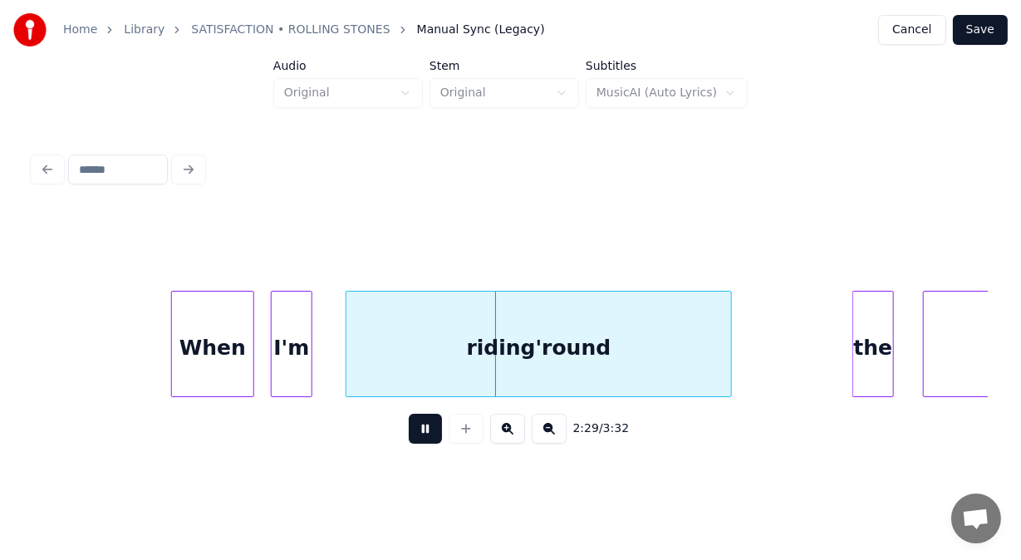
click at [409, 433] on button at bounding box center [425, 429] width 33 height 30
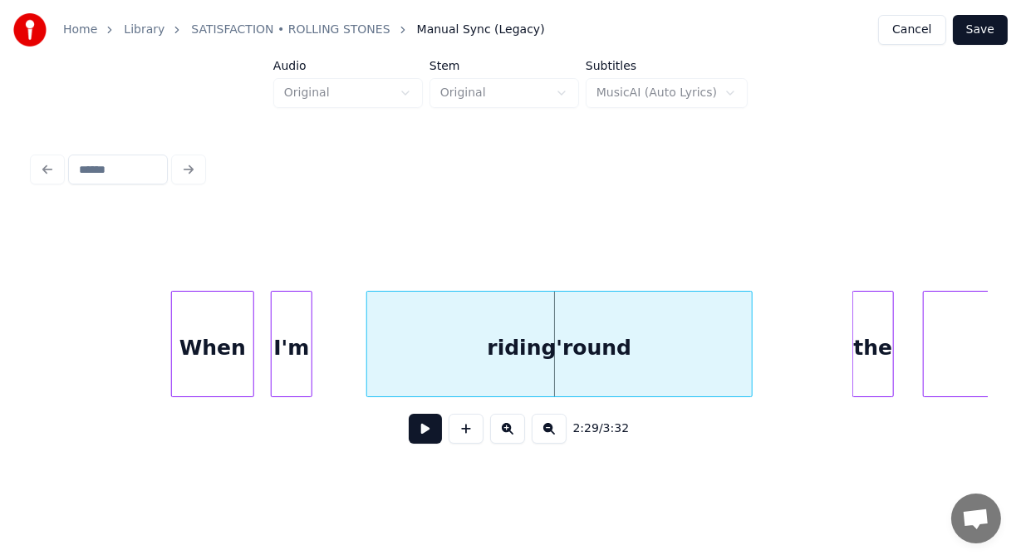
click at [382, 365] on div "riding'round" at bounding box center [559, 347] width 385 height 113
click at [348, 363] on div at bounding box center [350, 343] width 5 height 105
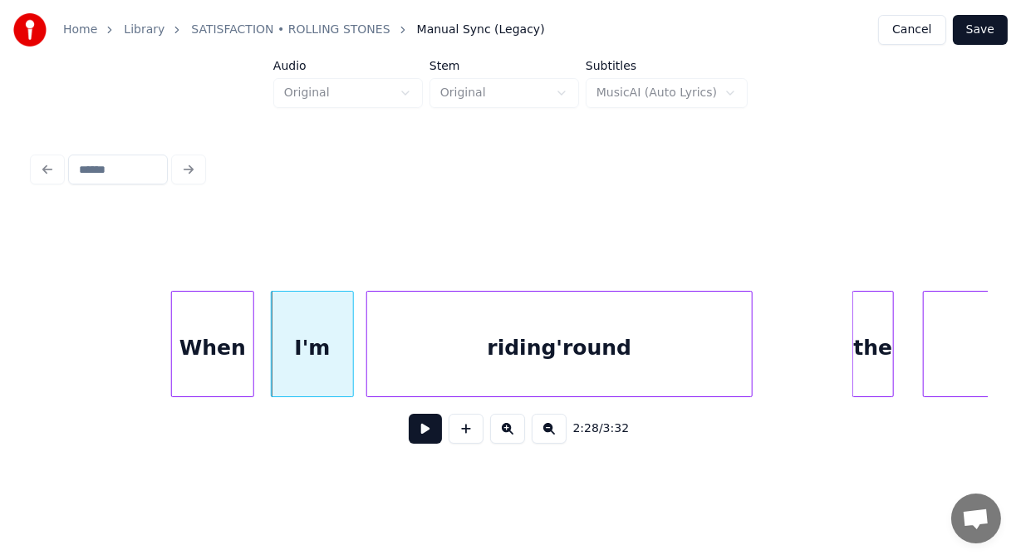
click at [574, 352] on div "riding'round" at bounding box center [559, 347] width 385 height 113
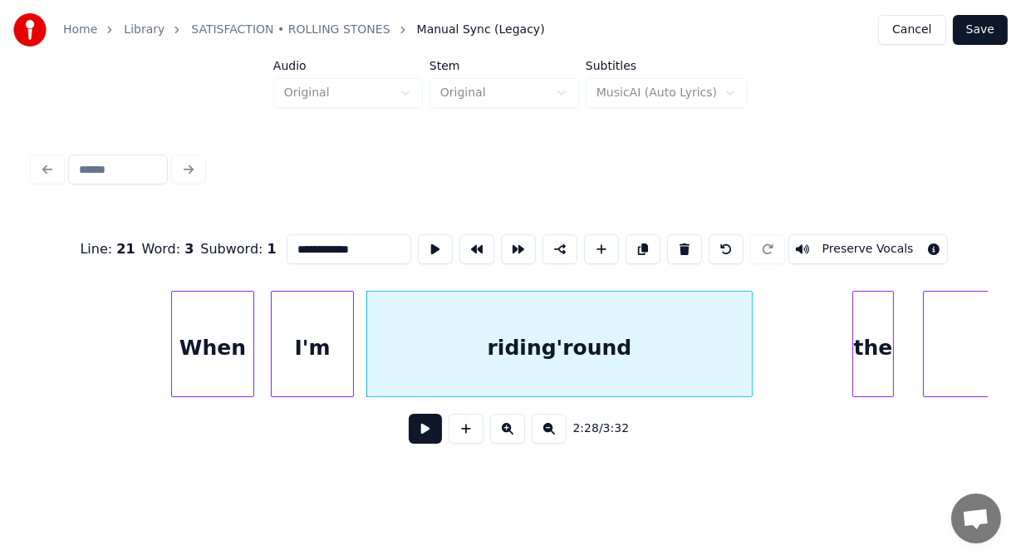
click at [291, 242] on input "**********" at bounding box center [349, 249] width 125 height 30
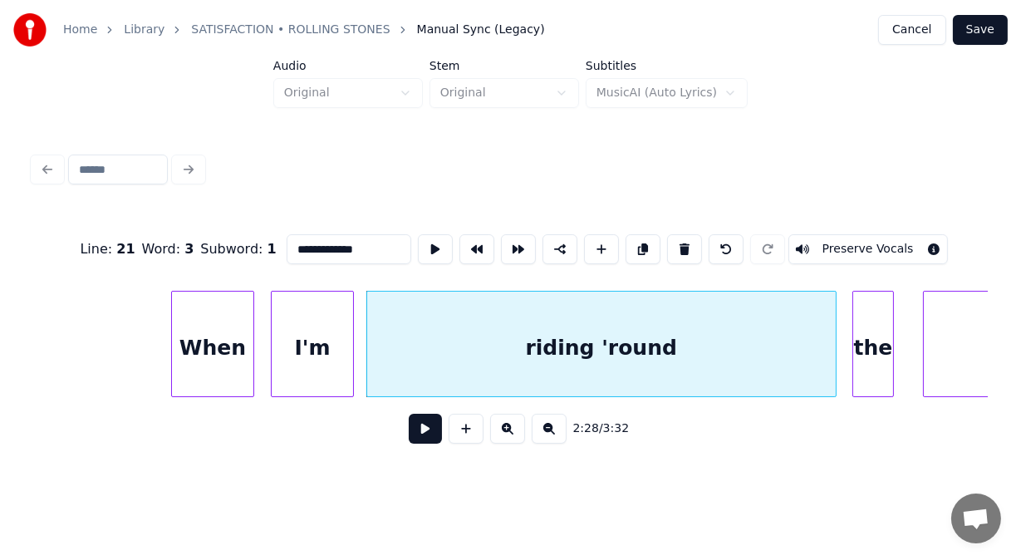
click at [830, 352] on div at bounding box center [832, 343] width 5 height 105
type input "**********"
click at [421, 429] on button at bounding box center [425, 429] width 33 height 30
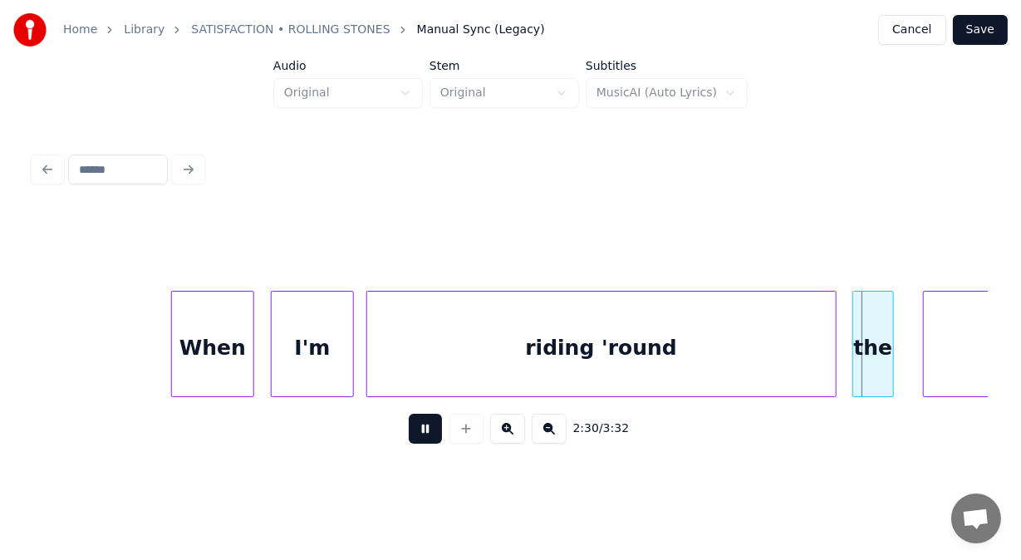
click at [421, 429] on button at bounding box center [425, 429] width 33 height 30
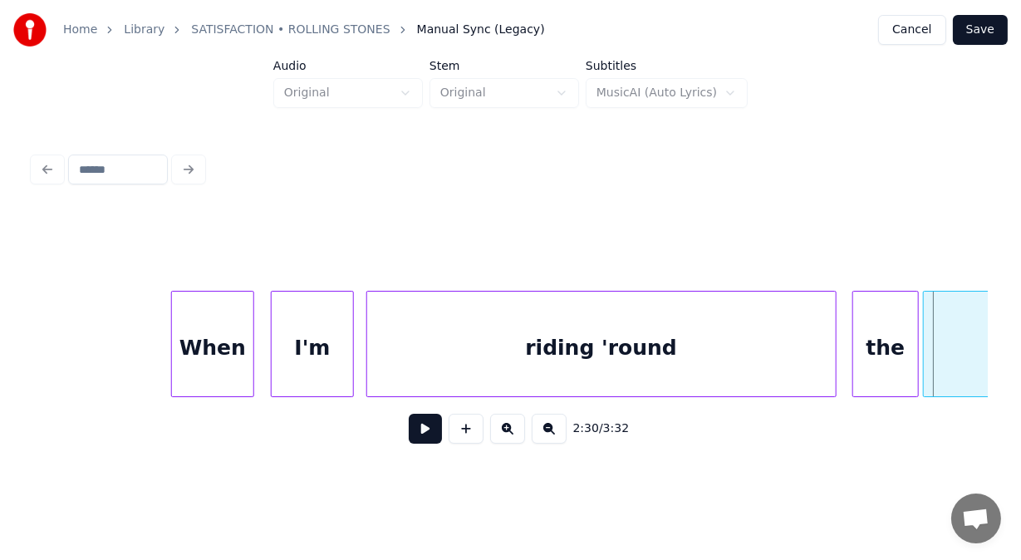
click at [915, 336] on div at bounding box center [915, 343] width 5 height 105
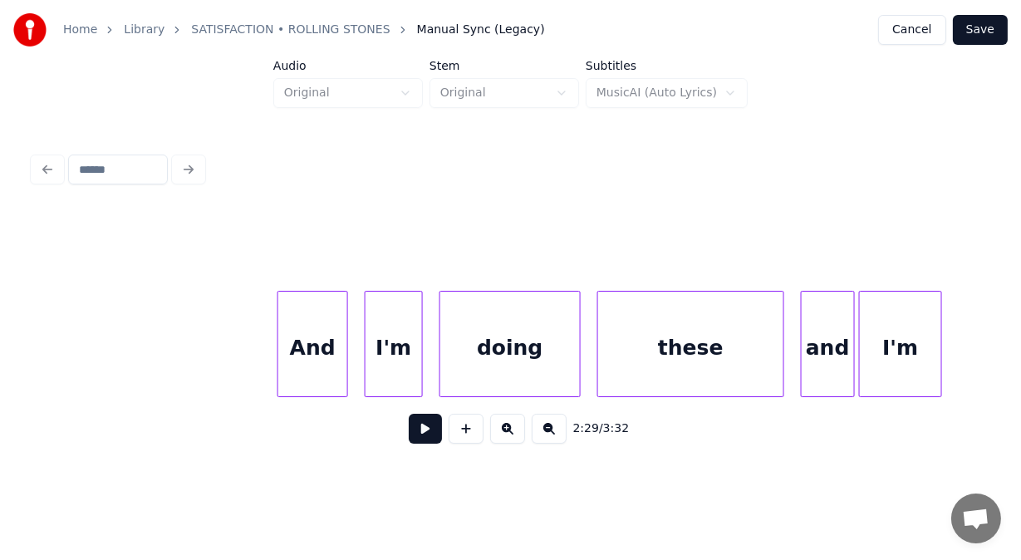
scroll to position [0, 62830]
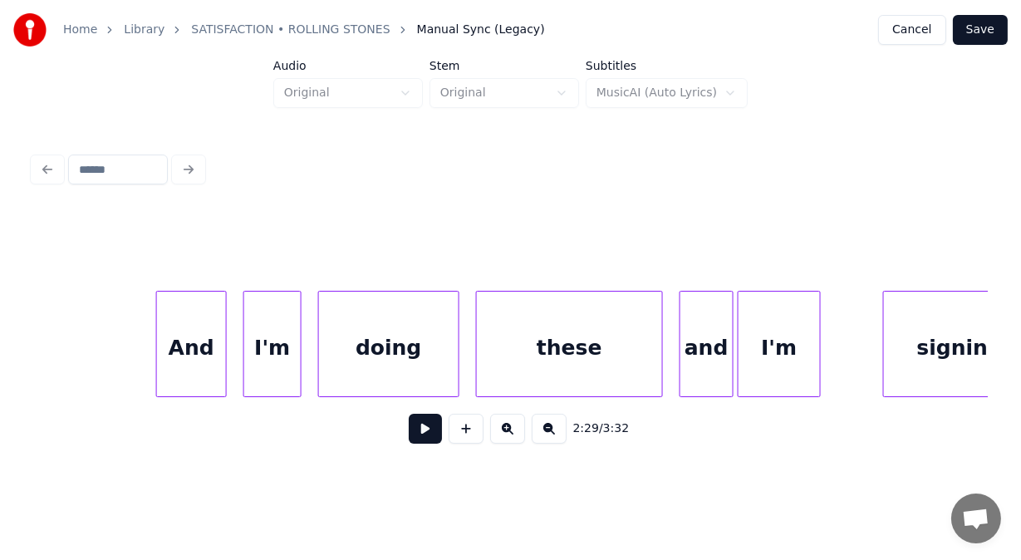
click at [546, 347] on div "these" at bounding box center [569, 347] width 185 height 113
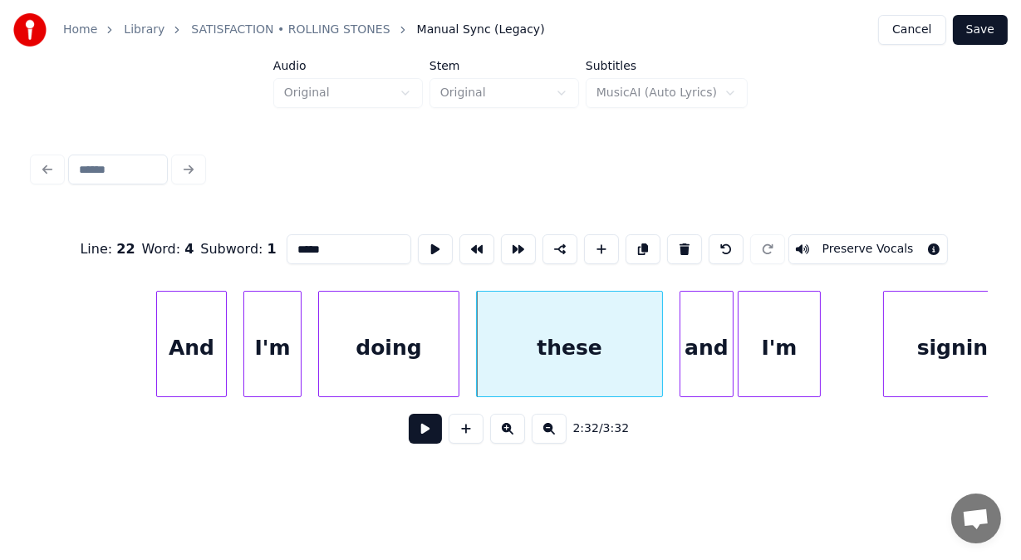
drag, startPoint x: 319, startPoint y: 239, endPoint x: 272, endPoint y: 240, distance: 46.5
click at [287, 240] on input "*****" at bounding box center [349, 249] width 125 height 30
click at [434, 302] on div "doing" at bounding box center [405, 347] width 140 height 113
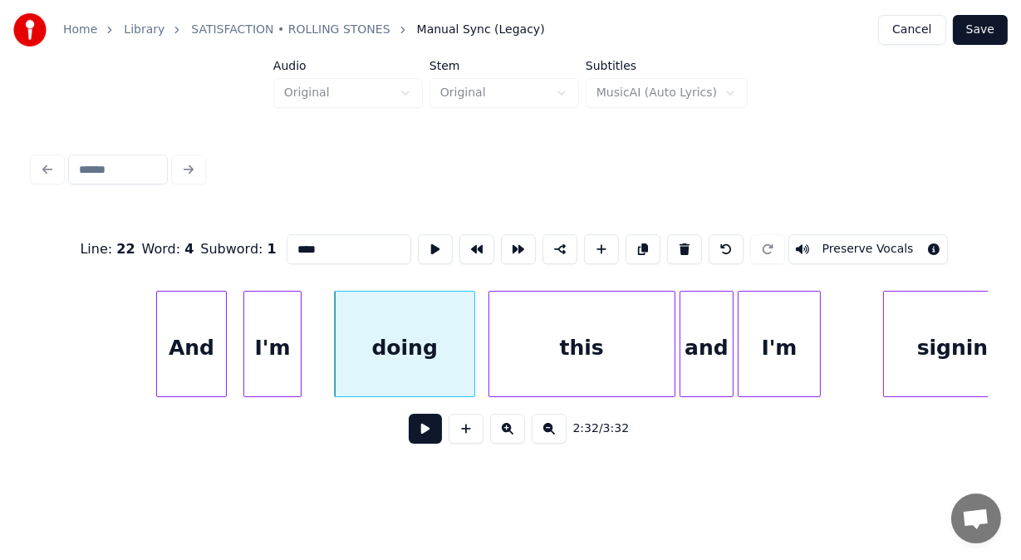
click at [598, 336] on div "this" at bounding box center [581, 347] width 185 height 113
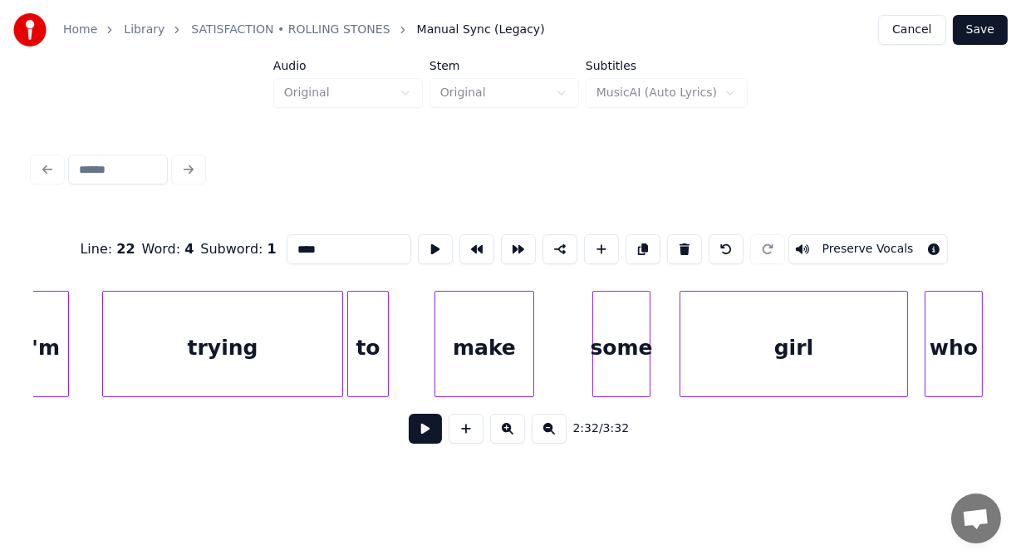
scroll to position [0, 64425]
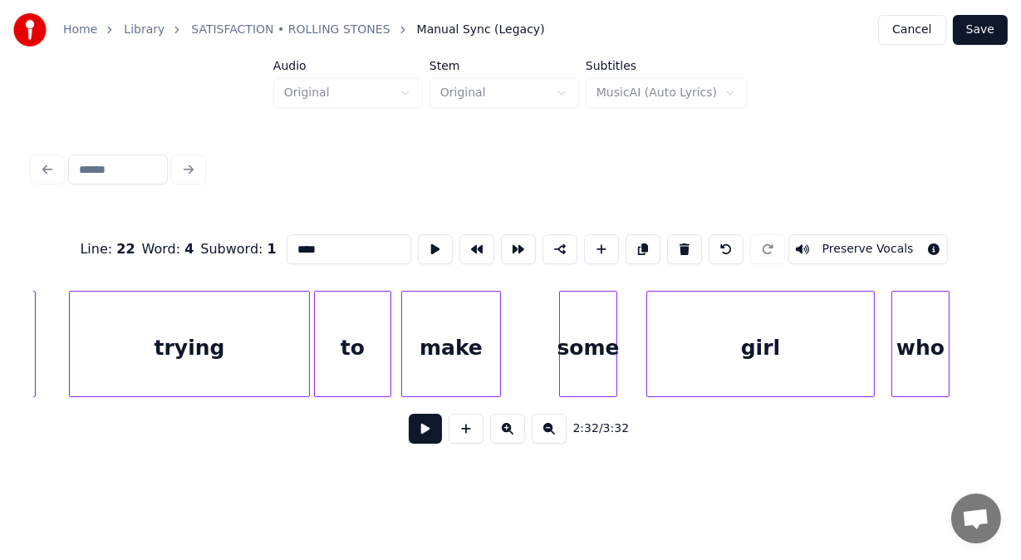
click at [385, 330] on div at bounding box center [387, 343] width 5 height 105
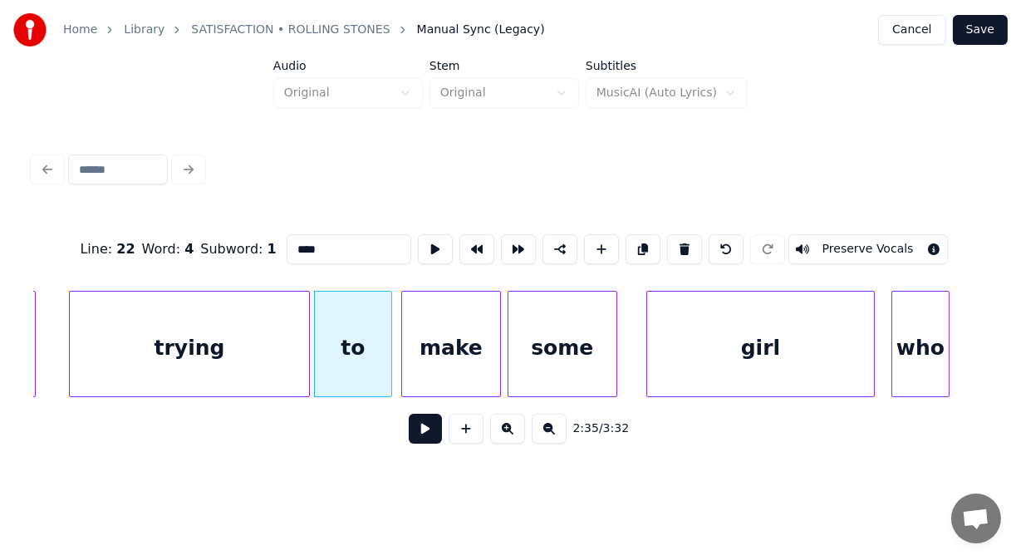
click at [509, 314] on div at bounding box center [510, 343] width 5 height 105
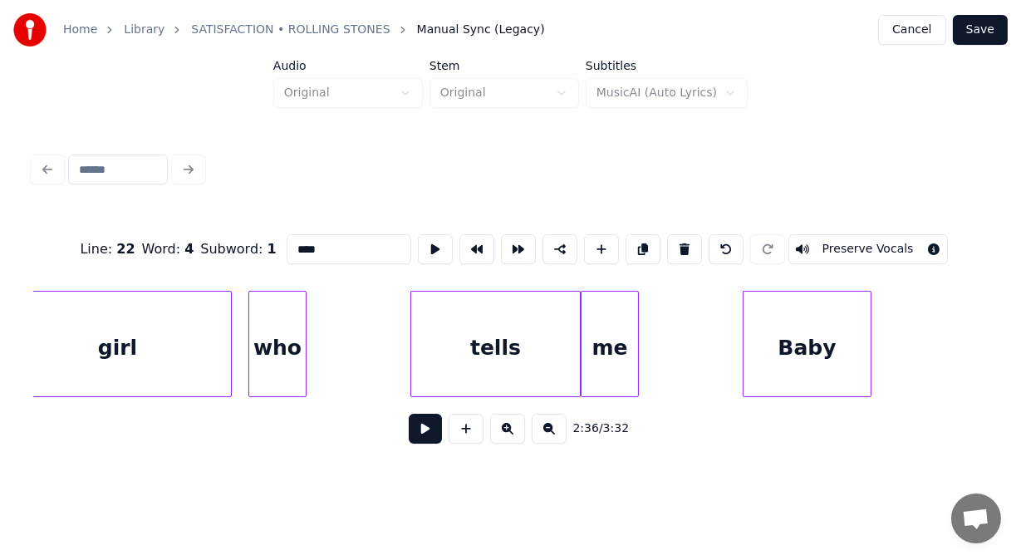
scroll to position [0, 65112]
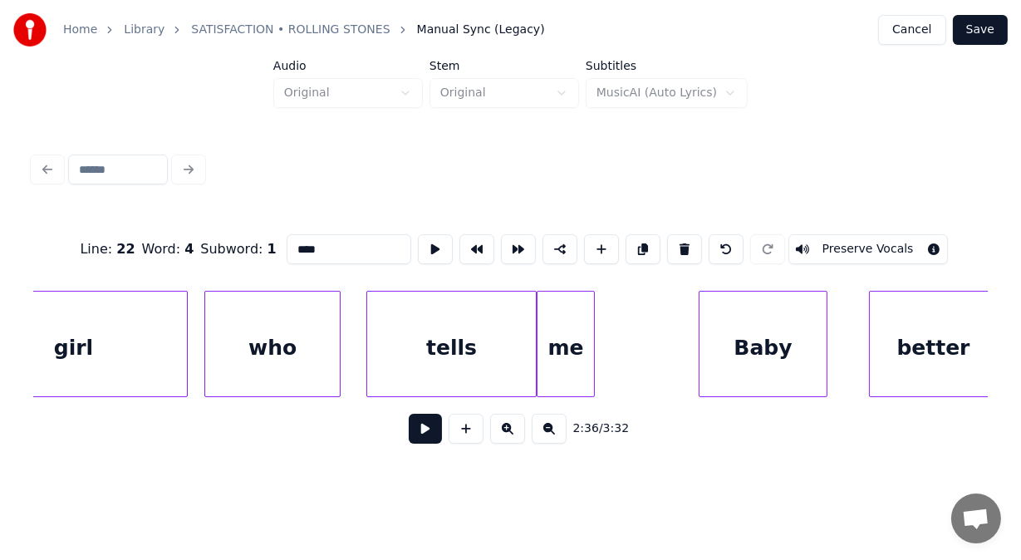
click at [335, 334] on div at bounding box center [337, 343] width 5 height 105
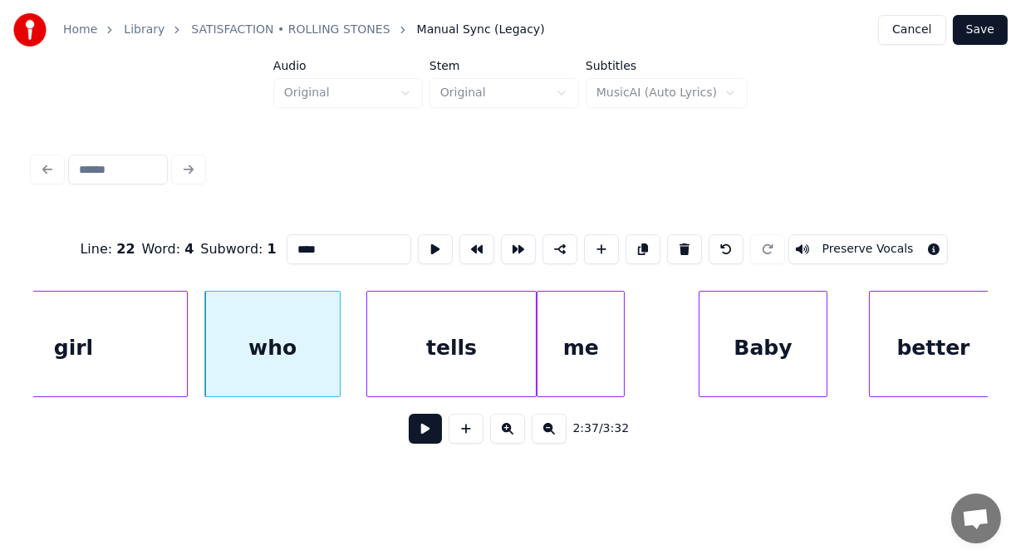
click at [619, 327] on div at bounding box center [621, 343] width 5 height 105
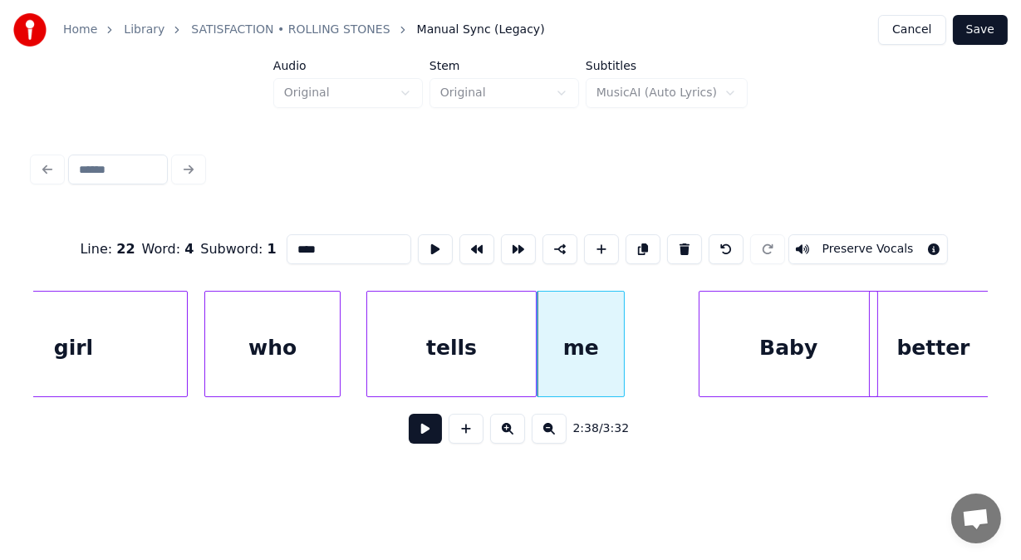
click at [875, 381] on div at bounding box center [874, 343] width 5 height 105
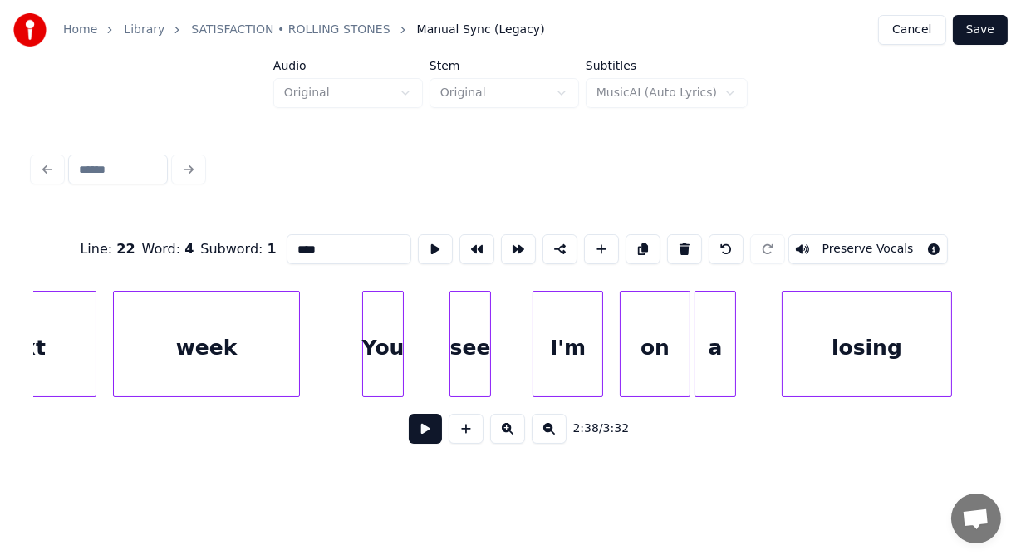
scroll to position [0, 66762]
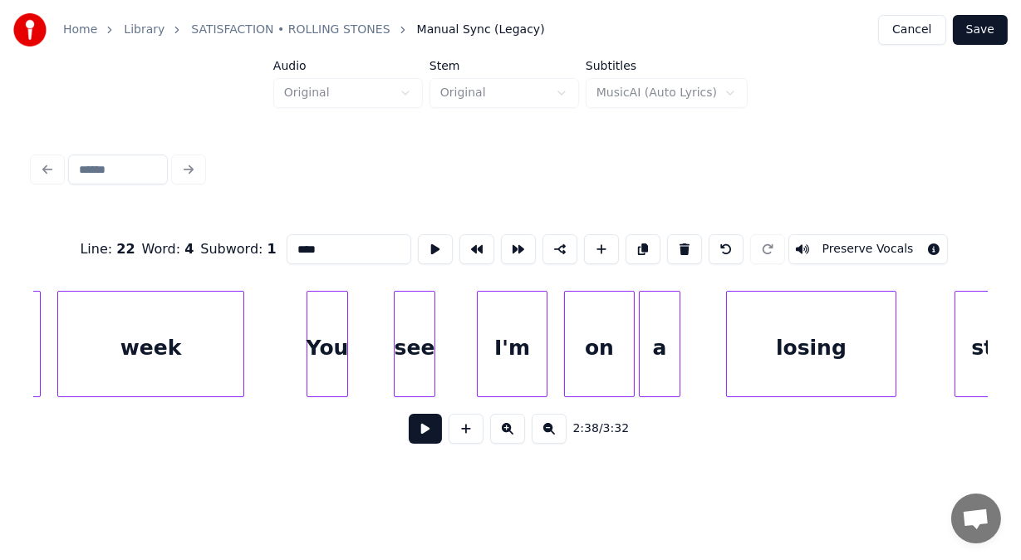
click at [316, 317] on div "You" at bounding box center [327, 347] width 40 height 113
click at [287, 239] on input "***" at bounding box center [349, 249] width 125 height 30
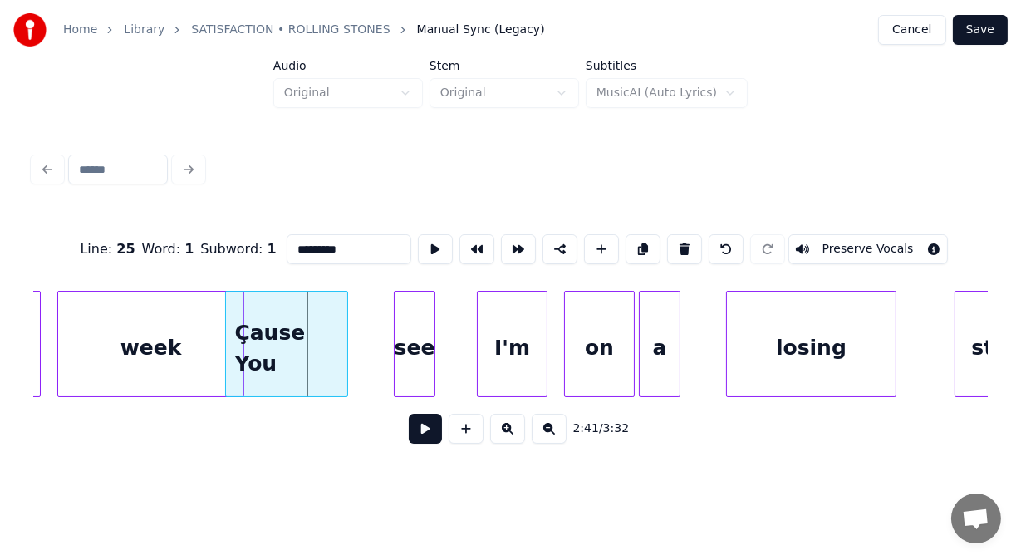
click at [229, 319] on div at bounding box center [228, 343] width 5 height 105
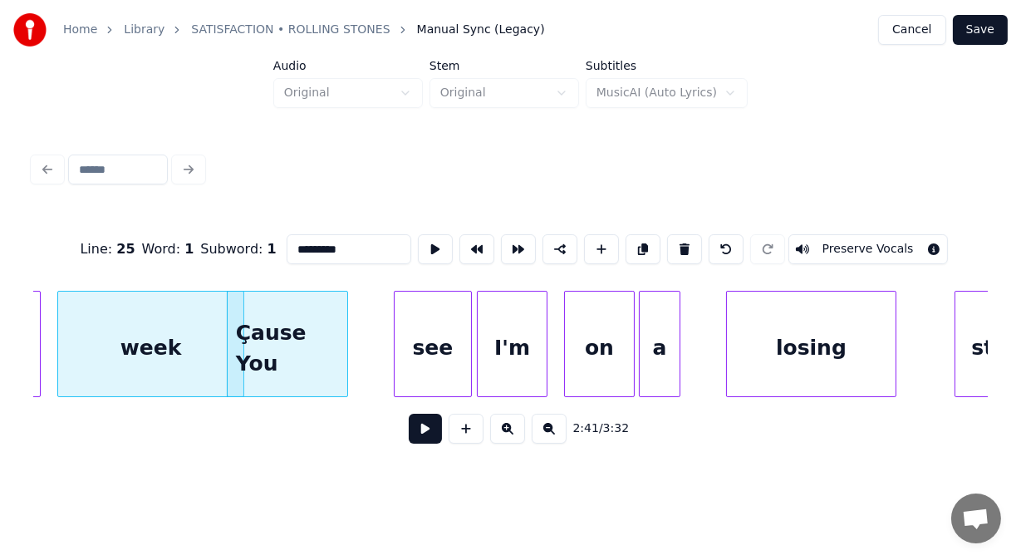
click at [470, 326] on div at bounding box center [468, 343] width 5 height 105
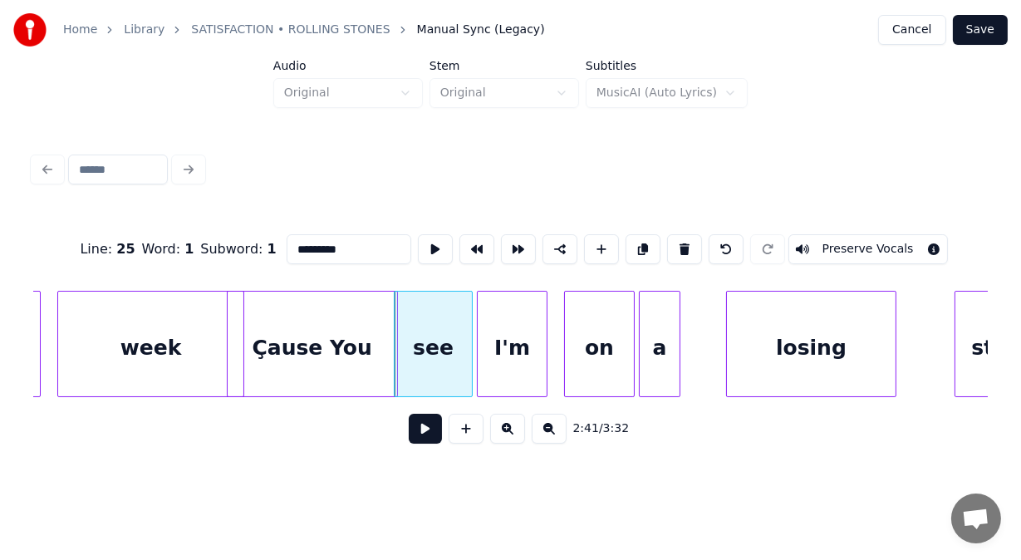
click at [394, 317] on div at bounding box center [394, 343] width 5 height 105
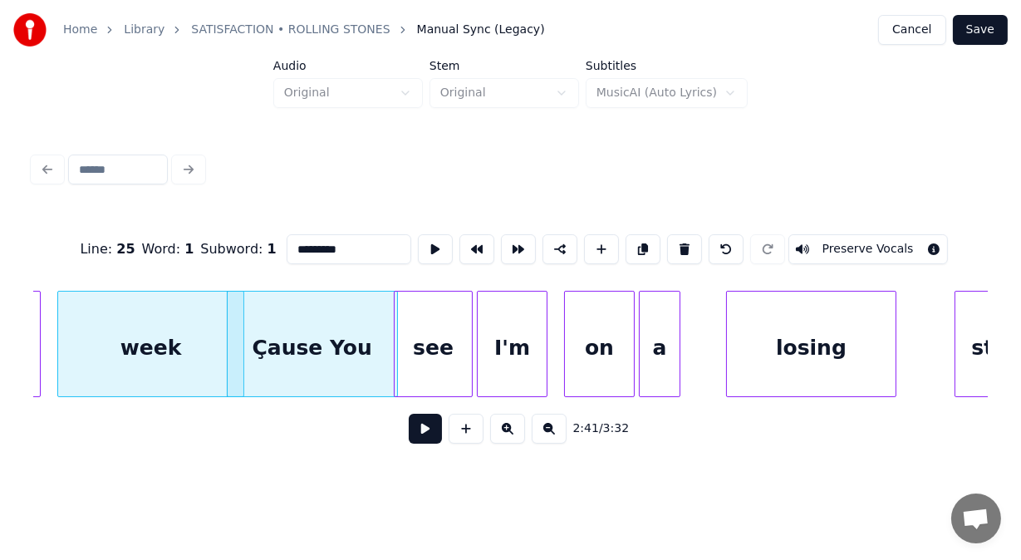
drag, startPoint x: 268, startPoint y: 242, endPoint x: 164, endPoint y: 238, distance: 103.9
click at [164, 238] on div "Line : 25 Word : 1 Subword : 1 ********* Preserve Vocals" at bounding box center [510, 249] width 954 height 83
click at [721, 337] on div at bounding box center [723, 343] width 5 height 105
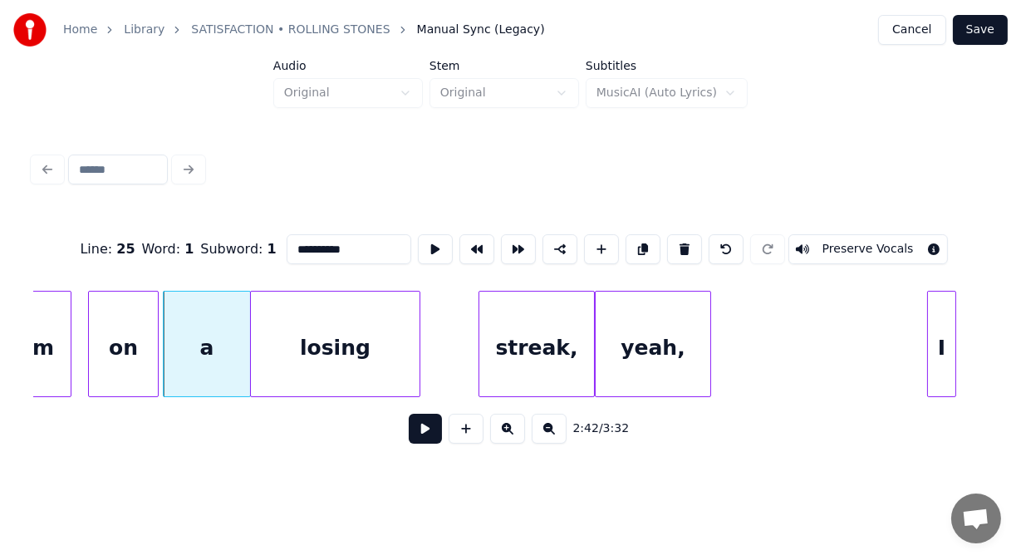
scroll to position [0, 67282]
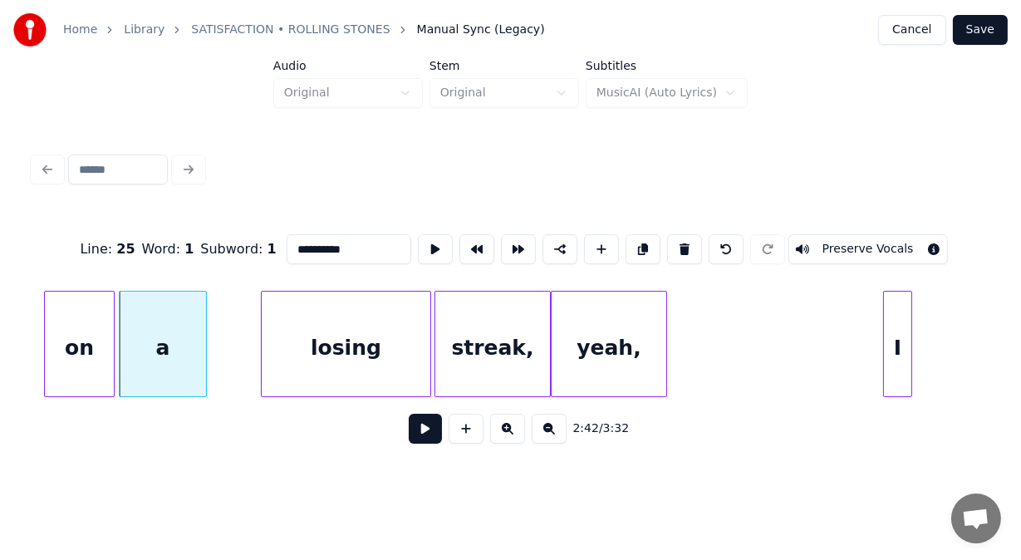
click at [424, 329] on div "losing" at bounding box center [346, 347] width 169 height 113
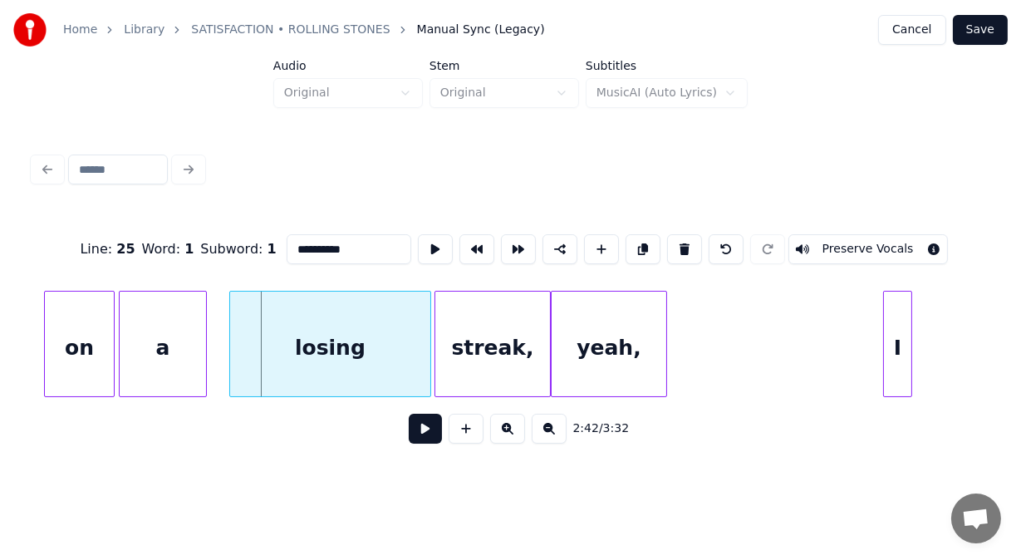
click at [233, 310] on div at bounding box center [232, 343] width 5 height 105
click at [595, 359] on div "yeah," at bounding box center [608, 347] width 115 height 113
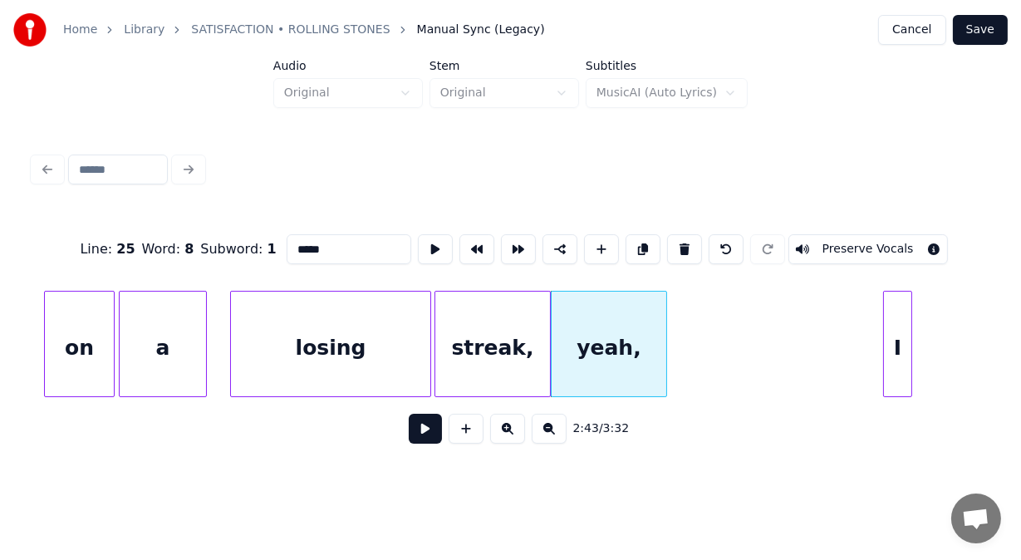
click at [683, 244] on button at bounding box center [684, 249] width 35 height 30
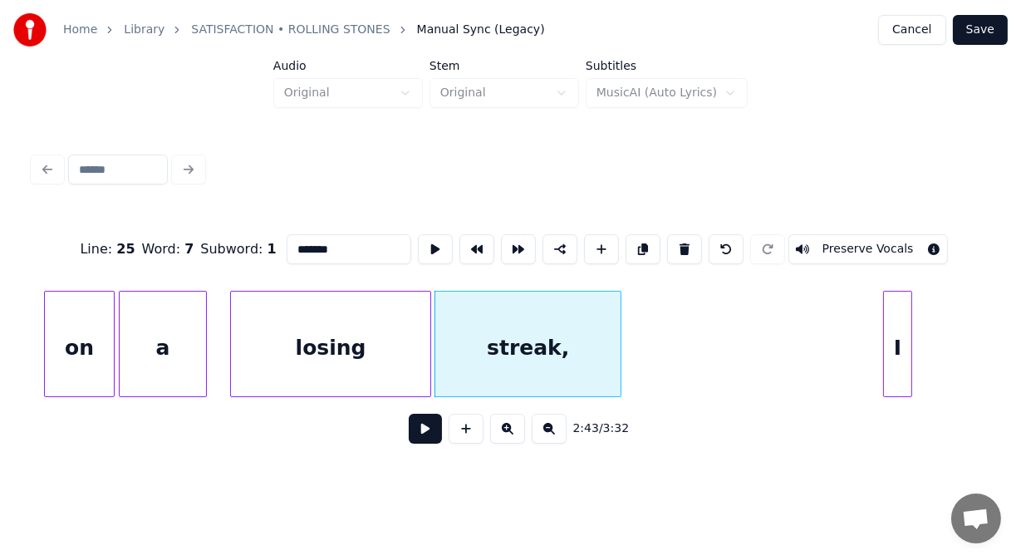
click at [620, 341] on div at bounding box center [617, 343] width 5 height 105
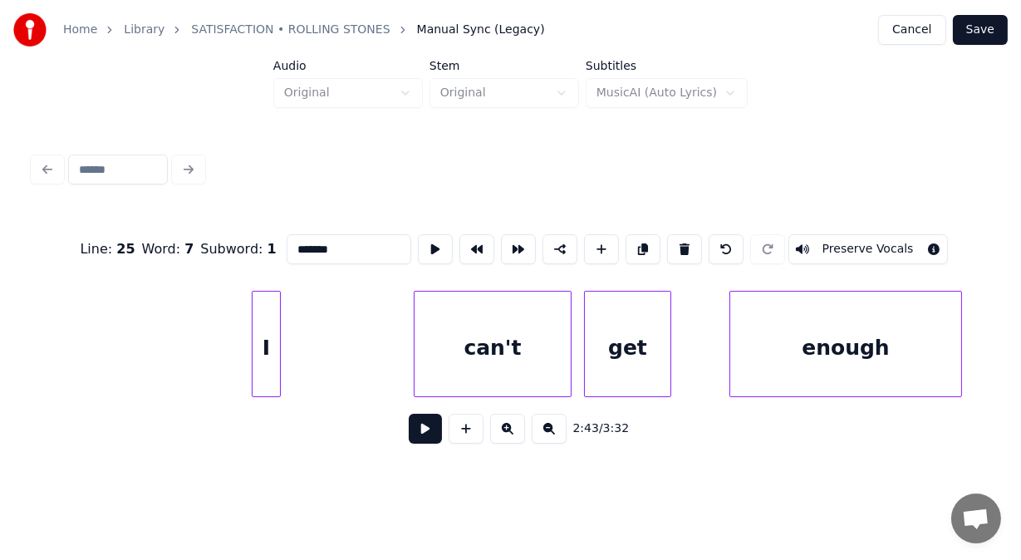
scroll to position [0, 67991]
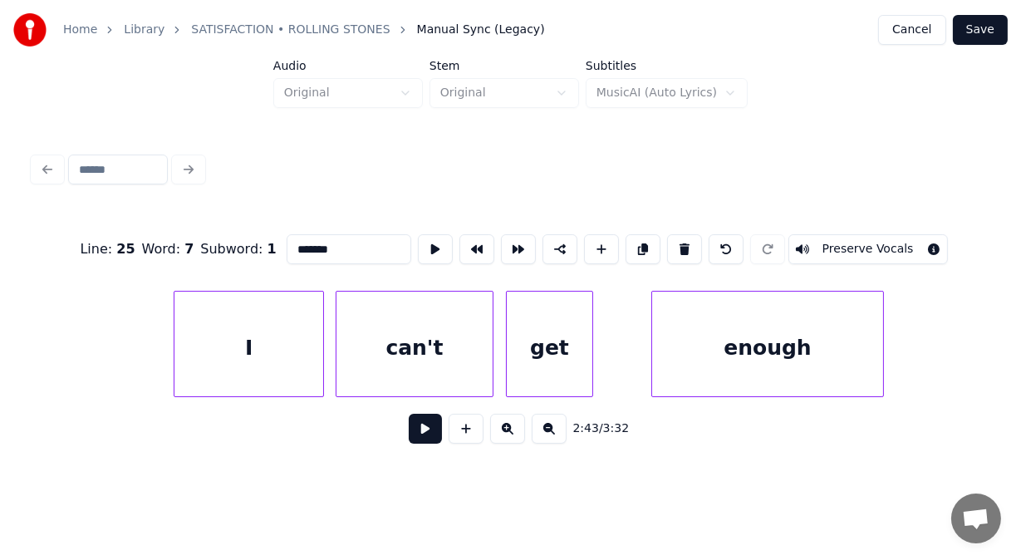
click at [322, 333] on div at bounding box center [320, 343] width 5 height 105
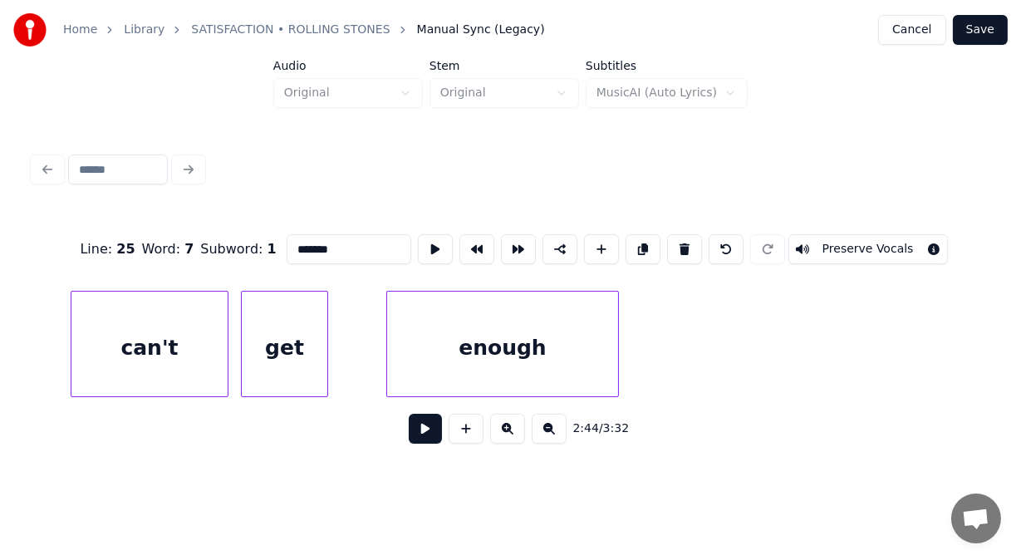
scroll to position [0, 68301]
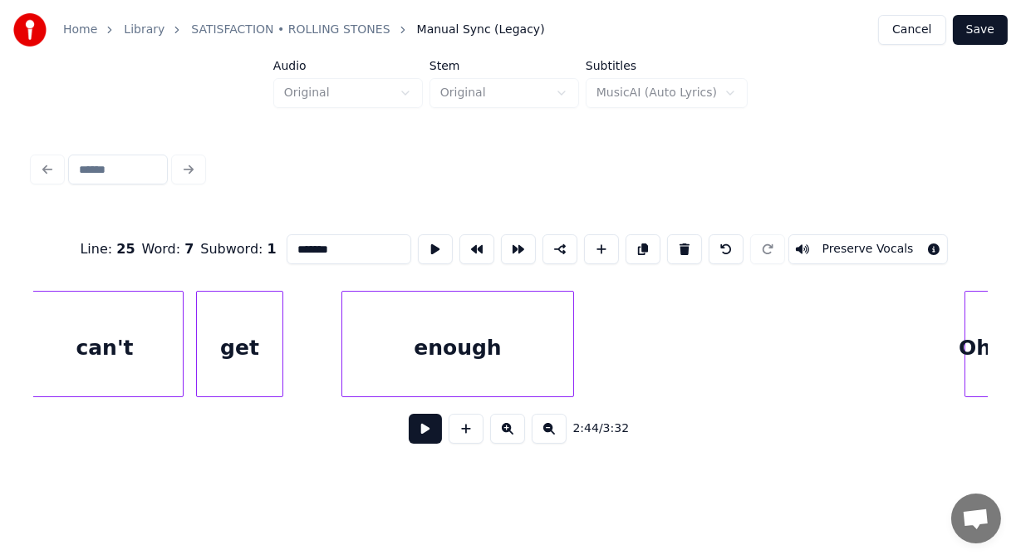
click at [461, 355] on div "enough" at bounding box center [457, 347] width 231 height 113
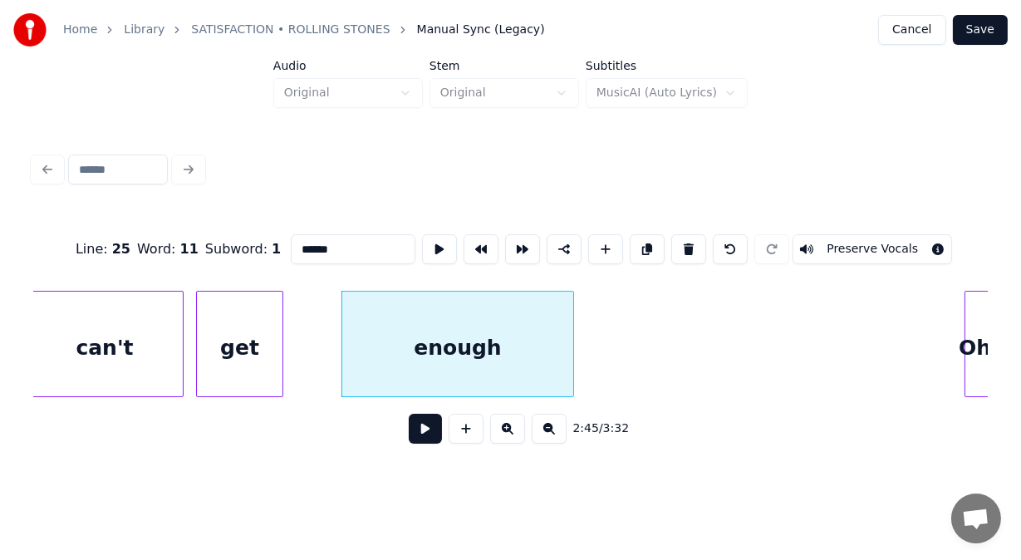
drag, startPoint x: 344, startPoint y: 246, endPoint x: 81, endPoint y: 243, distance: 262.4
click at [81, 243] on div "Line : 25 Word : 11 Subword : 1 ****** Preserve Vocals" at bounding box center [510, 249] width 954 height 83
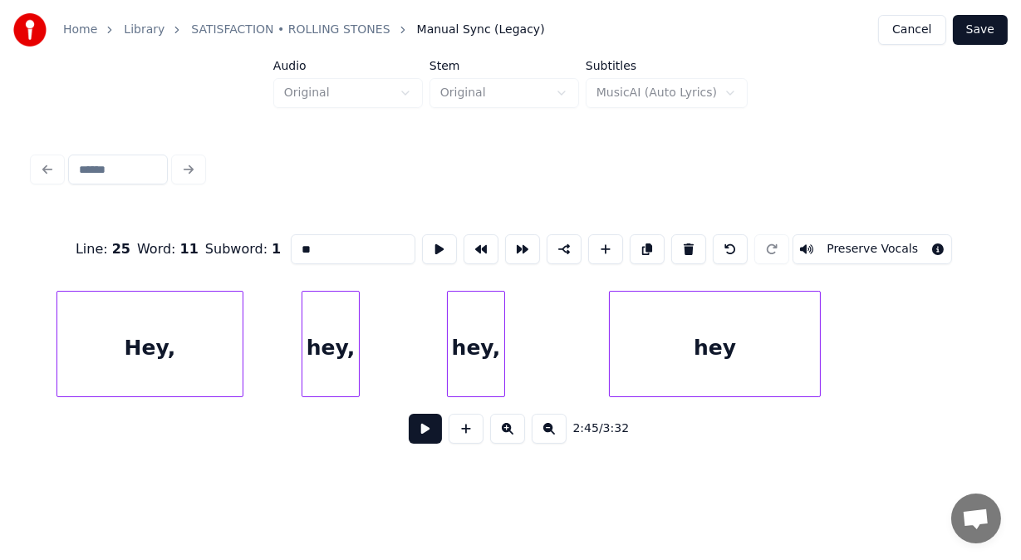
scroll to position [0, 70670]
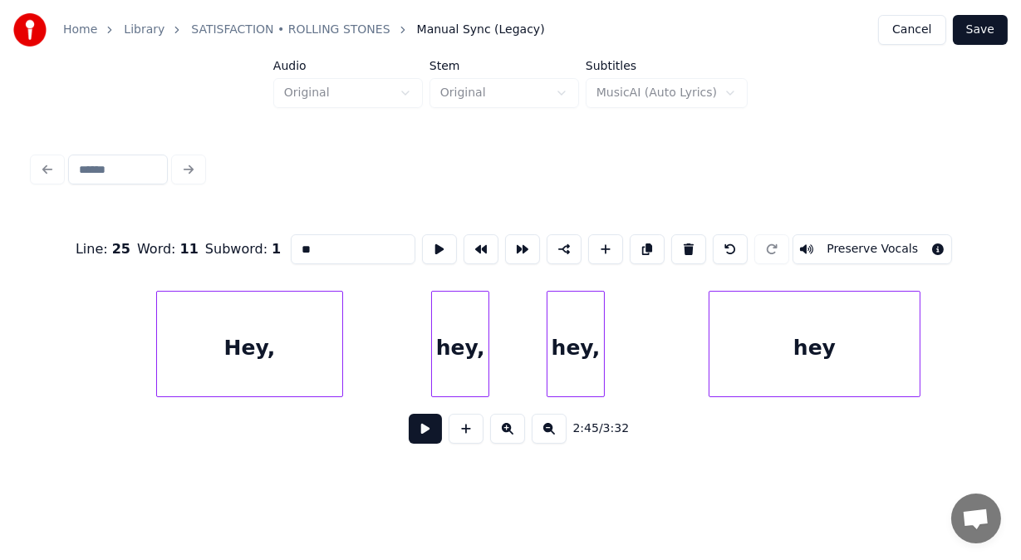
click at [473, 372] on div "hey," at bounding box center [460, 347] width 56 height 113
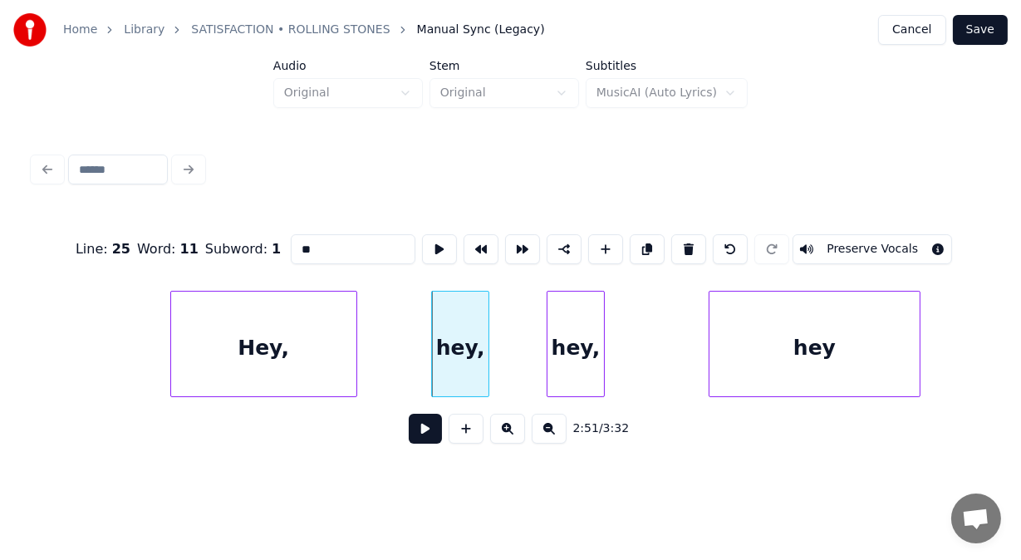
click at [313, 370] on div "Hey," at bounding box center [263, 347] width 185 height 113
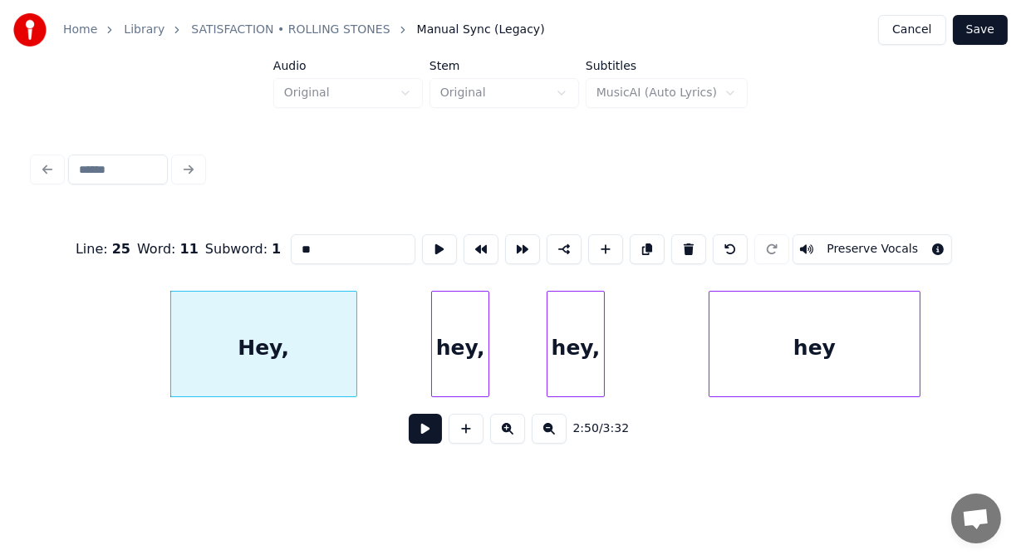
type input "**"
click at [411, 435] on button at bounding box center [425, 429] width 33 height 30
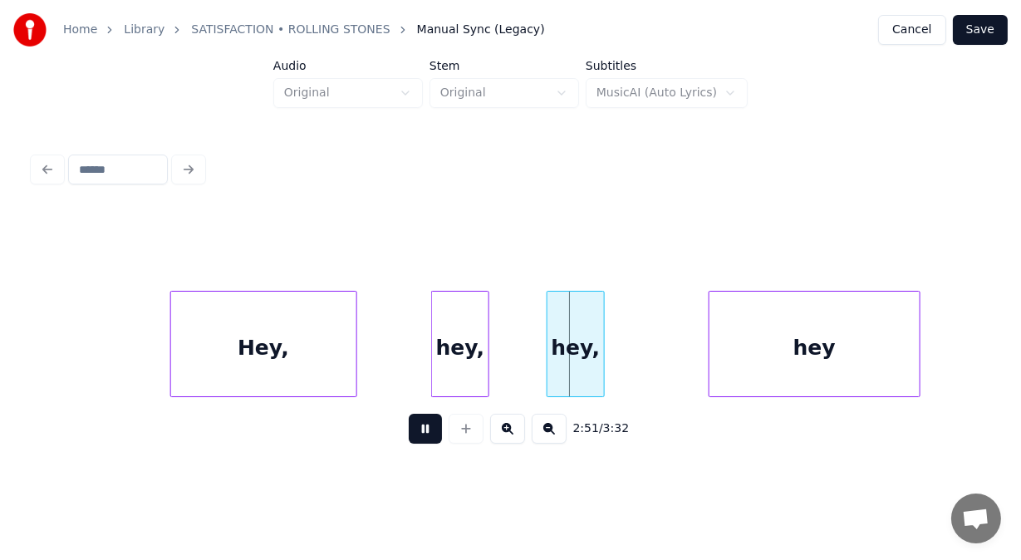
click at [411, 435] on button at bounding box center [425, 429] width 33 height 30
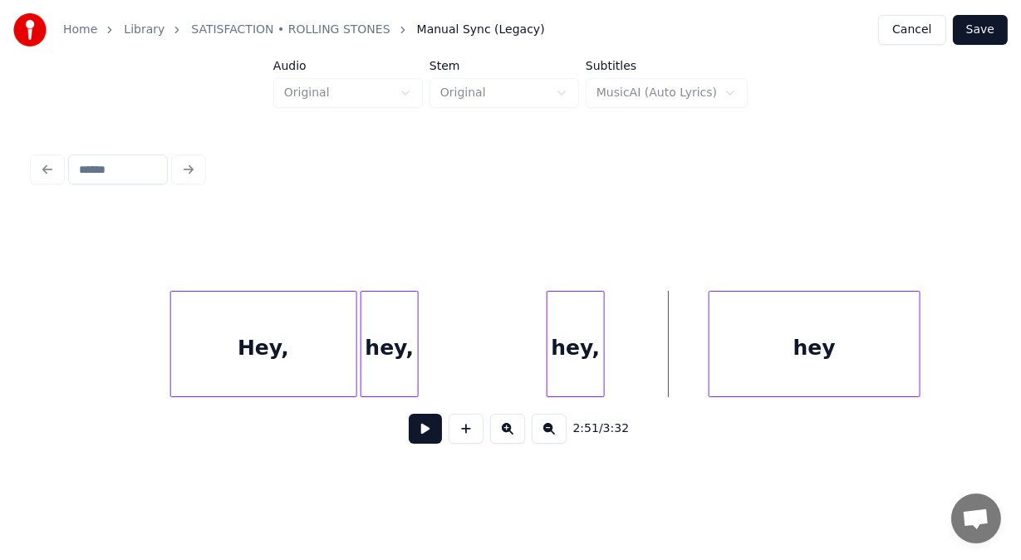
click at [382, 378] on div "hey," at bounding box center [389, 347] width 56 height 113
click at [311, 357] on div "Hey," at bounding box center [263, 347] width 185 height 113
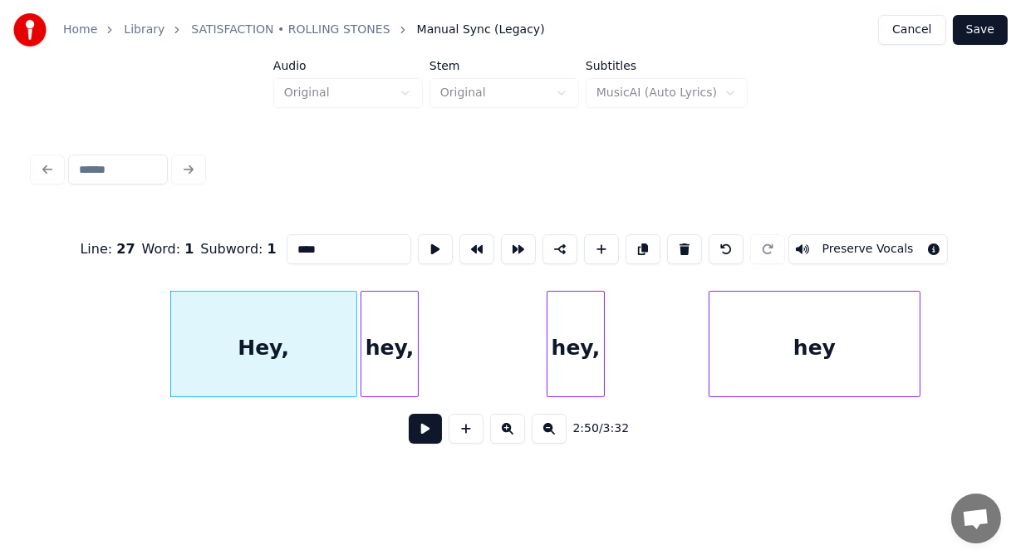
click at [409, 436] on button at bounding box center [425, 429] width 33 height 30
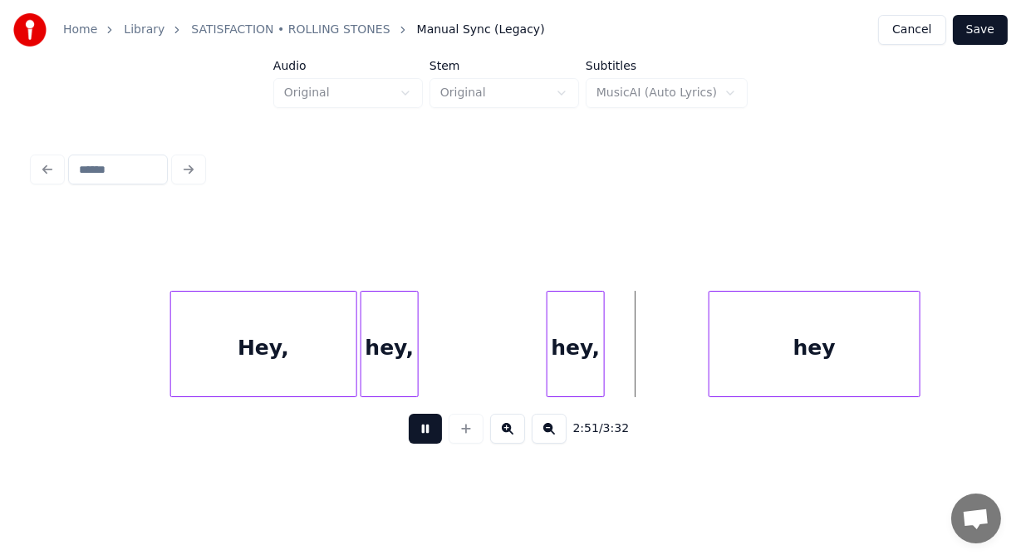
click at [409, 436] on button at bounding box center [425, 429] width 33 height 30
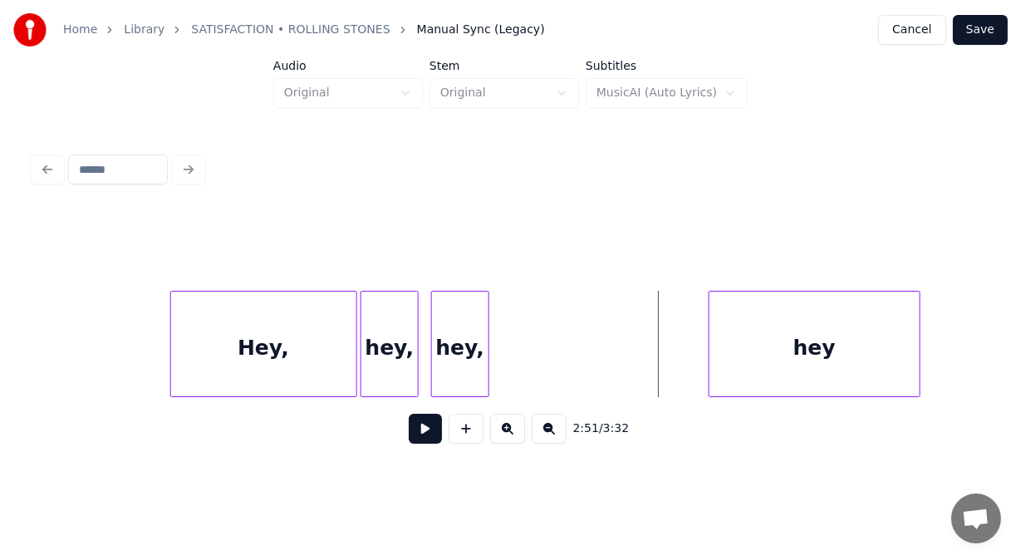
click at [458, 383] on div "hey," at bounding box center [460, 347] width 56 height 113
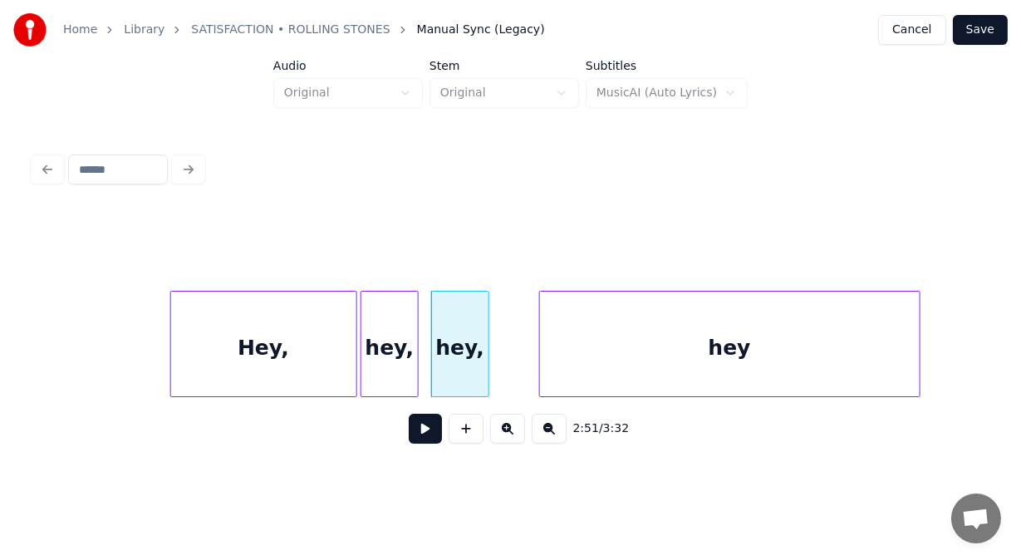
click at [542, 360] on div at bounding box center [542, 343] width 5 height 105
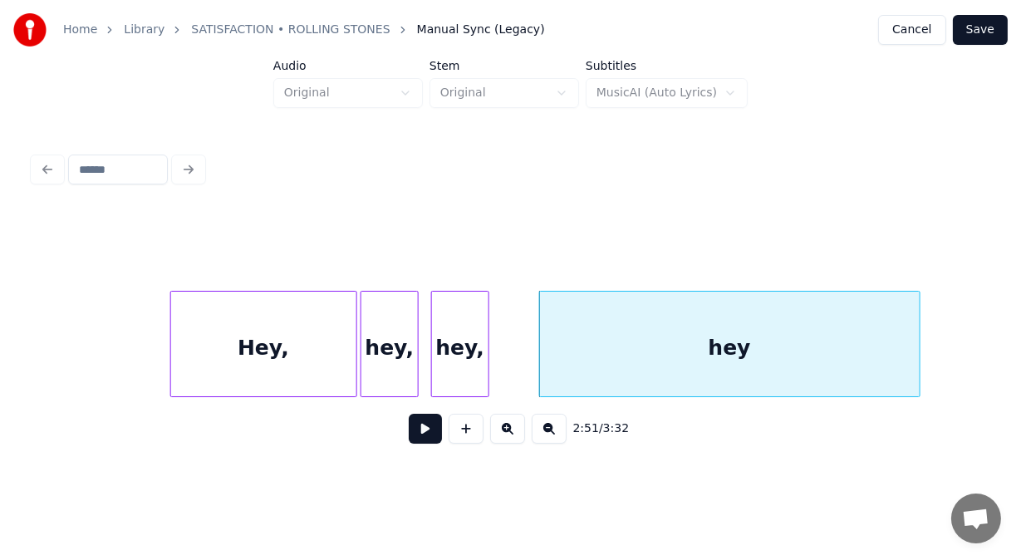
click at [417, 436] on button at bounding box center [425, 429] width 33 height 30
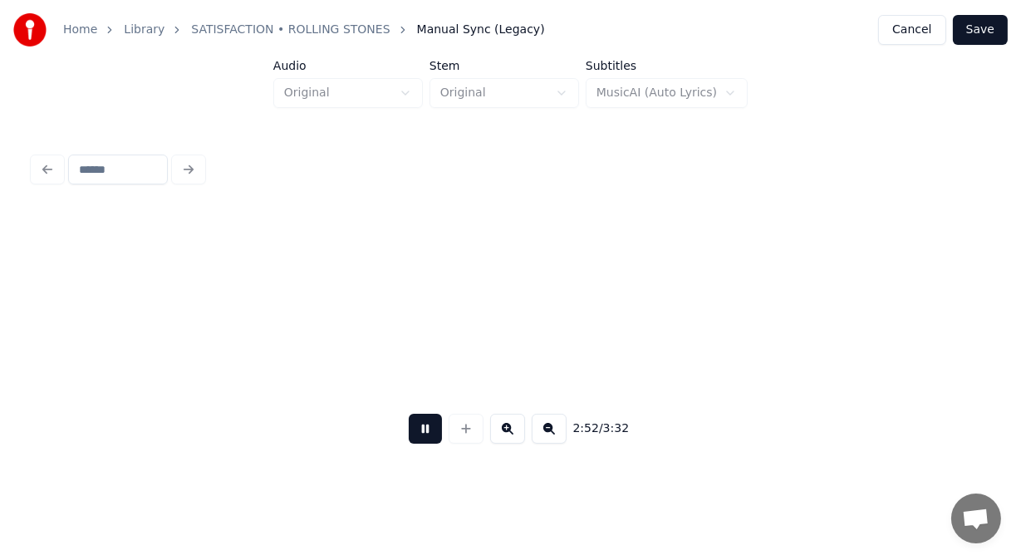
scroll to position [0, 71627]
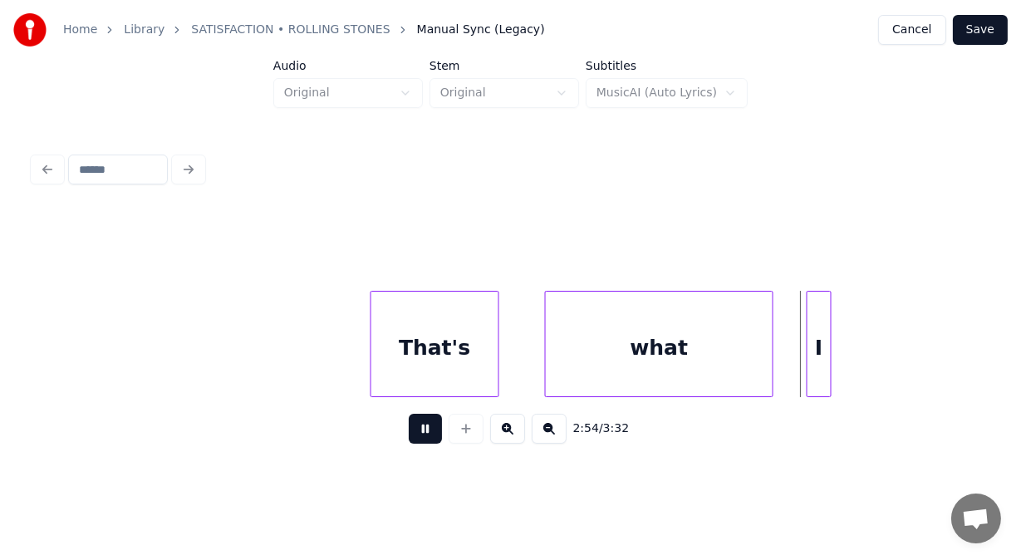
click at [417, 436] on button at bounding box center [425, 429] width 33 height 30
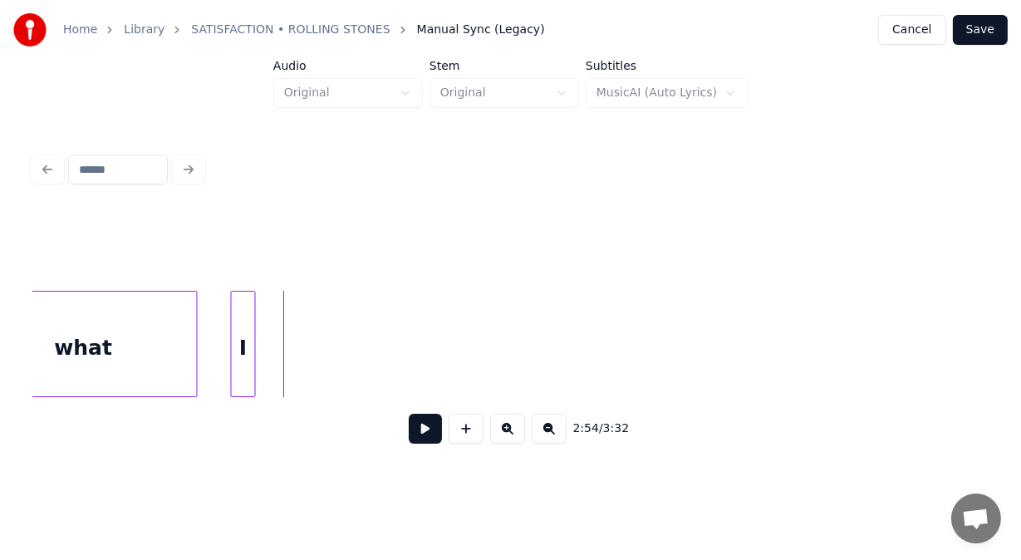
scroll to position [0, 72258]
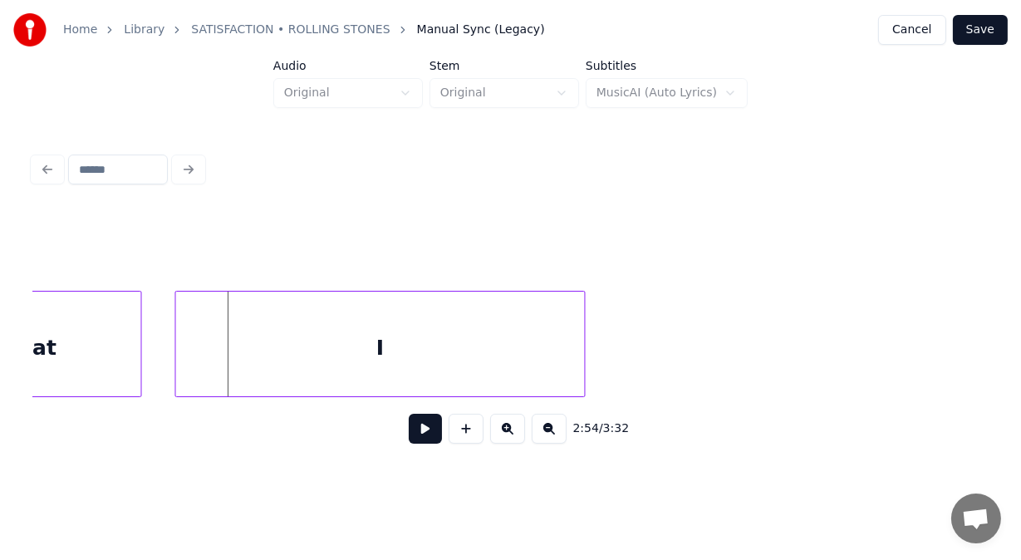
click at [584, 343] on div at bounding box center [582, 343] width 5 height 105
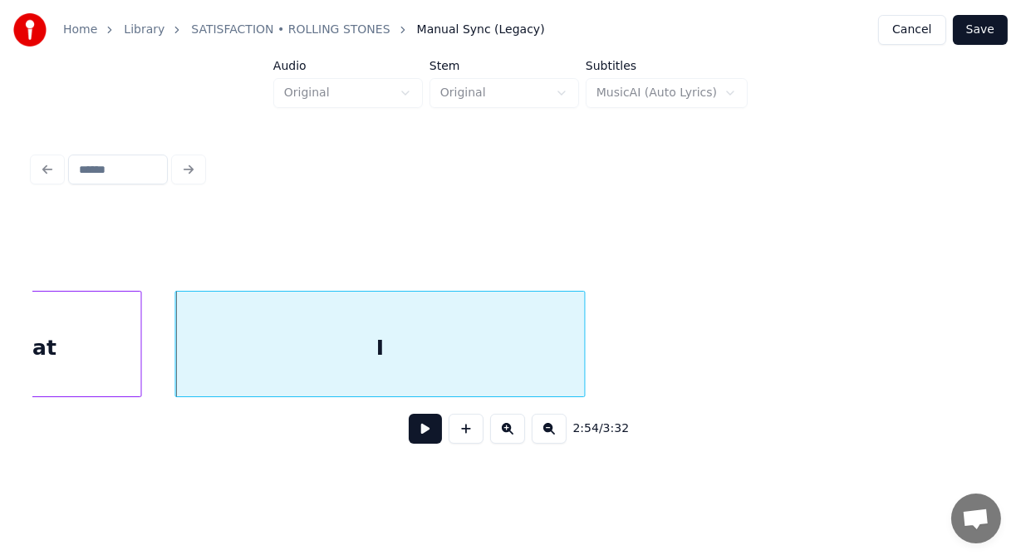
click at [448, 343] on div "I" at bounding box center [380, 347] width 409 height 113
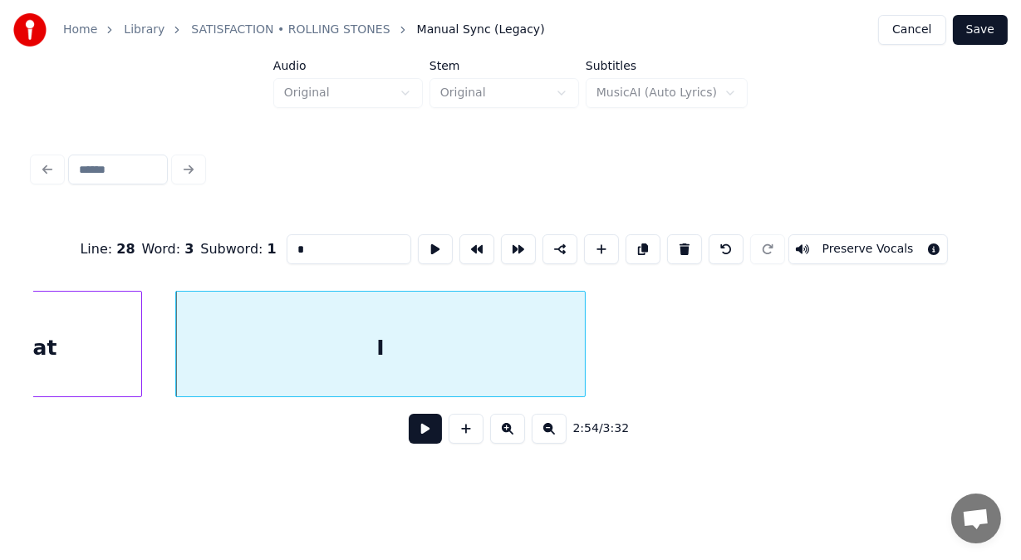
click at [299, 242] on input "*" at bounding box center [349, 249] width 125 height 30
type input "*****"
click at [419, 434] on button at bounding box center [425, 429] width 33 height 30
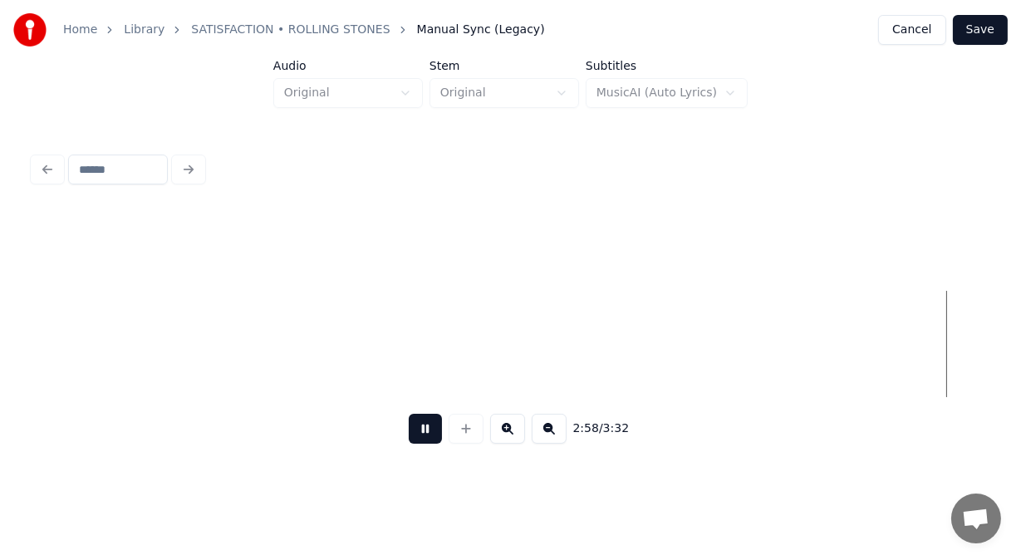
scroll to position [0, 74170]
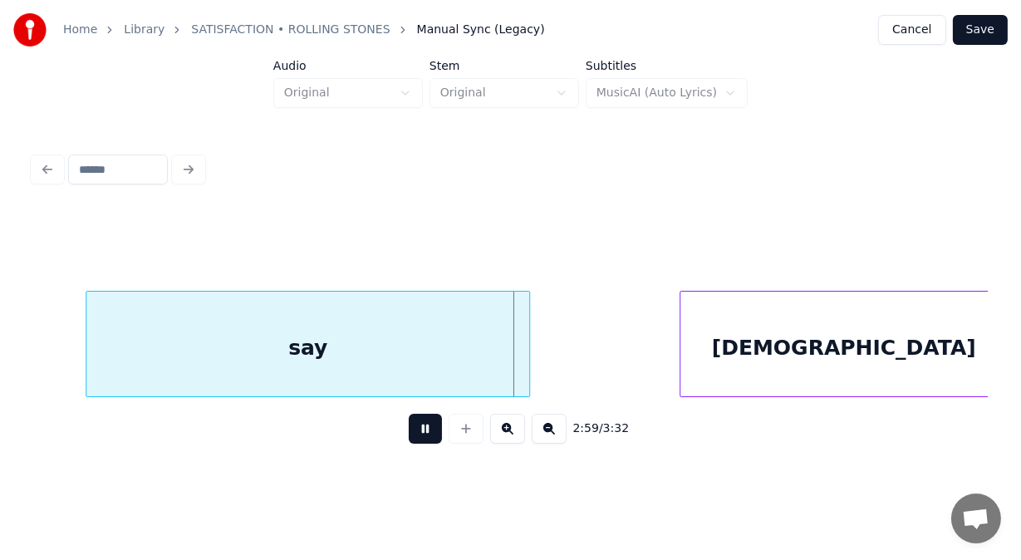
click at [419, 434] on button at bounding box center [425, 429] width 33 height 30
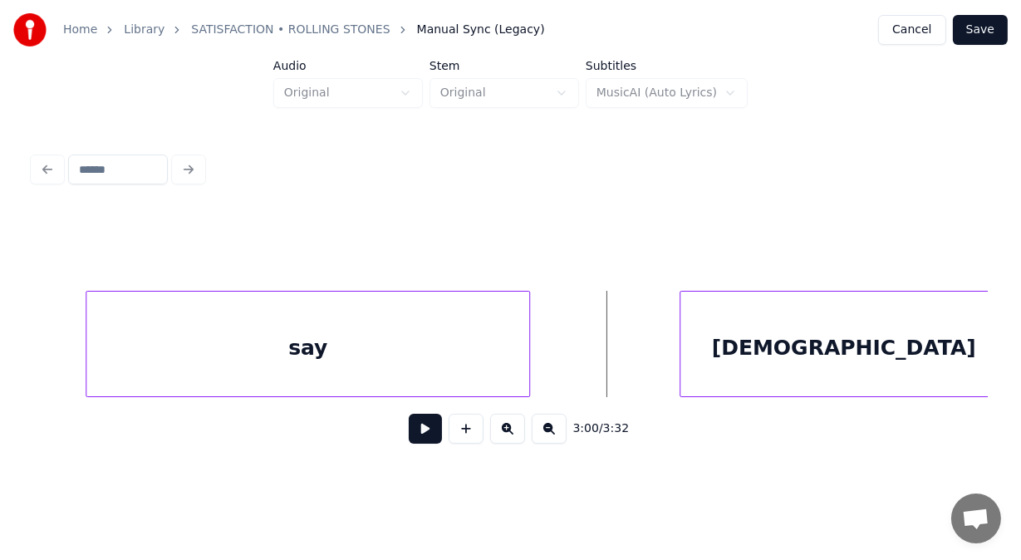
click at [323, 342] on div "say" at bounding box center [307, 347] width 443 height 113
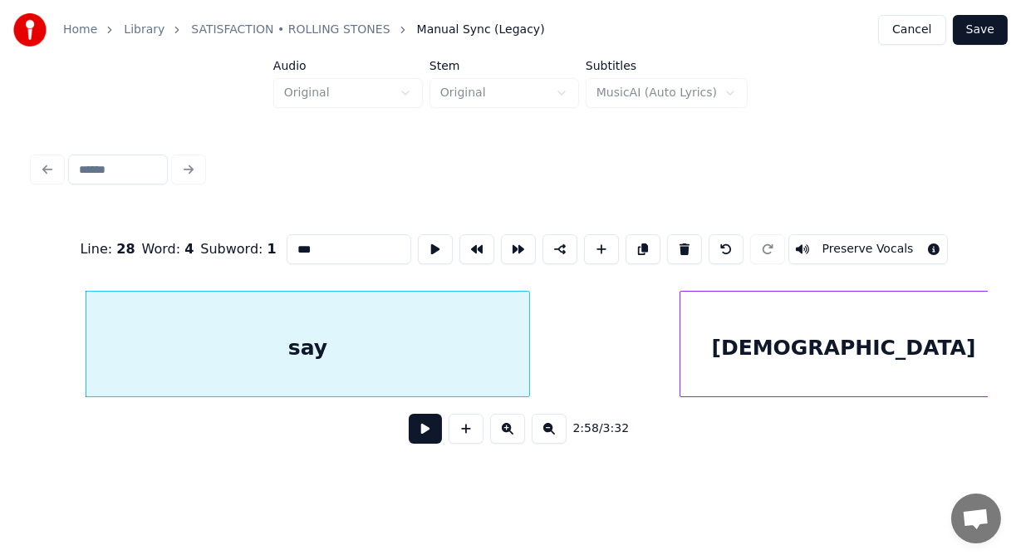
click at [702, 244] on button at bounding box center [684, 249] width 35 height 30
type input "***"
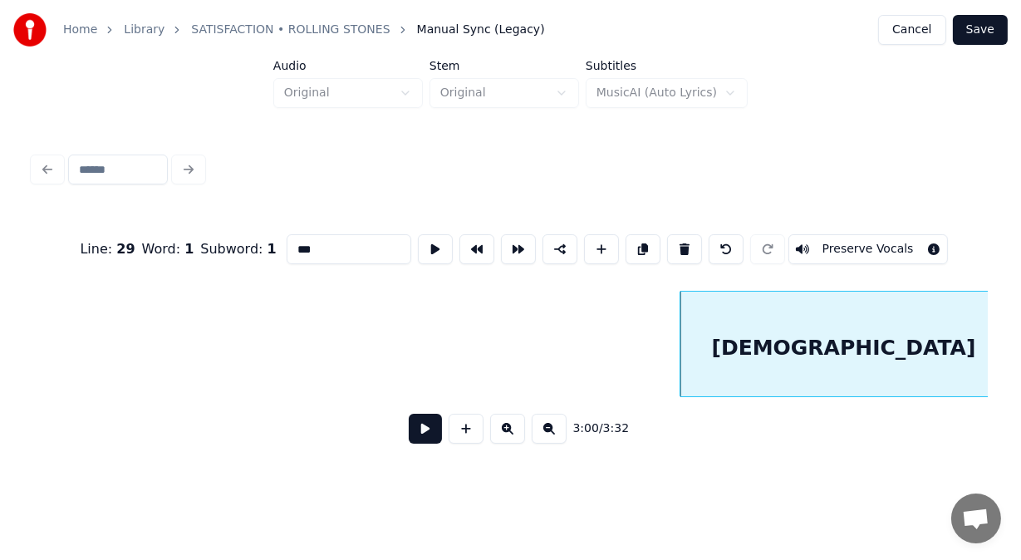
click at [414, 434] on button at bounding box center [425, 429] width 33 height 30
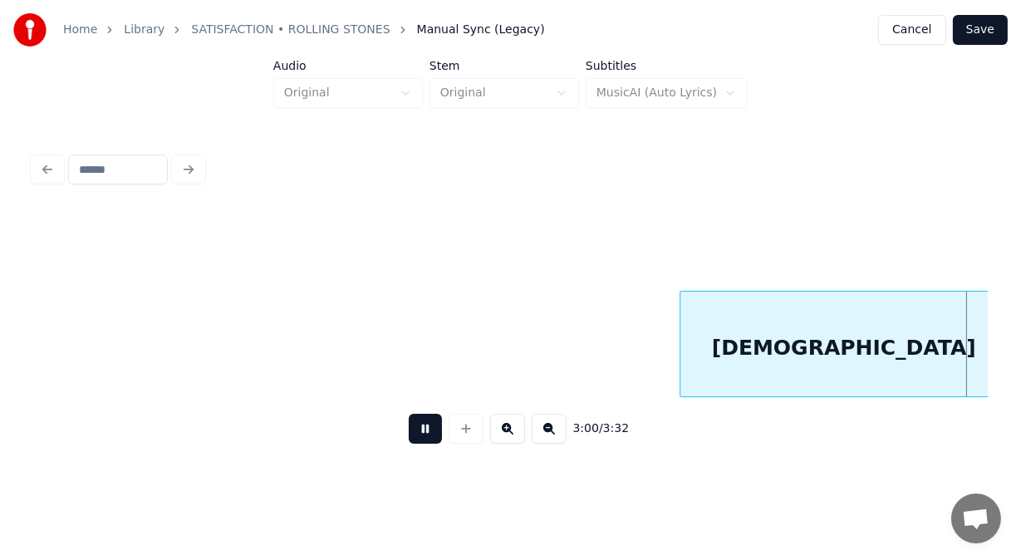
scroll to position [0, 75129]
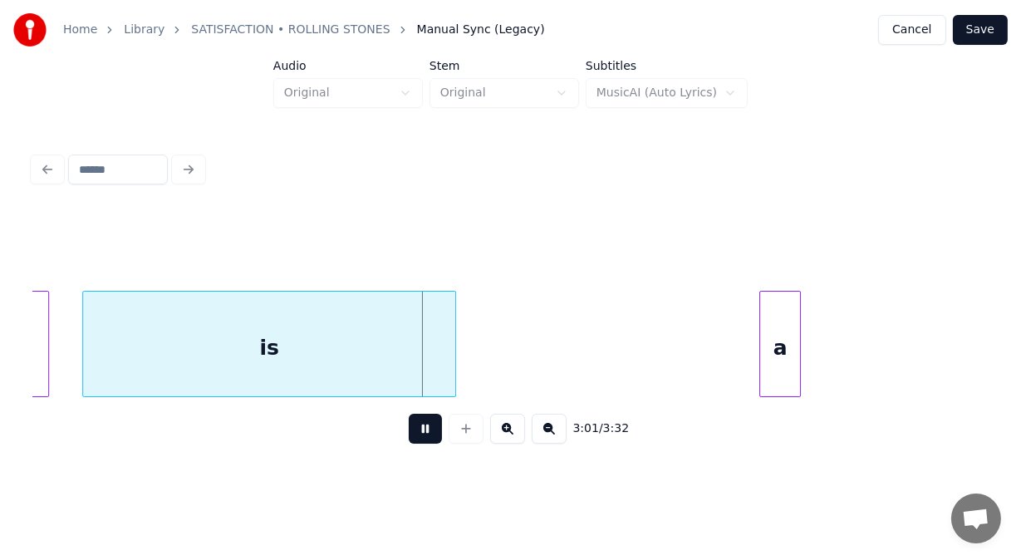
click at [414, 434] on button at bounding box center [425, 429] width 33 height 30
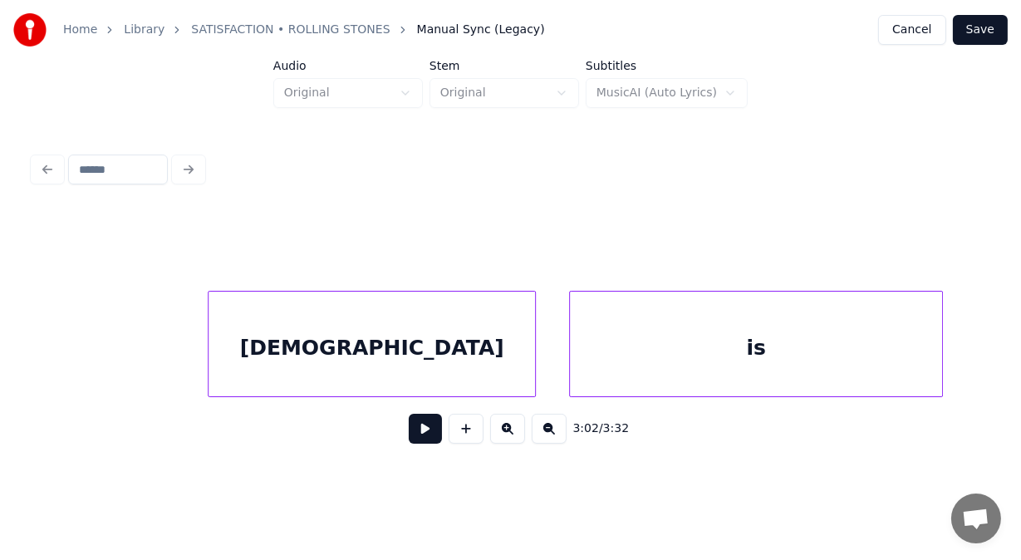
scroll to position [0, 74609]
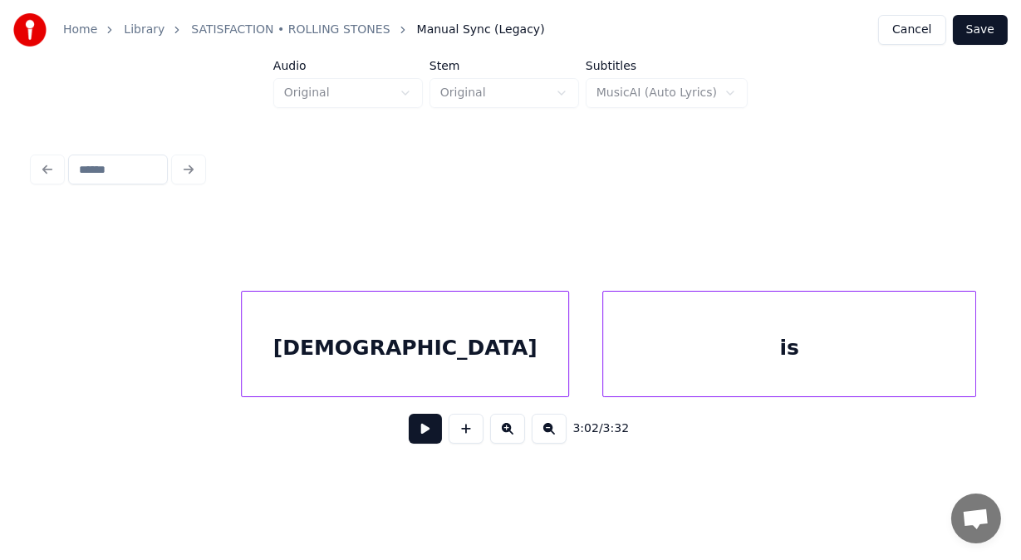
click at [356, 353] on div "[DEMOGRAPHIC_DATA]" at bounding box center [405, 347] width 326 height 113
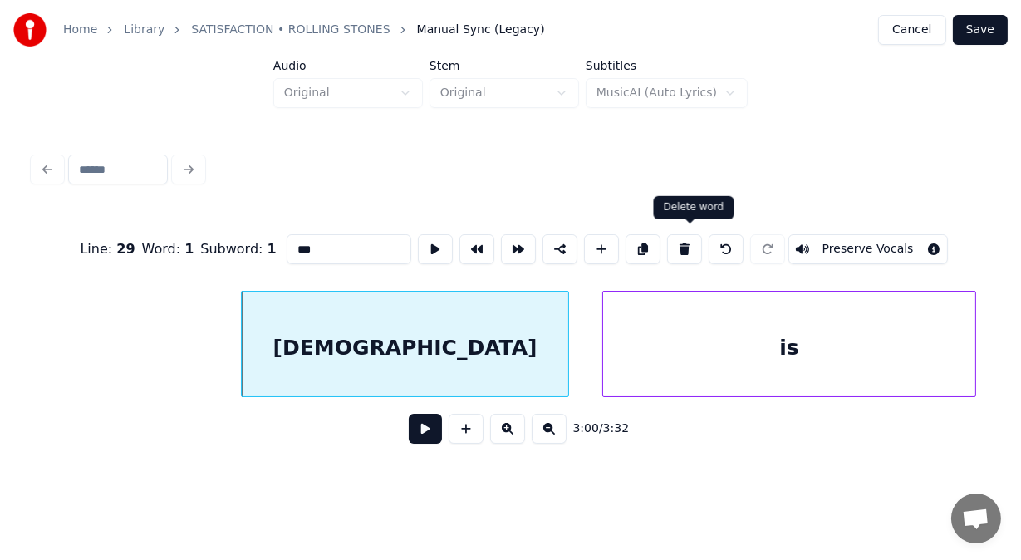
click at [690, 240] on button at bounding box center [684, 249] width 35 height 30
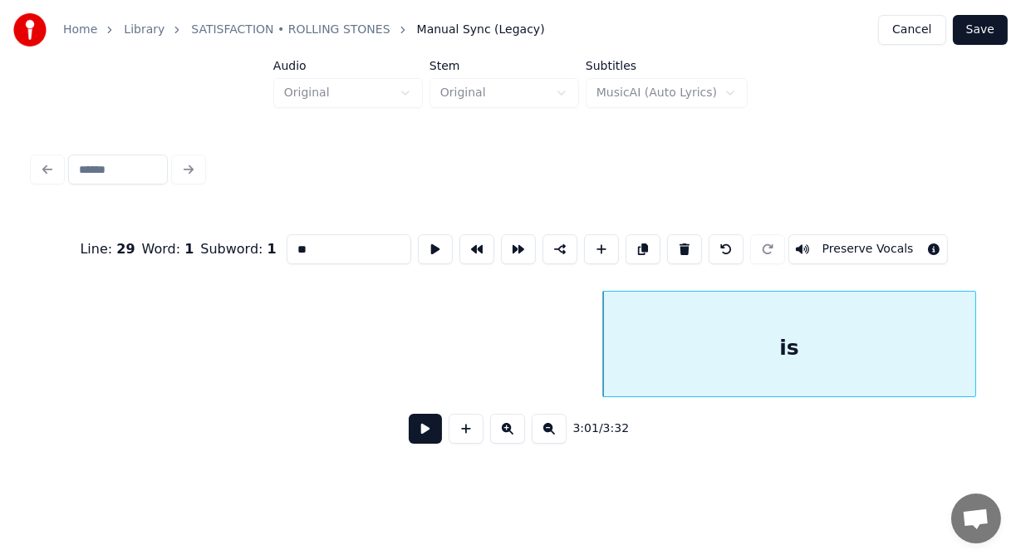
click at [693, 238] on button at bounding box center [684, 249] width 35 height 30
type input "*"
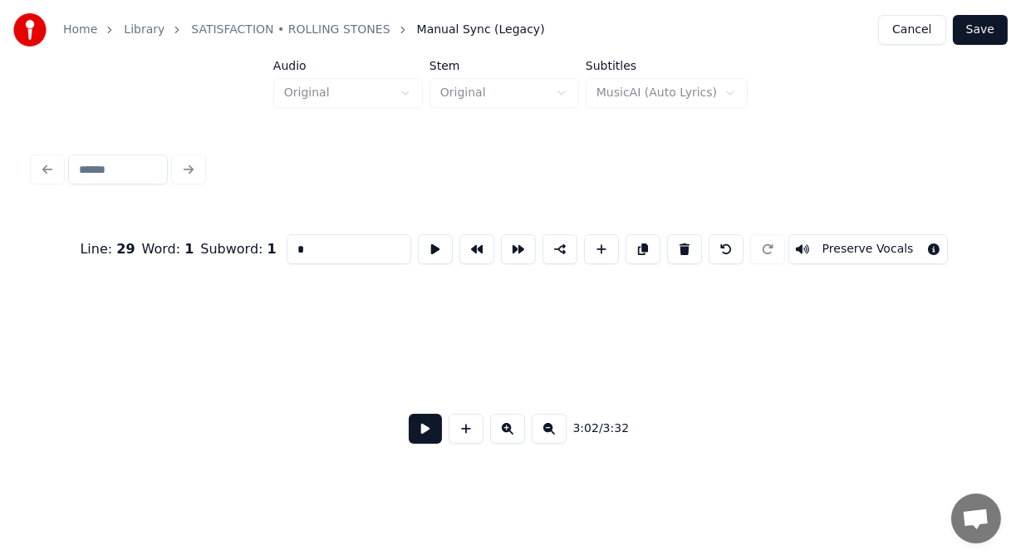
scroll to position [0, 73596]
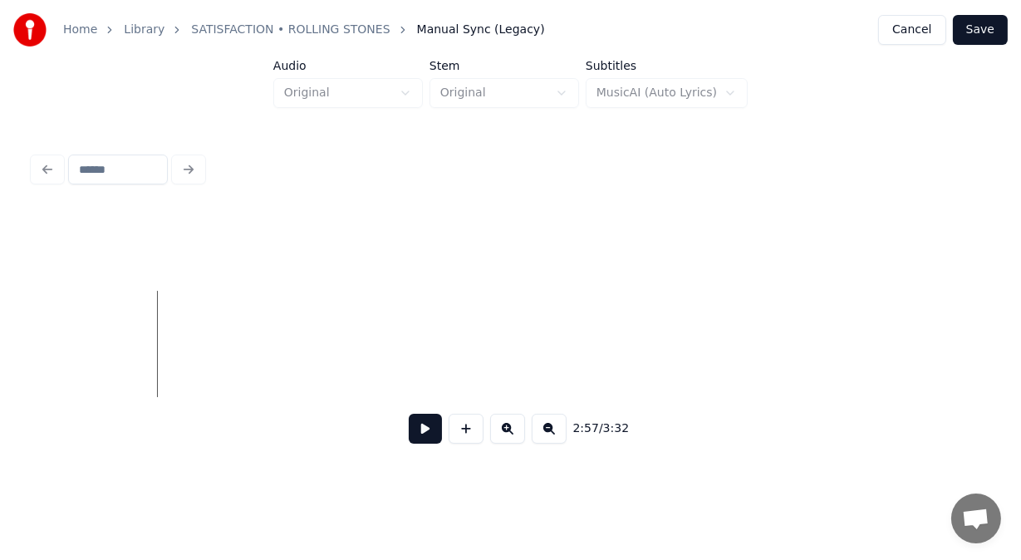
click at [416, 436] on button at bounding box center [425, 429] width 33 height 30
click at [405, 345] on div "a" at bounding box center [400, 347] width 40 height 113
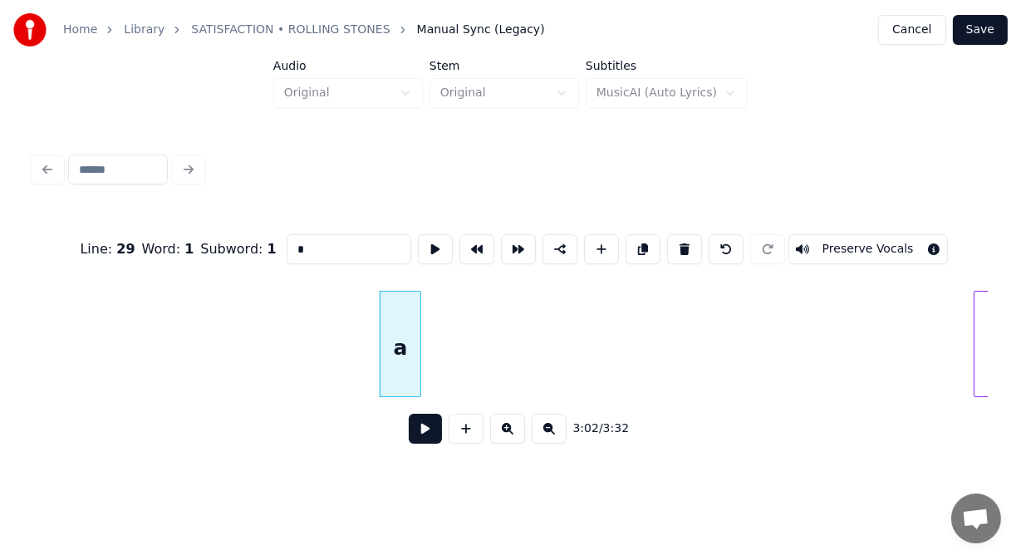
click at [681, 243] on button at bounding box center [684, 249] width 35 height 30
type input "**********"
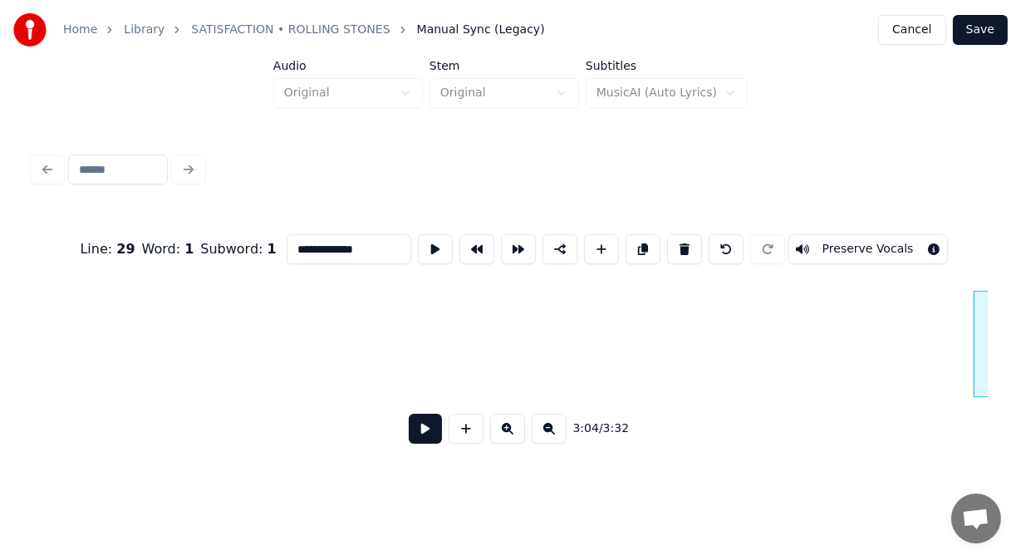
click at [413, 429] on button at bounding box center [425, 429] width 33 height 30
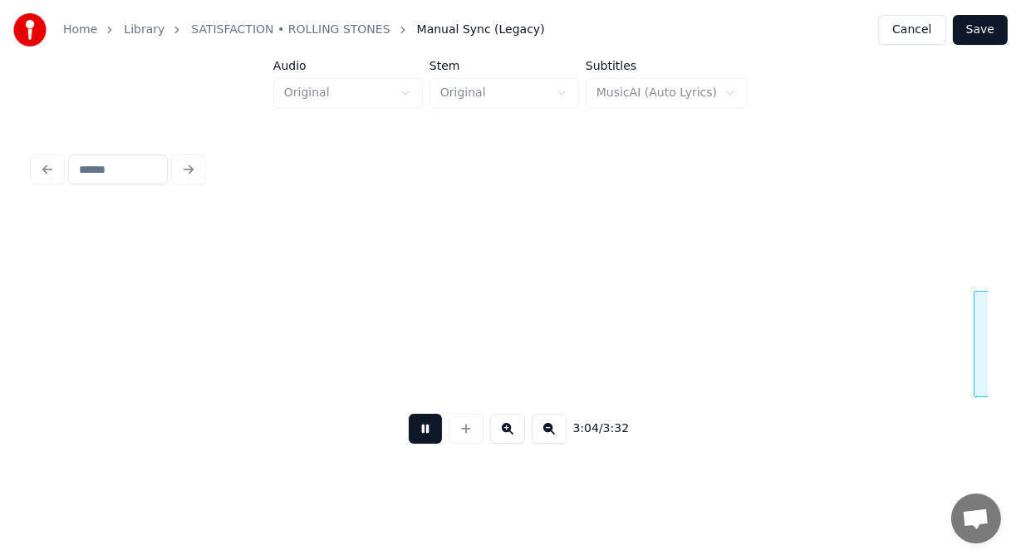
scroll to position [0, 76468]
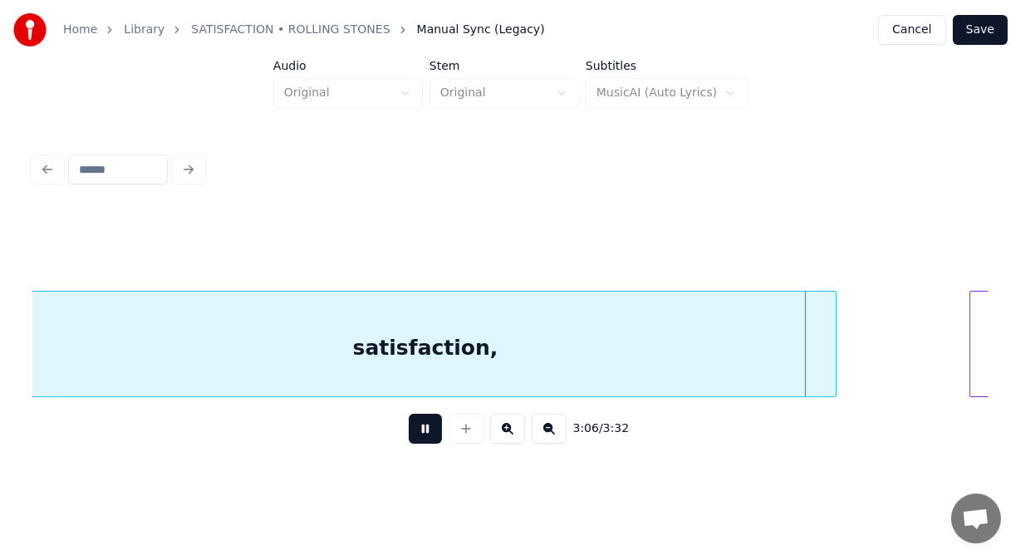
click at [413, 429] on button at bounding box center [425, 429] width 33 height 30
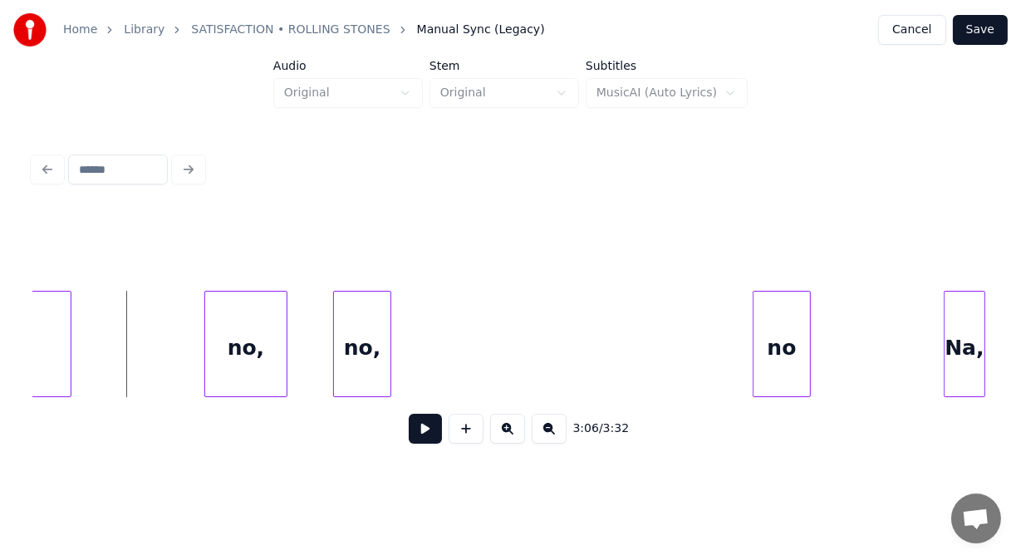
scroll to position [0, 77243]
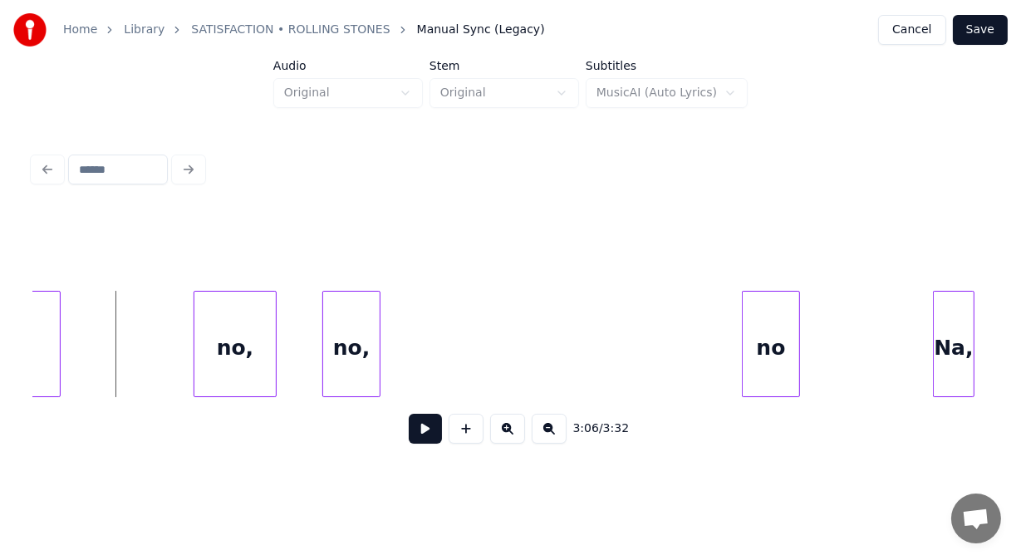
click at [409, 432] on button at bounding box center [425, 429] width 33 height 30
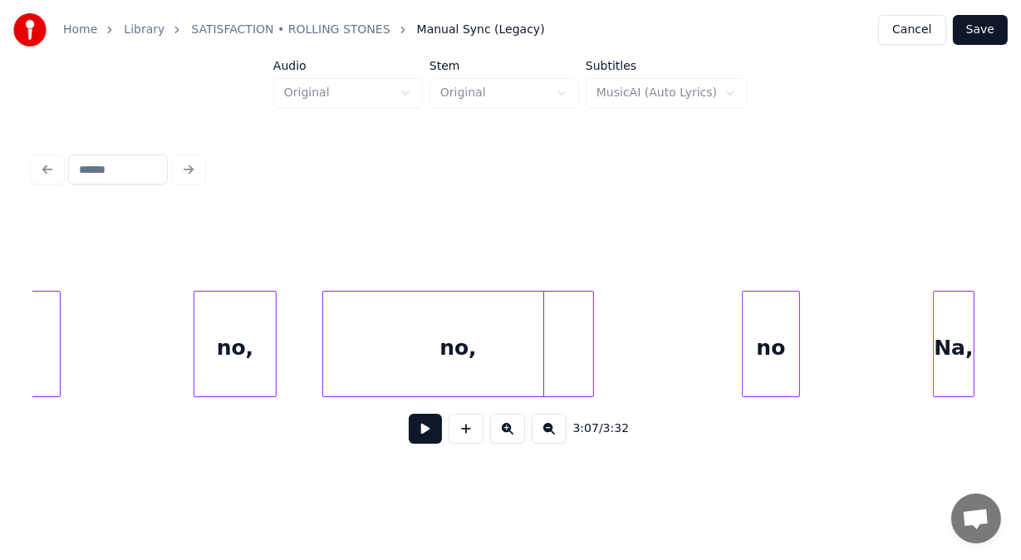
click at [592, 365] on div at bounding box center [590, 343] width 5 height 105
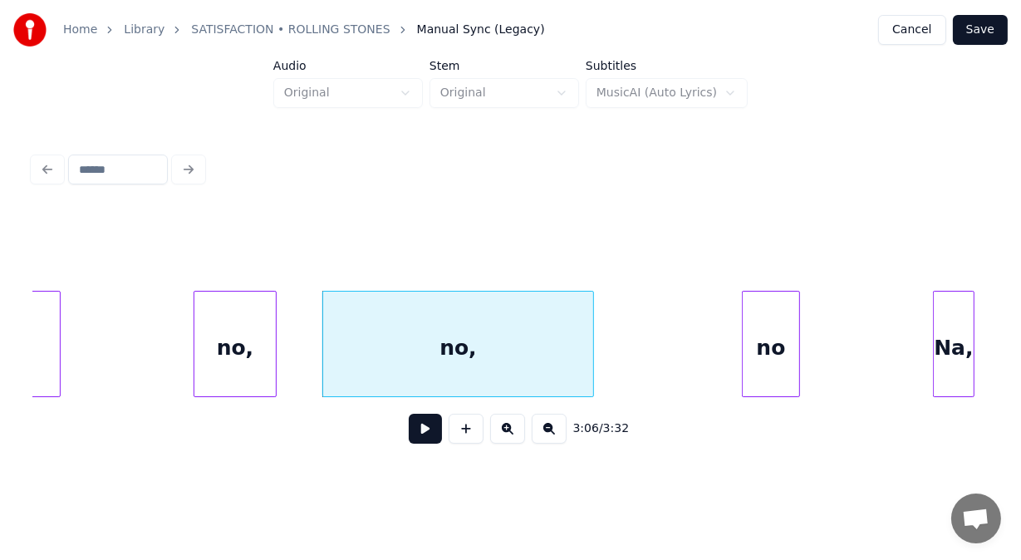
click at [255, 345] on div "no," at bounding box center [234, 347] width 81 height 113
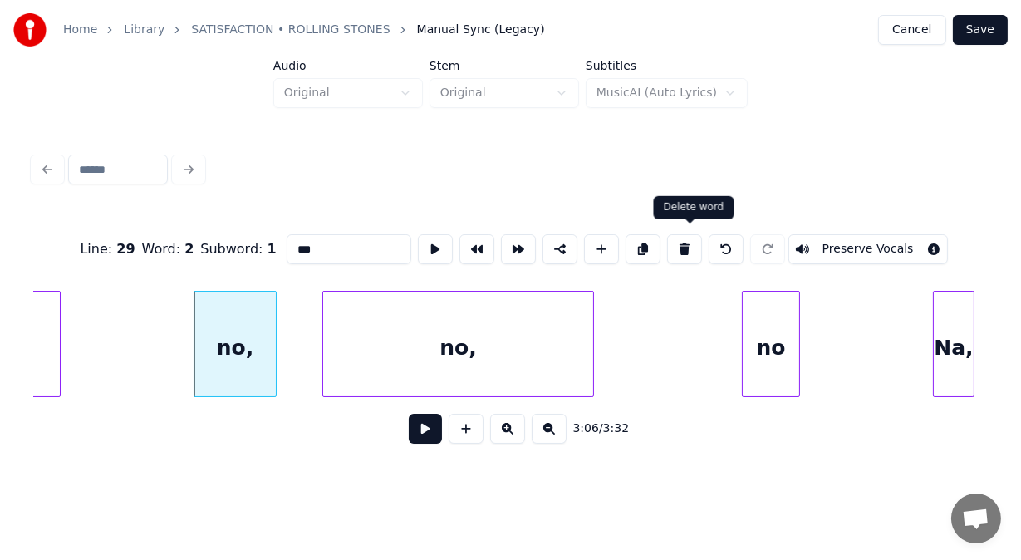
click at [693, 246] on button at bounding box center [684, 249] width 35 height 30
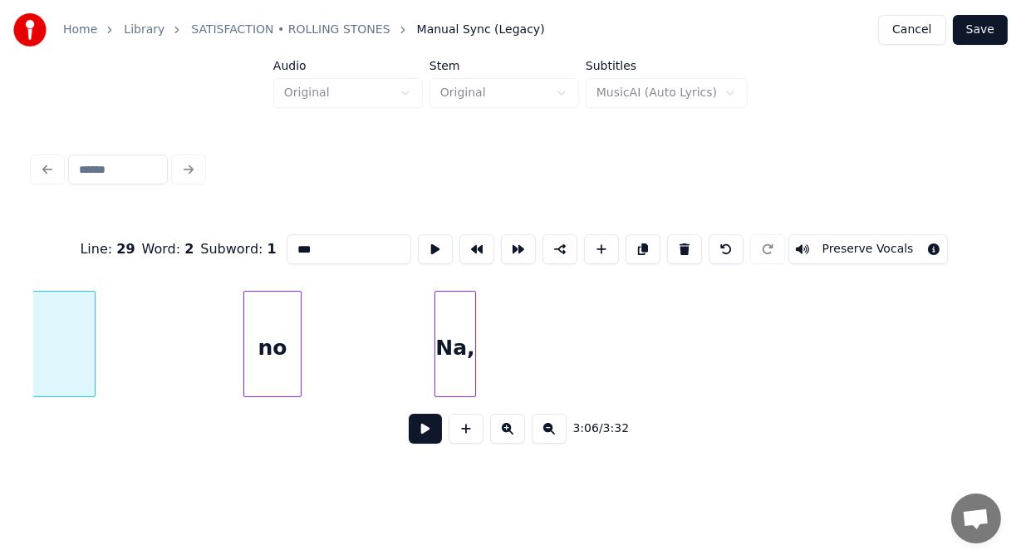
scroll to position [0, 77775]
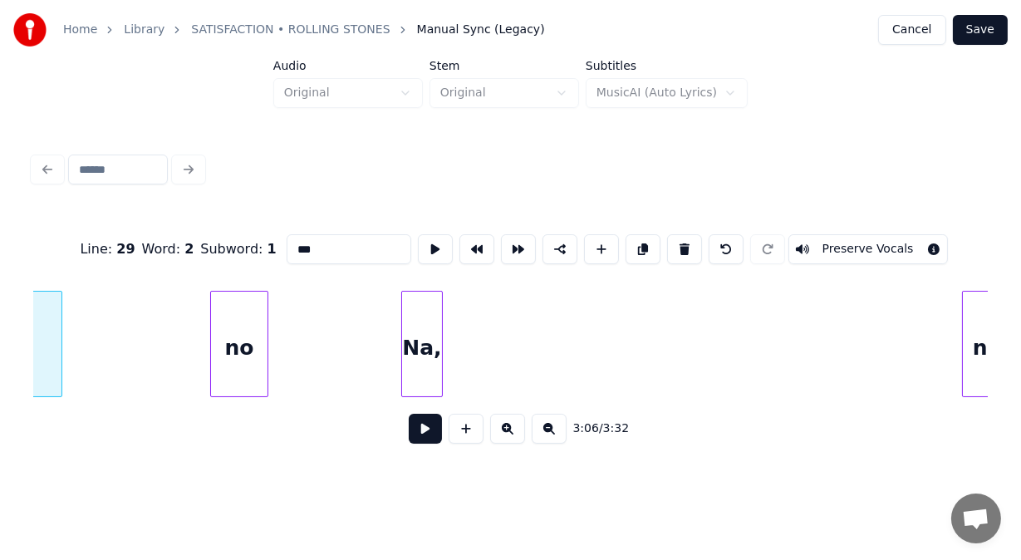
click at [249, 328] on div "no" at bounding box center [239, 347] width 56 height 113
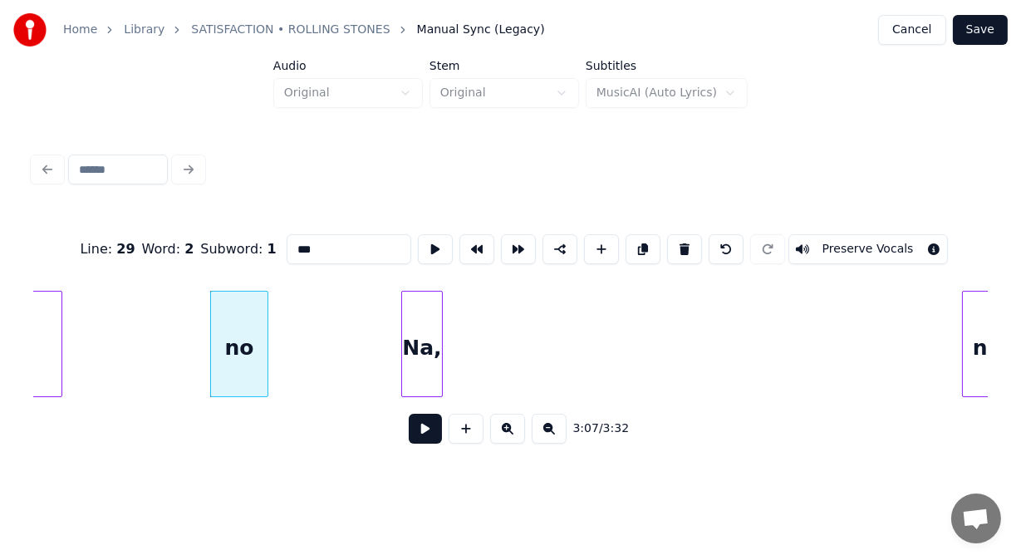
type input "**"
click at [409, 432] on button at bounding box center [425, 429] width 33 height 30
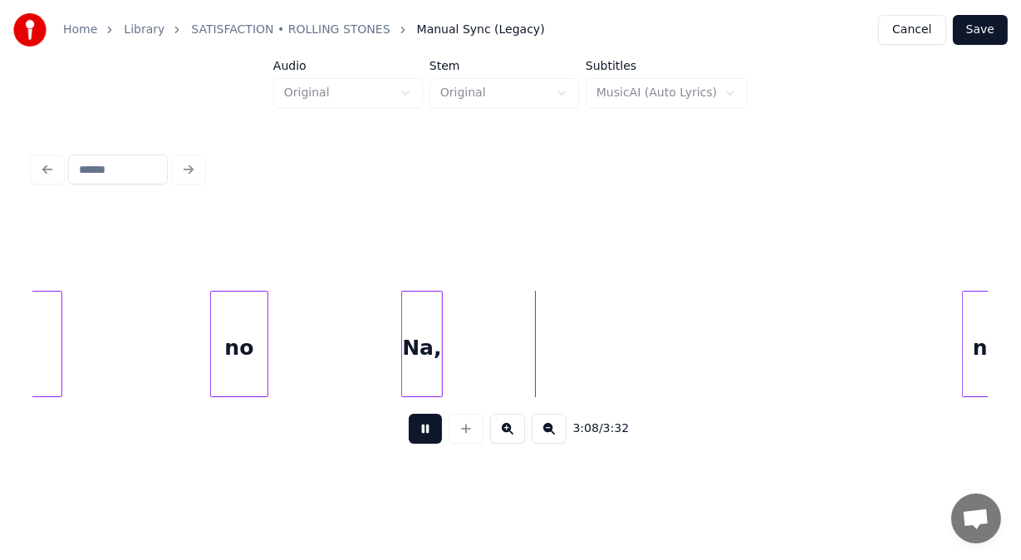
click at [409, 432] on button at bounding box center [425, 429] width 33 height 30
click at [433, 331] on div "Na," at bounding box center [422, 347] width 40 height 113
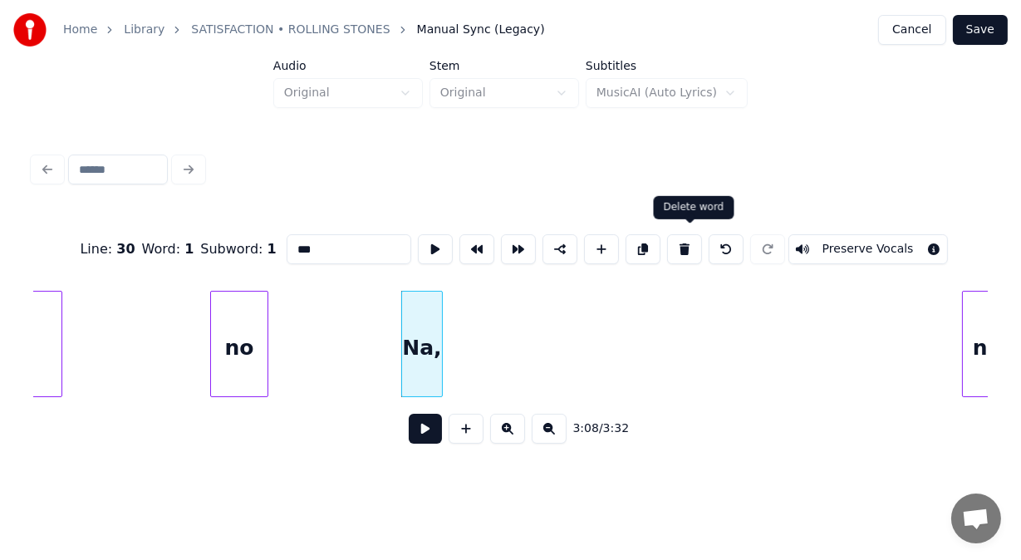
click at [693, 234] on button at bounding box center [684, 249] width 35 height 30
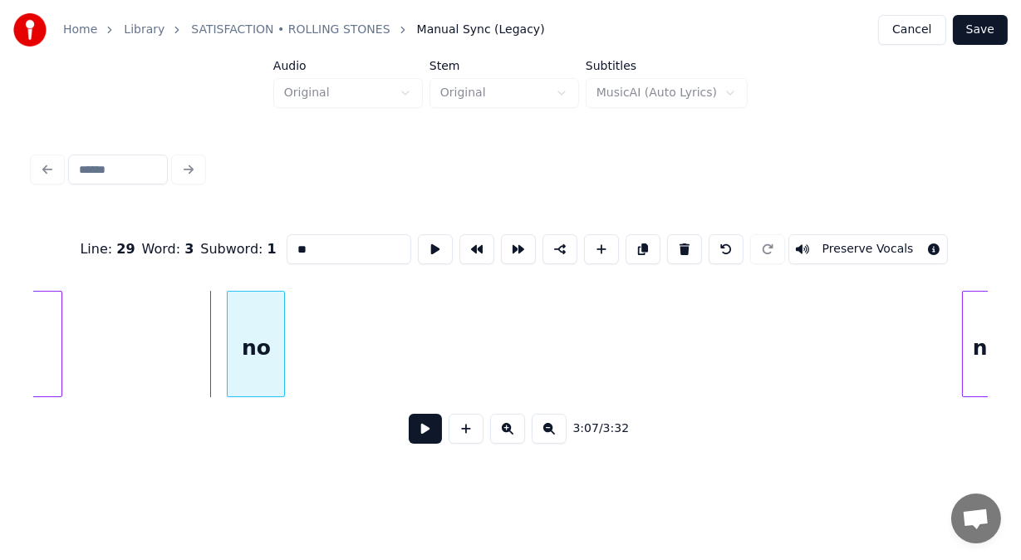
click at [284, 303] on div "no" at bounding box center [256, 344] width 58 height 106
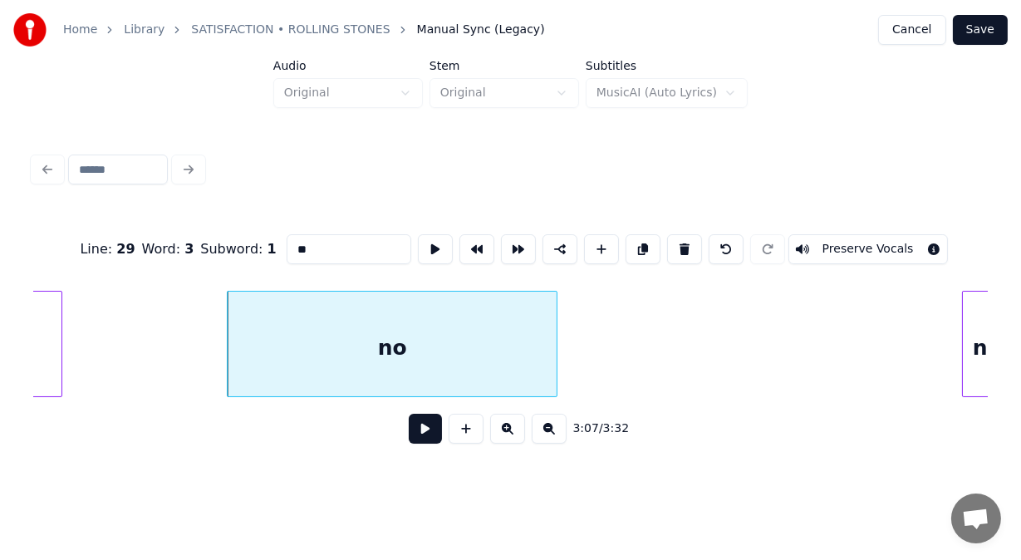
click at [556, 332] on div at bounding box center [553, 343] width 5 height 105
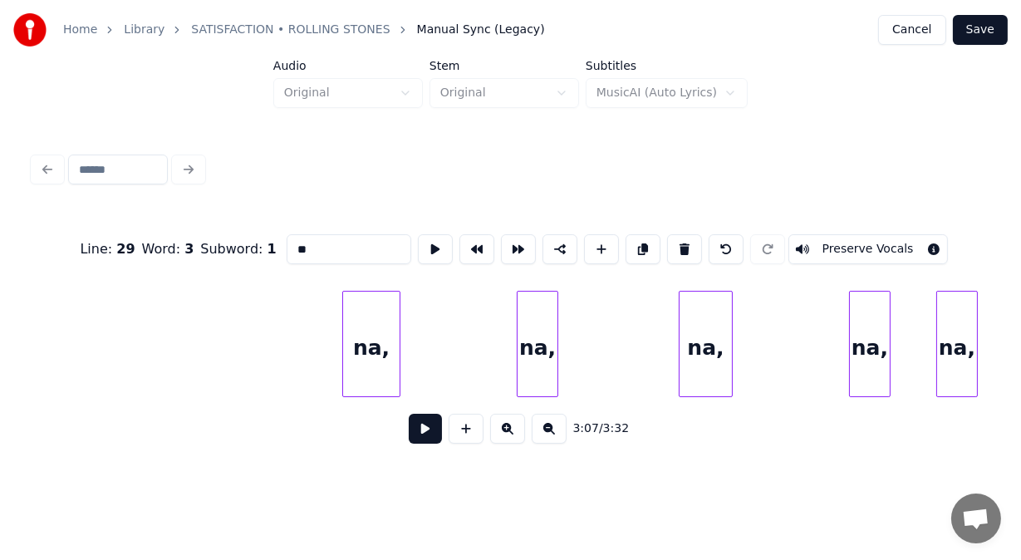
scroll to position [0, 78527]
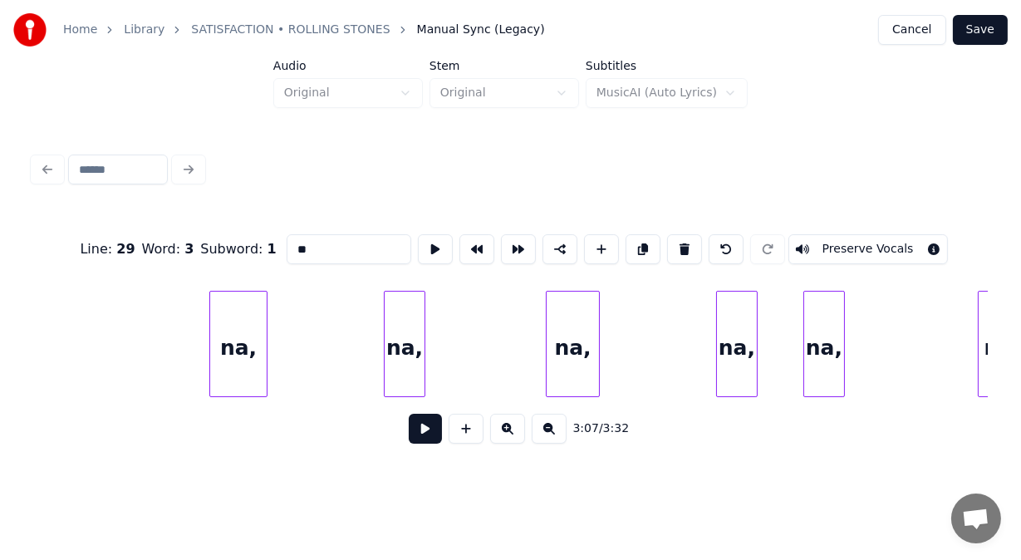
click at [264, 317] on div at bounding box center [264, 343] width 5 height 105
type input "***"
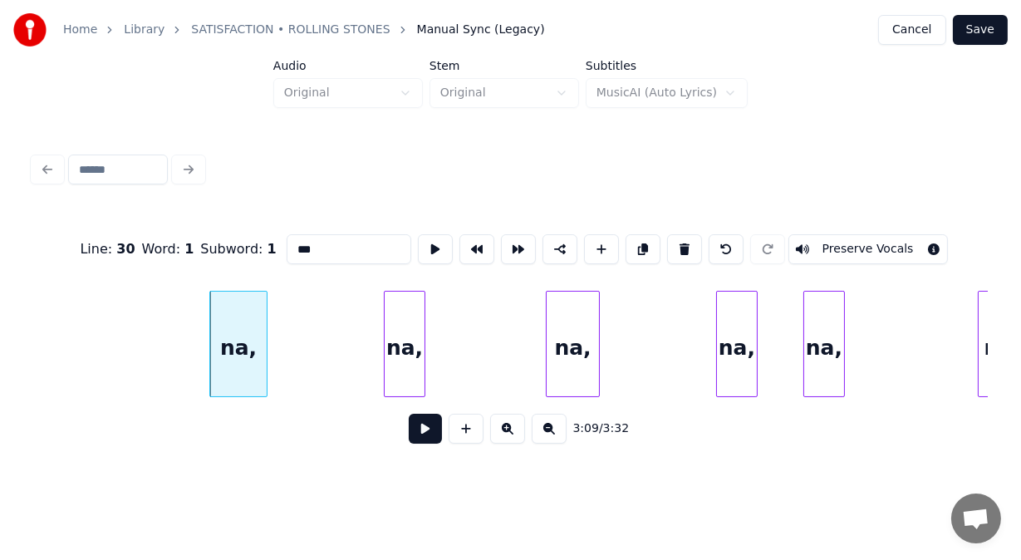
click at [417, 430] on button at bounding box center [425, 429] width 33 height 30
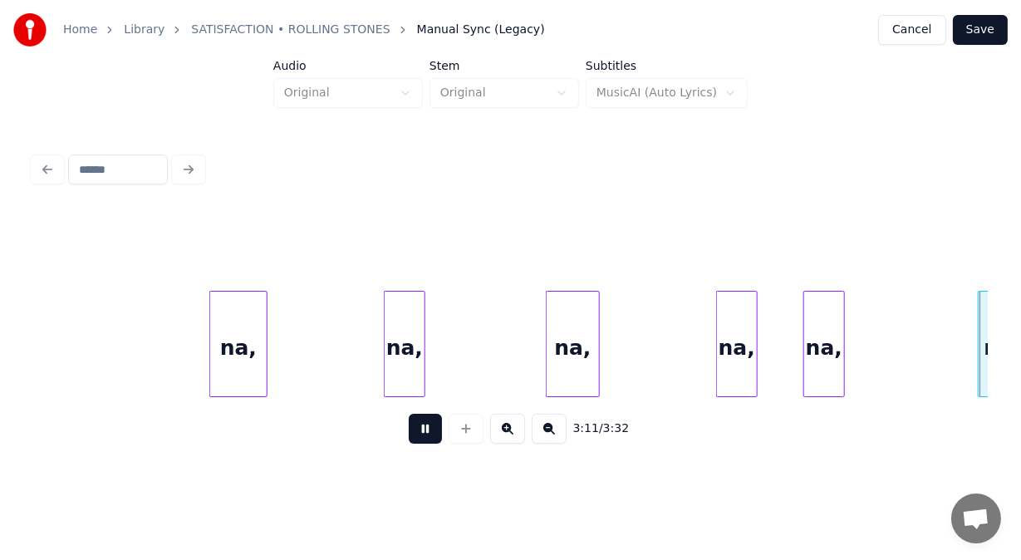
scroll to position [0, 79490]
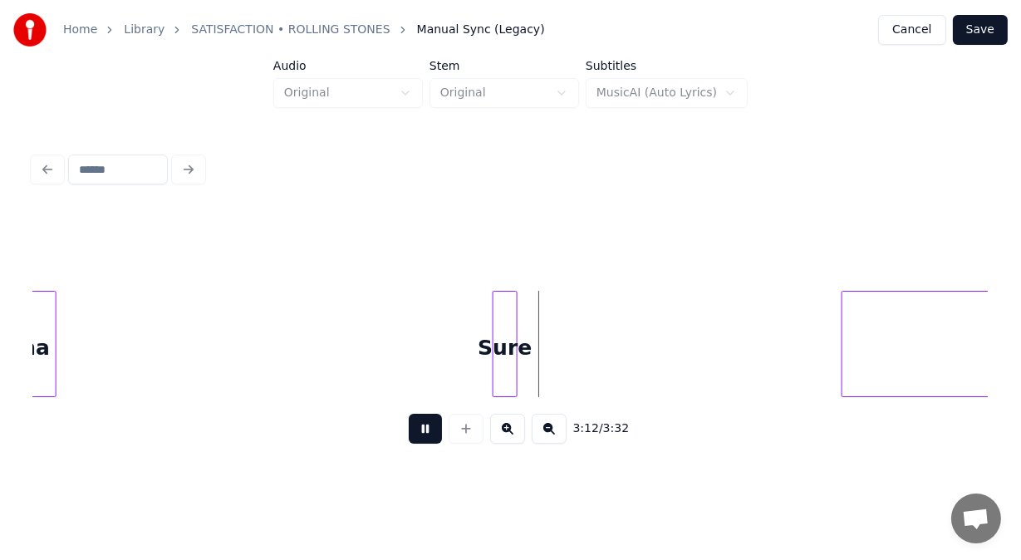
click at [417, 430] on button at bounding box center [425, 429] width 33 height 30
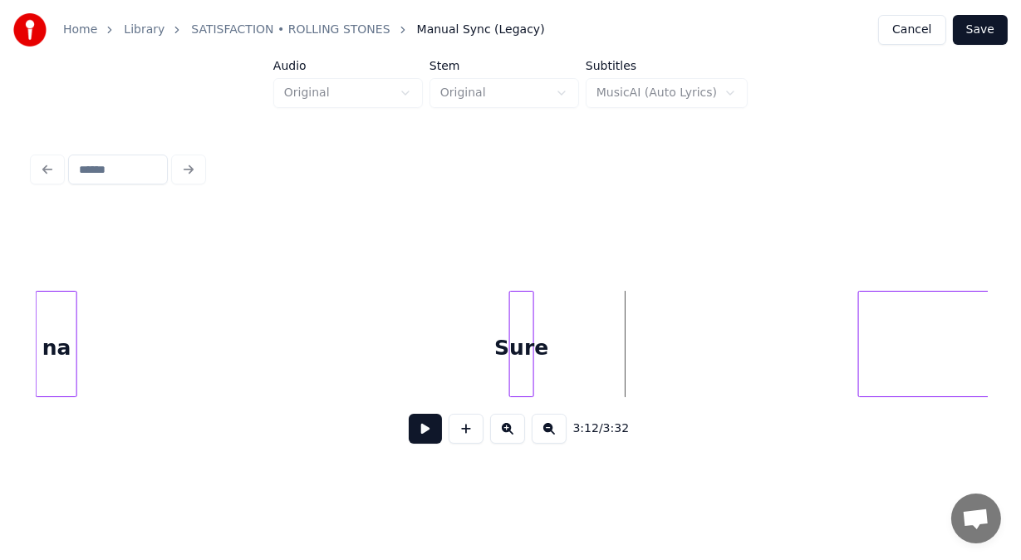
click at [60, 337] on div "na" at bounding box center [57, 344] width 42 height 106
click at [520, 349] on div "Sure" at bounding box center [521, 347] width 23 height 113
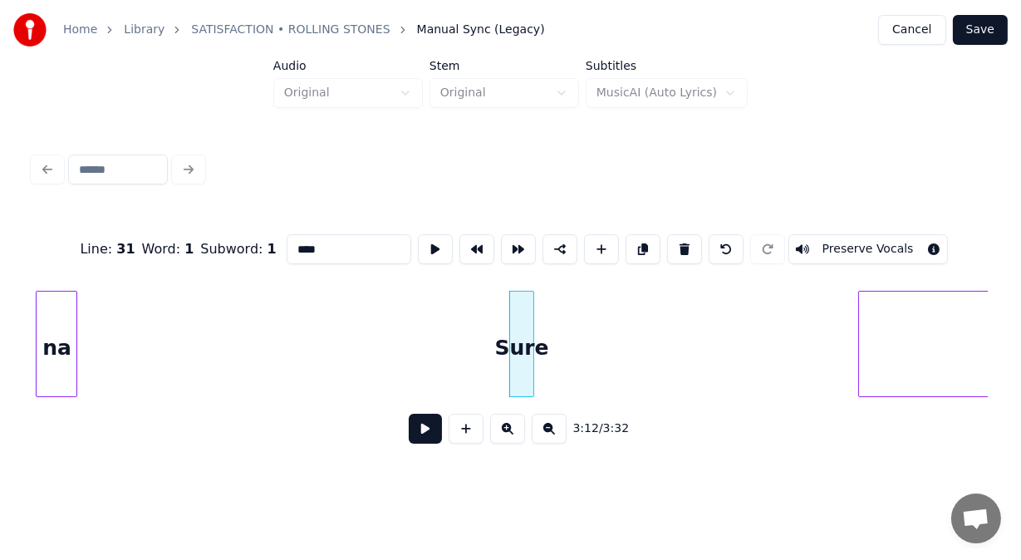
click at [697, 246] on button at bounding box center [684, 249] width 35 height 30
type input "**********"
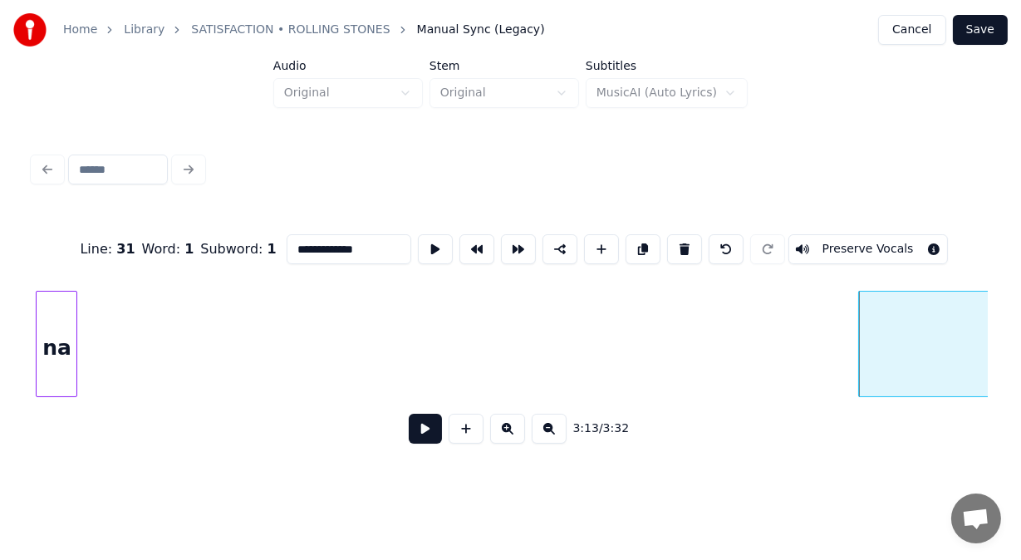
click at [419, 435] on button at bounding box center [425, 429] width 33 height 30
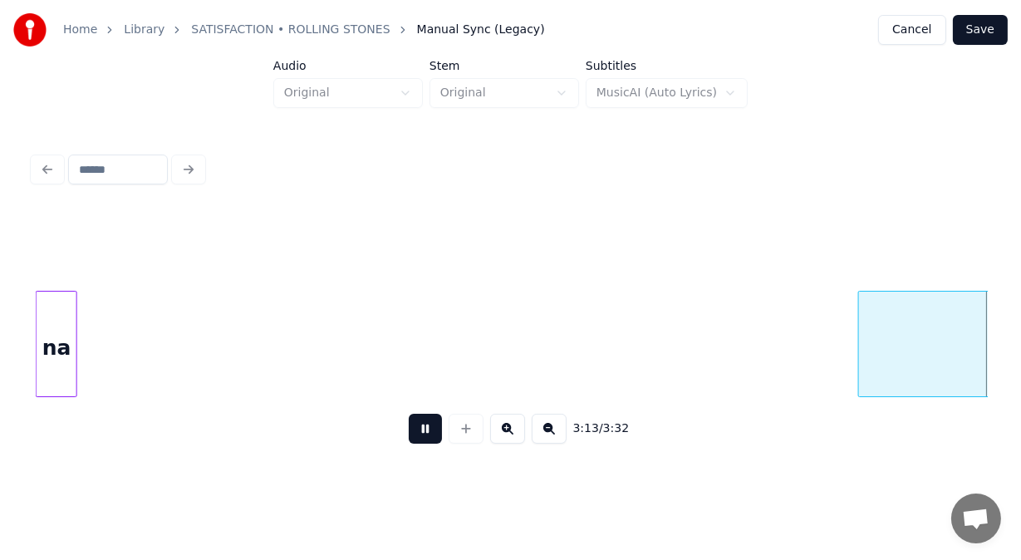
scroll to position [0, 80434]
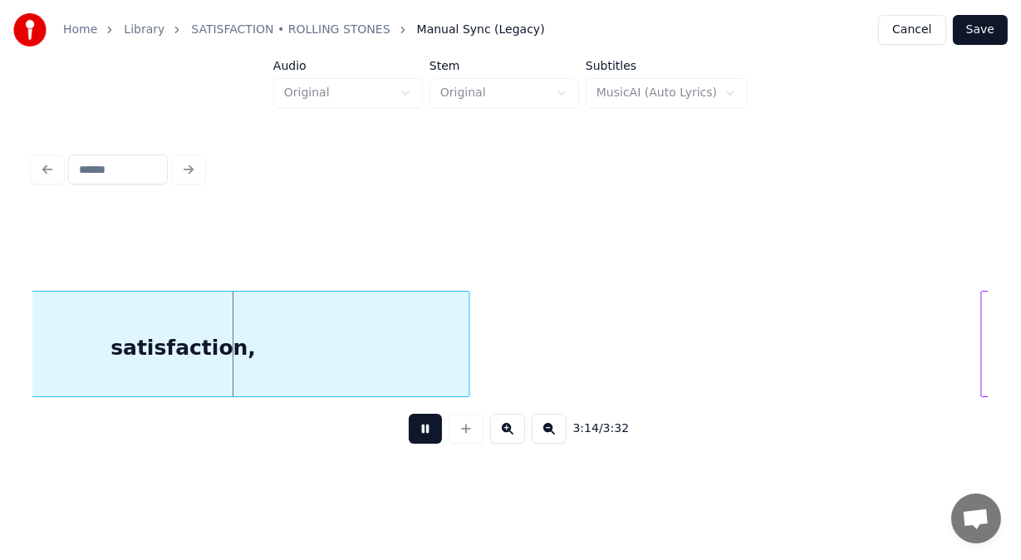
click at [419, 435] on button at bounding box center [425, 429] width 33 height 30
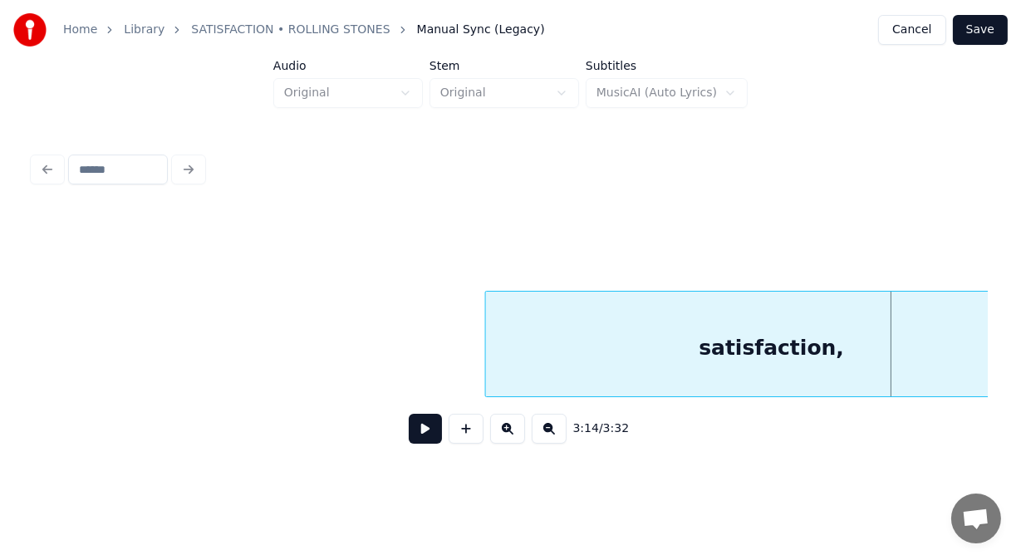
scroll to position [0, 79746]
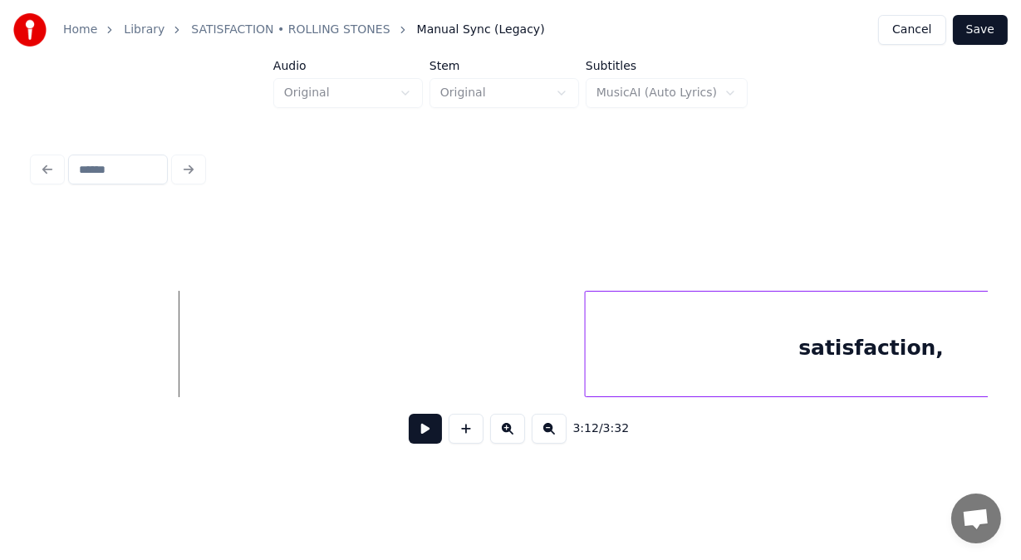
click at [422, 435] on button at bounding box center [425, 429] width 33 height 30
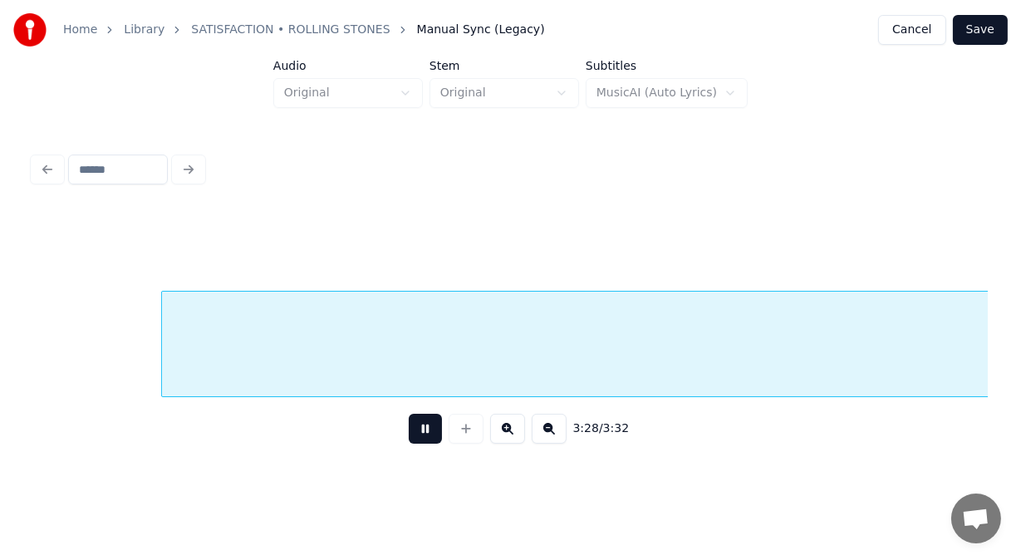
scroll to position [0, 86431]
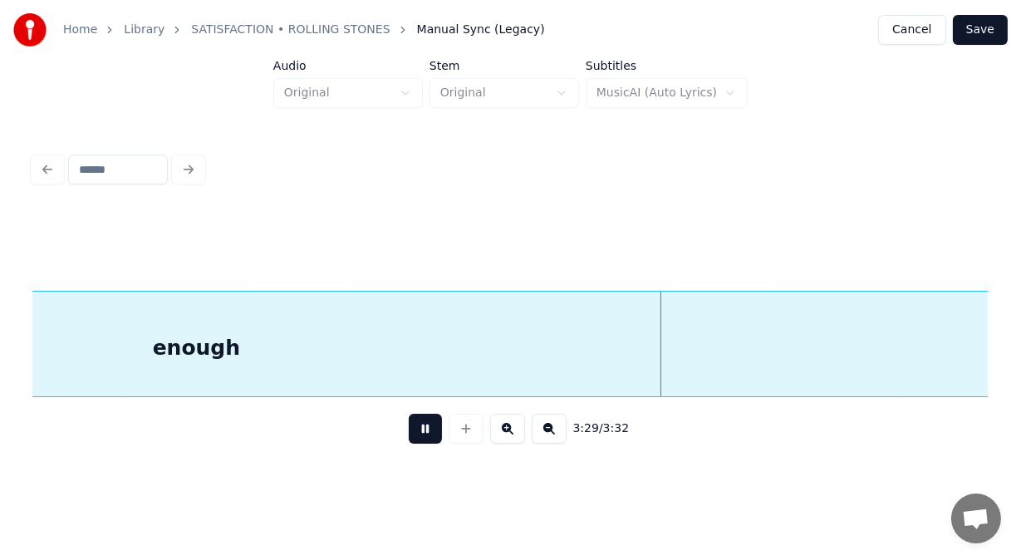
click at [422, 435] on button at bounding box center [425, 429] width 33 height 30
click at [301, 359] on div "enough" at bounding box center [196, 347] width 1979 height 113
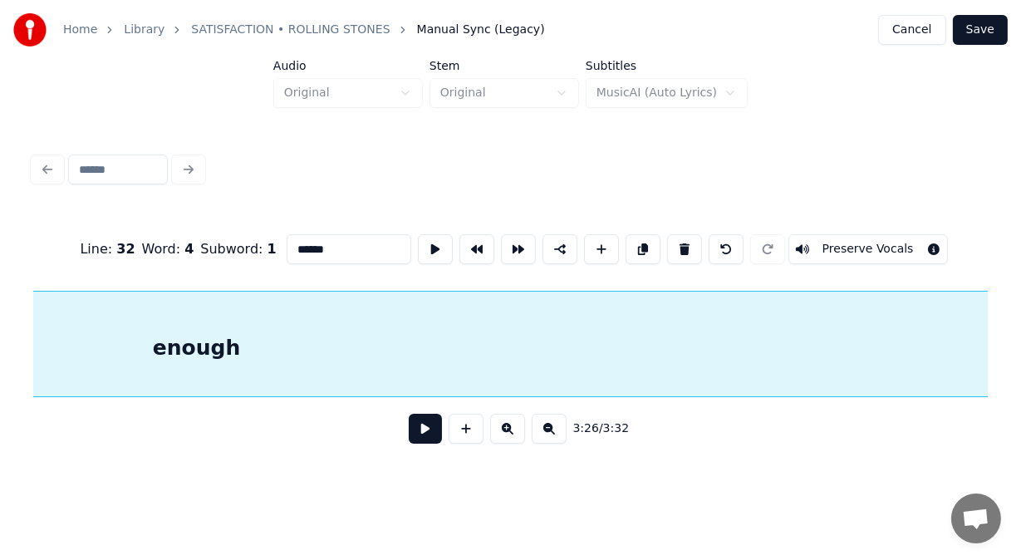
scroll to position [0, 85604]
drag, startPoint x: 307, startPoint y: 247, endPoint x: 146, endPoint y: 257, distance: 161.5
click at [146, 257] on div "Line : 32 Word : 4 Subword : 1 ****** Preserve Vocals" at bounding box center [510, 249] width 954 height 83
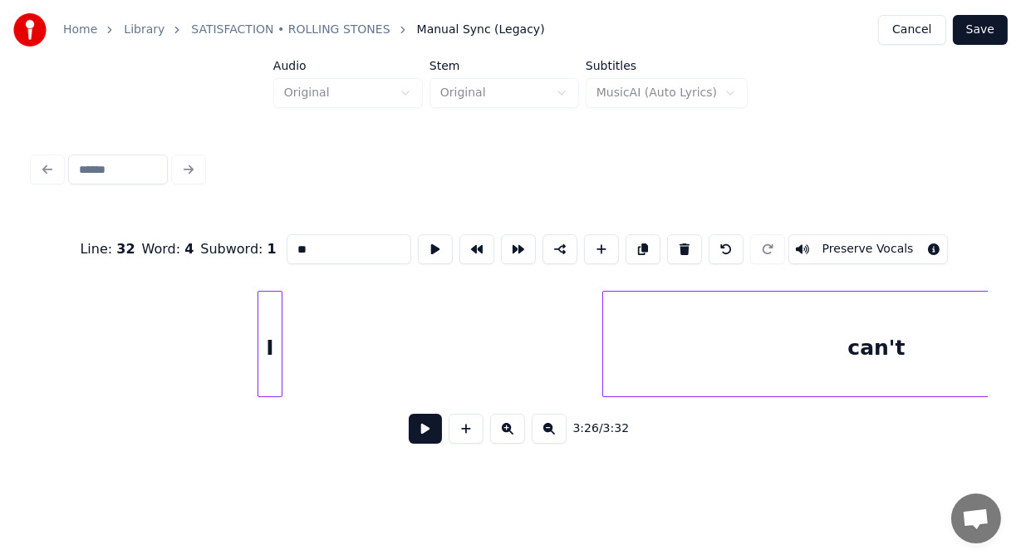
scroll to position [0, 83279]
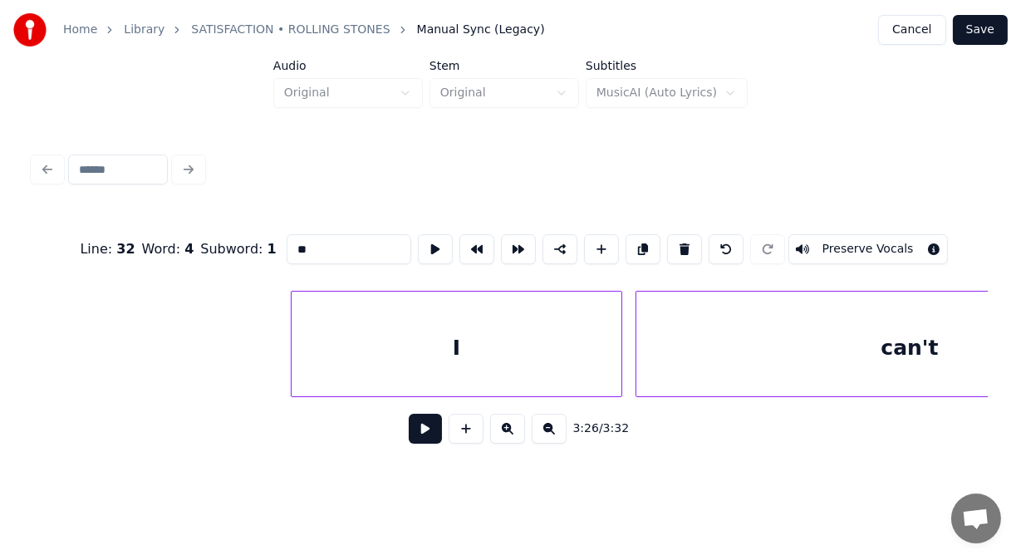
click at [619, 363] on div at bounding box center [618, 343] width 5 height 105
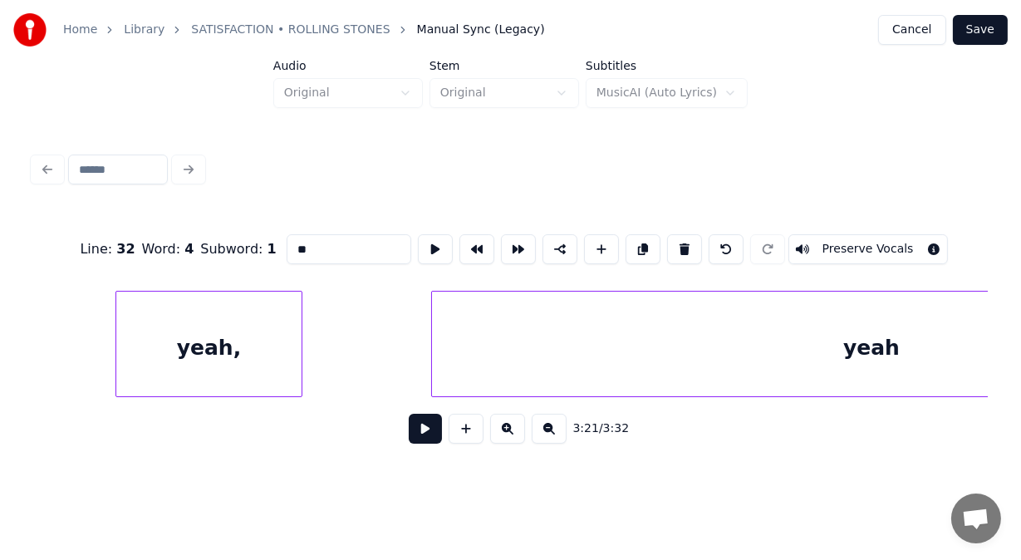
scroll to position [0, 81172]
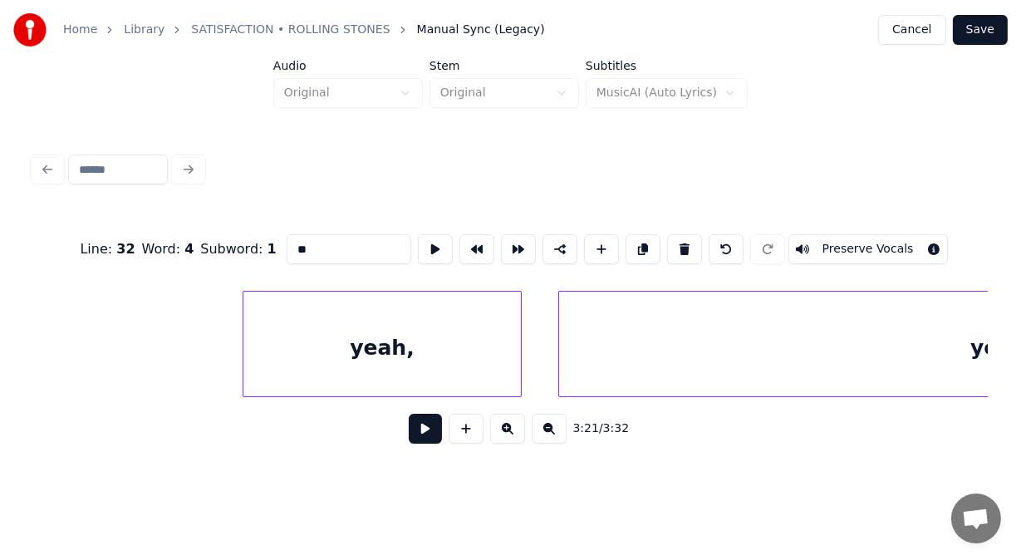
click at [521, 348] on div at bounding box center [518, 343] width 5 height 105
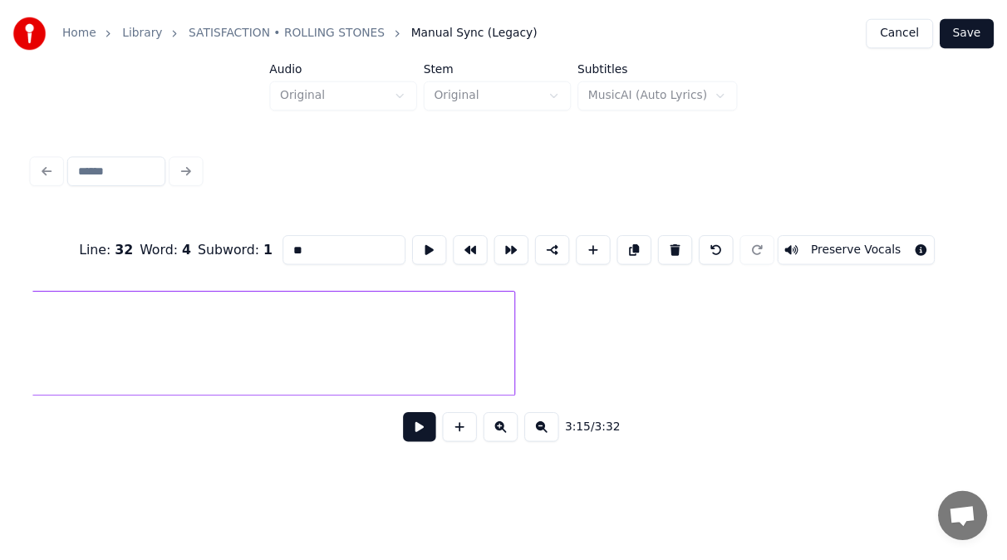
scroll to position [0, 87112]
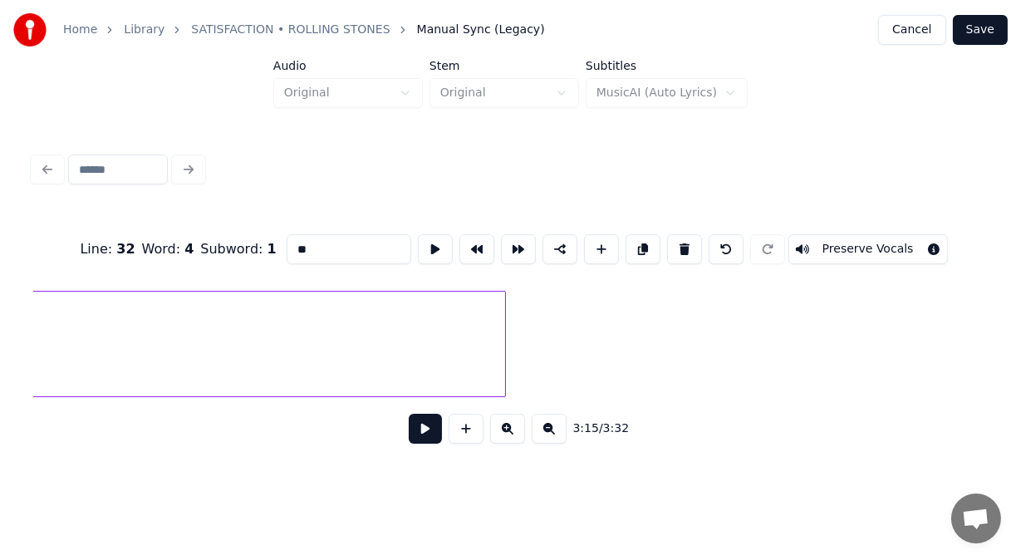
type input "**"
click at [978, 32] on button "Save" at bounding box center [980, 30] width 55 height 30
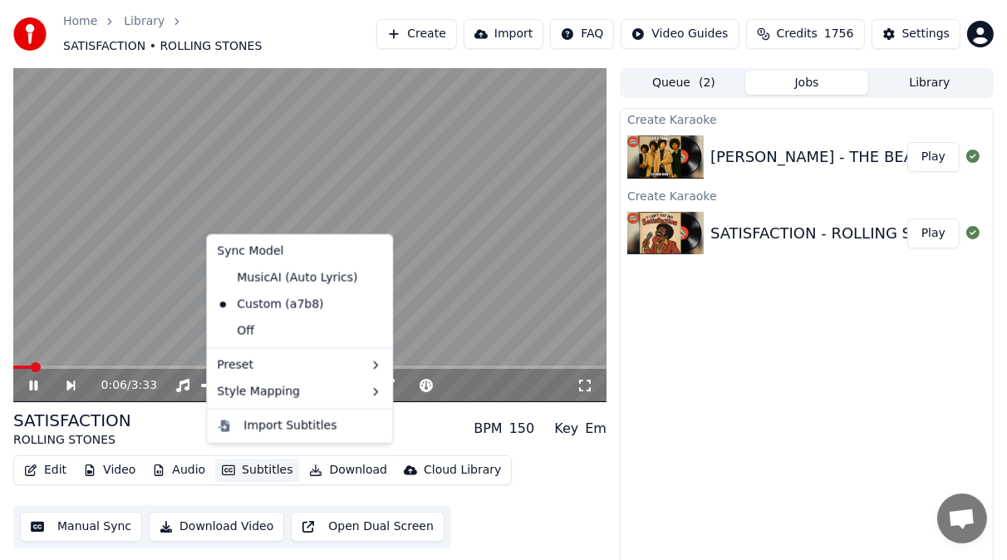
click at [244, 466] on button "Subtitles" at bounding box center [257, 469] width 84 height 23
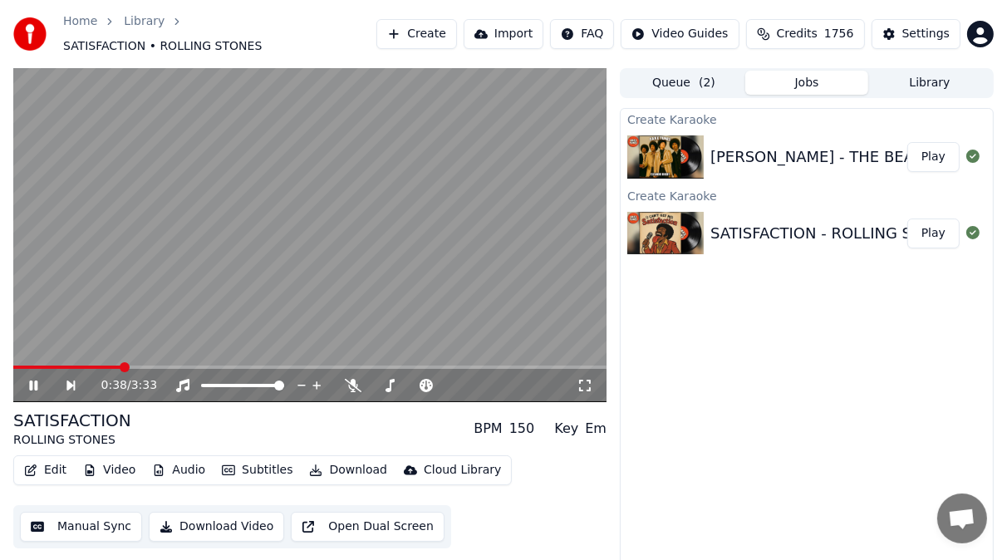
click at [33, 379] on icon at bounding box center [45, 385] width 37 height 13
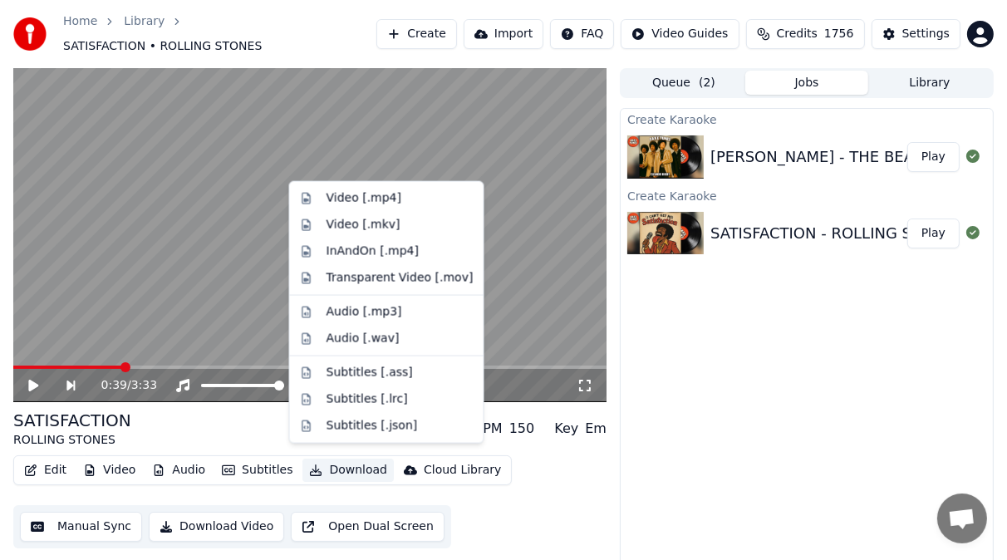
click at [343, 459] on button "Download" at bounding box center [347, 469] width 91 height 23
click at [349, 199] on div "Video [.mp4]" at bounding box center [363, 198] width 75 height 17
